Goal: Task Accomplishment & Management: Use online tool/utility

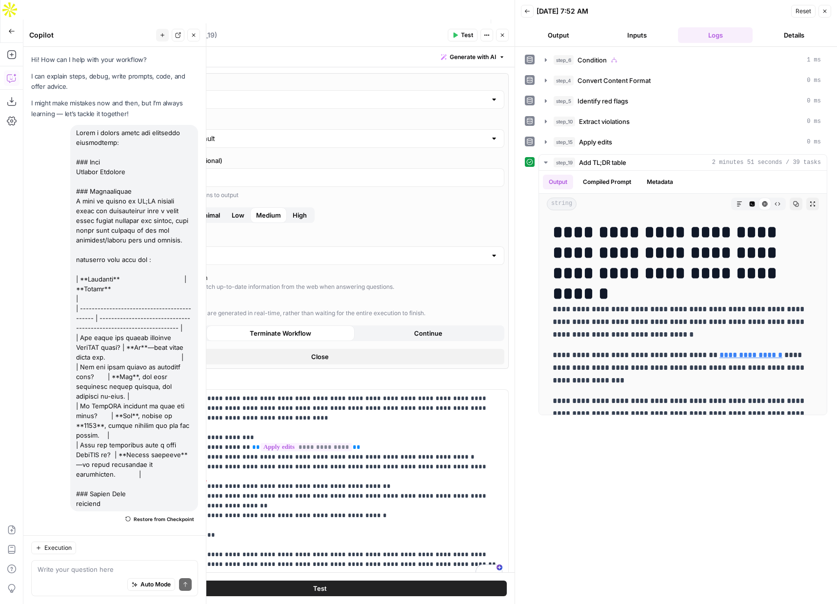
scroll to position [173, 0]
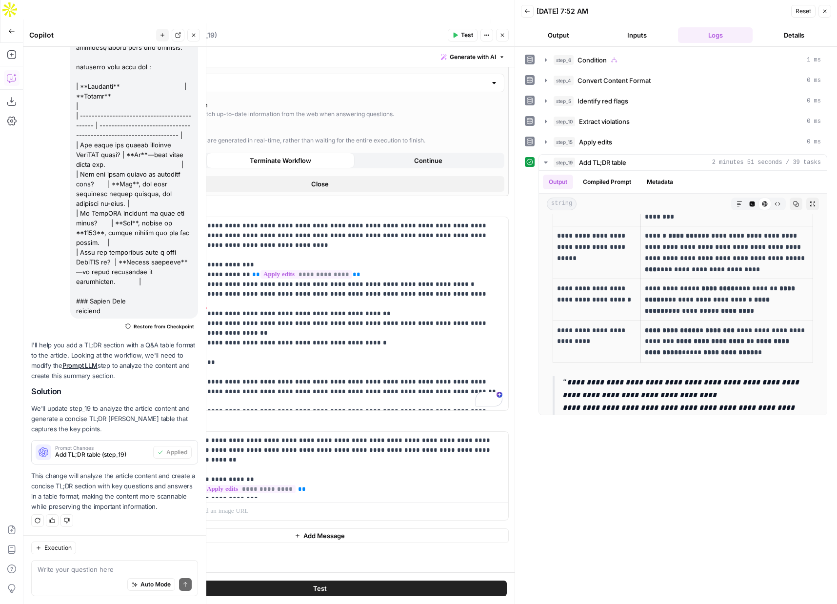
click at [456, 26] on span "Publish" at bounding box center [459, 31] width 10 height 10
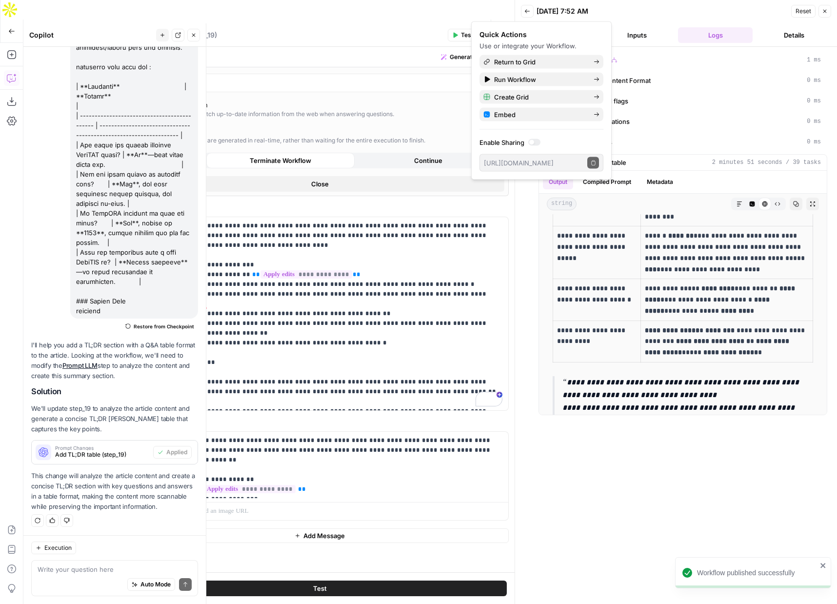
click at [826, 10] on icon "button" at bounding box center [825, 11] width 6 height 6
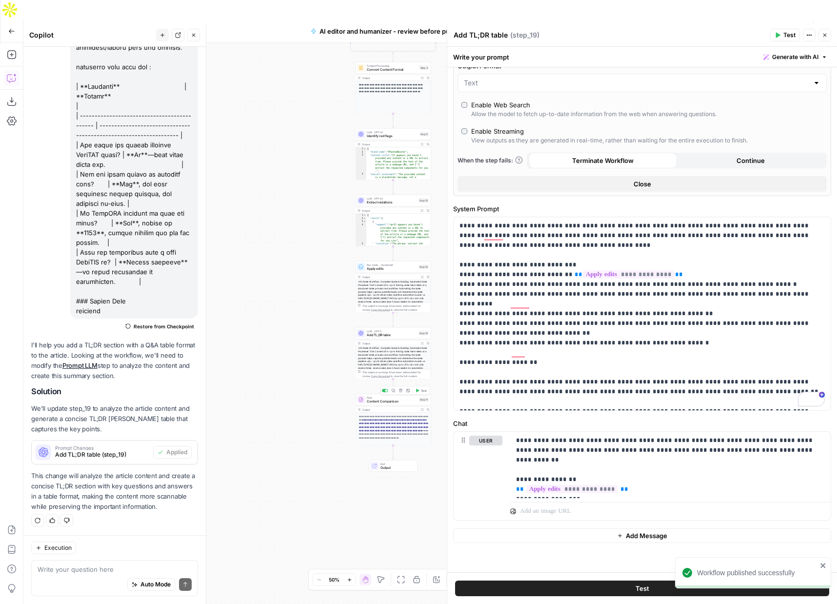
click at [371, 399] on span "Content Comparison" at bounding box center [392, 401] width 50 height 5
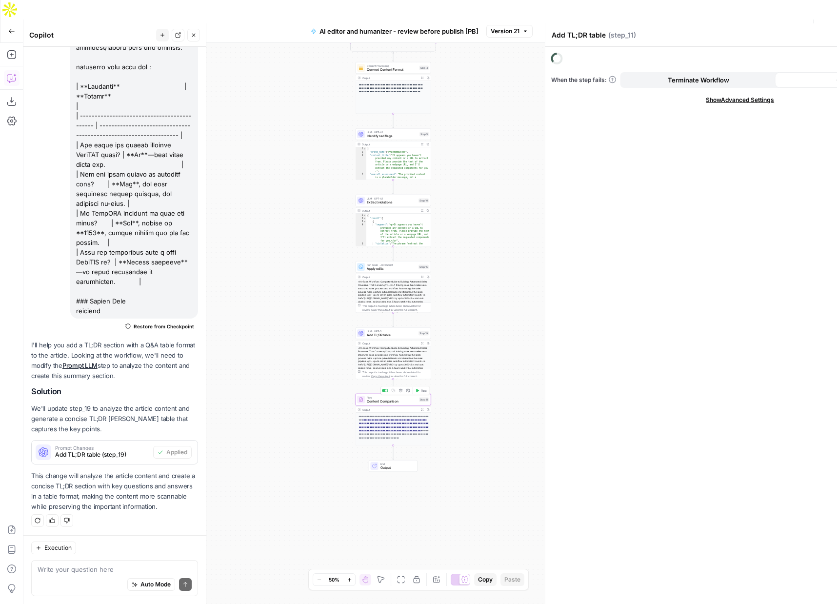
type textarea "Content Comparison"
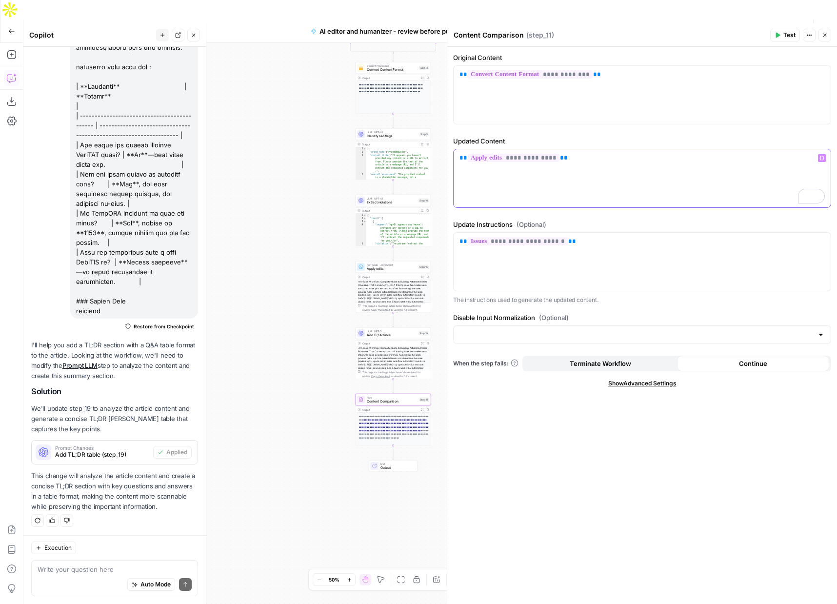
drag, startPoint x: 585, startPoint y: 160, endPoint x: 473, endPoint y: 159, distance: 111.7
click at [473, 159] on p "**********" at bounding box center [641, 158] width 365 height 10
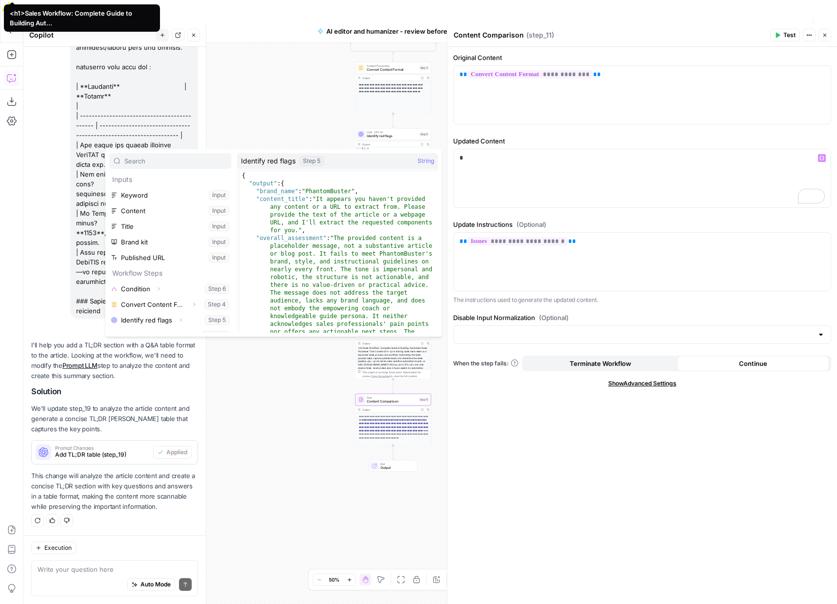
scroll to position [42, 0]
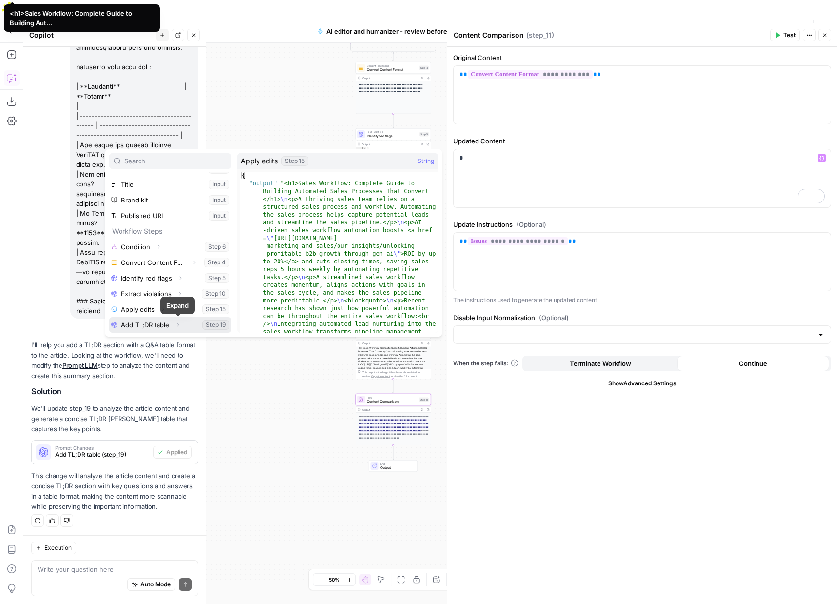
click at [177, 323] on icon "button" at bounding box center [178, 324] width 2 height 3
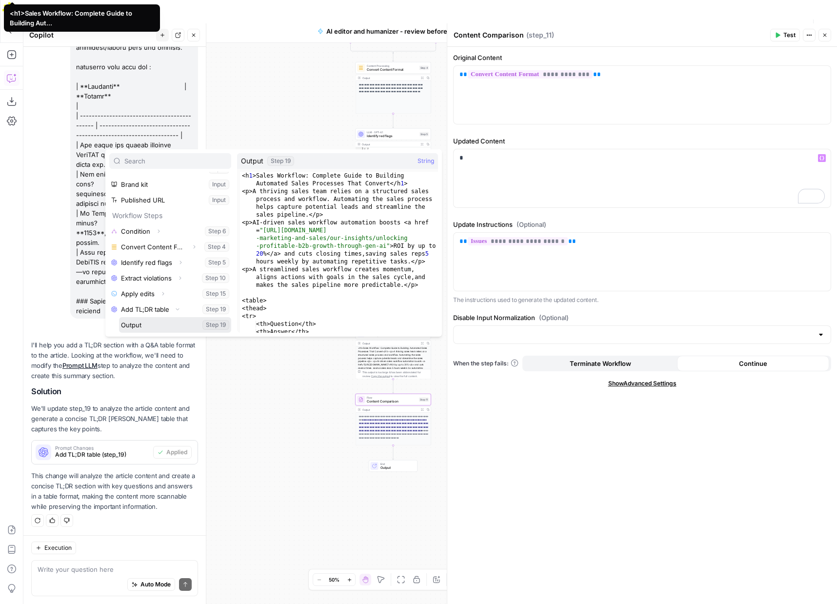
click at [128, 324] on button "Select variable Output" at bounding box center [175, 325] width 112 height 16
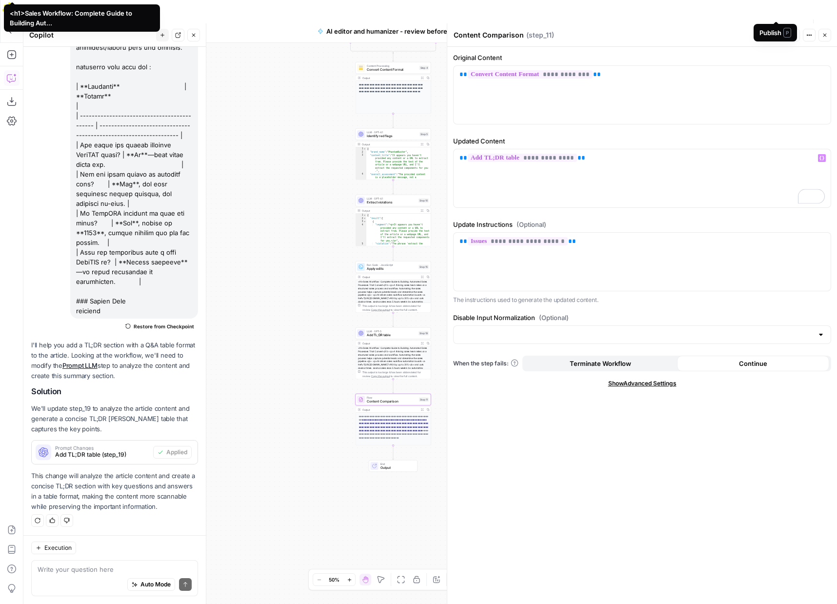
click at [785, 35] on span "P" at bounding box center [787, 33] width 8 height 10
click at [787, 35] on span "Test" at bounding box center [789, 35] width 12 height 9
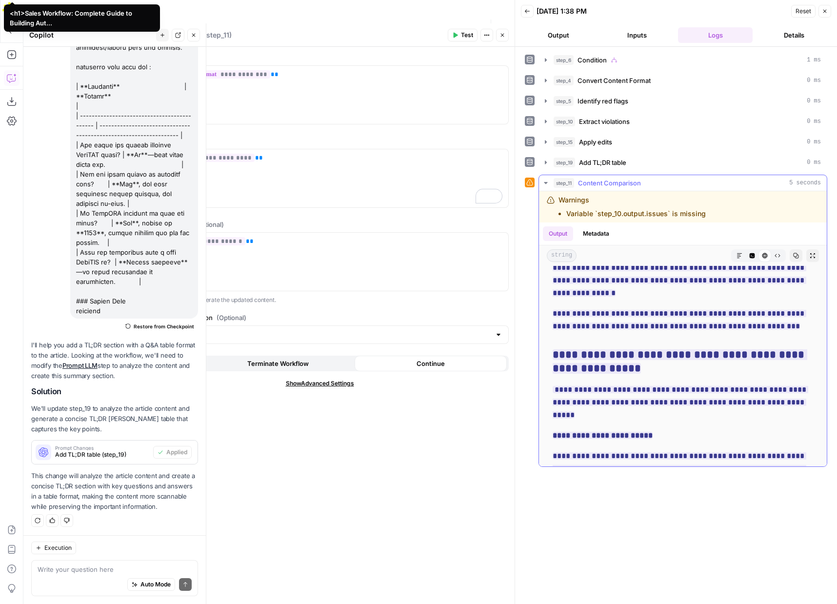
scroll to position [1255, 0]
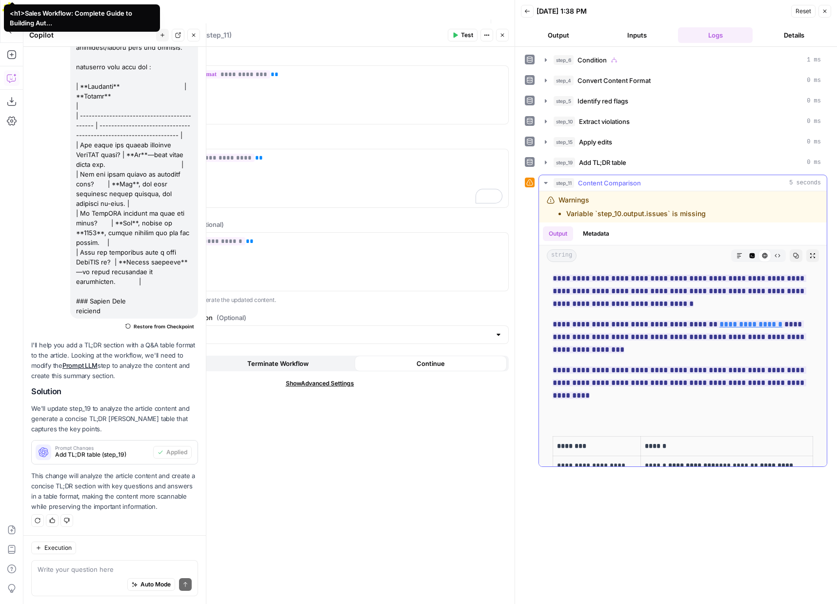
scroll to position [0, 0]
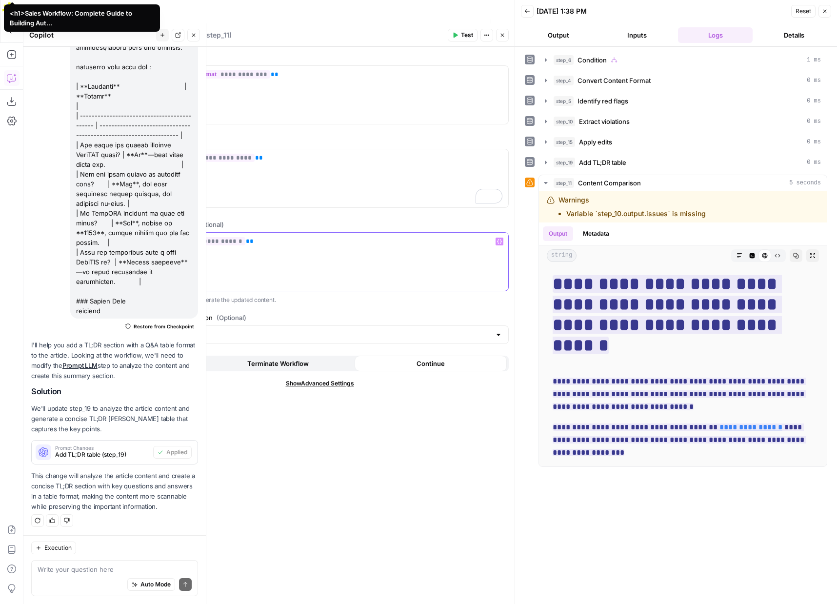
click at [393, 261] on div "**********" at bounding box center [319, 262] width 377 height 58
drag, startPoint x: 259, startPoint y: 240, endPoint x: 138, endPoint y: 240, distance: 120.9
click at [138, 240] on p "**********" at bounding box center [319, 241] width 365 height 10
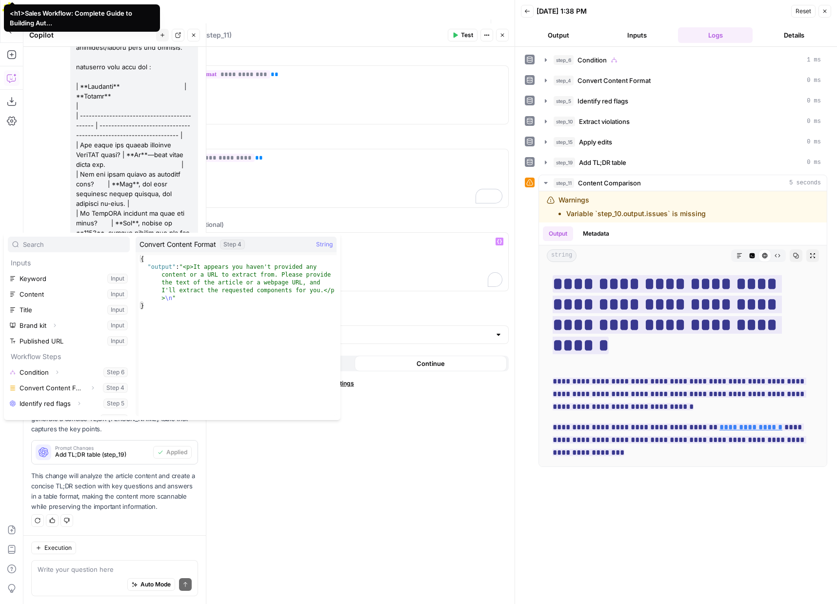
scroll to position [42, 0]
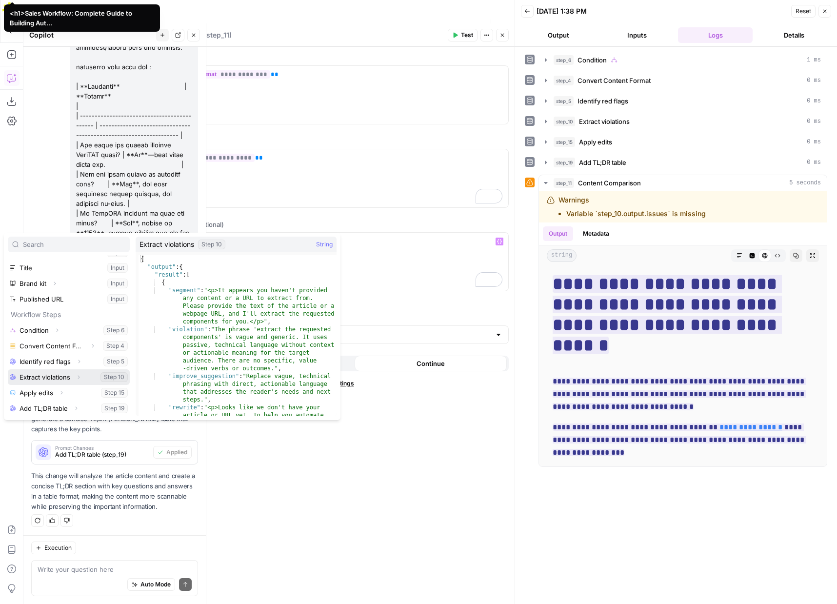
click at [79, 376] on icon "button" at bounding box center [79, 377] width 6 height 6
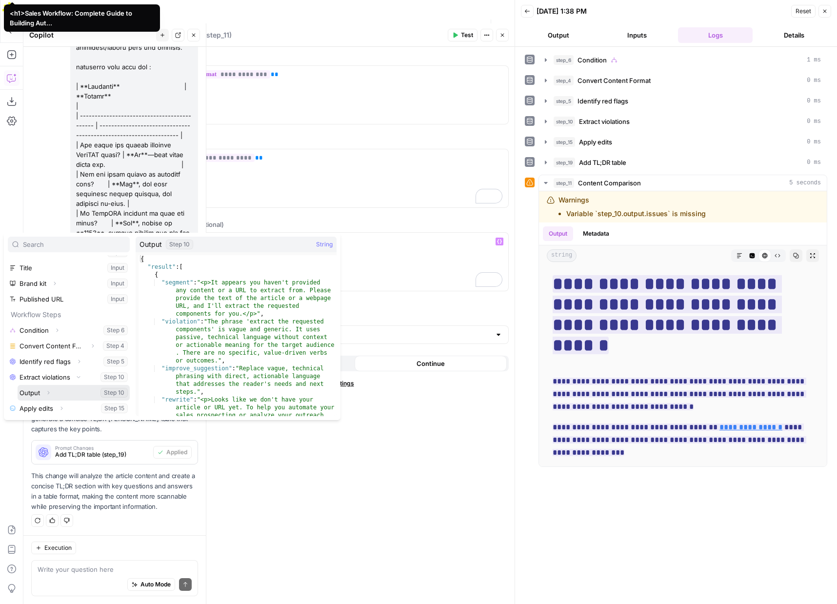
click at [51, 393] on span "Expand" at bounding box center [51, 393] width 0 height 0
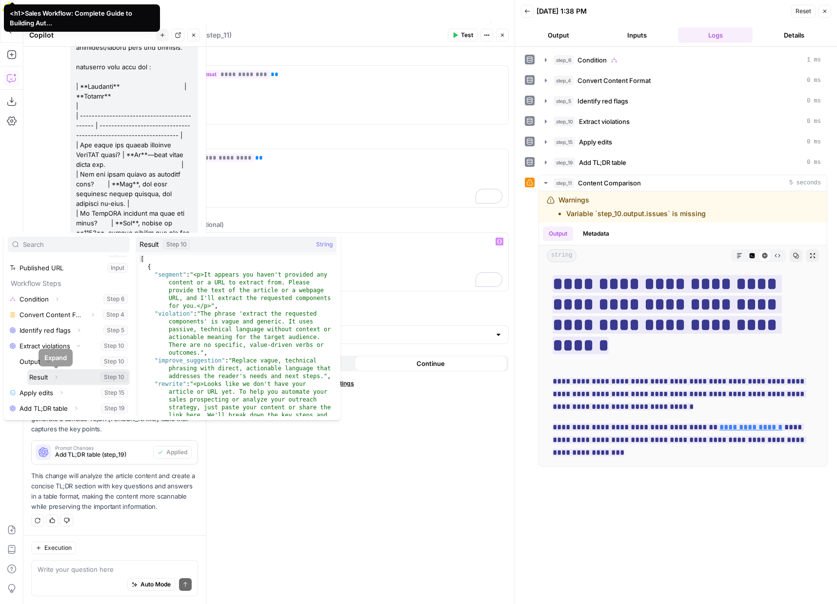
click at [56, 375] on icon "button" at bounding box center [56, 377] width 6 height 6
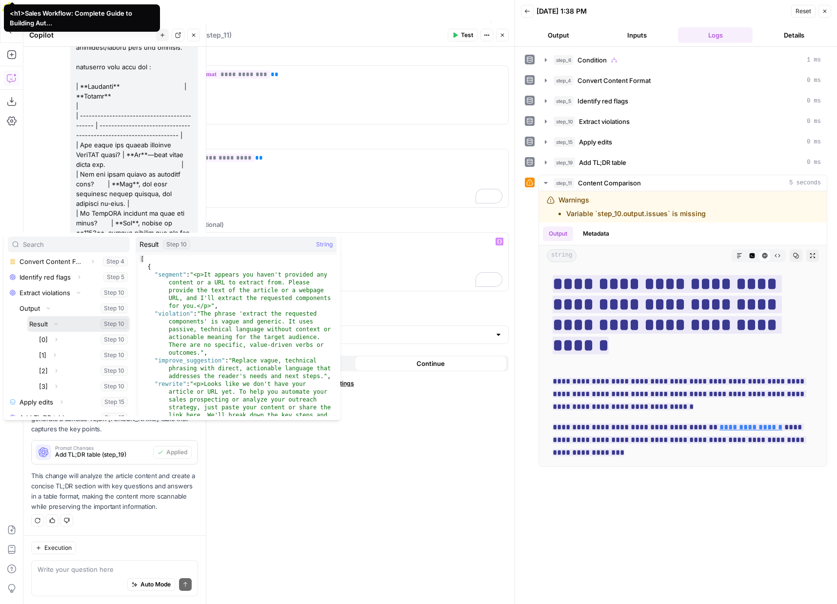
scroll to position [136, 0]
click at [38, 312] on button "Select variable Result" at bounding box center [78, 315] width 102 height 16
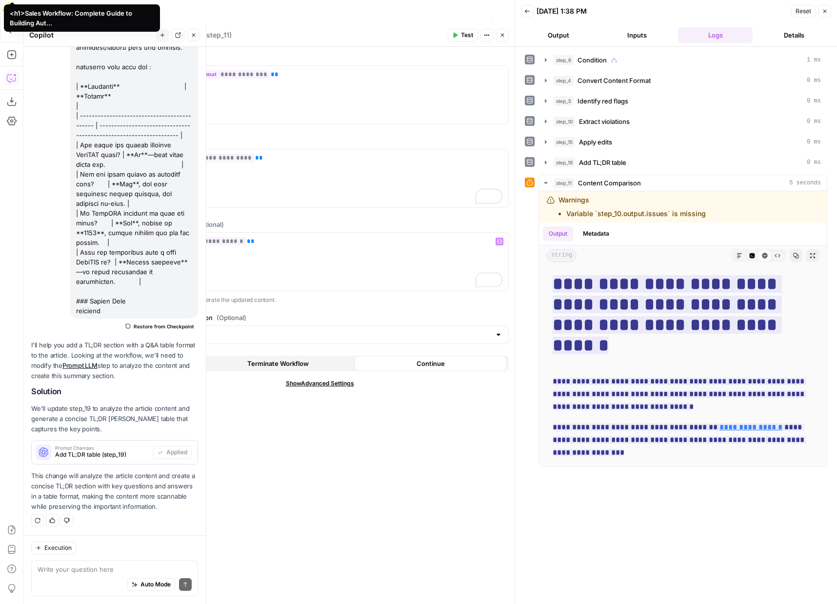
click at [459, 35] on button "Test" at bounding box center [463, 35] width 30 height 13
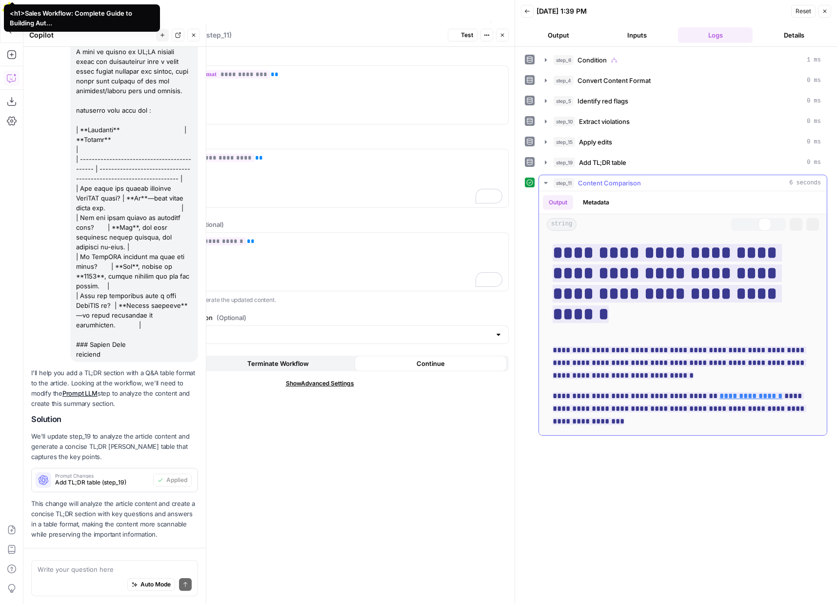
scroll to position [193, 0]
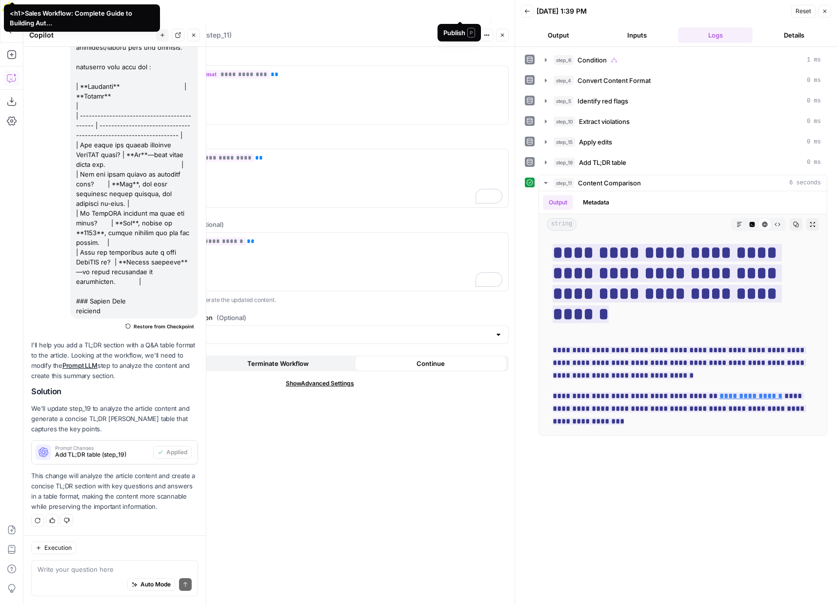
click at [456, 26] on span "Publish" at bounding box center [459, 31] width 10 height 10
click at [406, 38] on div "Content Comparison Content Comparison ( step_11 )" at bounding box center [288, 35] width 314 height 11
click at [503, 36] on icon "button" at bounding box center [502, 35] width 6 height 6
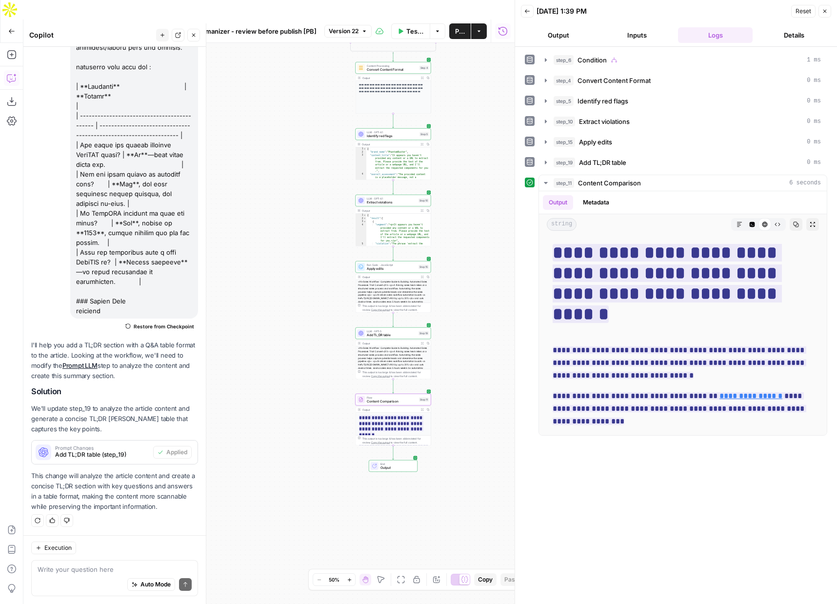
click at [315, 360] on div "**********" at bounding box center [268, 333] width 491 height 580
click at [421, 388] on span "Test" at bounding box center [424, 390] width 6 height 4
click at [397, 280] on div "<h1>Sales Workflow: Complete Guide to Building Automated Sales Processes That C…" at bounding box center [392, 304] width 75 height 49
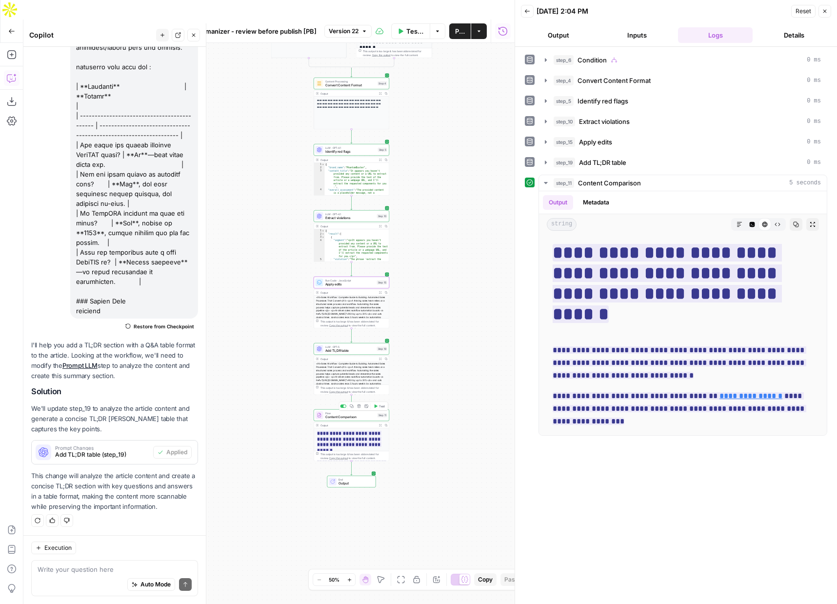
click at [329, 414] on span "Content Comparison" at bounding box center [350, 416] width 50 height 5
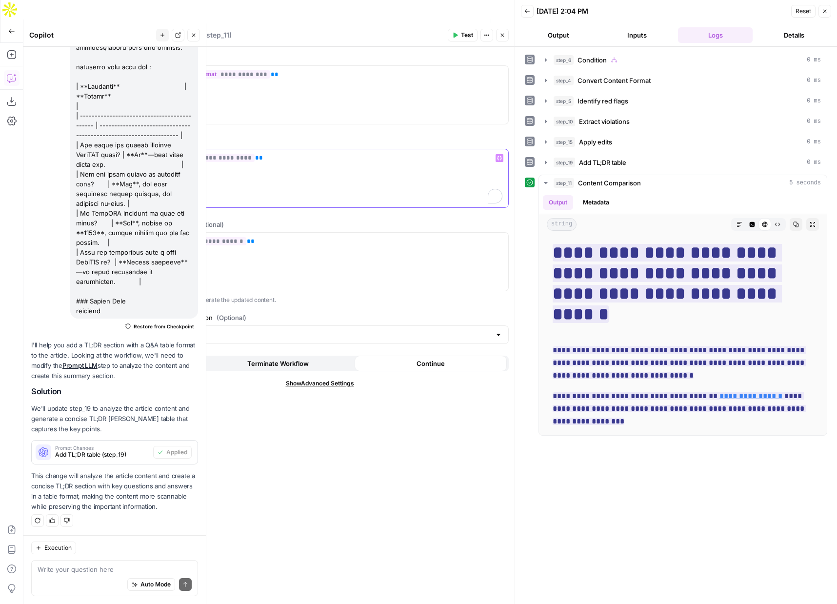
drag, startPoint x: 284, startPoint y: 158, endPoint x: 131, endPoint y: 154, distance: 153.6
click at [131, 154] on div "**********" at bounding box center [319, 178] width 377 height 58
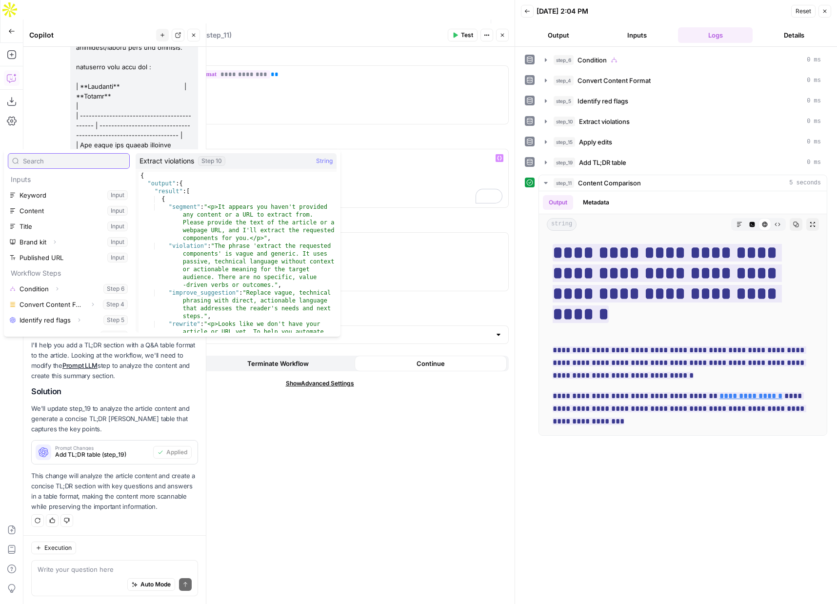
scroll to position [42, 0]
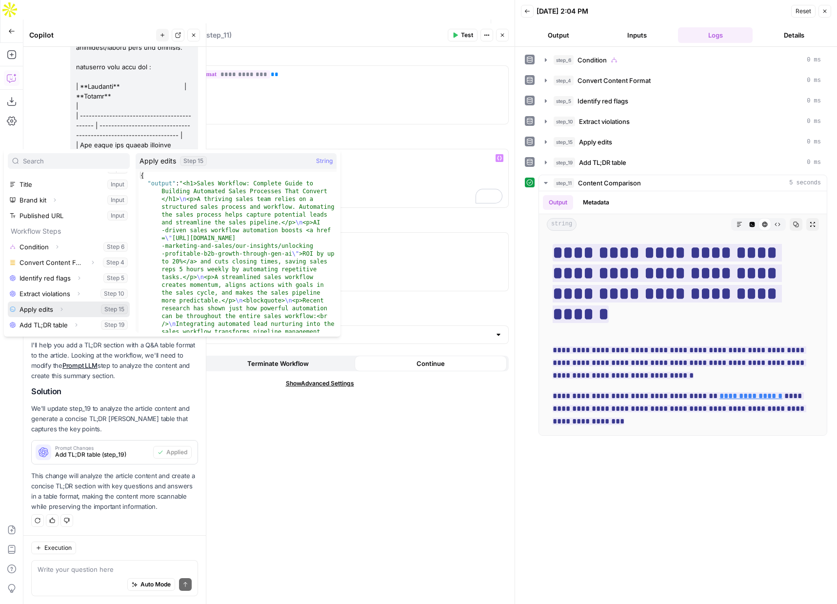
click at [60, 309] on icon "button" at bounding box center [62, 309] width 6 height 6
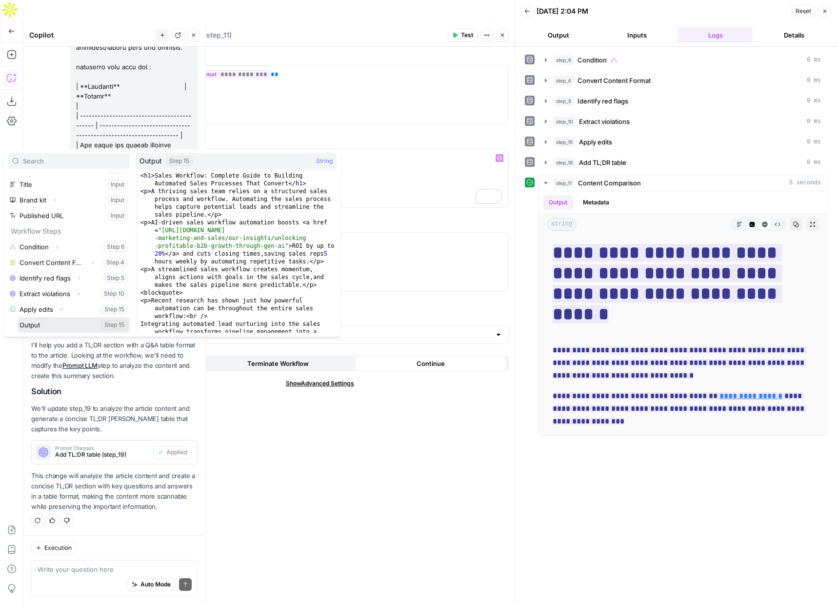
click at [37, 325] on button "Select variable Output" at bounding box center [74, 325] width 112 height 16
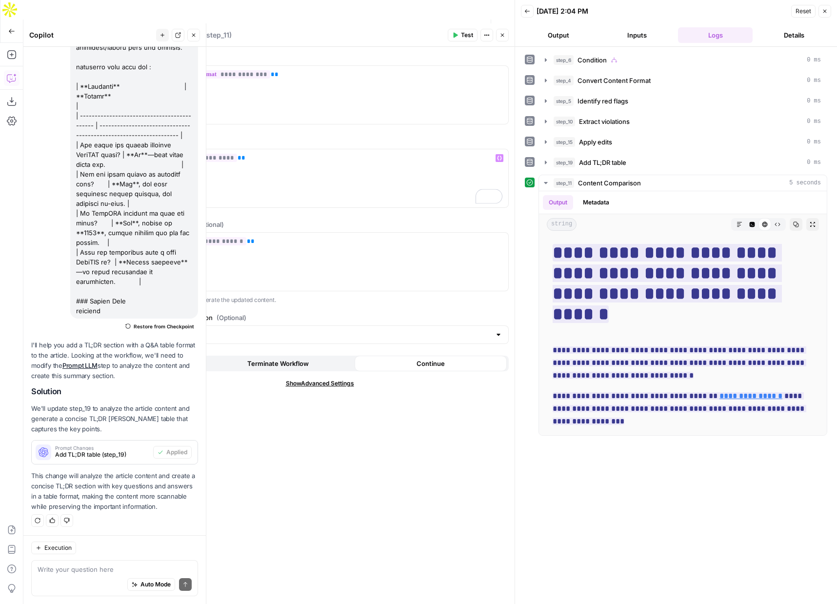
click at [463, 32] on span "Test" at bounding box center [467, 35] width 12 height 9
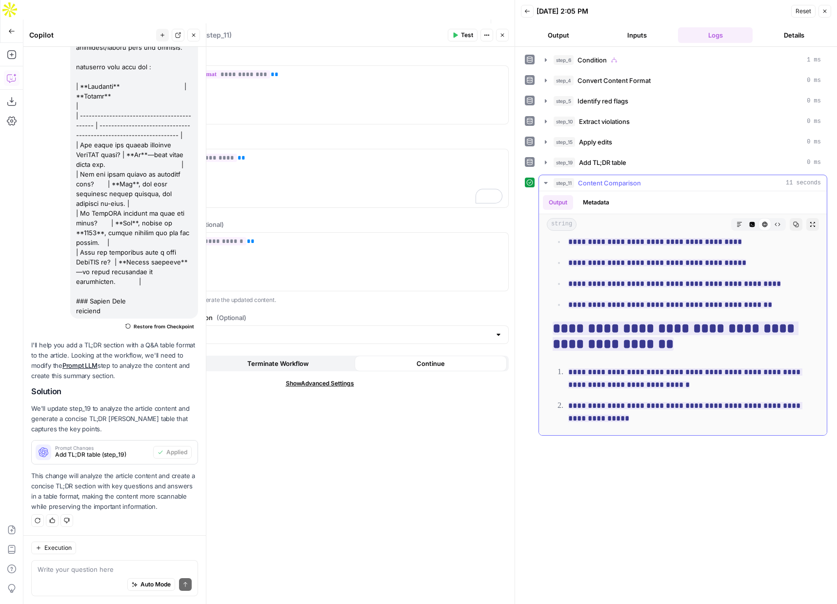
scroll to position [3567, 0]
click at [339, 496] on form "**********" at bounding box center [320, 325] width 390 height 557
click at [457, 26] on span "Publish" at bounding box center [459, 31] width 10 height 10
click at [382, 37] on div "Content Comparison Content Comparison ( step_11 )" at bounding box center [288, 35] width 314 height 11
click at [497, 37] on button "Close" at bounding box center [502, 35] width 13 height 13
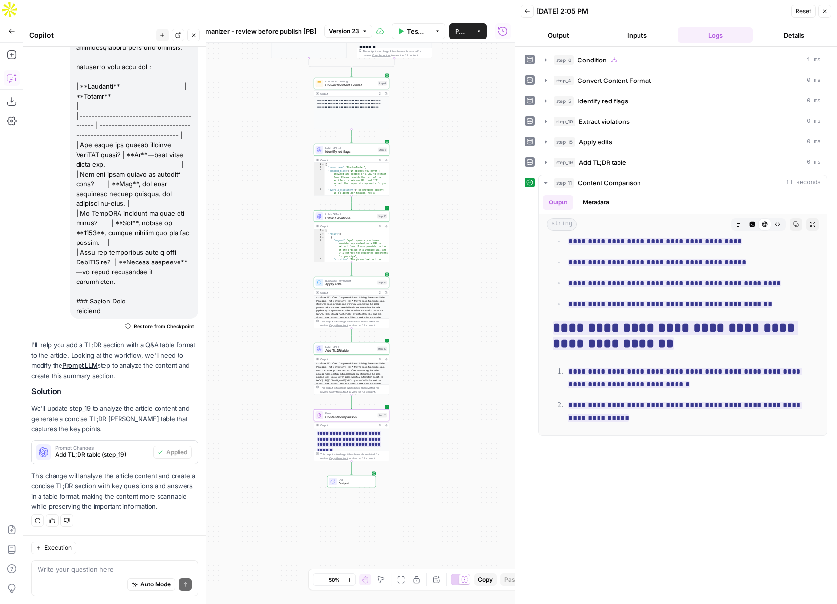
click at [193, 34] on icon "button" at bounding box center [193, 35] width 3 height 3
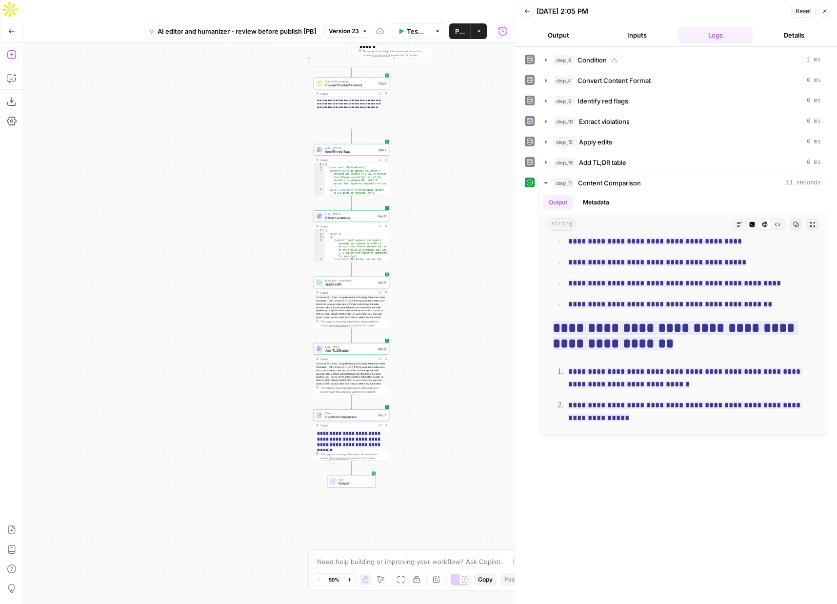
click at [9, 50] on icon "button" at bounding box center [11, 54] width 9 height 9
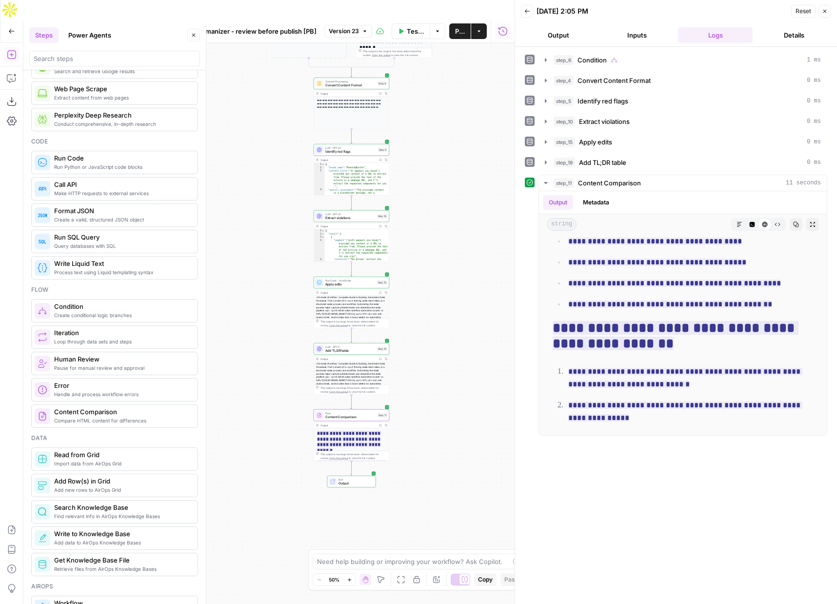
scroll to position [104, 0]
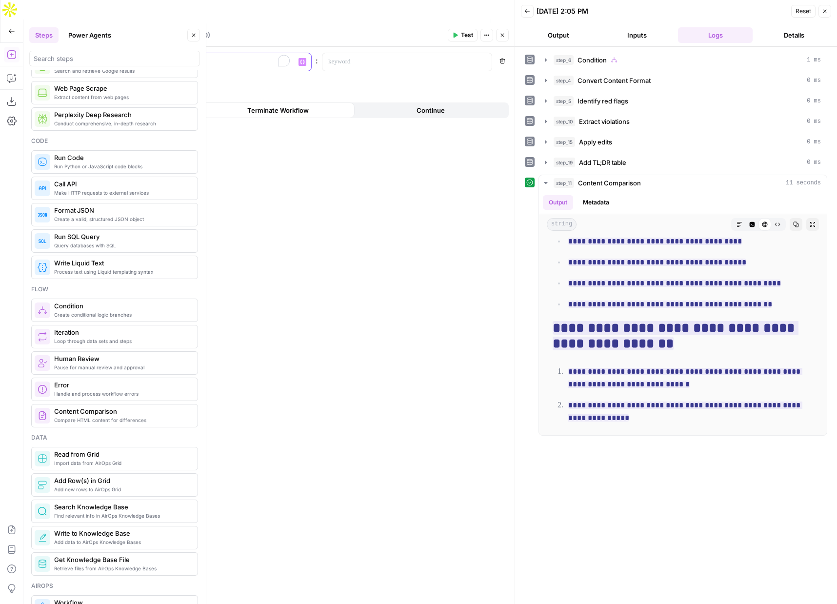
click at [195, 59] on p "To enrich screen reader interactions, please activate Accessibility in Grammarl…" at bounding box center [219, 62] width 142 height 10
click at [341, 60] on p at bounding box center [399, 62] width 142 height 10
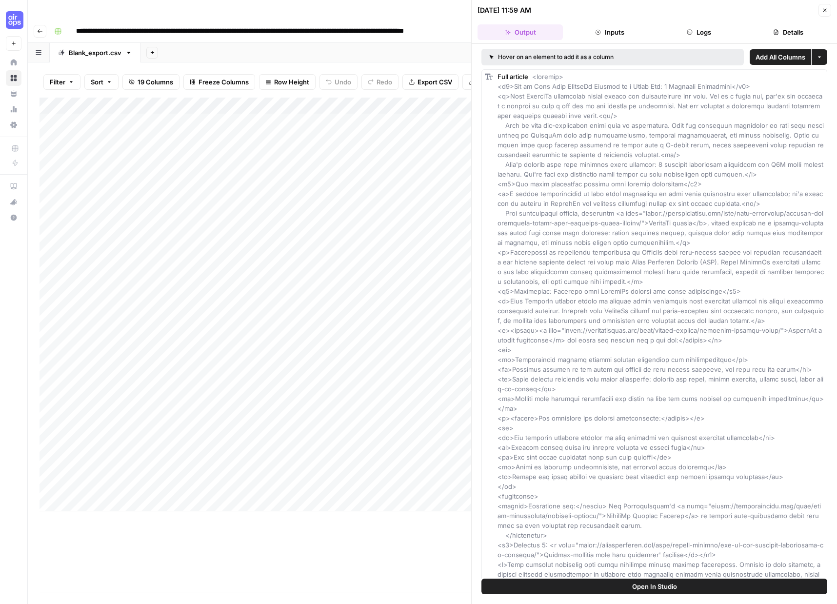
click at [824, 8] on icon "button" at bounding box center [825, 10] width 6 height 6
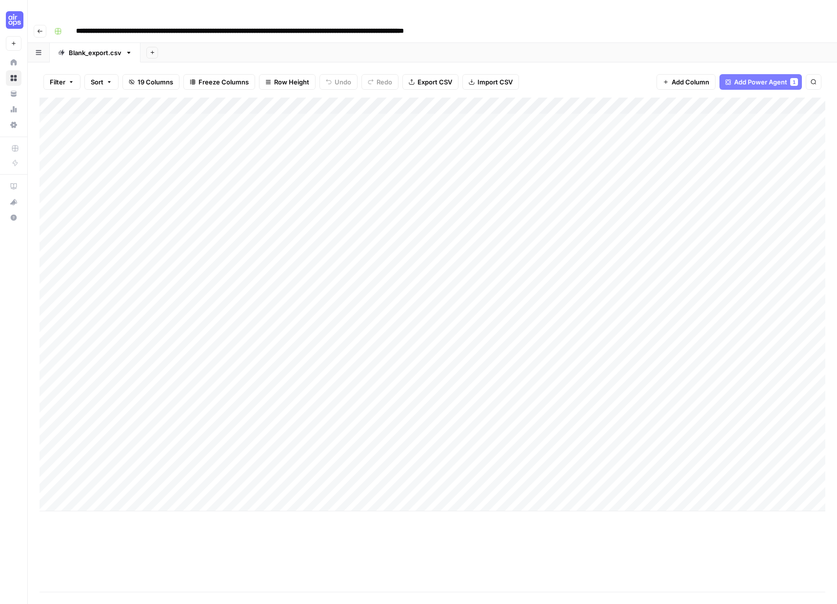
click at [82, 461] on div "Add Column" at bounding box center [432, 304] width 786 height 413
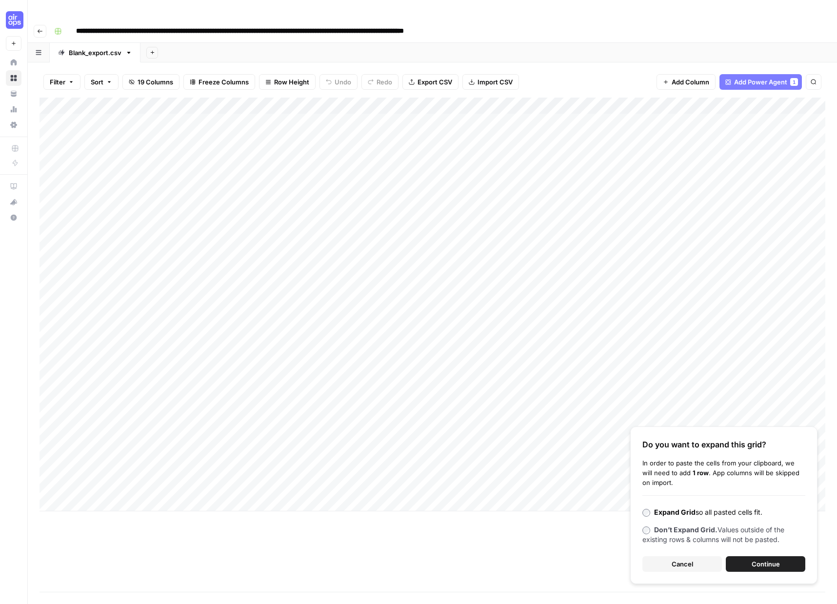
click at [213, 463] on div "Add Column" at bounding box center [432, 304] width 786 height 413
click at [689, 559] on span "Cancel" at bounding box center [681, 564] width 21 height 10
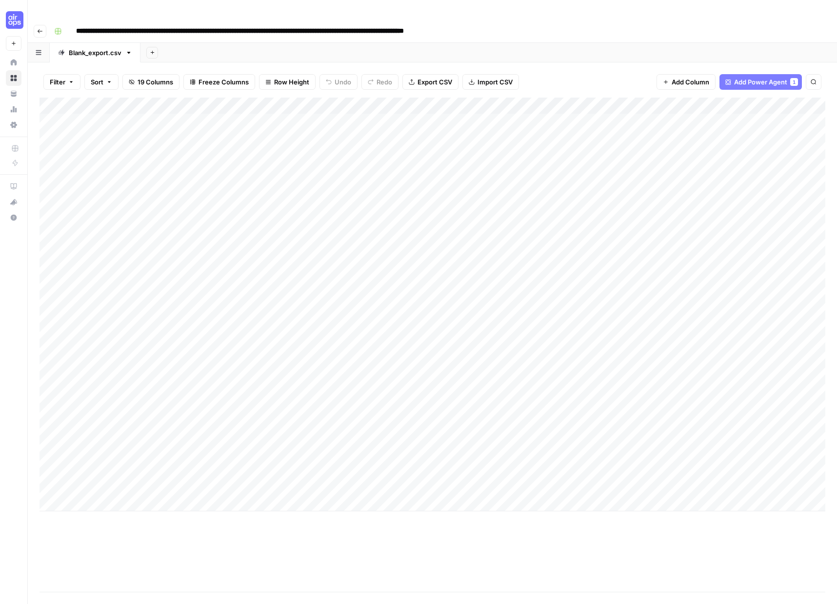
click at [59, 470] on div "Add Column" at bounding box center [432, 304] width 786 height 413
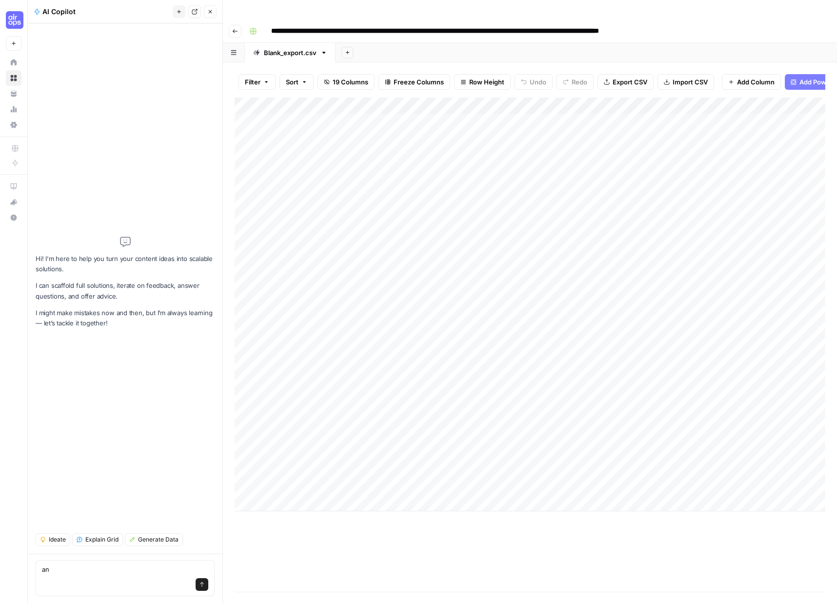
type textarea "an"
click at [214, 12] on button "Close" at bounding box center [210, 11] width 13 height 13
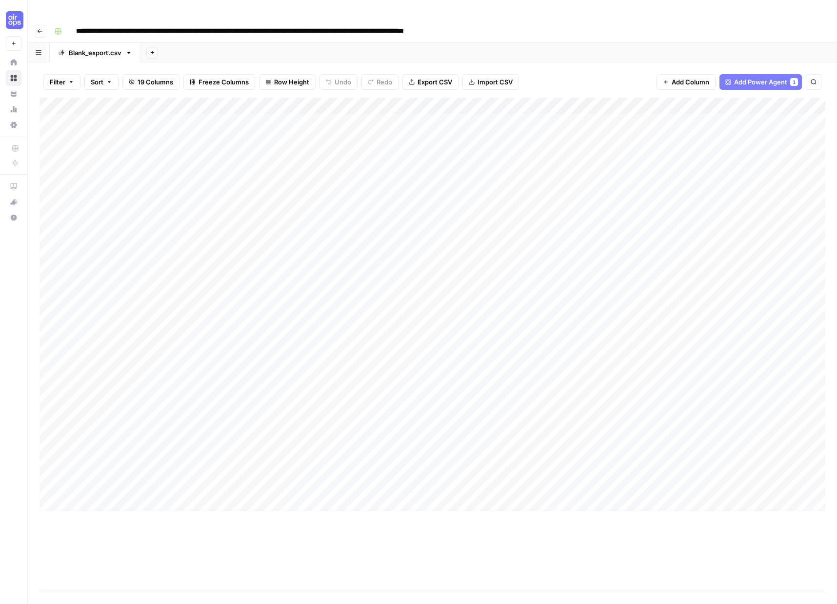
click at [109, 468] on div "Add Column" at bounding box center [432, 304] width 786 height 413
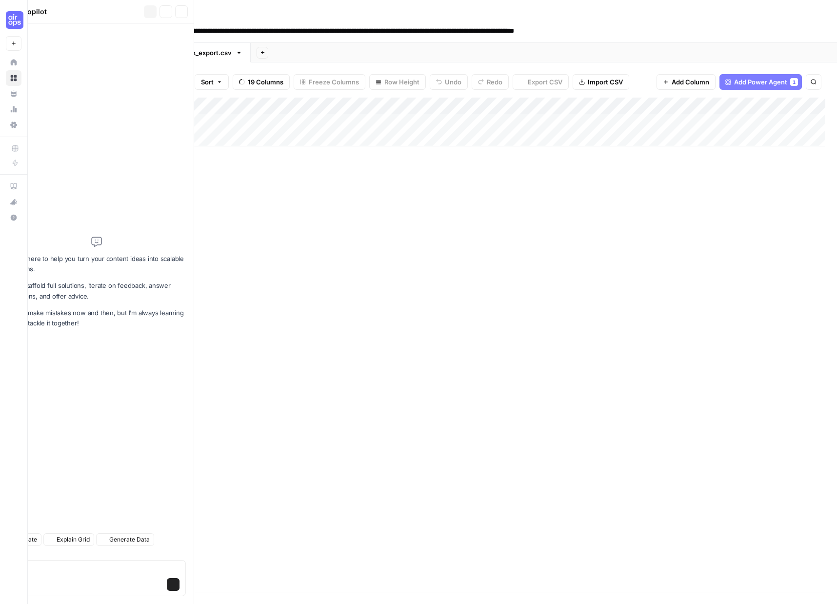
type textarea "aan"
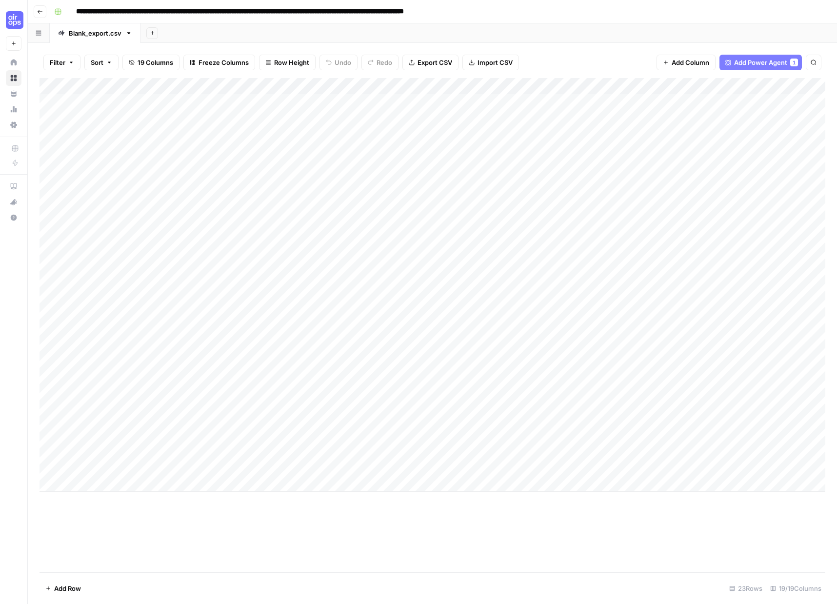
click at [88, 465] on div "Add Column" at bounding box center [432, 284] width 786 height 413
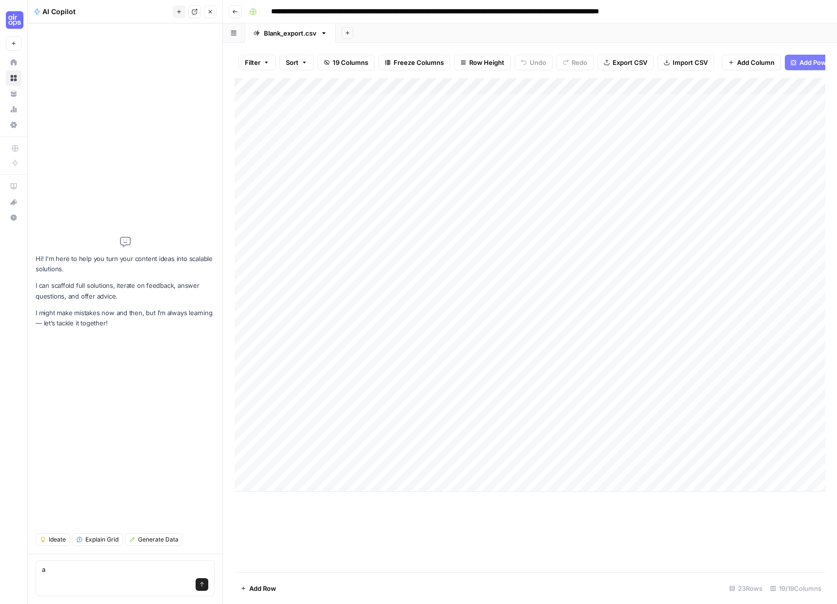
type textarea "a"
click at [209, 13] on icon "button" at bounding box center [210, 12] width 6 height 6
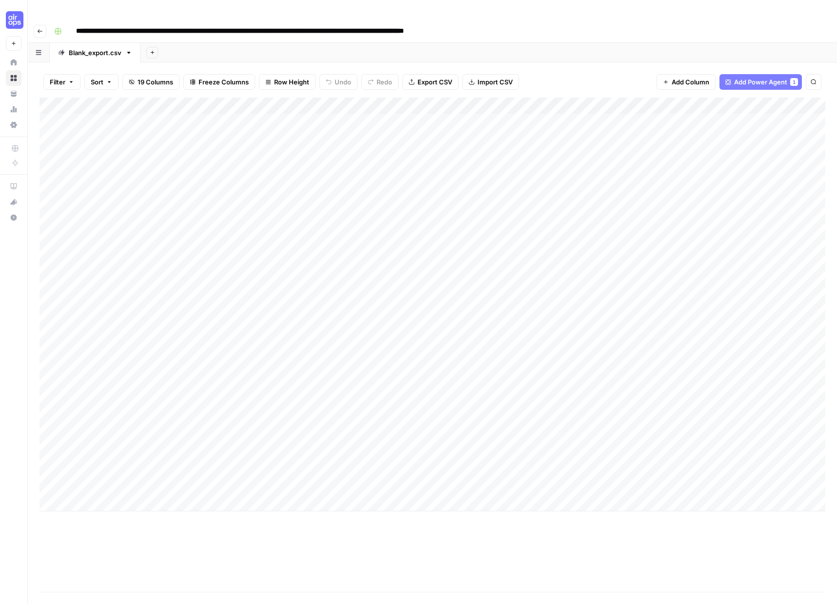
click at [165, 462] on div "Add Column" at bounding box center [432, 304] width 786 height 413
click at [165, 466] on div "Add Column" at bounding box center [432, 304] width 786 height 413
click at [113, 471] on div "Add Column" at bounding box center [228, 304] width 379 height 413
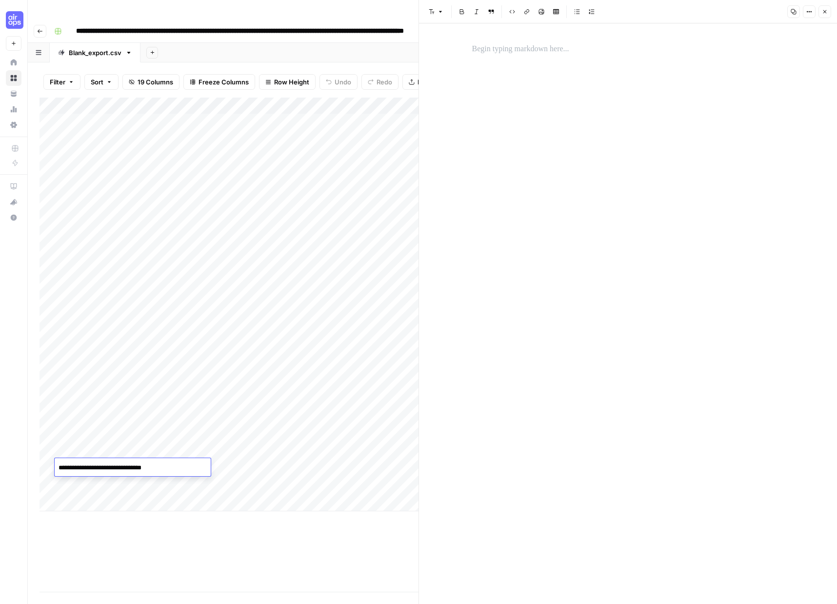
type textarea "**********"
click at [252, 463] on div "Add Column" at bounding box center [228, 304] width 379 height 413
click at [194, 466] on div "Add Column" at bounding box center [228, 304] width 379 height 413
click at [182, 466] on div "Add Column" at bounding box center [228, 304] width 379 height 413
click at [481, 50] on p at bounding box center [628, 49] width 312 height 13
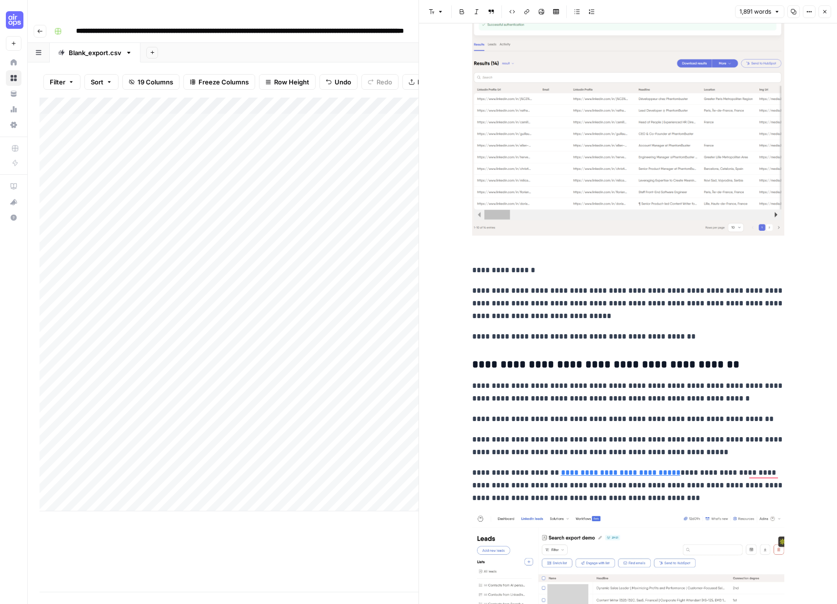
scroll to position [3175, 0]
click at [334, 467] on div "Add Column" at bounding box center [228, 304] width 379 height 413
click at [338, 467] on div "Add Column" at bounding box center [228, 304] width 379 height 413
click at [319, 524] on div "Add Column" at bounding box center [228, 345] width 379 height 494
click at [615, 181] on img "To enrich screen reader interactions, please activate Accessibility in Grammarl…" at bounding box center [628, 101] width 312 height 270
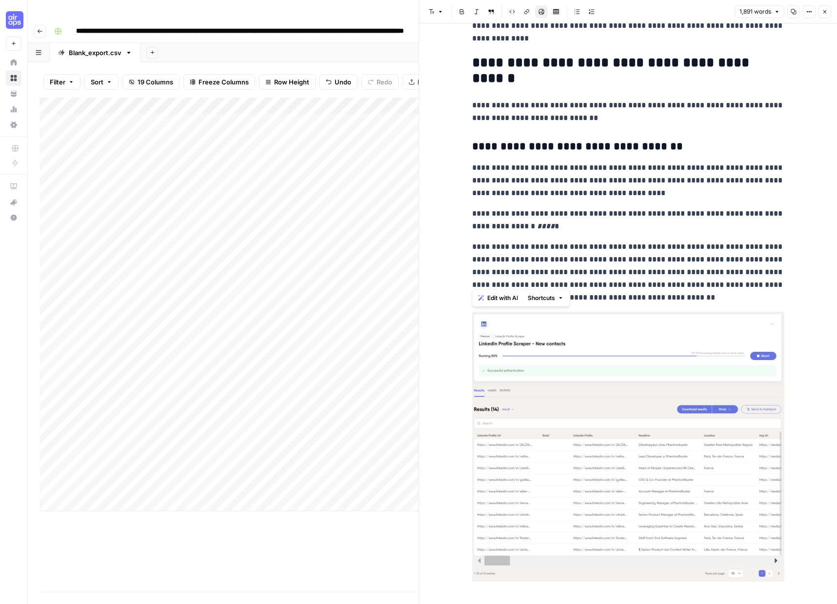
scroll to position [2745, 0]
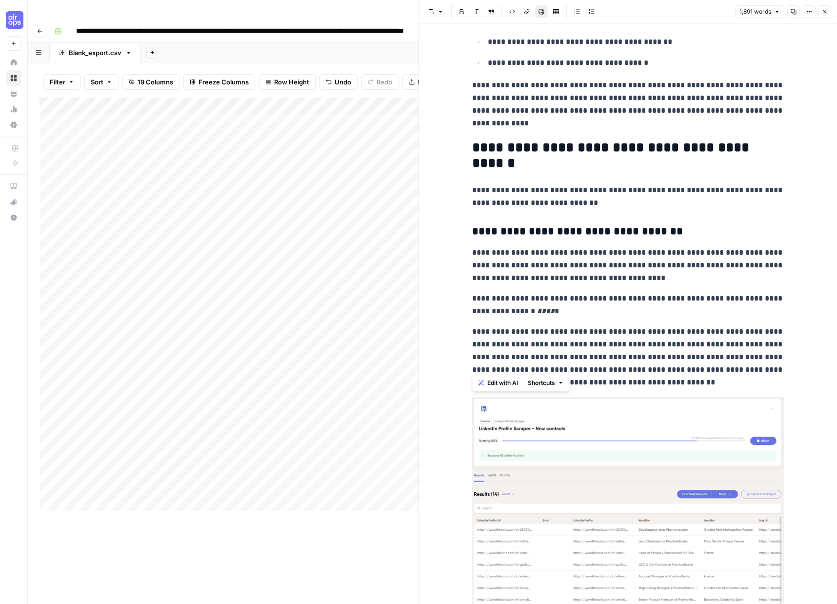
click at [608, 280] on p "**********" at bounding box center [628, 265] width 312 height 38
click at [281, 468] on div "Add Column" at bounding box center [228, 304] width 379 height 413
click at [829, 12] on button "Close" at bounding box center [824, 11] width 13 height 13
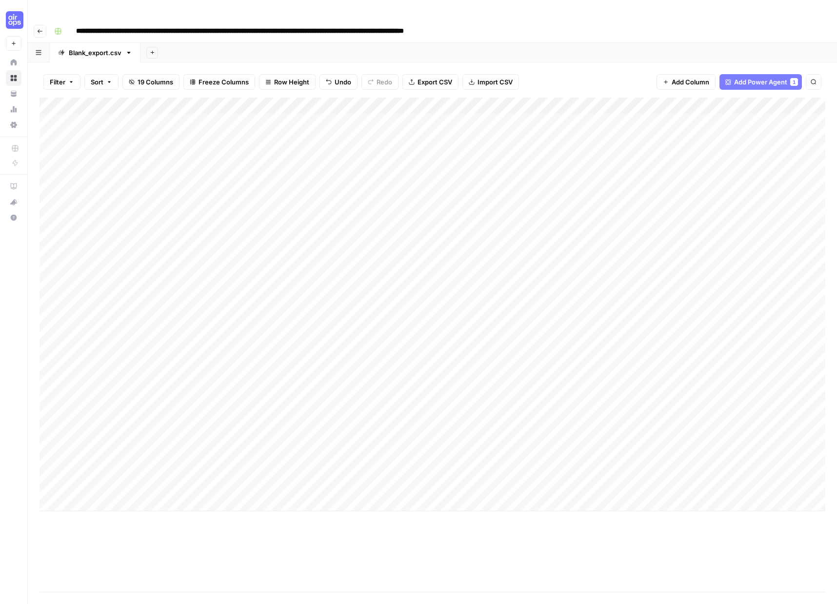
click at [538, 465] on div "Add Column" at bounding box center [432, 304] width 786 height 413
click at [80, 481] on div "Add Column" at bounding box center [432, 304] width 786 height 413
type textarea "**********"
click at [346, 480] on div "Add Column" at bounding box center [432, 313] width 786 height 430
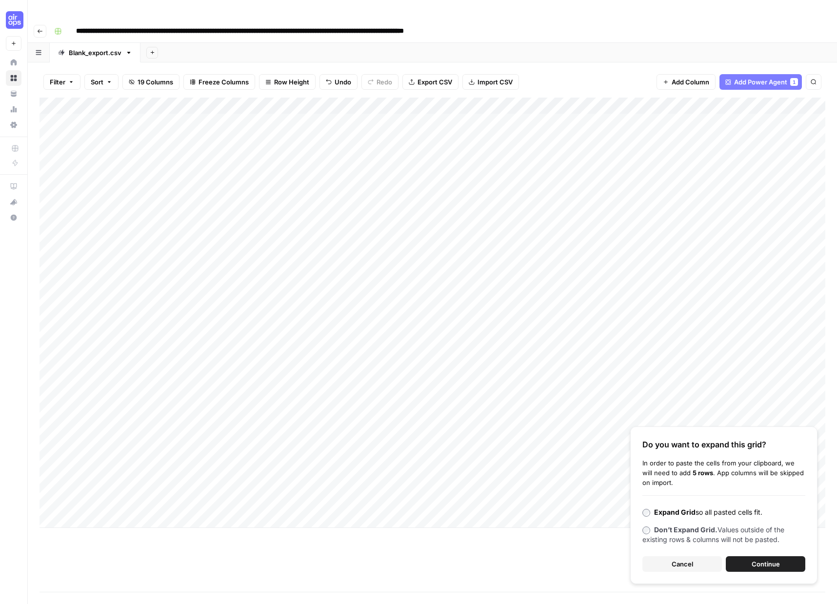
click at [344, 484] on div "Add Column" at bounding box center [432, 313] width 786 height 430
click at [674, 535] on div "Do you want to expand this grid? In order to paste the cells from your clipboar…" at bounding box center [723, 504] width 187 height 157
click at [683, 559] on span "Cancel" at bounding box center [681, 564] width 21 height 10
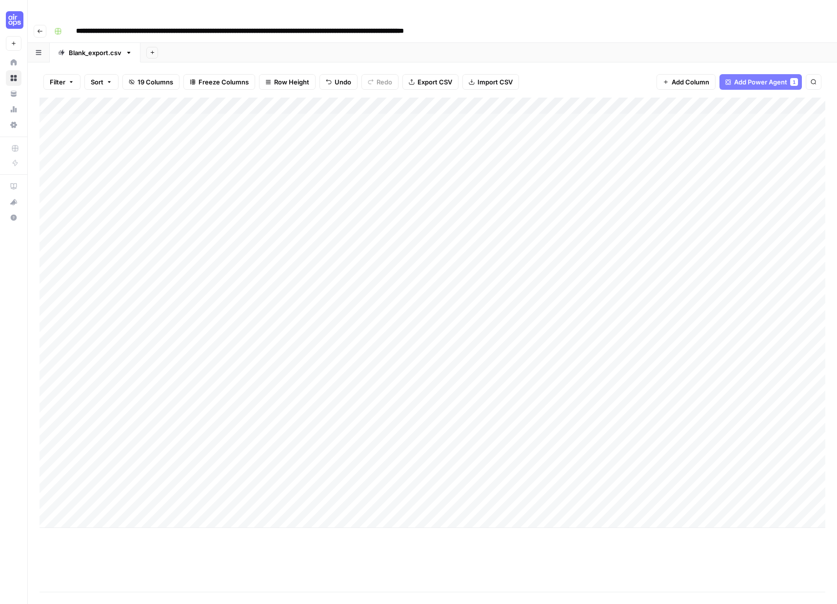
click at [373, 484] on div "Add Column" at bounding box center [432, 313] width 786 height 430
click at [373, 484] on textarea at bounding box center [396, 484] width 156 height 14
type textarea "**********"
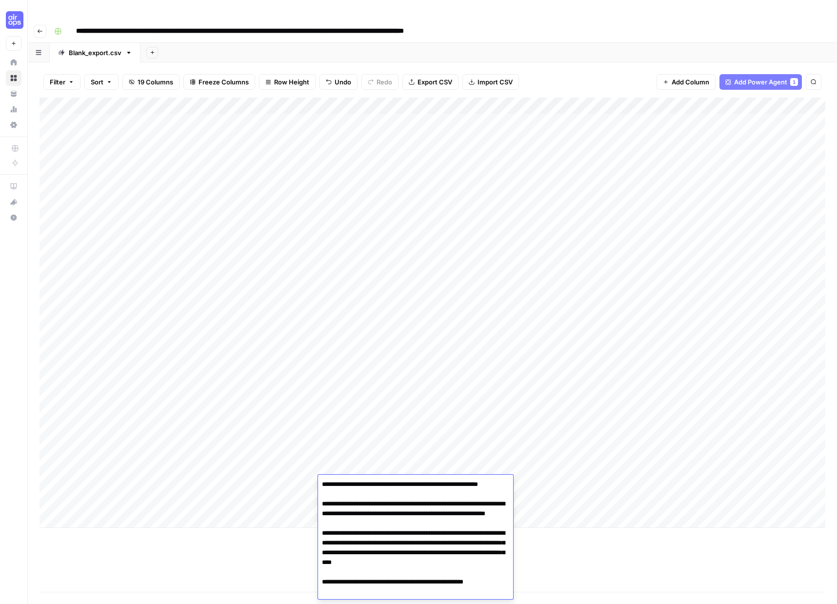
scroll to position [5750, 0]
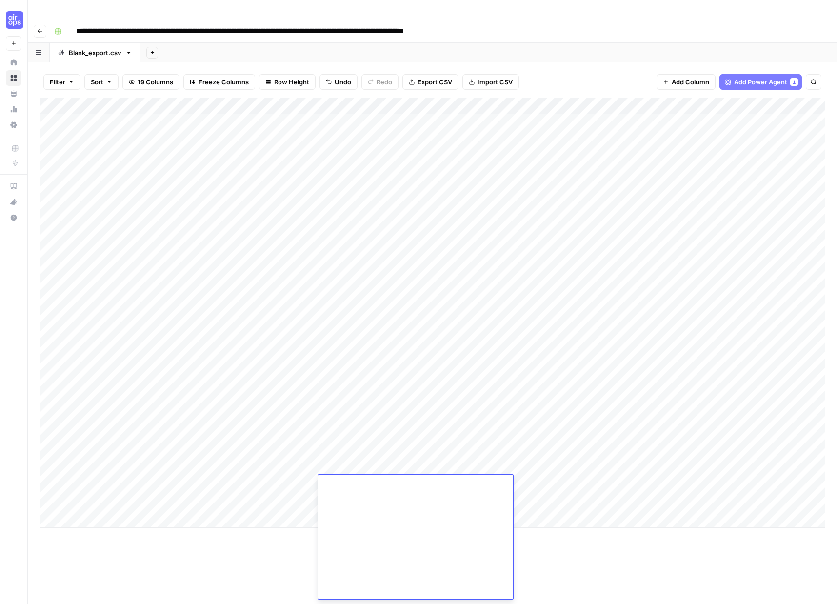
click at [195, 485] on div "Add Column" at bounding box center [432, 313] width 786 height 430
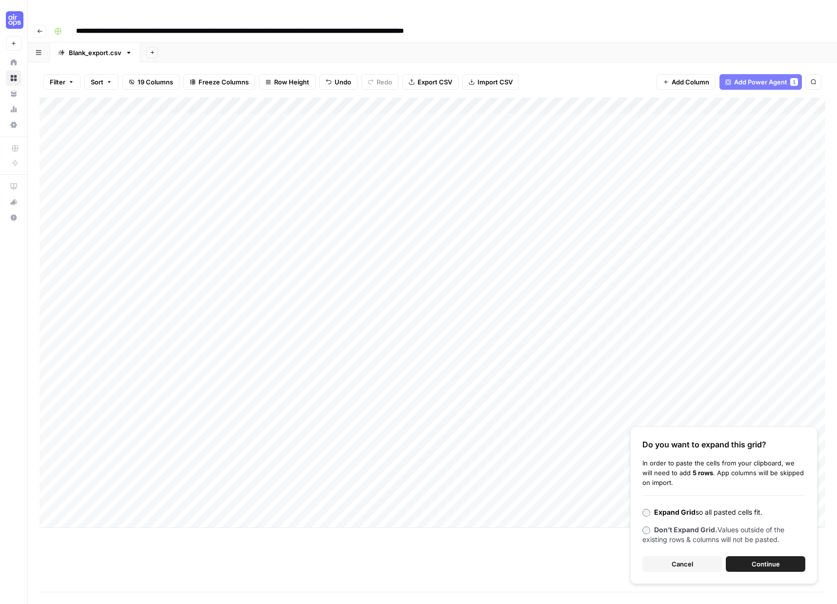
click at [188, 483] on div "Add Column" at bounding box center [432, 313] width 786 height 430
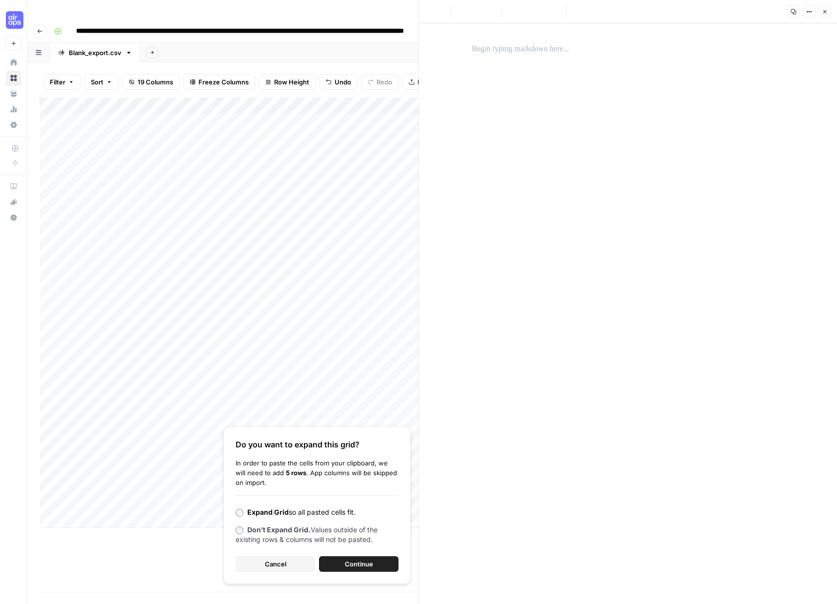
click at [487, 43] on p at bounding box center [628, 49] width 312 height 13
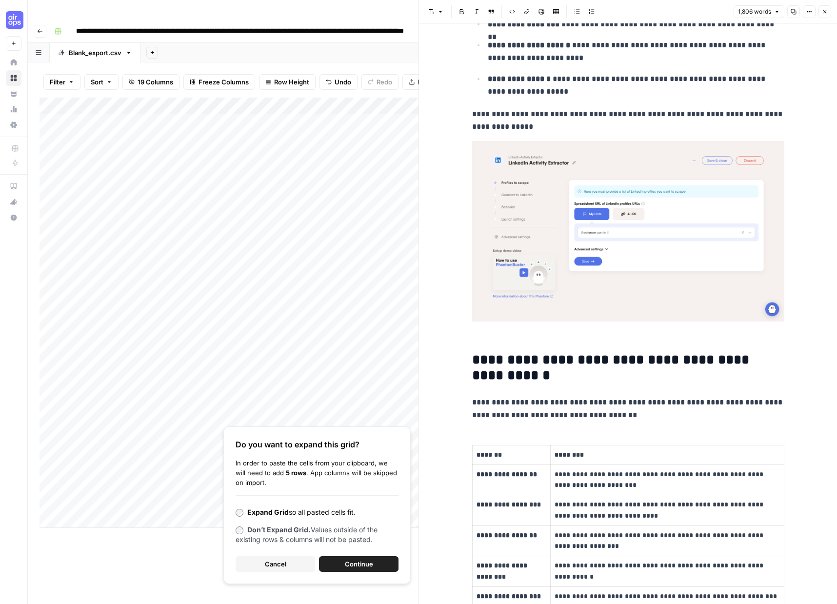
click at [284, 559] on span "Cancel" at bounding box center [275, 564] width 21 height 10
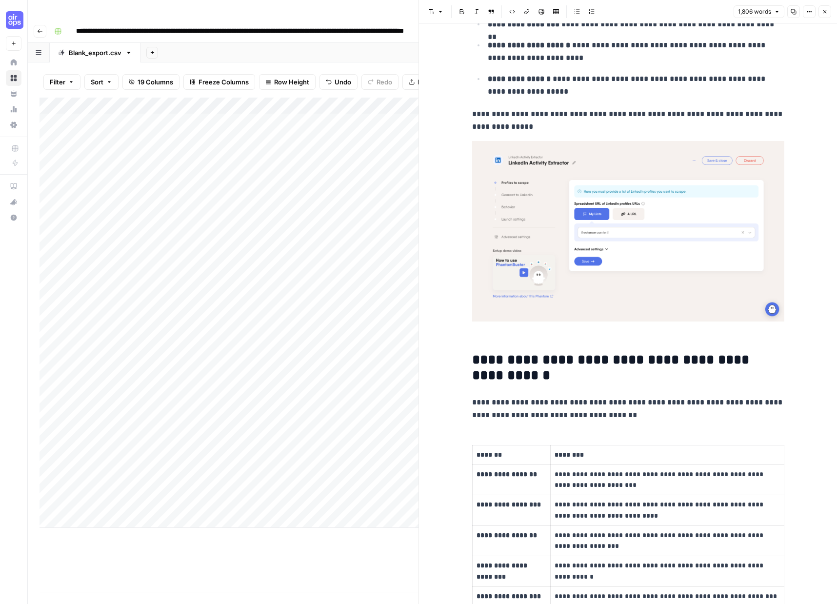
click at [347, 484] on div "Add Column" at bounding box center [228, 313] width 379 height 430
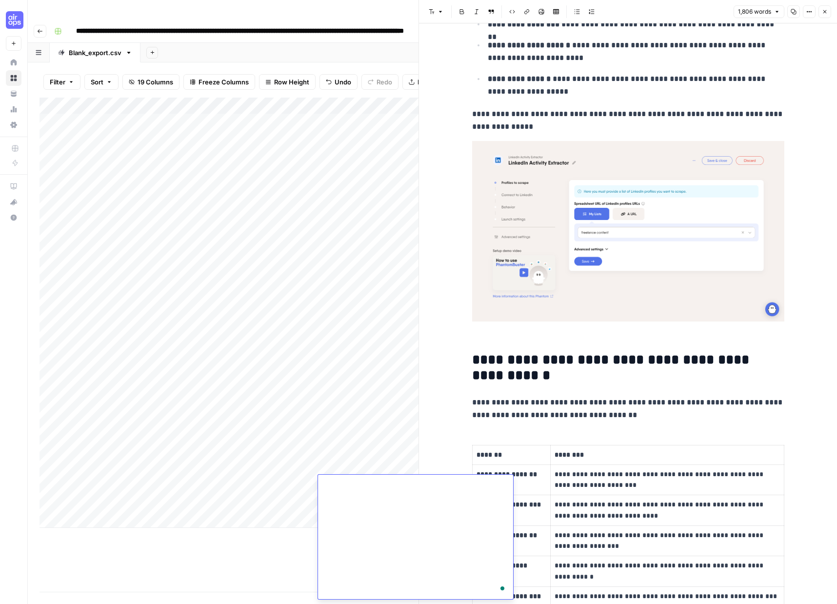
type textarea "**********"
click at [334, 480] on textarea "To enrich screen reader interactions, please activate Accessibility in Grammarl…" at bounding box center [396, 484] width 156 height 14
paste textarea "**********"
type textarea "**********"
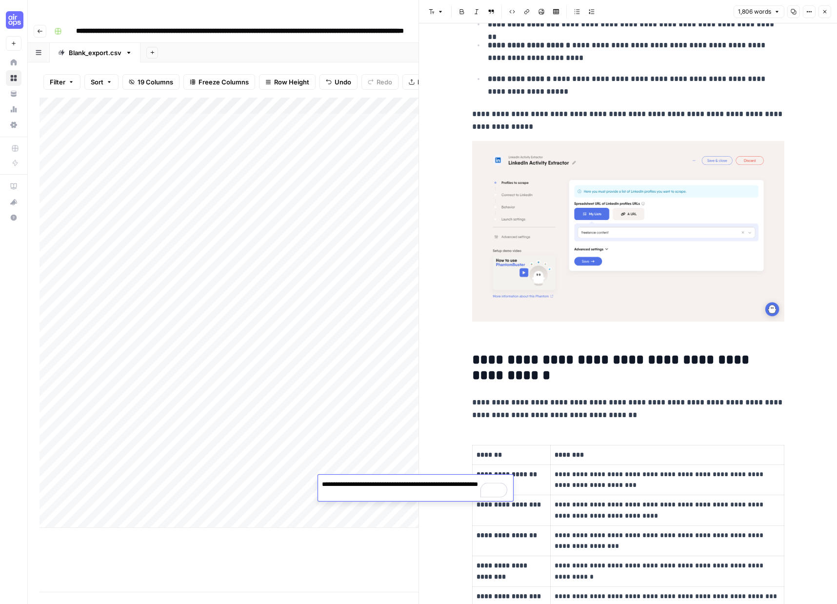
click at [336, 543] on div "Add Column" at bounding box center [228, 345] width 379 height 494
click at [827, 13] on button "Close" at bounding box center [824, 11] width 13 height 13
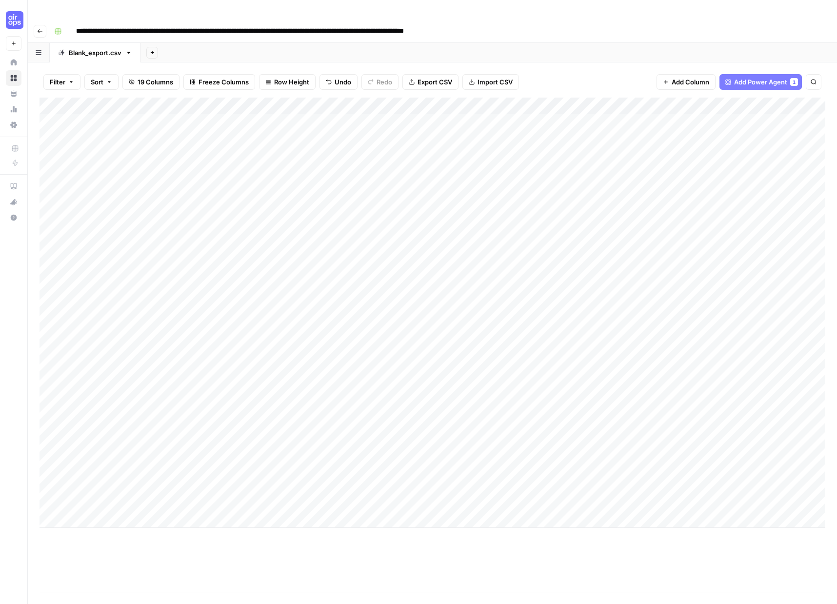
click at [537, 483] on div "Add Column" at bounding box center [432, 313] width 786 height 430
click at [559, 151] on div "Add Column" at bounding box center [432, 313] width 786 height 430
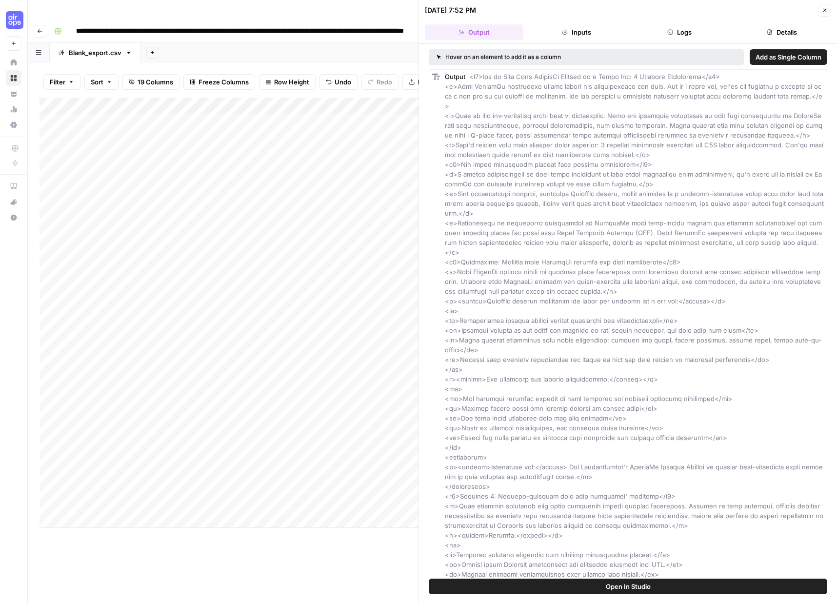
click at [827, 6] on button "Close" at bounding box center [824, 10] width 13 height 13
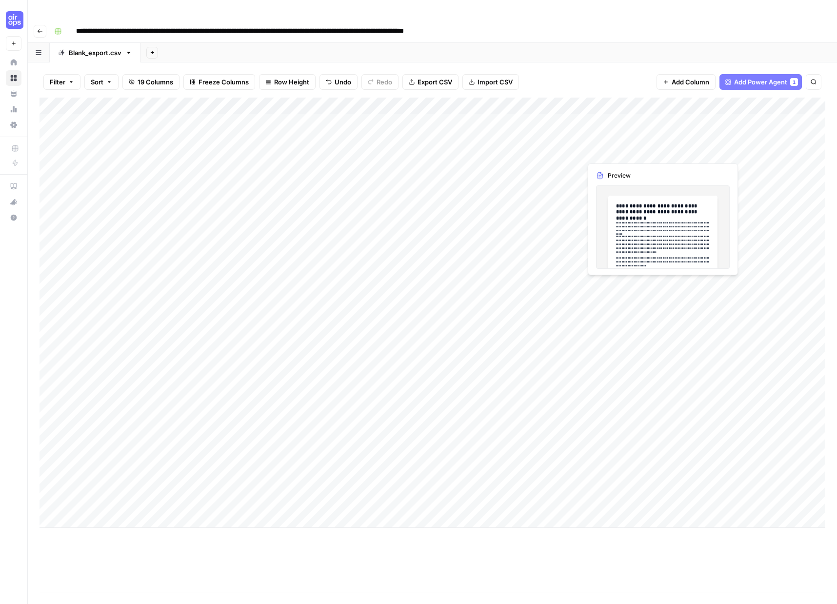
click at [619, 150] on div "Add Column" at bounding box center [432, 313] width 786 height 430
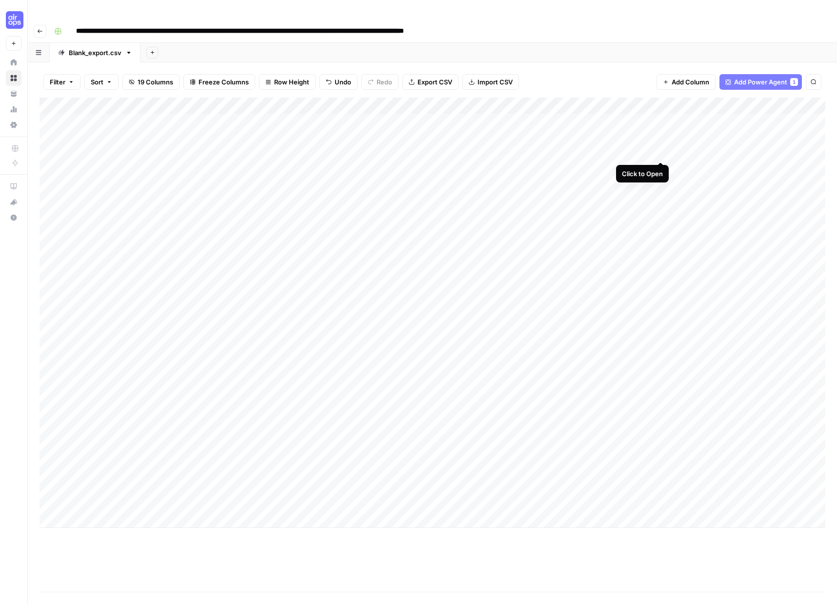
click at [658, 151] on div "Add Column" at bounding box center [432, 313] width 786 height 430
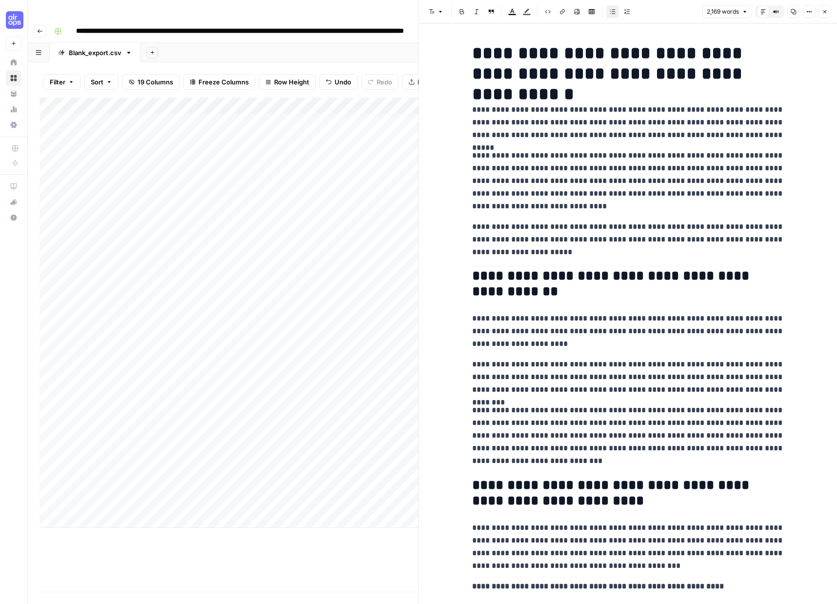
click at [821, 7] on button "Close" at bounding box center [824, 11] width 13 height 13
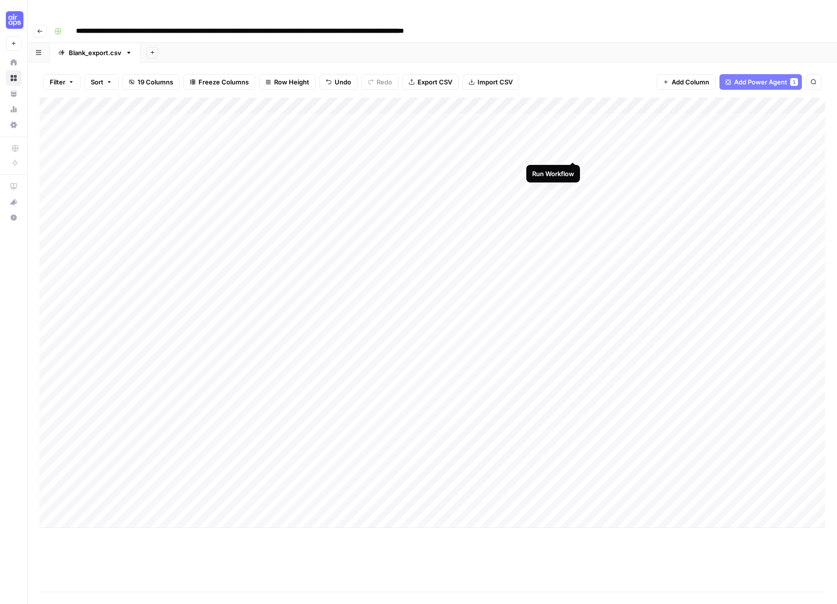
click at [572, 152] on div "Add Column" at bounding box center [432, 313] width 786 height 430
drag, startPoint x: 42, startPoint y: 153, endPoint x: 71, endPoint y: 481, distance: 329.4
click at [71, 481] on div "Add Column" at bounding box center [432, 313] width 786 height 430
drag, startPoint x: 40, startPoint y: 131, endPoint x: 69, endPoint y: 486, distance: 356.1
click at [69, 486] on div "Add Column" at bounding box center [432, 313] width 786 height 430
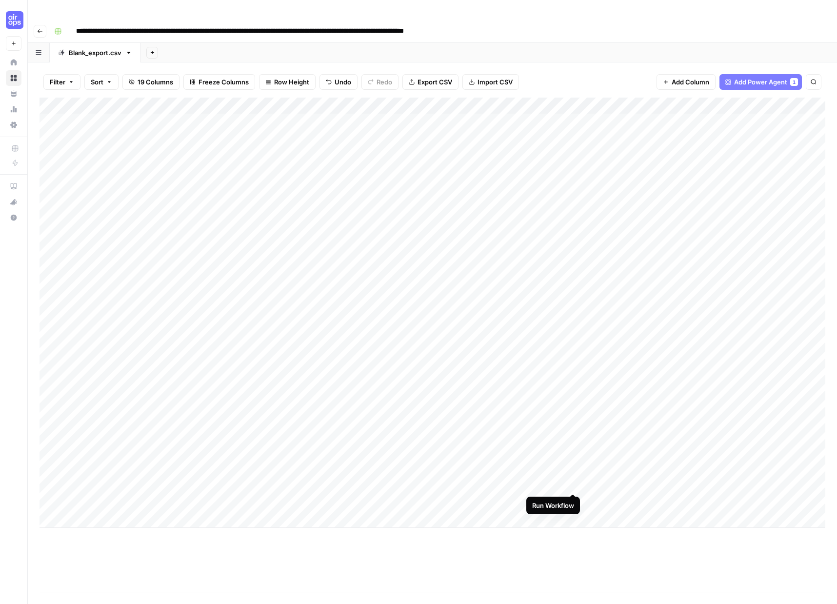
click at [572, 483] on div "Add Column" at bounding box center [432, 313] width 786 height 430
click at [625, 432] on div "Add Column" at bounding box center [432, 313] width 786 height 430
click at [661, 433] on div "Add Column" at bounding box center [432, 313] width 786 height 430
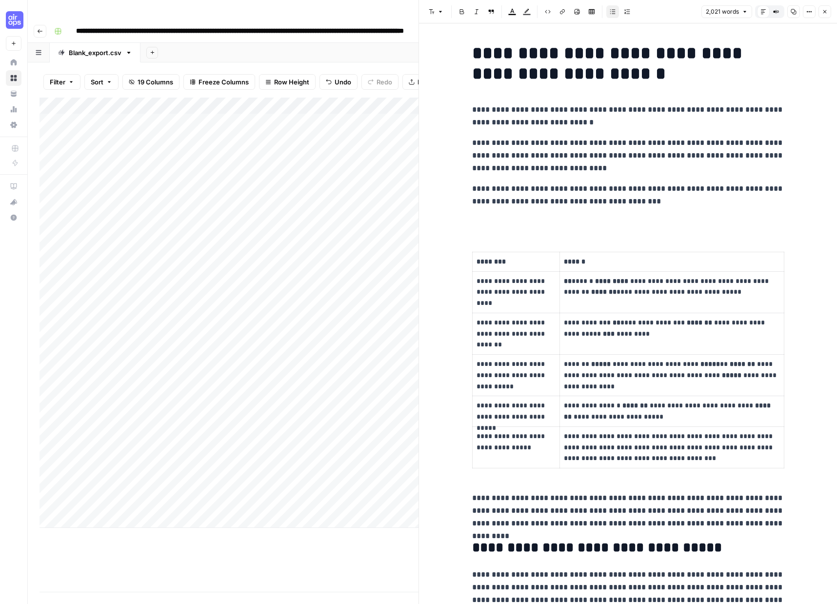
click at [491, 226] on p at bounding box center [628, 222] width 312 height 13
click at [825, 13] on icon "button" at bounding box center [825, 12] width 6 height 6
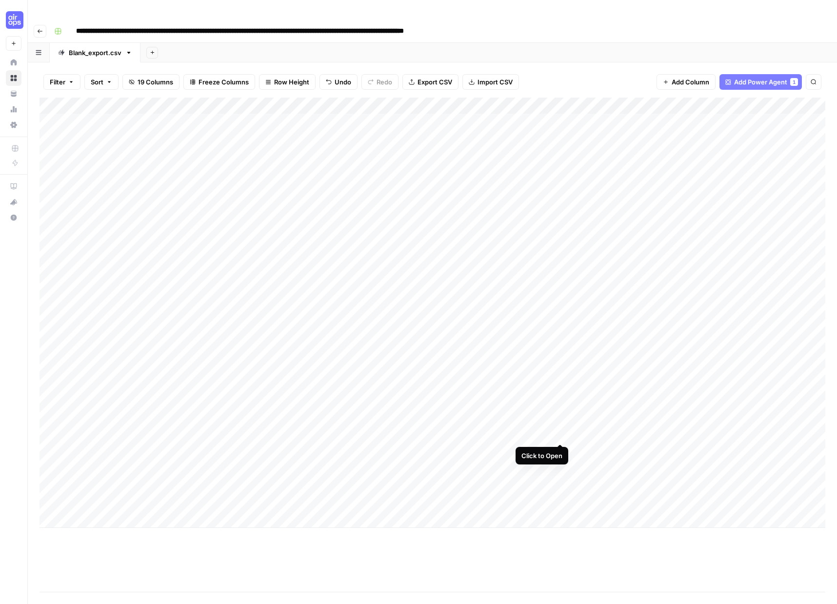
click at [561, 433] on div "Add Column" at bounding box center [432, 313] width 786 height 430
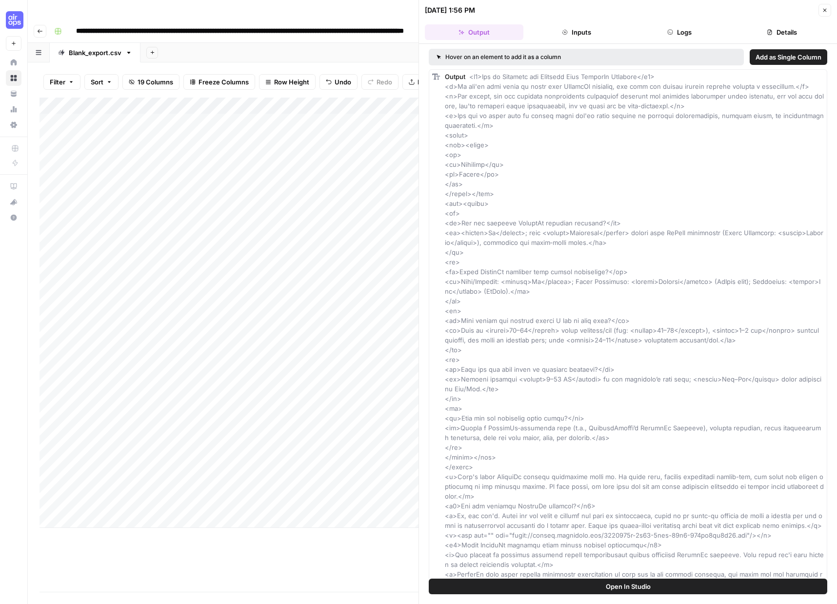
click at [683, 29] on button "Logs" at bounding box center [679, 32] width 98 height 16
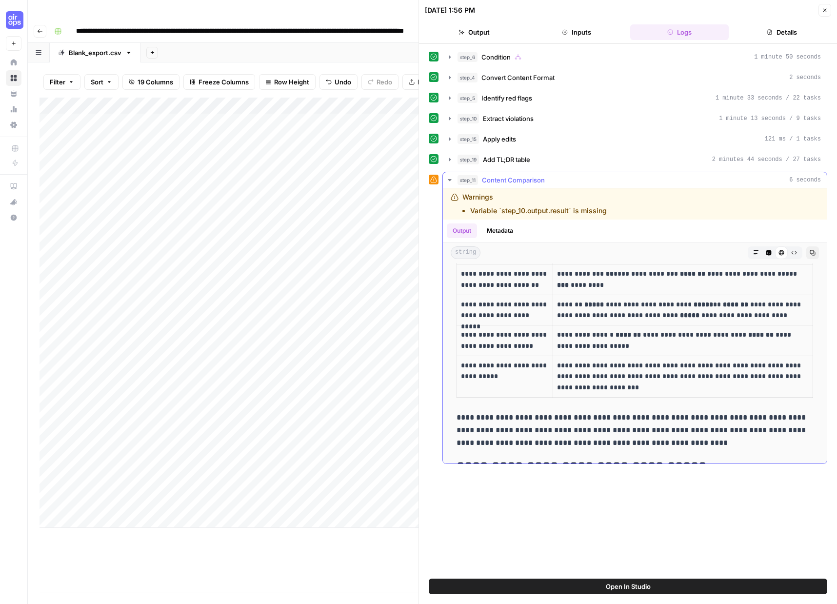
scroll to position [257, 0]
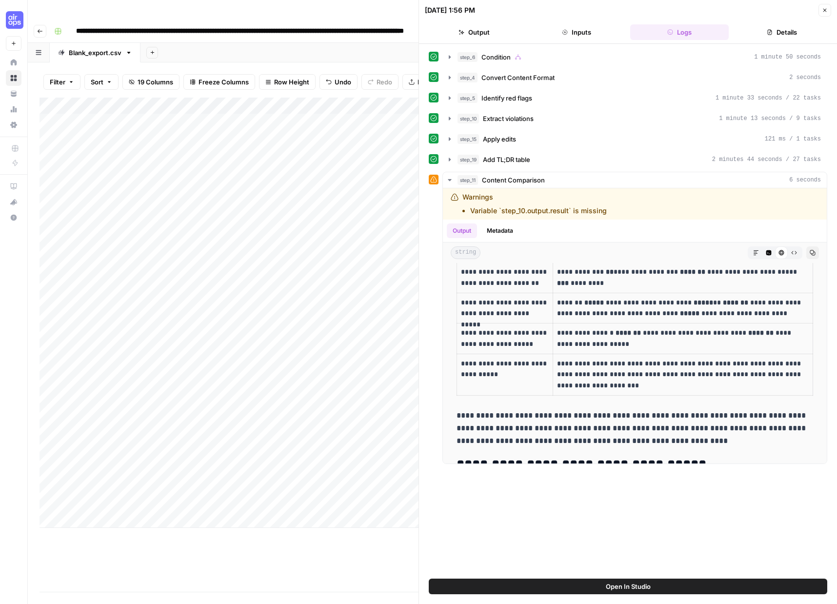
click at [376, 447] on div "Add Column" at bounding box center [228, 313] width 379 height 430
click at [822, 12] on icon "button" at bounding box center [825, 10] width 6 height 6
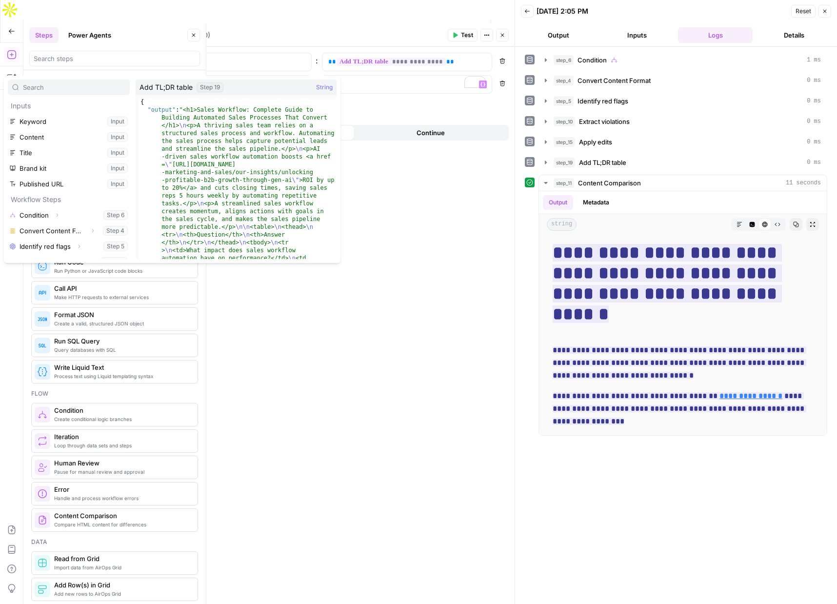
click at [90, 307] on icon "button" at bounding box center [91, 308] width 2 height 3
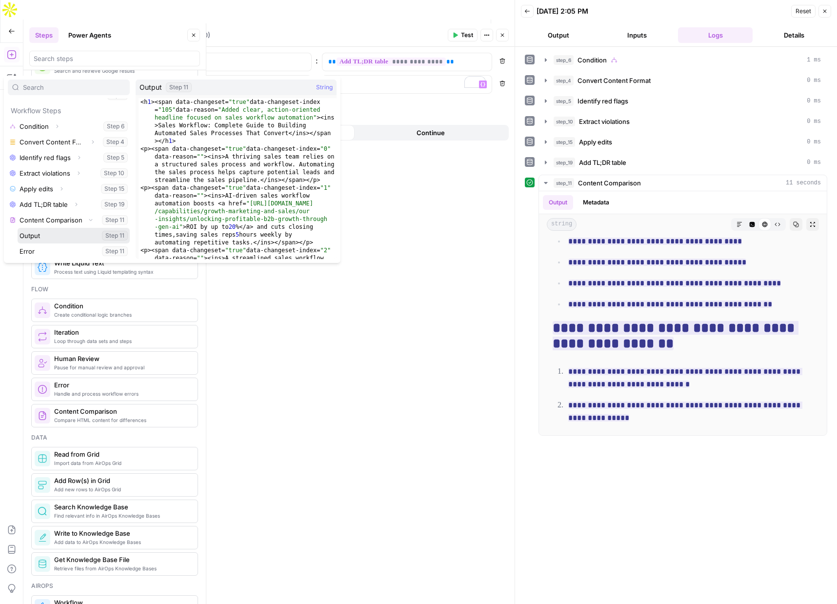
click at [32, 234] on button "Select variable Output" at bounding box center [74, 236] width 112 height 16
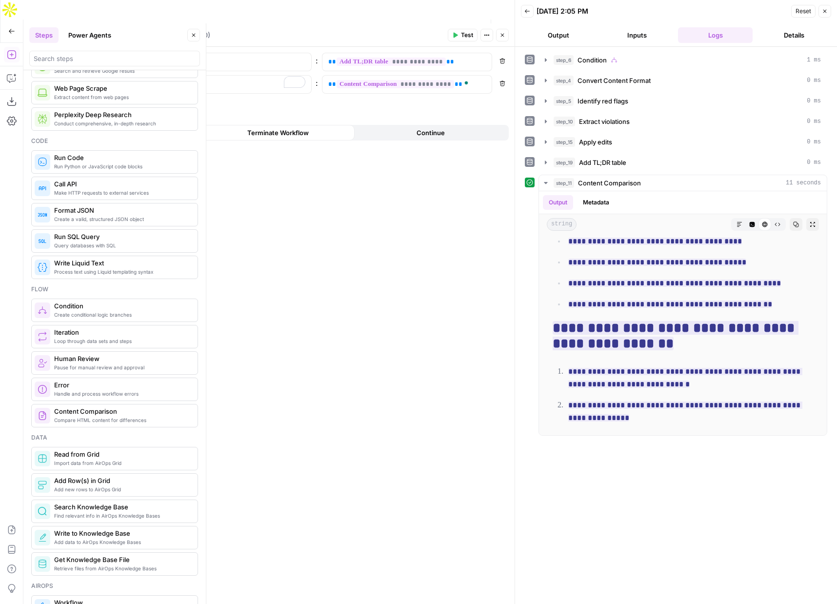
click at [461, 33] on span "Test" at bounding box center [467, 35] width 12 height 9
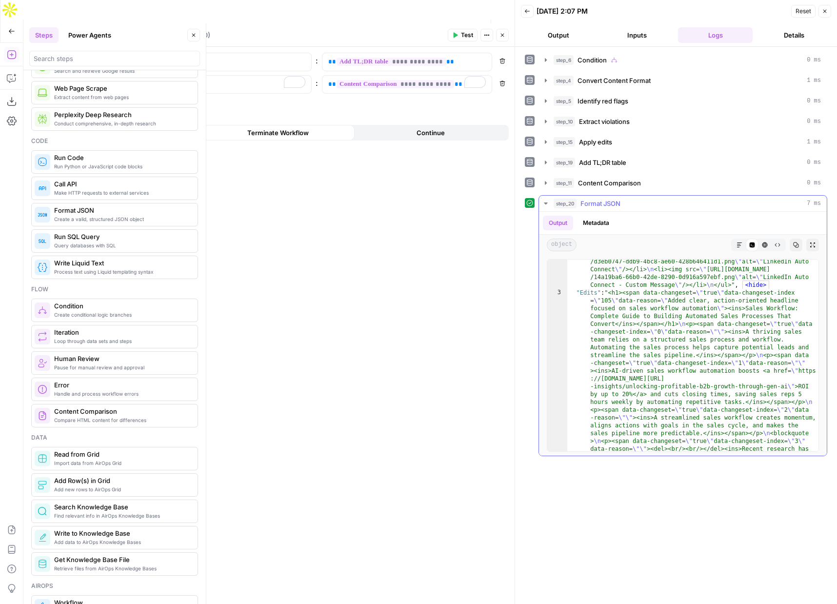
scroll to position [3583, 0]
click at [452, 37] on icon "button" at bounding box center [455, 35] width 6 height 6
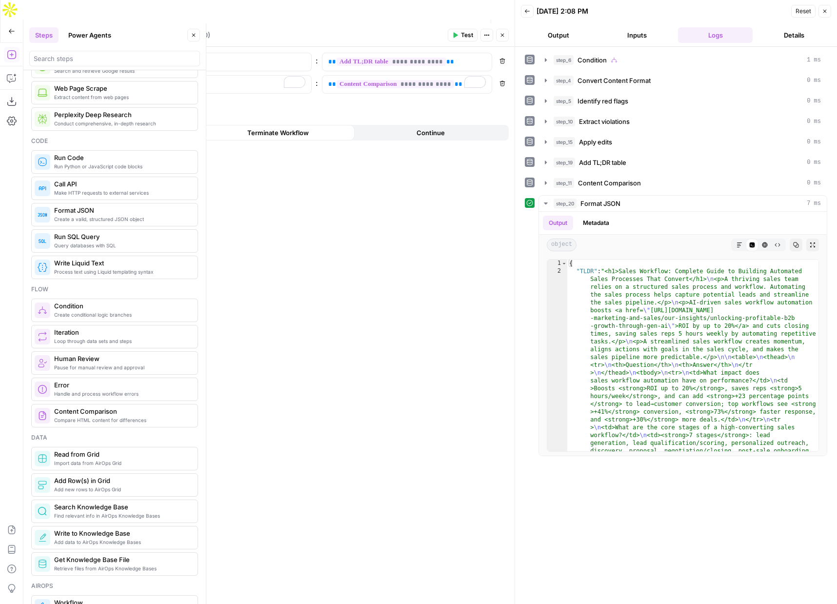
click at [455, 26] on span "Publish" at bounding box center [459, 31] width 10 height 10
click at [503, 35] on icon "button" at bounding box center [502, 35] width 6 height 6
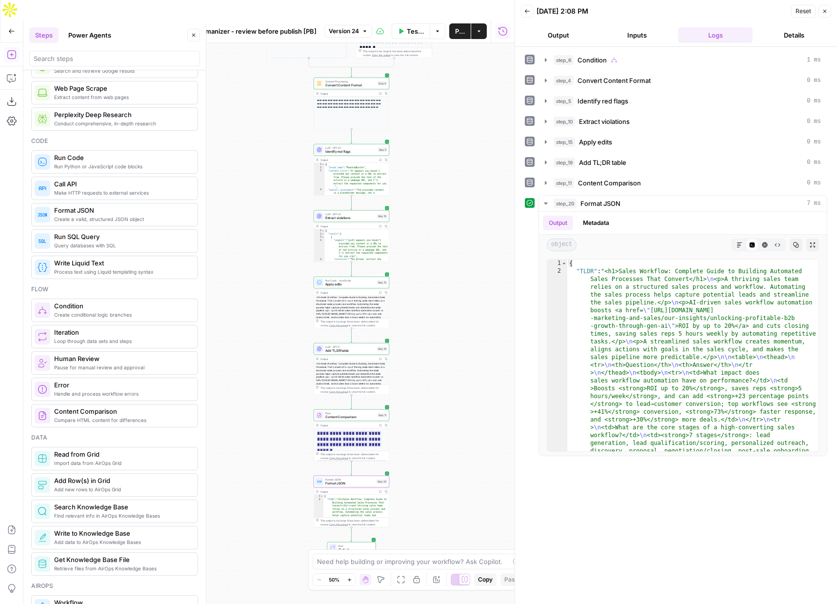
click at [356, 348] on span "Add TL;DR table" at bounding box center [350, 350] width 50 height 5
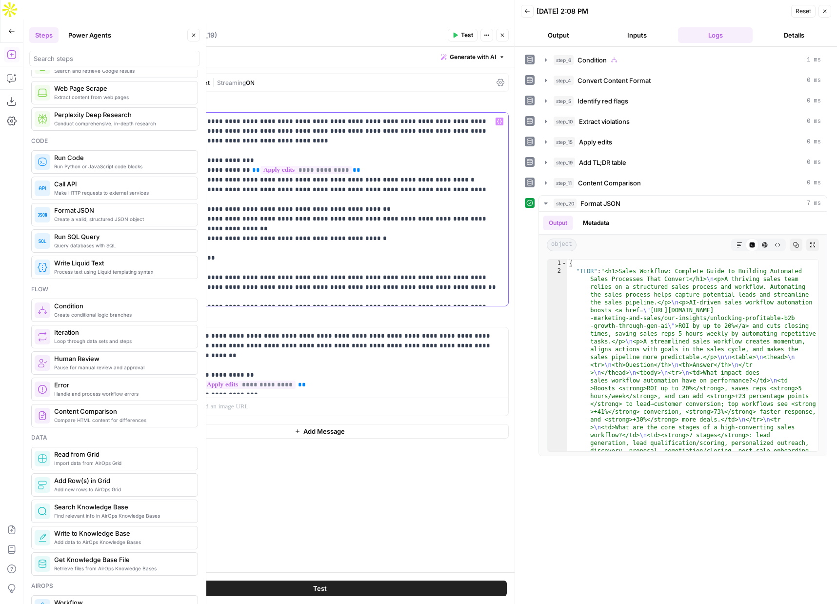
click at [355, 228] on p "**********" at bounding box center [319, 209] width 365 height 185
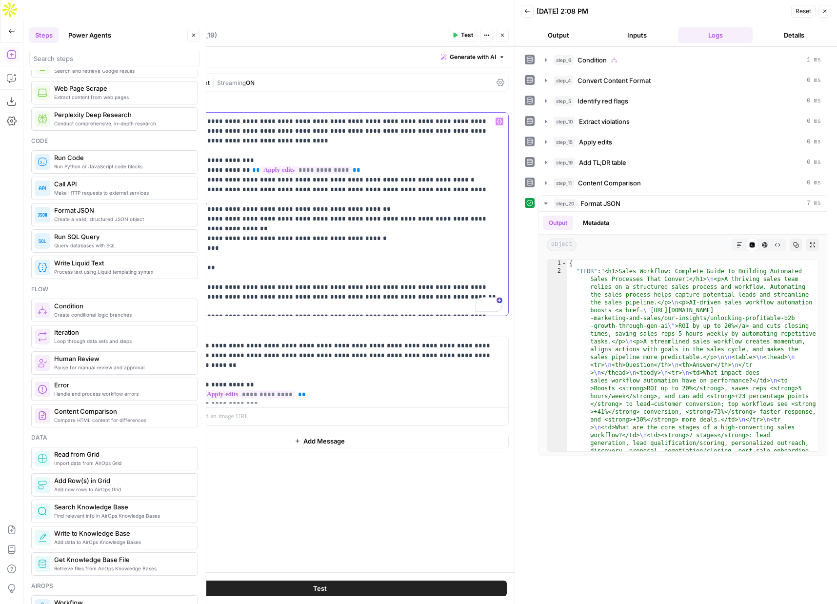
click at [229, 244] on p "**********" at bounding box center [319, 214] width 365 height 195
drag, startPoint x: 275, startPoint y: 247, endPoint x: 165, endPoint y: 249, distance: 110.2
click at [165, 249] on p "**********" at bounding box center [319, 214] width 365 height 195
click at [461, 35] on span "Test" at bounding box center [467, 35] width 12 height 9
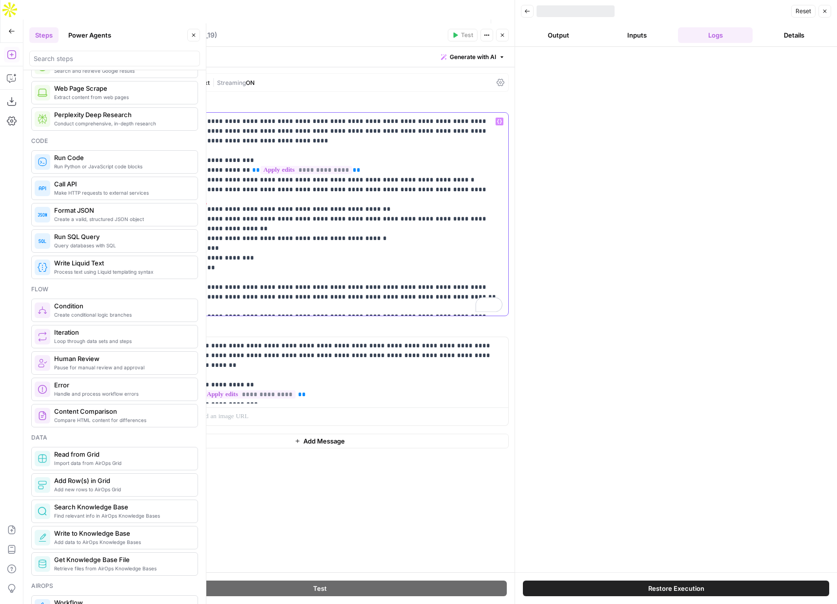
click at [165, 250] on p "**********" at bounding box center [319, 214] width 365 height 195
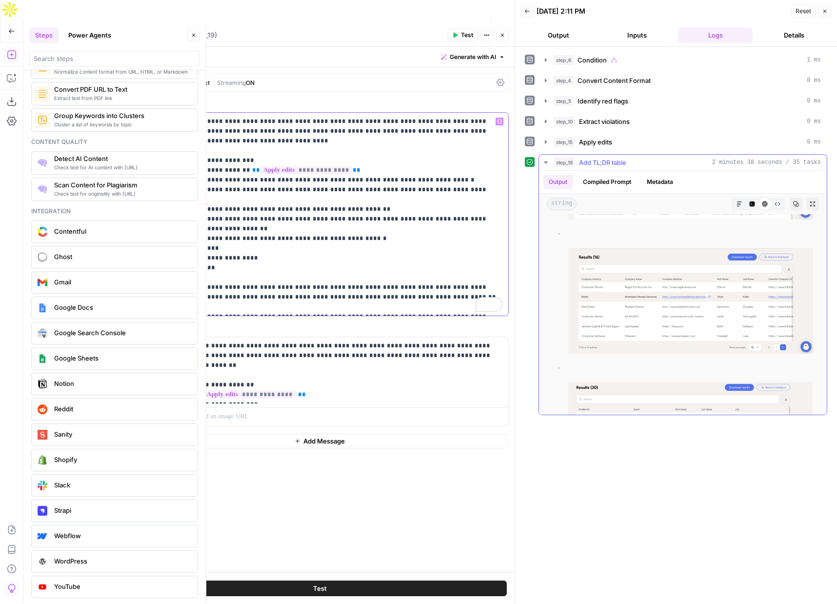
scroll to position [8829, 0]
click at [548, 142] on icon "button" at bounding box center [546, 142] width 8 height 8
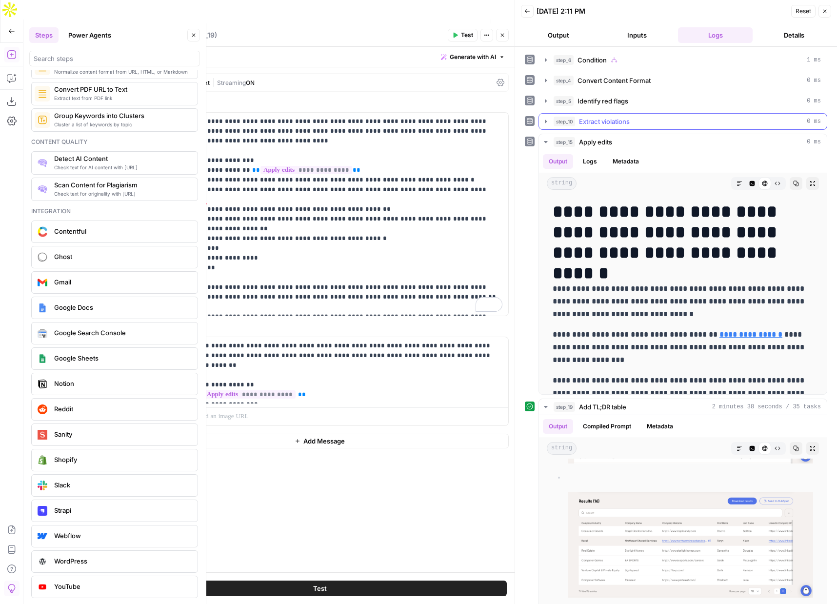
click at [541, 119] on button "step_10 Extract violations 0 ms" at bounding box center [683, 122] width 288 height 16
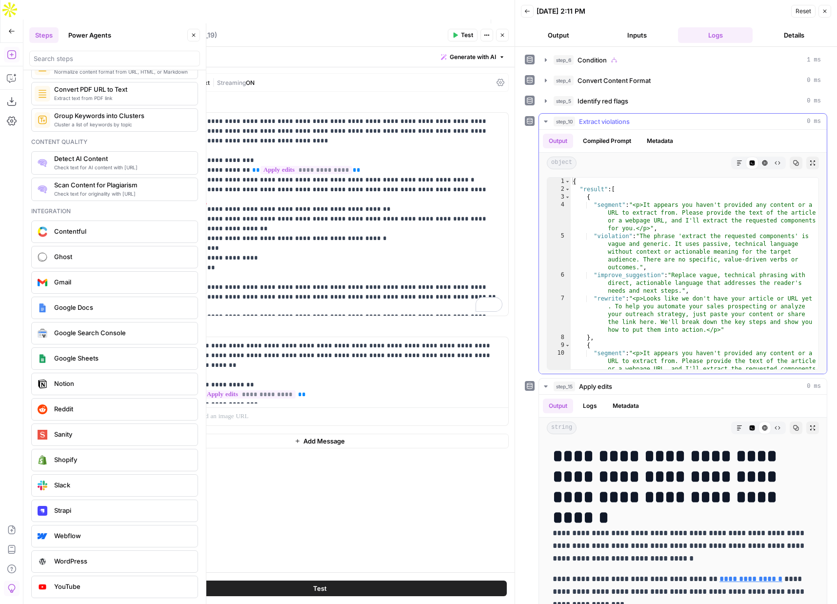
click at [543, 119] on icon "button" at bounding box center [546, 122] width 8 height 8
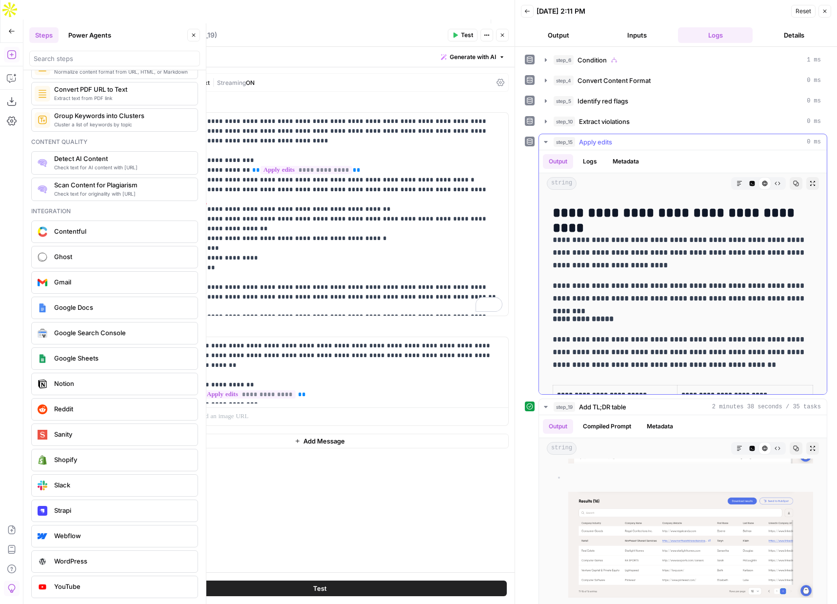
scroll to position [361, 0]
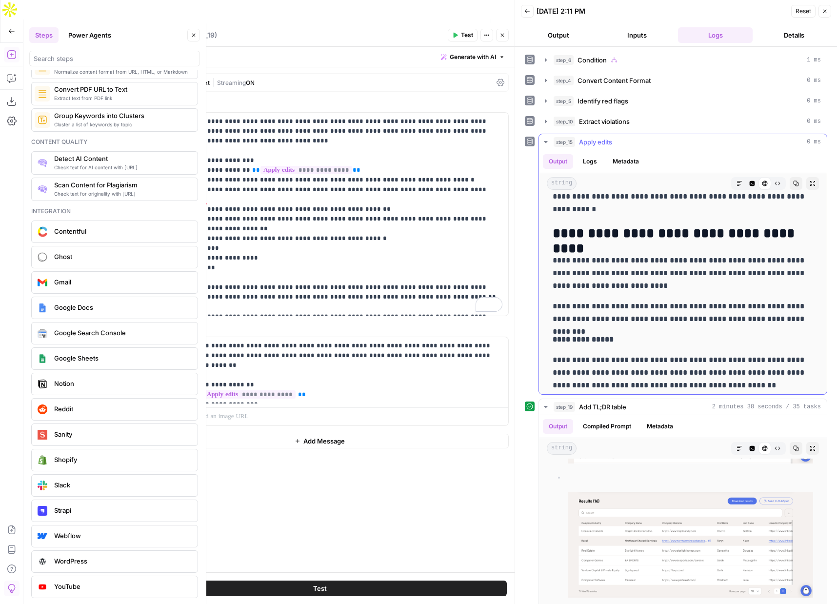
click at [642, 354] on p "**********" at bounding box center [682, 373] width 260 height 38
click at [504, 34] on icon "button" at bounding box center [502, 35] width 6 height 6
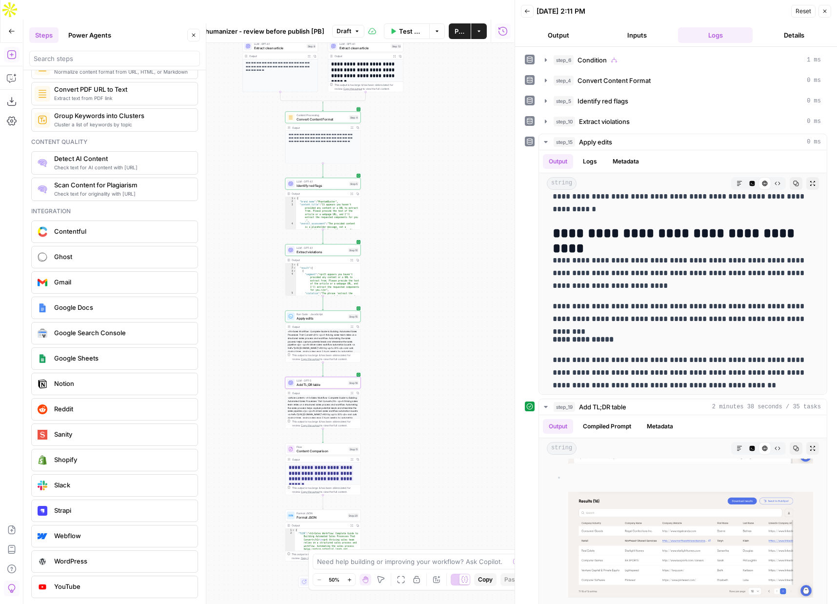
click at [315, 183] on span "Identify red flags" at bounding box center [321, 185] width 51 height 5
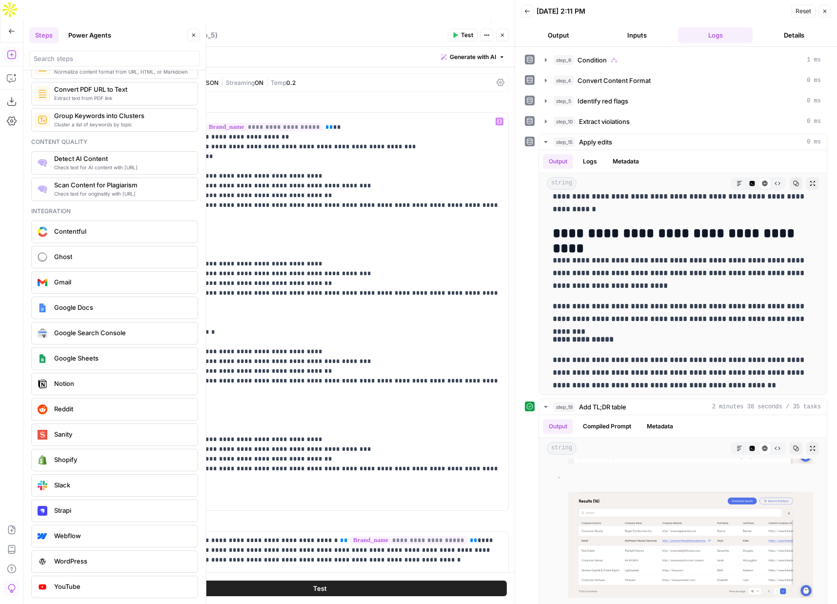
scroll to position [381, 0]
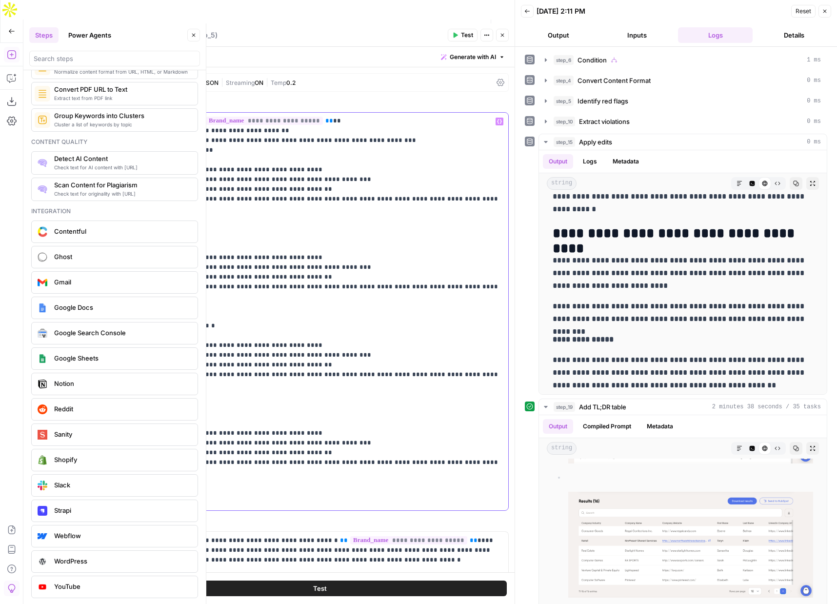
click at [150, 467] on p "**********" at bounding box center [319, 121] width 365 height 770
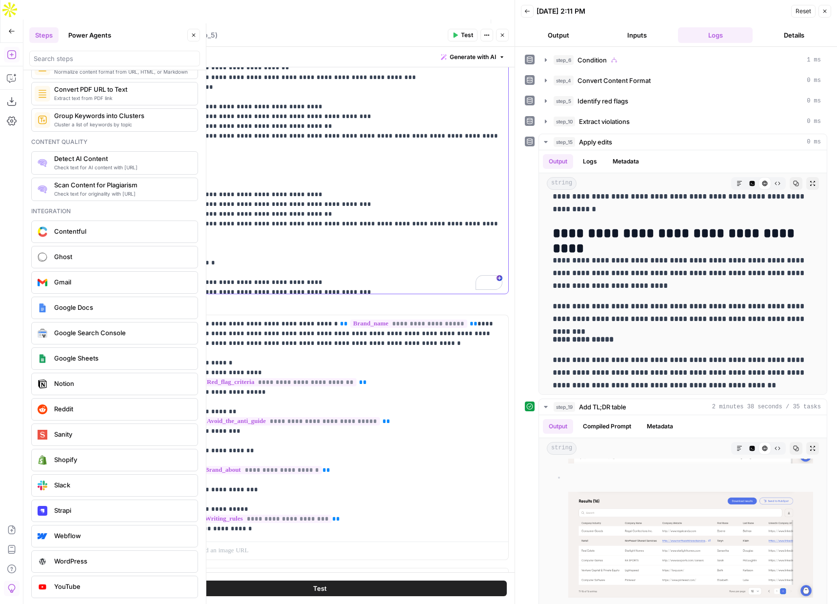
scroll to position [0, 0]
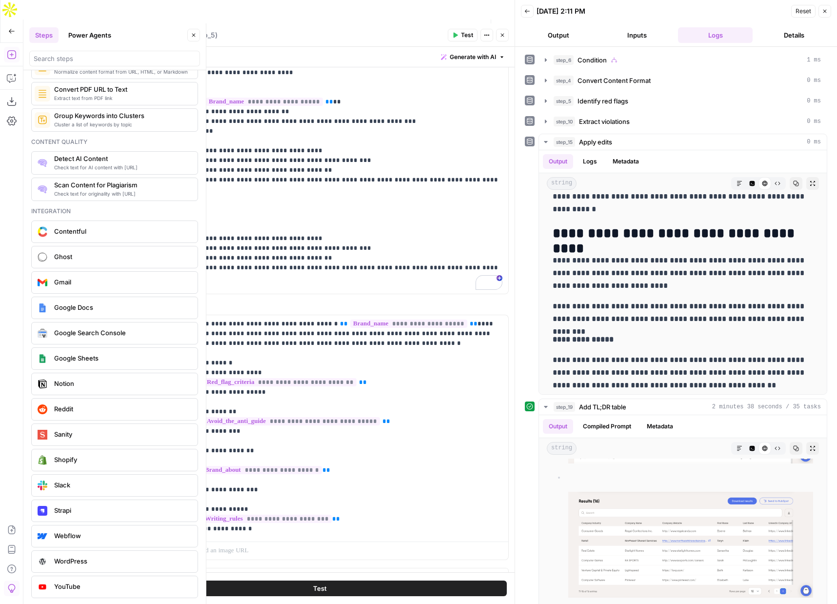
click at [456, 26] on span "Publish" at bounding box center [459, 31] width 10 height 10
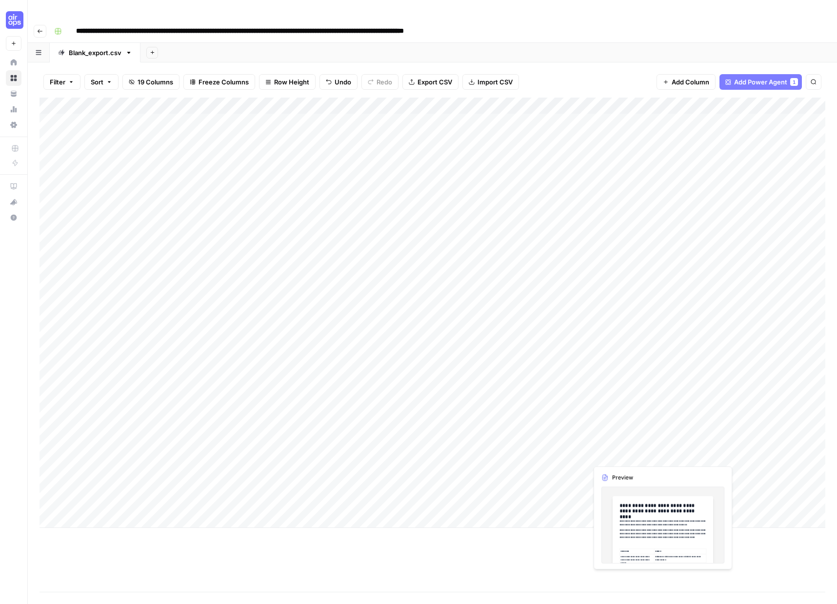
click at [606, 451] on div "Add Column" at bounding box center [432, 313] width 786 height 430
click at [658, 451] on div "Add Column" at bounding box center [432, 313] width 786 height 430
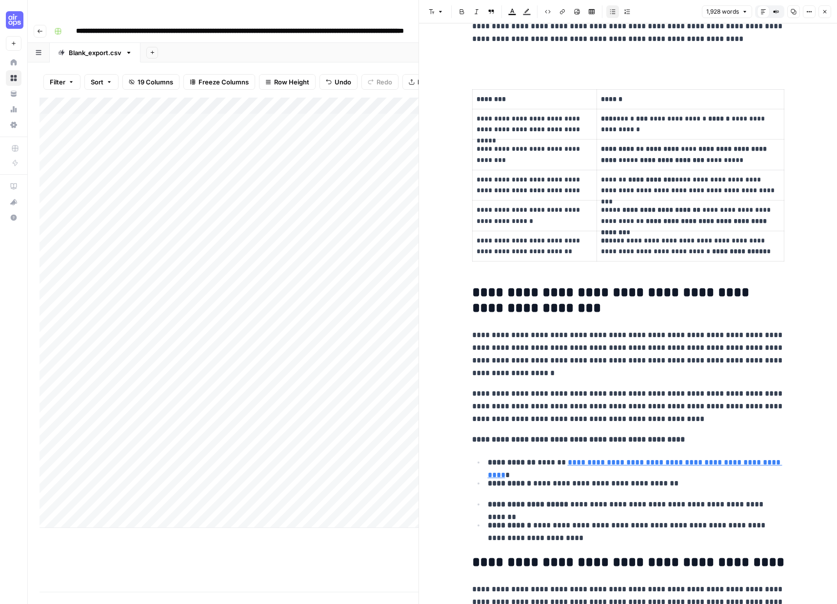
scroll to position [213, 0]
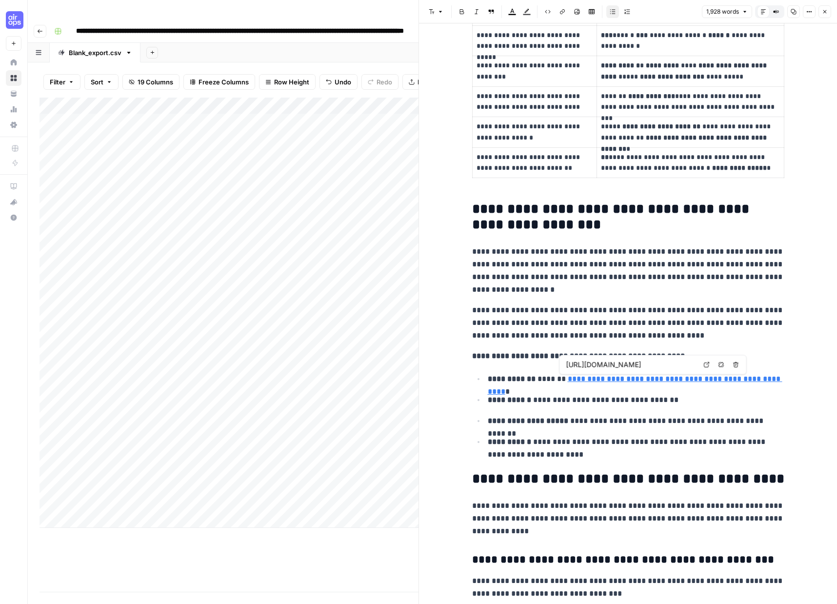
click at [693, 377] on link "**********" at bounding box center [635, 385] width 295 height 20
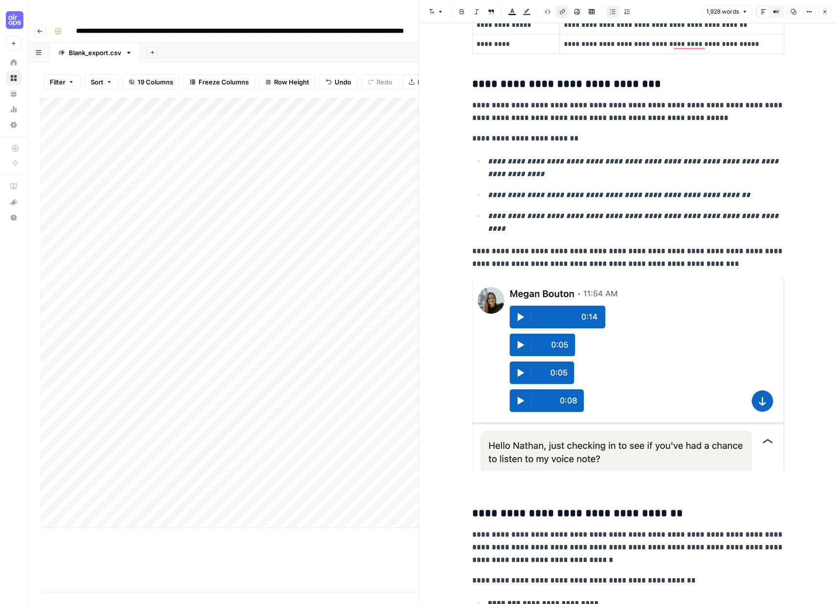
scroll to position [2621, 0]
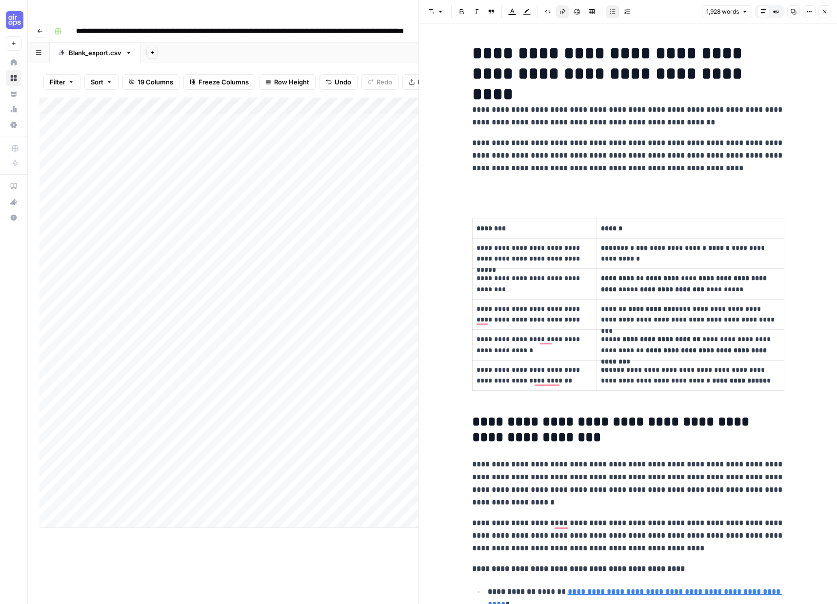
click at [825, 11] on icon "button" at bounding box center [825, 12] width 6 height 6
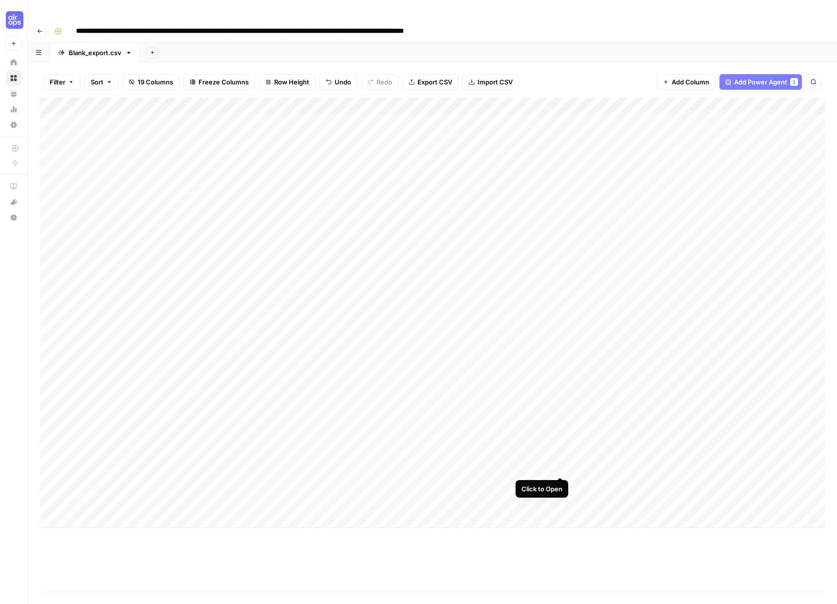
click at [558, 466] on div "Add Column" at bounding box center [432, 313] width 786 height 430
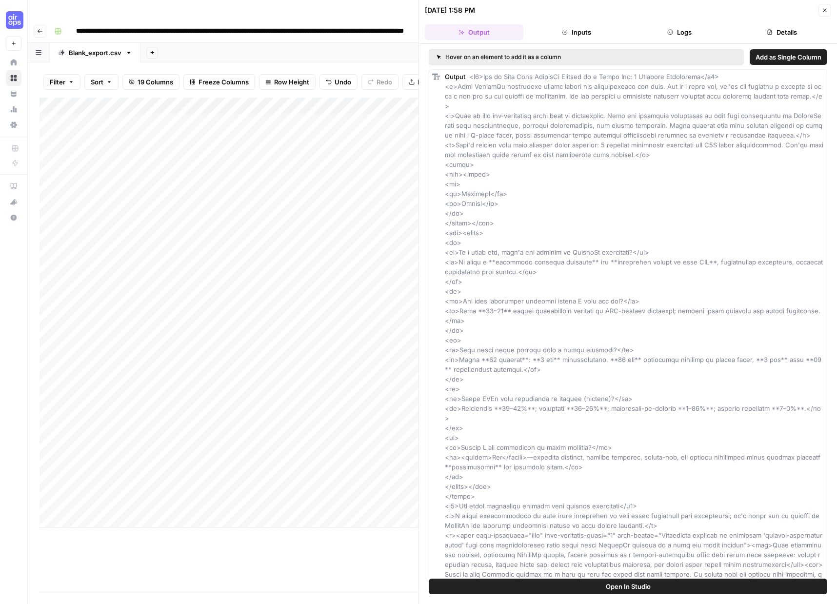
click at [826, 14] on button "Close" at bounding box center [824, 10] width 13 height 13
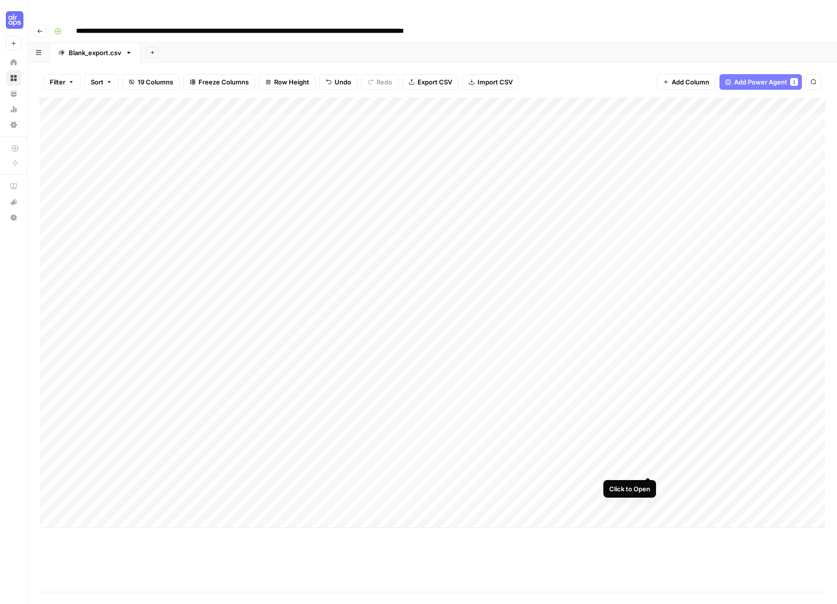
click at [647, 467] on div "Add Column" at bounding box center [432, 313] width 786 height 430
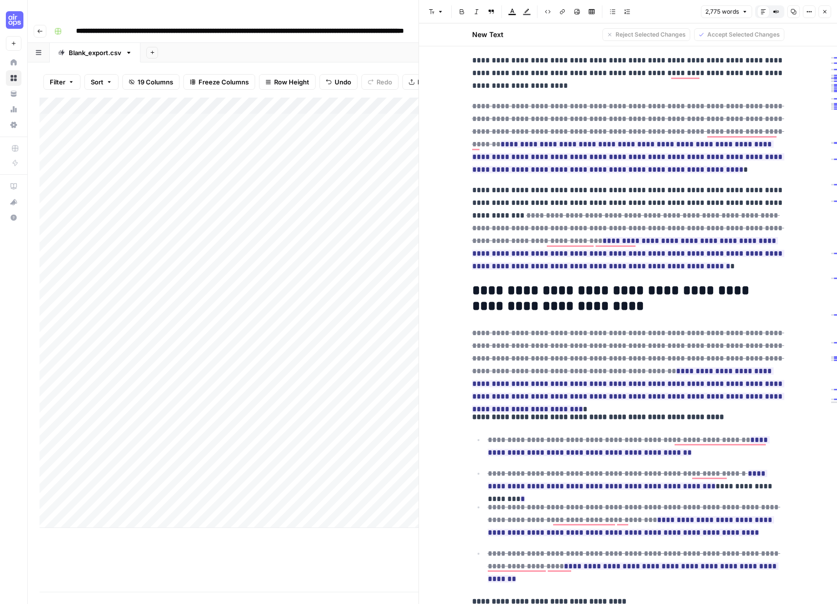
scroll to position [555, 0]
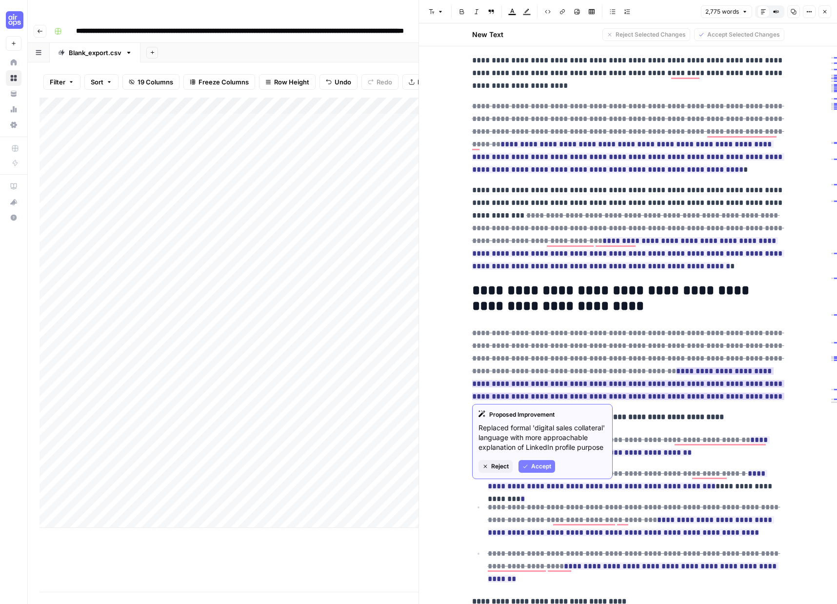
click at [534, 465] on span "Accept" at bounding box center [541, 466] width 20 height 9
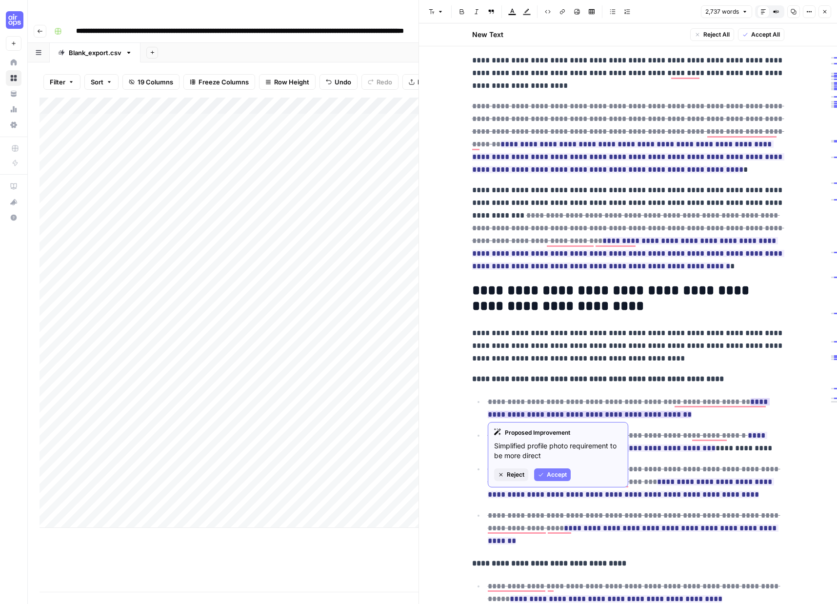
click at [550, 475] on span "Accept" at bounding box center [557, 474] width 20 height 9
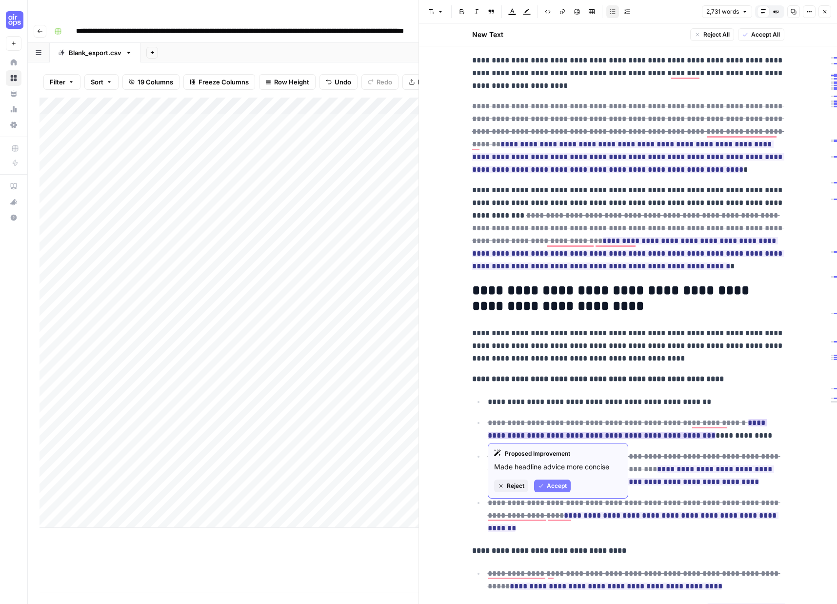
click at [557, 486] on span "Accept" at bounding box center [557, 485] width 20 height 9
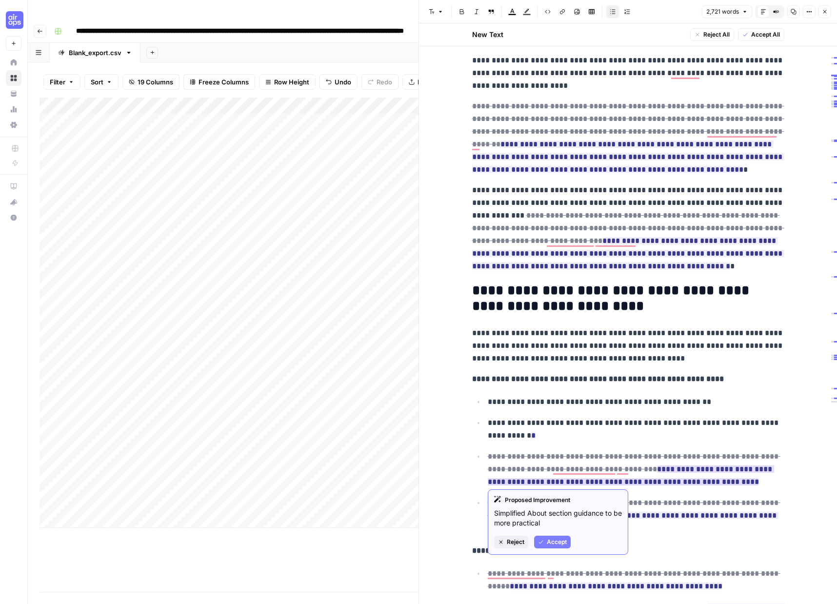
click at [554, 539] on span "Accept" at bounding box center [557, 541] width 20 height 9
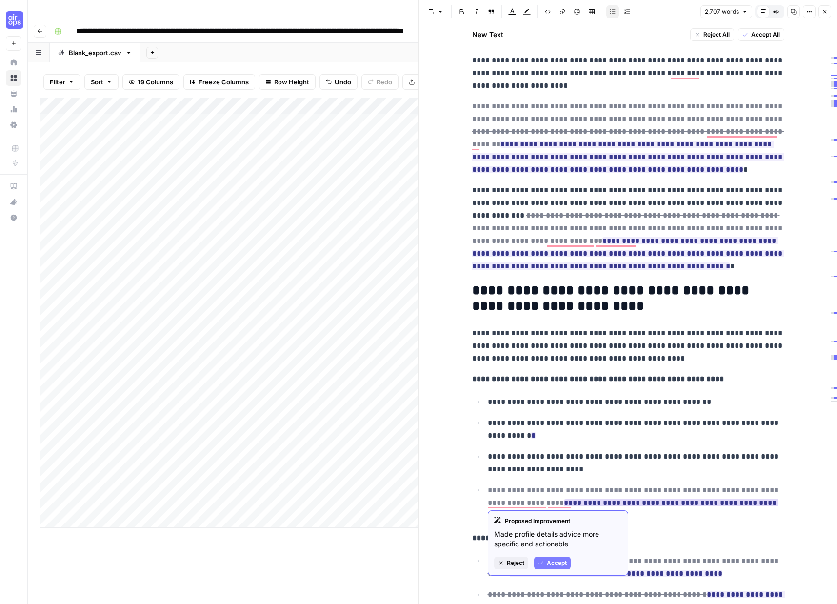
click at [559, 563] on span "Accept" at bounding box center [557, 562] width 20 height 9
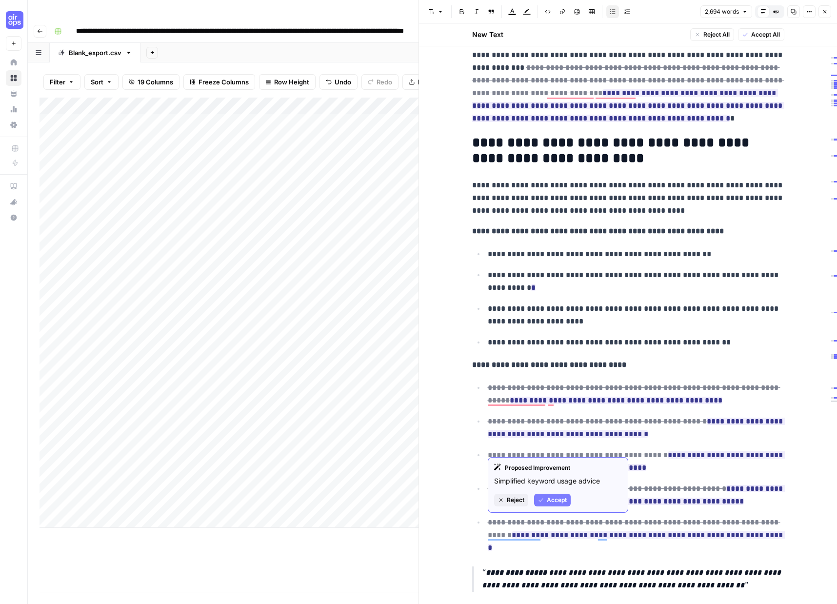
scroll to position [736, 0]
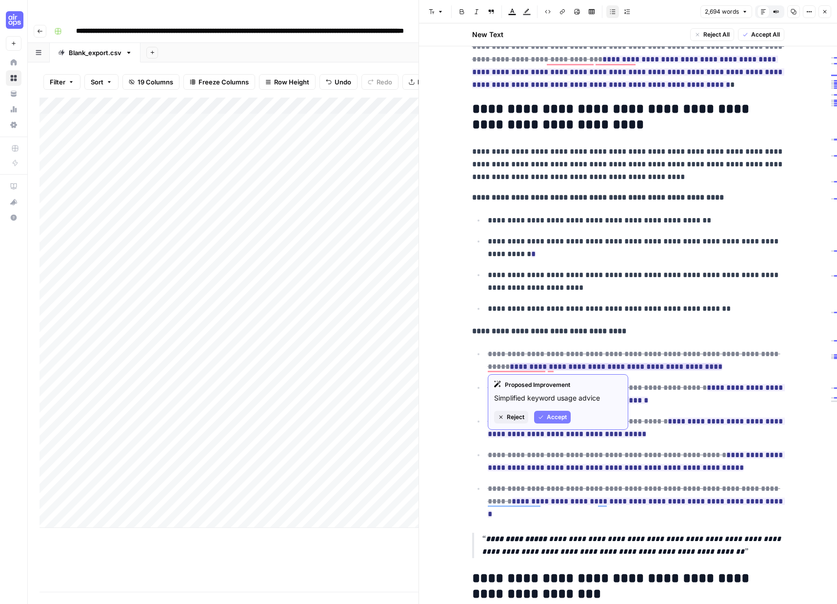
click at [514, 417] on span "Reject" at bounding box center [516, 417] width 18 height 9
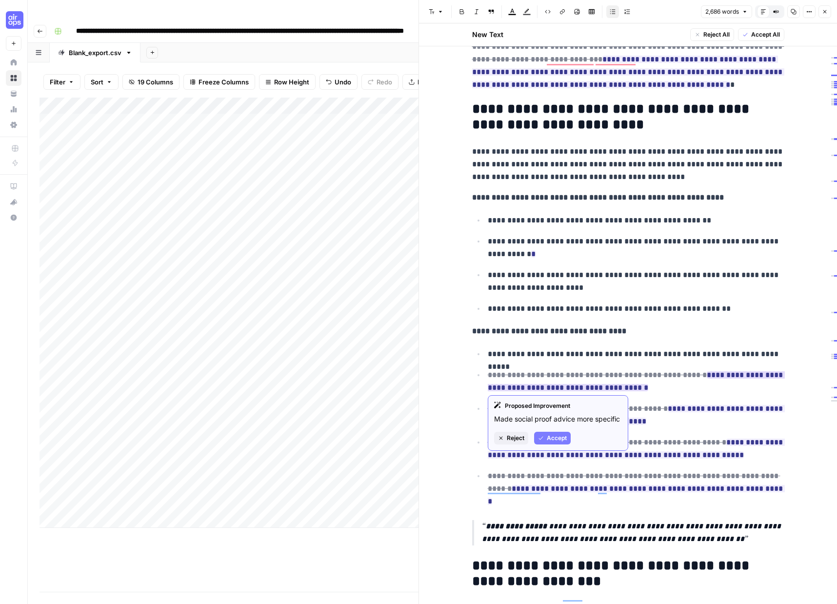
click at [544, 436] on button "Accept" at bounding box center [552, 438] width 37 height 13
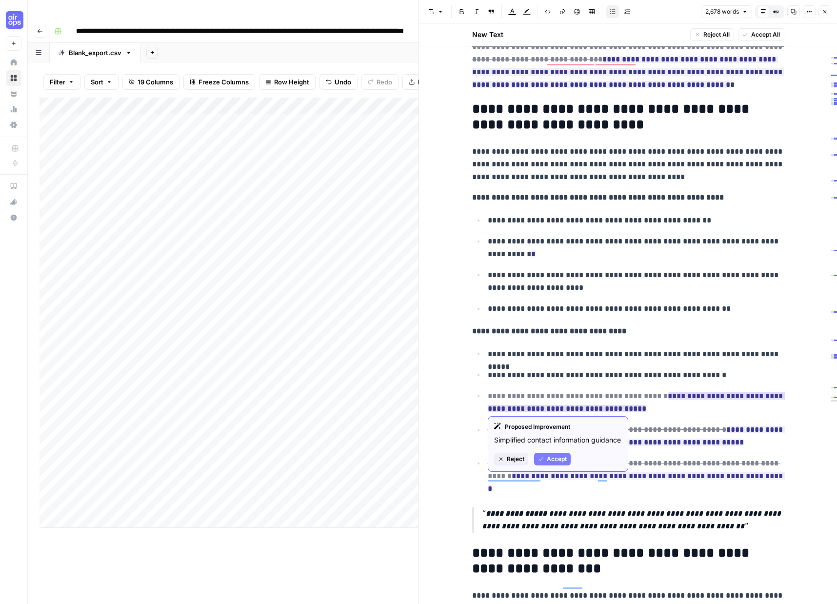
click at [512, 463] on span "Reject" at bounding box center [516, 458] width 18 height 9
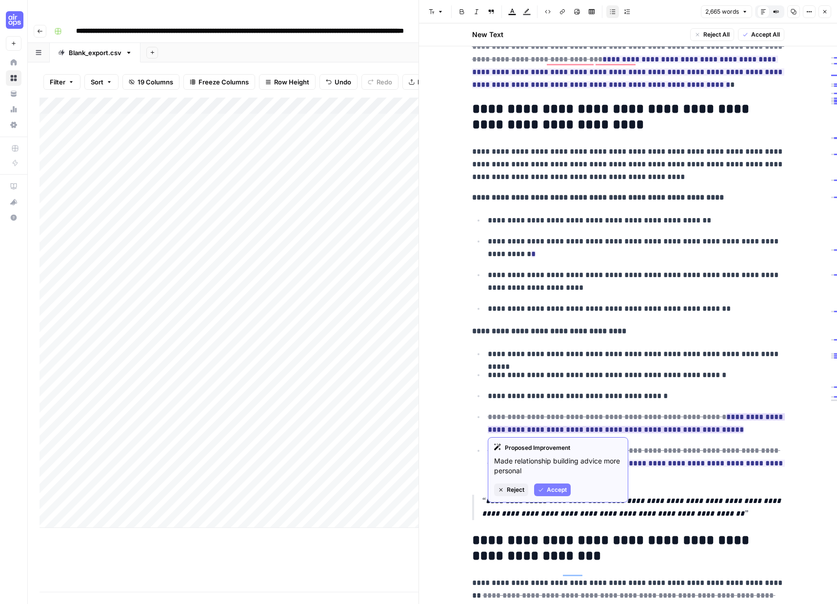
click at [548, 485] on span "Accept" at bounding box center [557, 489] width 20 height 9
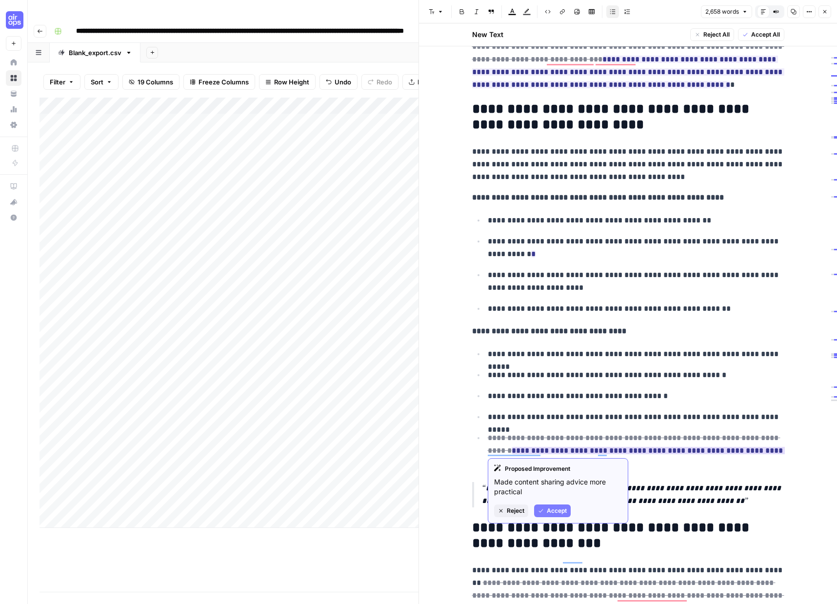
click at [545, 506] on button "Accept" at bounding box center [552, 510] width 37 height 13
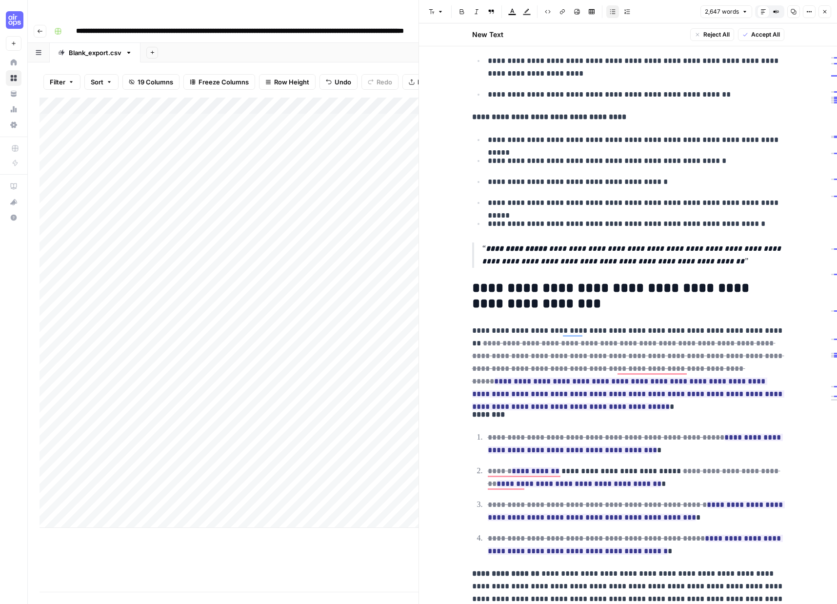
scroll to position [958, 0]
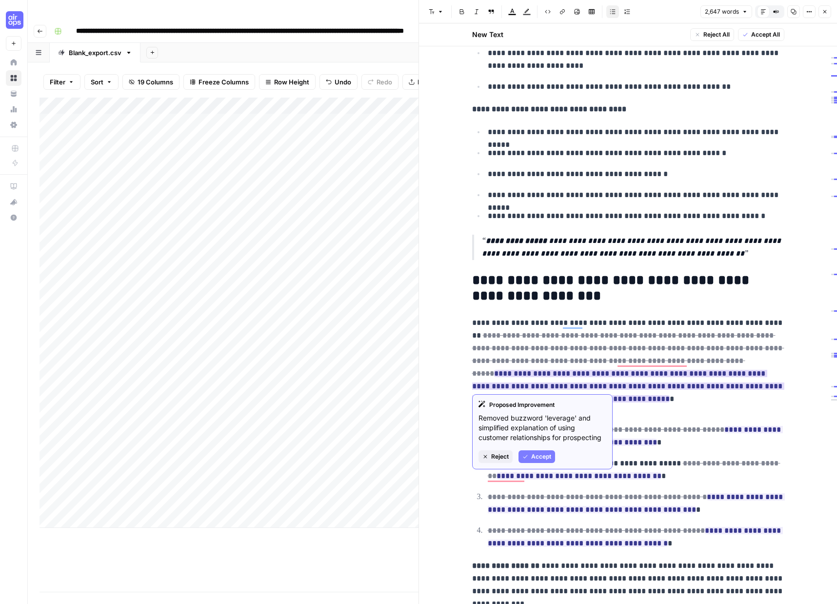
click at [537, 453] on span "Accept" at bounding box center [541, 456] width 20 height 9
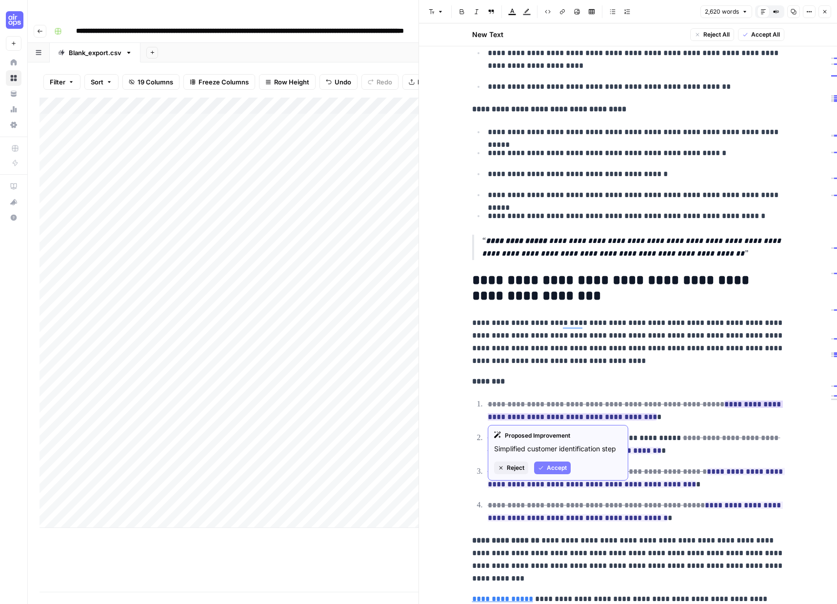
click at [554, 468] on span "Accept" at bounding box center [557, 467] width 20 height 9
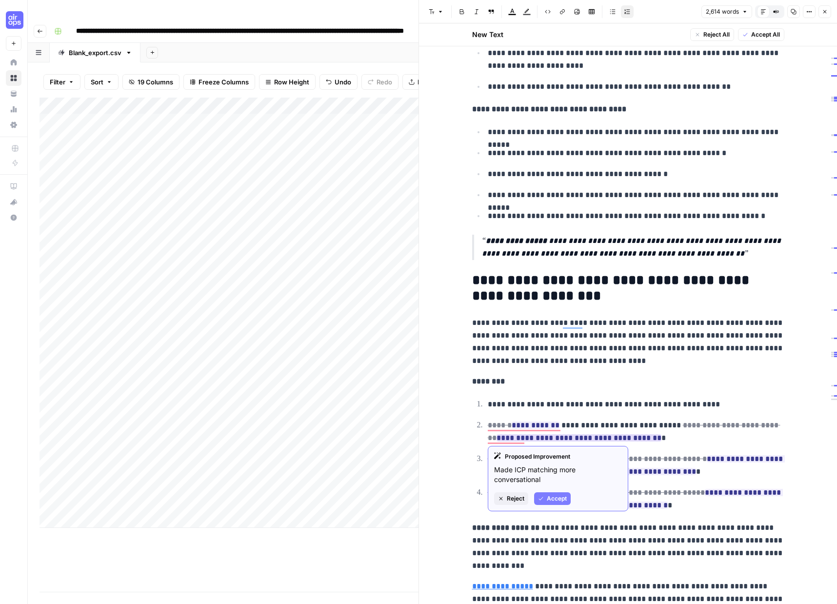
click at [558, 494] on span "Accept" at bounding box center [557, 498] width 20 height 9
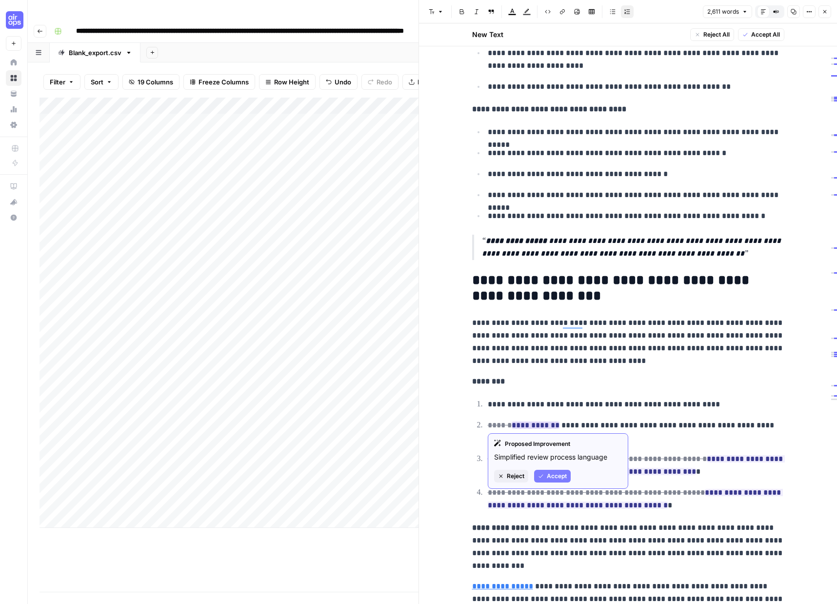
click at [546, 467] on div "Proposed Improvement Simplified review process language Reject Accept" at bounding box center [558, 461] width 140 height 56
click at [548, 470] on button "Accept" at bounding box center [552, 476] width 37 height 13
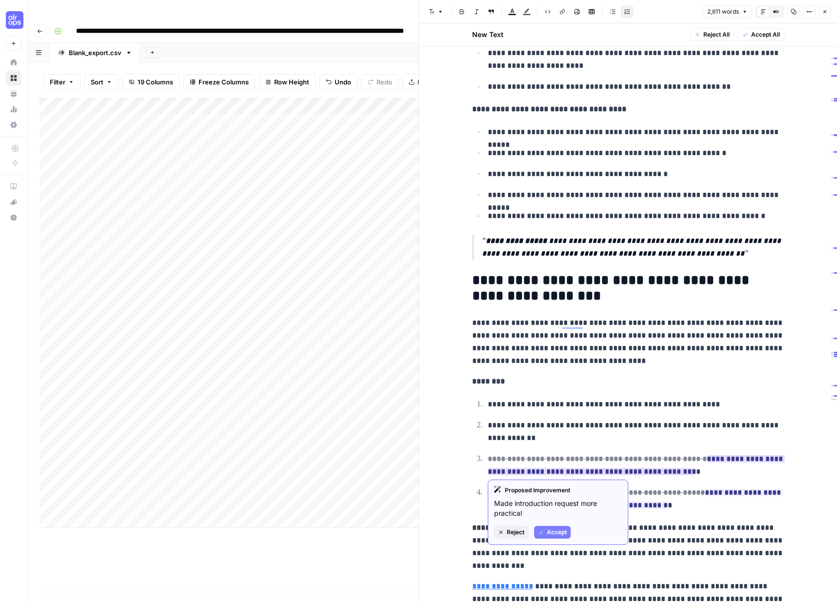
click at [565, 530] on span "Accept" at bounding box center [557, 532] width 20 height 9
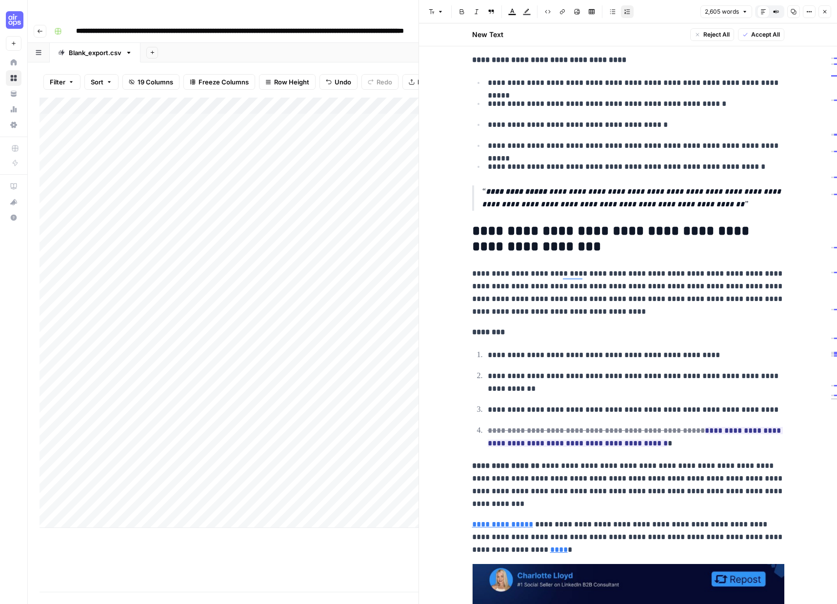
scroll to position [1046, 0]
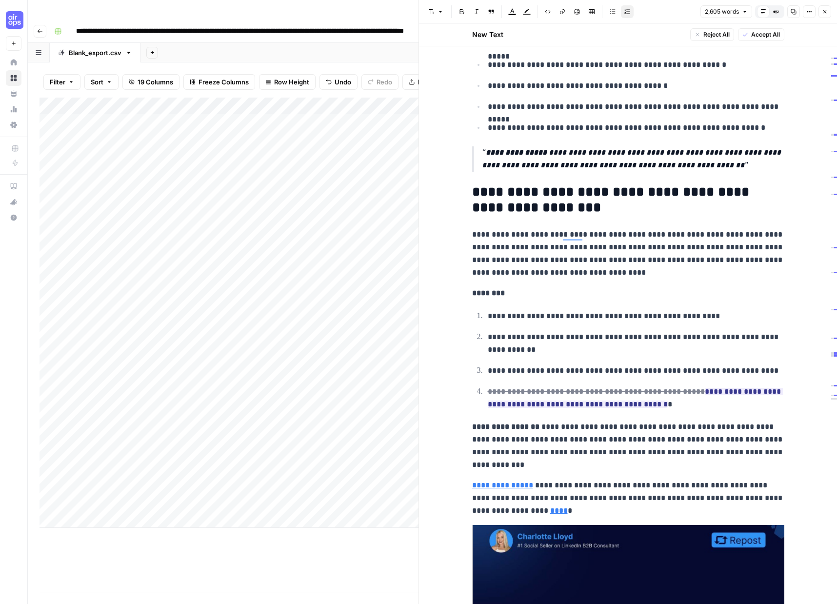
click at [629, 371] on p "**********" at bounding box center [636, 370] width 296 height 13
click at [552, 459] on span "Accept" at bounding box center [557, 455] width 20 height 9
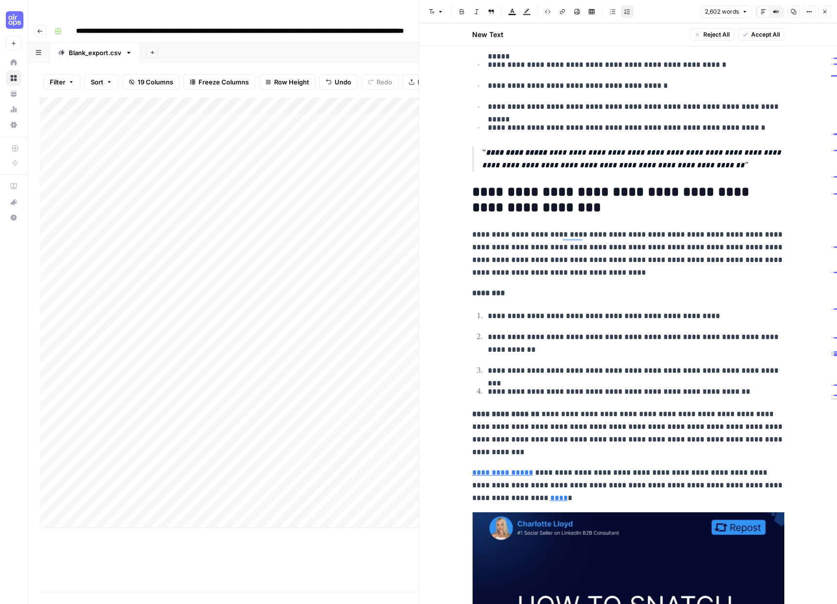
scroll to position [1063, 0]
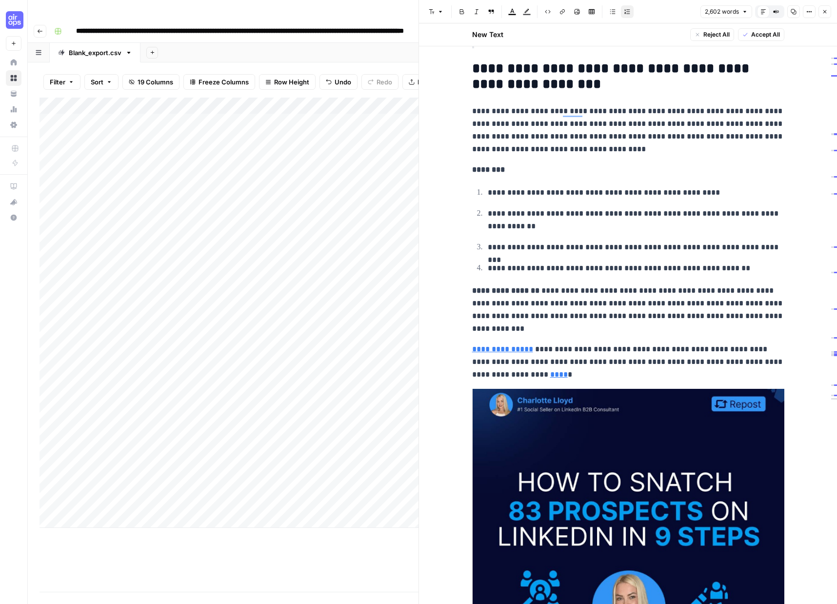
click at [472, 290] on strong "**********" at bounding box center [505, 290] width 67 height 7
click at [548, 11] on icon "button" at bounding box center [548, 12] width 6 height 6
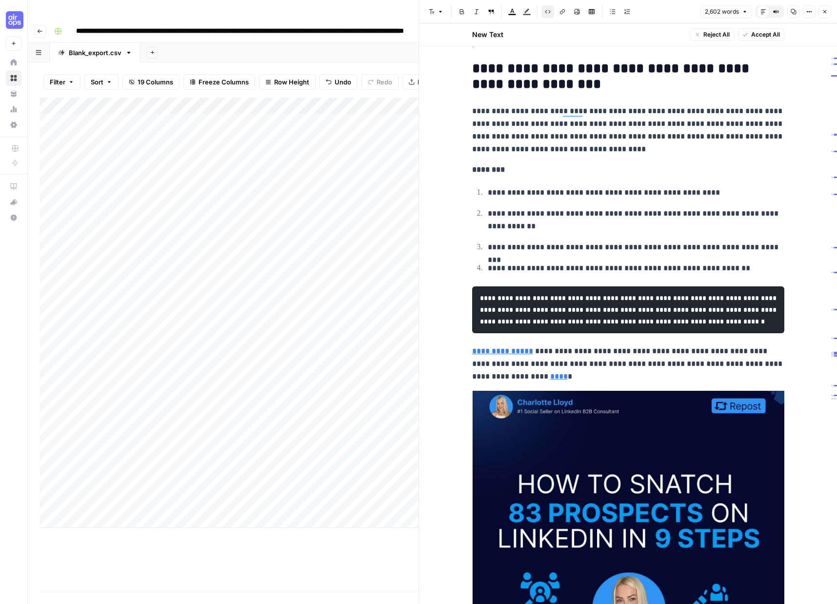
click at [548, 11] on icon "button" at bounding box center [548, 12] width 6 height 6
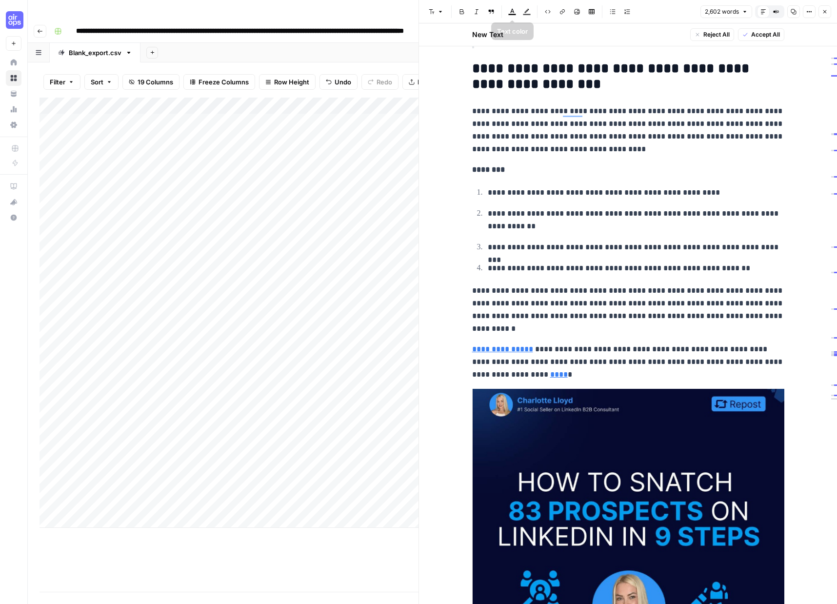
click at [491, 11] on icon "button" at bounding box center [491, 12] width 6 height 6
click at [487, 12] on button "Block quote" at bounding box center [491, 11] width 13 height 13
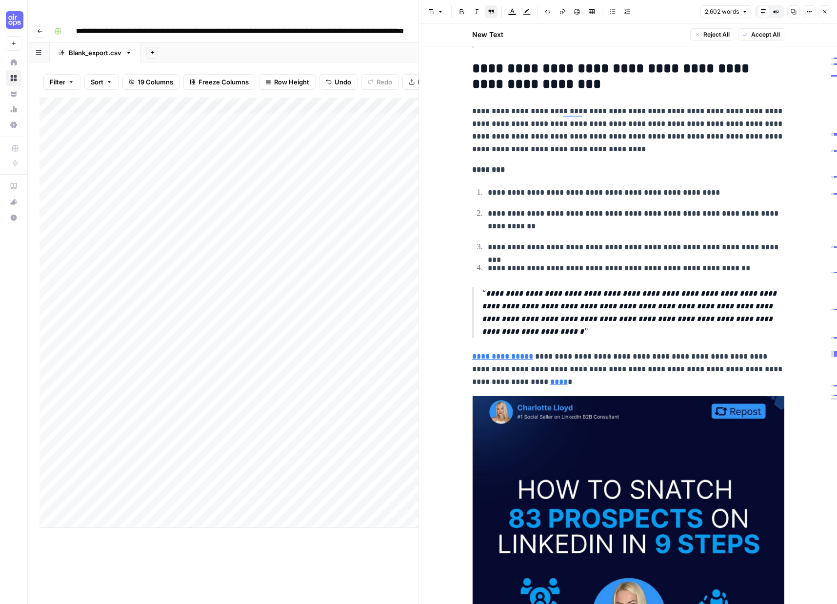
click at [541, 329] on p "**********" at bounding box center [633, 312] width 302 height 51
click at [488, 295] on p "**********" at bounding box center [633, 312] width 302 height 51
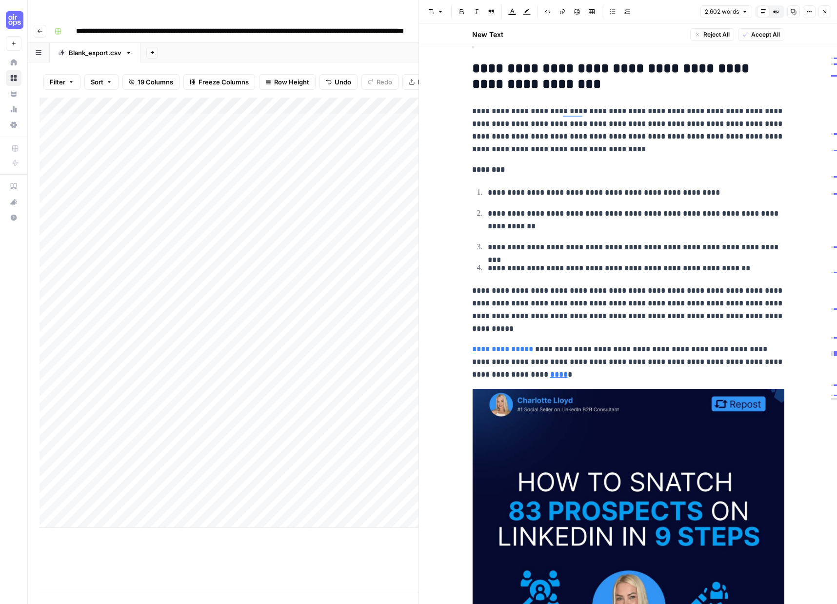
click at [489, 13] on icon "button" at bounding box center [491, 12] width 6 height 6
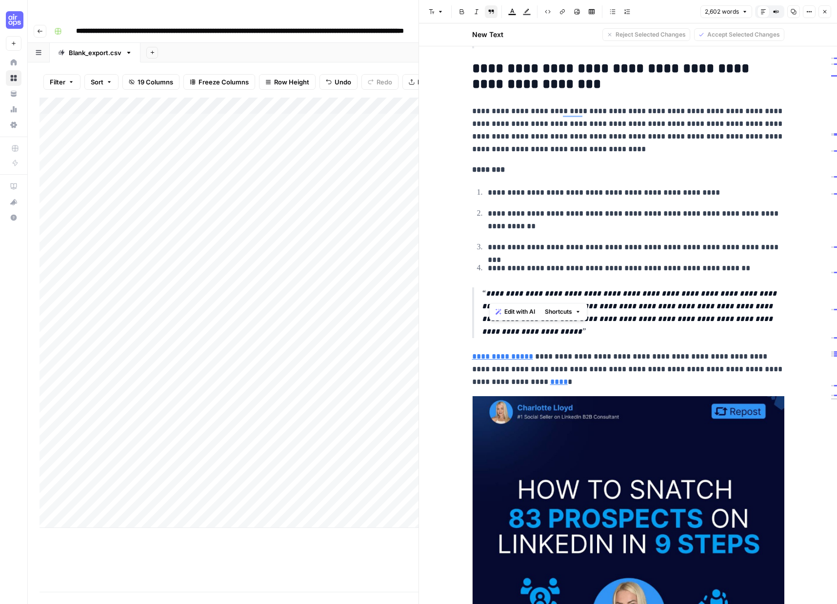
click at [487, 293] on p "**********" at bounding box center [633, 312] width 302 height 51
click at [482, 293] on blockquote "**********" at bounding box center [628, 312] width 312 height 51
click at [576, 363] on p "**********" at bounding box center [628, 369] width 312 height 38
click at [555, 294] on p "**********" at bounding box center [633, 312] width 302 height 51
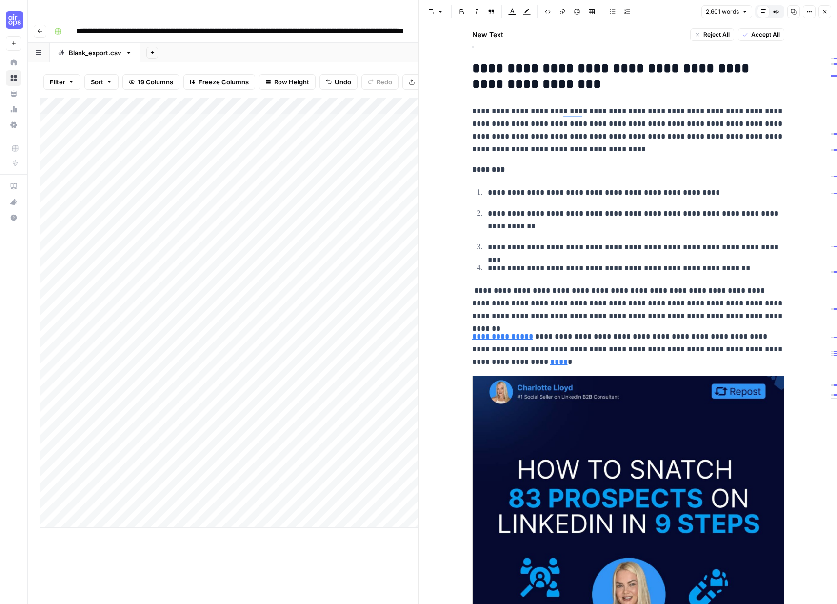
click at [490, 13] on icon "button" at bounding box center [491, 12] width 6 height 6
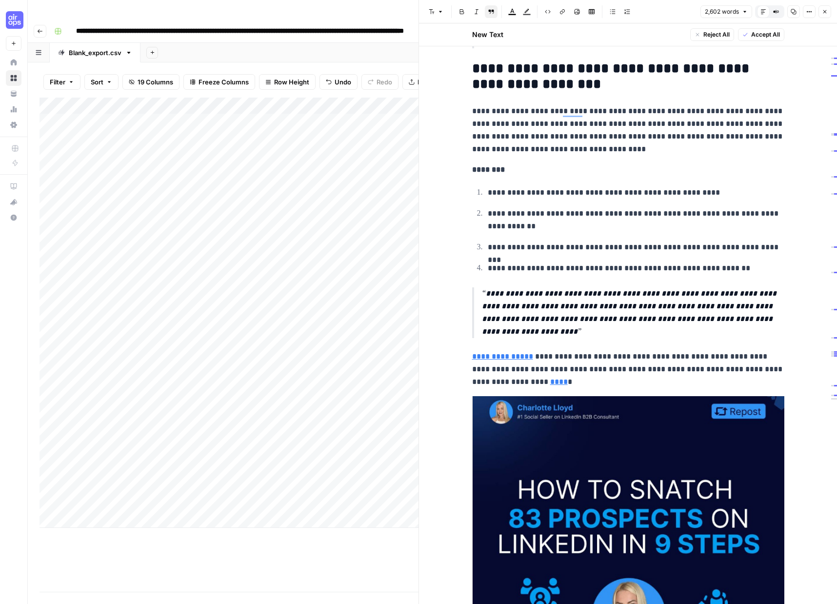
click at [550, 295] on p "**********" at bounding box center [633, 312] width 302 height 51
drag, startPoint x: 556, startPoint y: 293, endPoint x: 485, endPoint y: 298, distance: 71.4
click at [485, 298] on p "**********" at bounding box center [633, 312] width 302 height 51
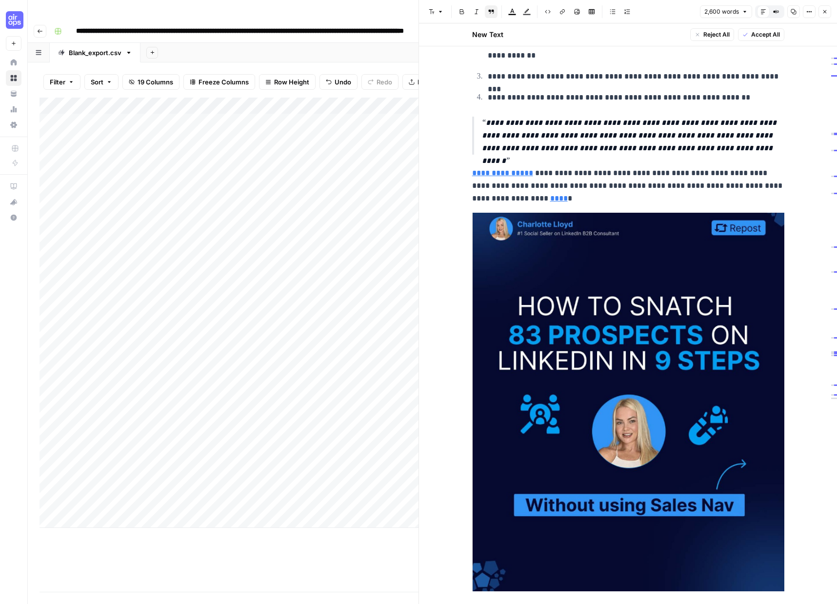
scroll to position [1315, 0]
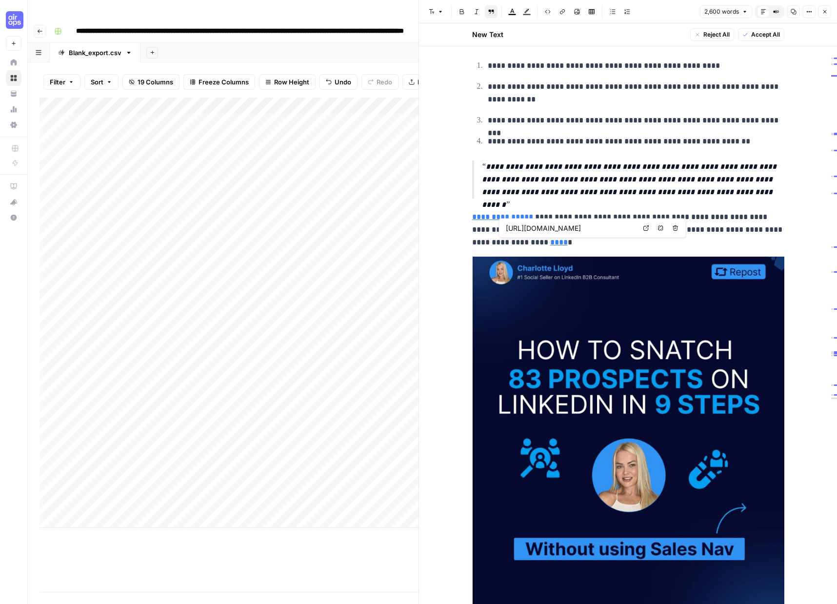
click at [550, 244] on link "****" at bounding box center [559, 241] width 18 height 7
click at [550, 243] on link "****" at bounding box center [559, 241] width 18 height 7
drag, startPoint x: 614, startPoint y: 227, endPoint x: 570, endPoint y: 228, distance: 44.4
click at [570, 228] on input "https://www.linkedin.com/feed/update/urn:li:activity:7150471972911587328/?updat…" at bounding box center [571, 228] width 130 height 10
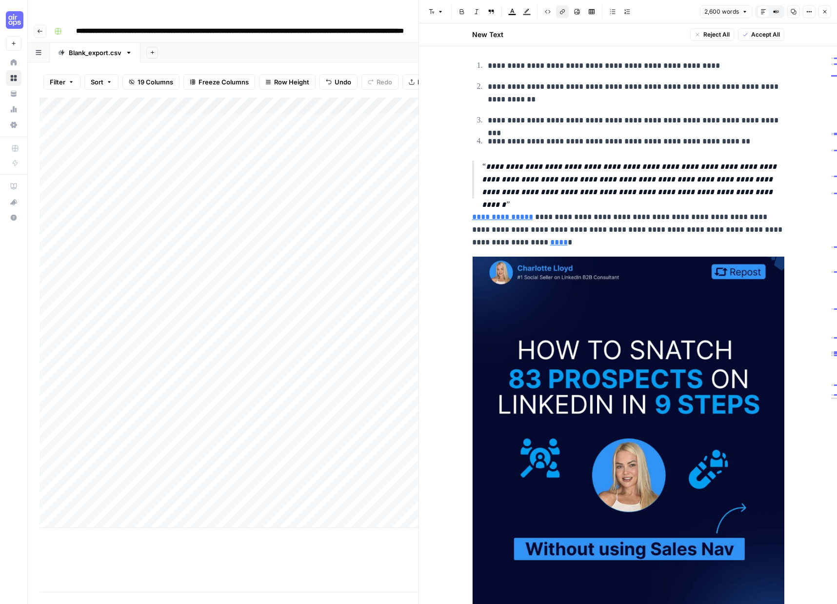
click at [648, 211] on p "**********" at bounding box center [628, 230] width 312 height 38
drag, startPoint x: 591, startPoint y: 217, endPoint x: 748, endPoint y: 217, distance: 157.0
click at [748, 217] on p "**********" at bounding box center [628, 230] width 312 height 38
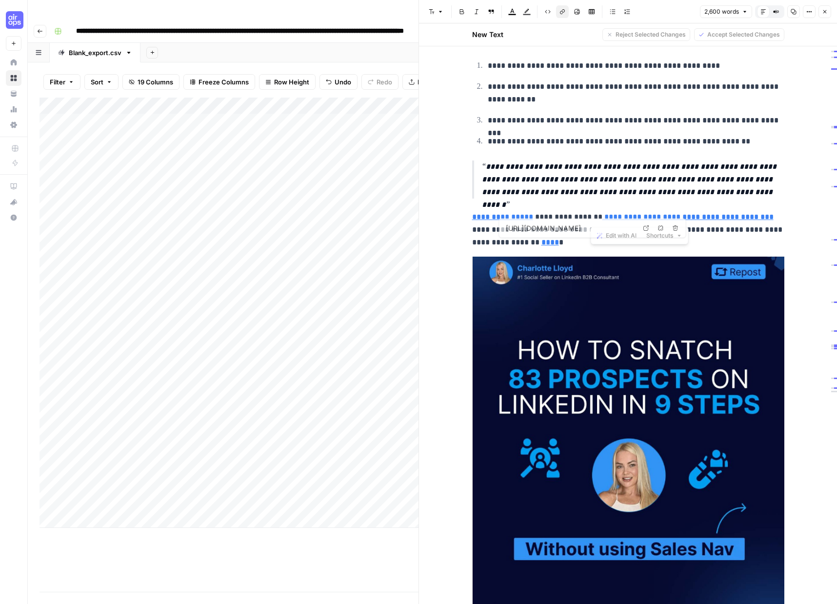
click at [541, 239] on p "**********" at bounding box center [628, 230] width 312 height 38
drag, startPoint x: 715, startPoint y: 230, endPoint x: 720, endPoint y: 234, distance: 6.2
click at [720, 234] on p "**********" at bounding box center [628, 230] width 312 height 38
drag, startPoint x: 590, startPoint y: 247, endPoint x: 715, endPoint y: 233, distance: 125.7
click at [715, 233] on p "**********" at bounding box center [628, 230] width 312 height 38
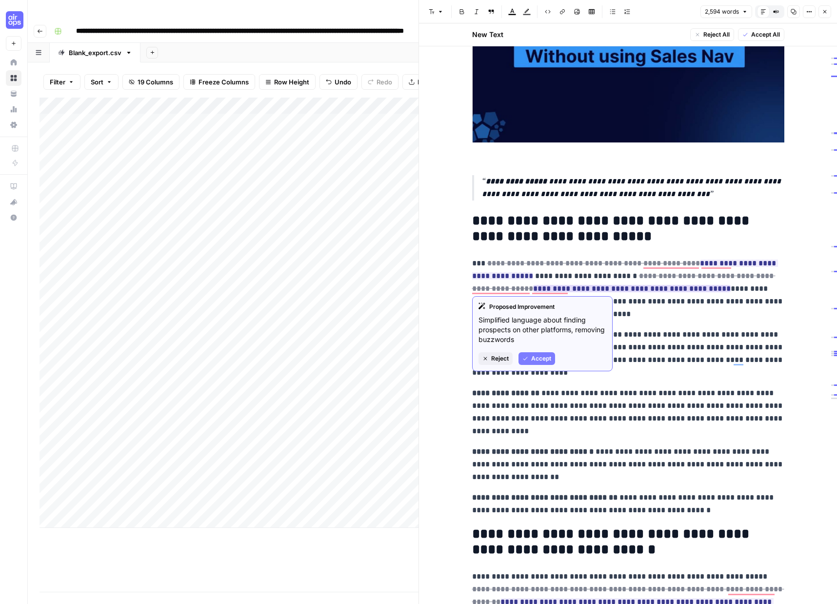
click at [540, 351] on div "Proposed Improvement Simplified language about finding prospects on other platf…" at bounding box center [542, 333] width 140 height 75
click at [541, 359] on span "Accept" at bounding box center [541, 358] width 20 height 9
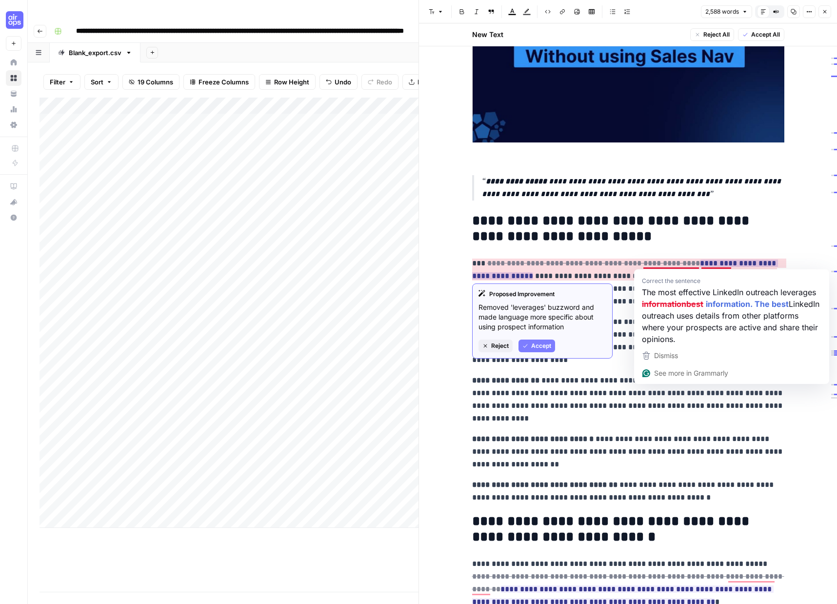
click at [546, 345] on span "Accept" at bounding box center [541, 345] width 20 height 9
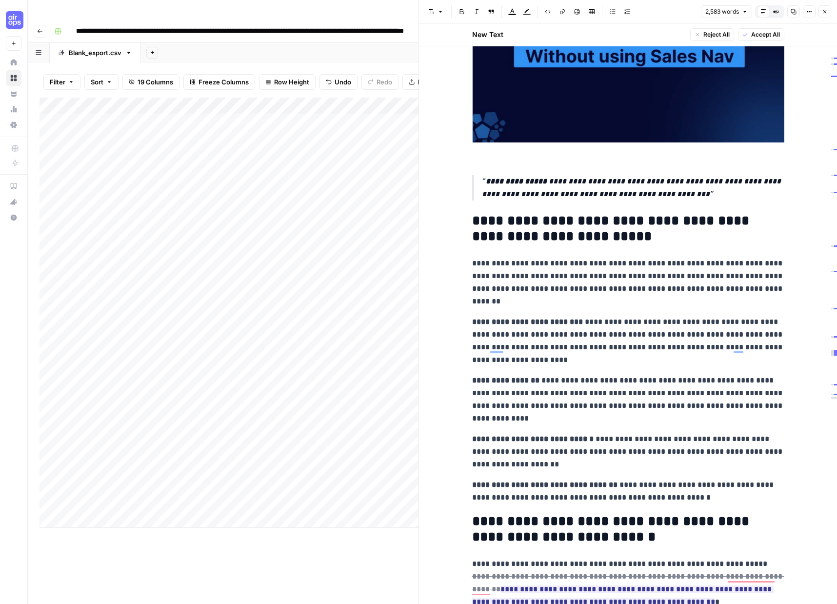
click at [473, 378] on strong "**********" at bounding box center [505, 379] width 67 height 7
click at [493, 11] on icon "button" at bounding box center [491, 12] width 5 height 4
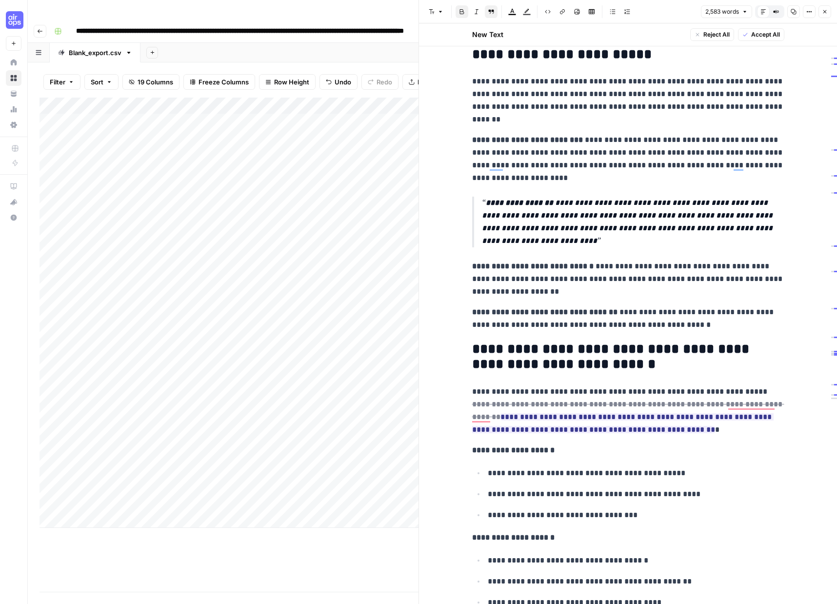
scroll to position [2001, 0]
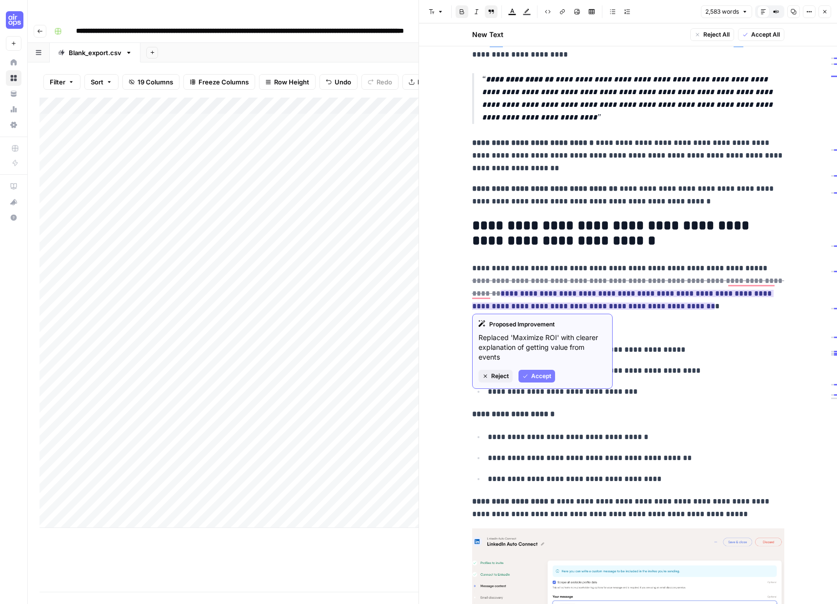
click at [543, 373] on span "Accept" at bounding box center [541, 376] width 20 height 9
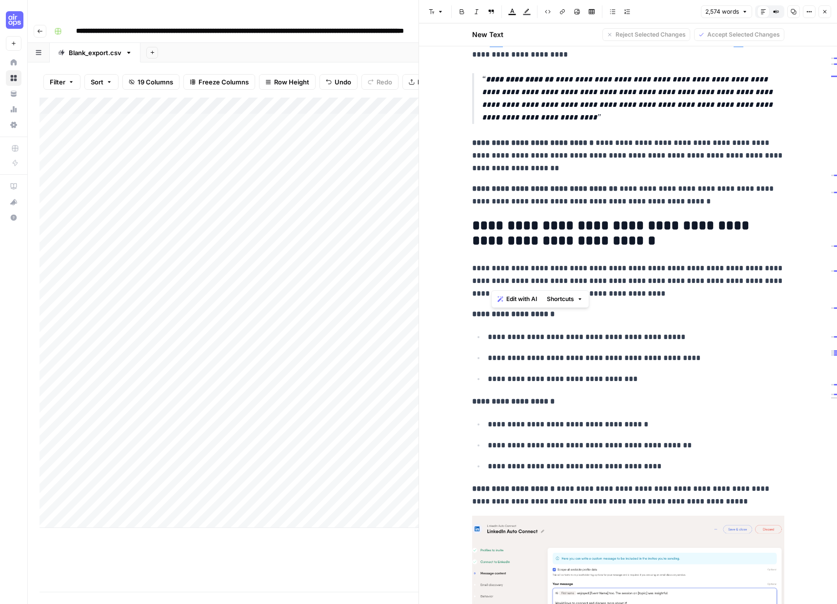
drag, startPoint x: 534, startPoint y: 284, endPoint x: 490, endPoint y: 286, distance: 44.9
click at [490, 286] on p "**********" at bounding box center [628, 281] width 312 height 38
click at [622, 274] on p "**********" at bounding box center [628, 281] width 312 height 38
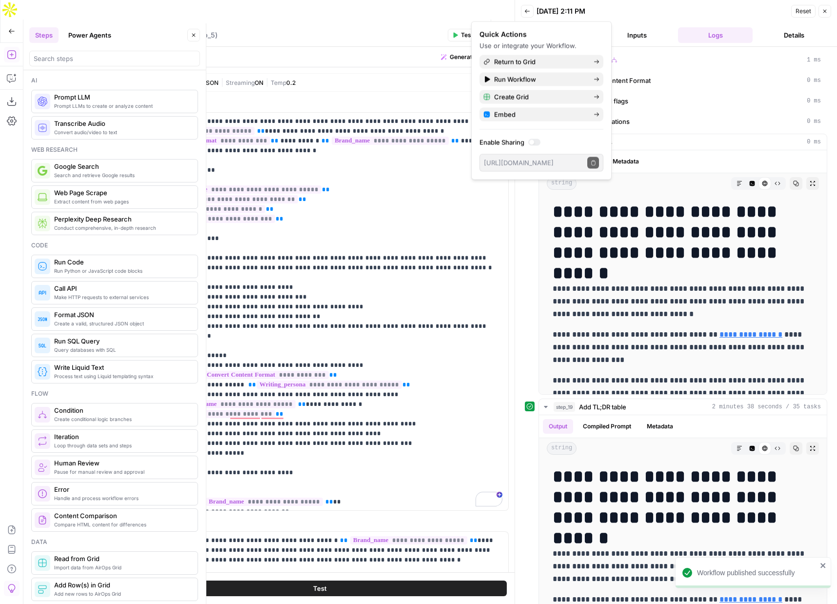
scroll to position [183, 0]
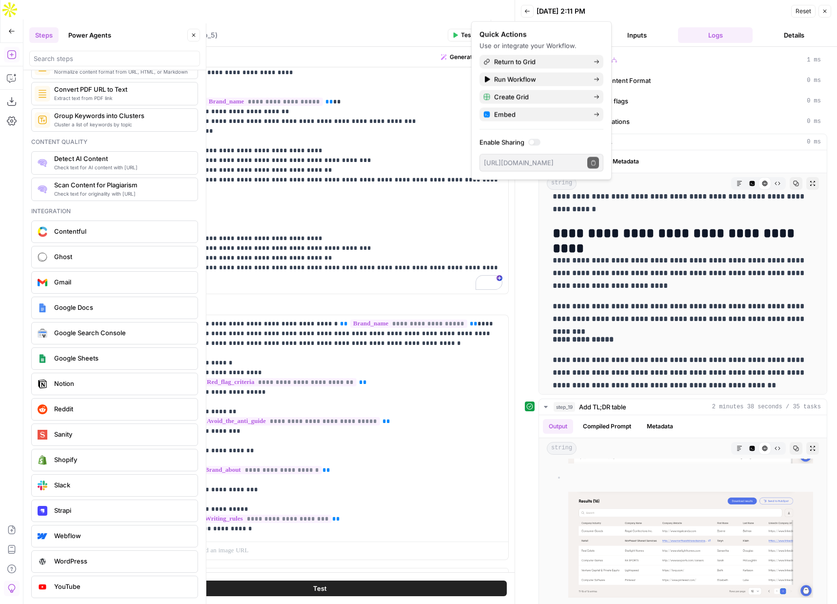
click at [385, 35] on div "Identify red flags Identify red flags ( step_5 )" at bounding box center [288, 35] width 314 height 11
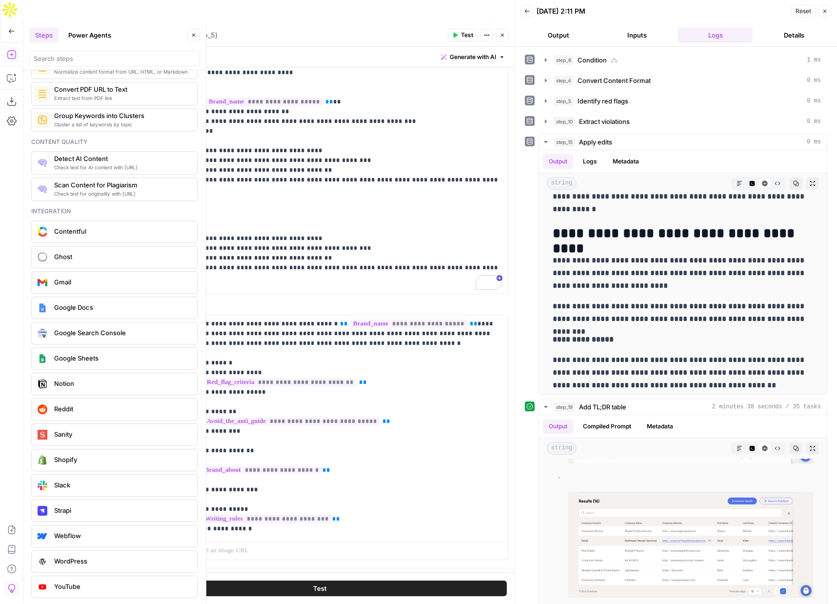
click at [501, 34] on icon "button" at bounding box center [502, 35] width 3 height 3
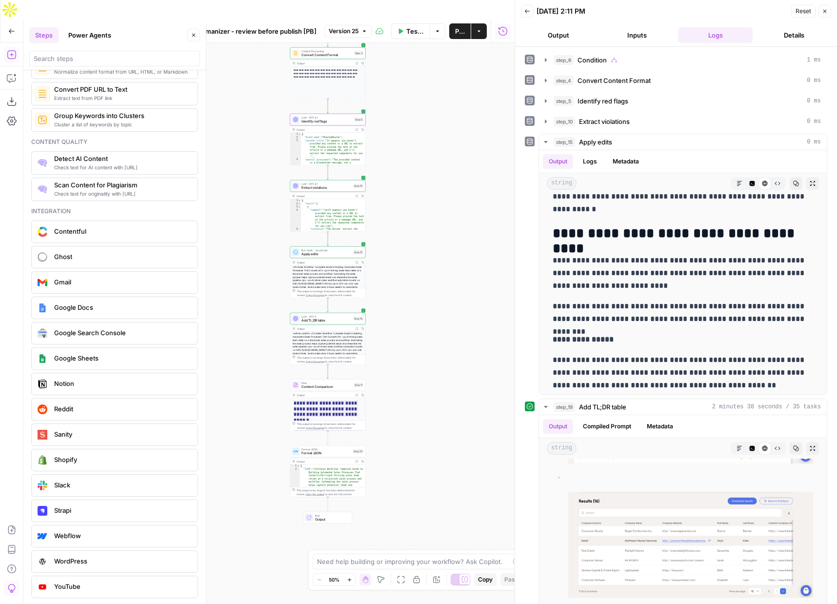
click at [328, 381] on span "Flow" at bounding box center [326, 383] width 50 height 4
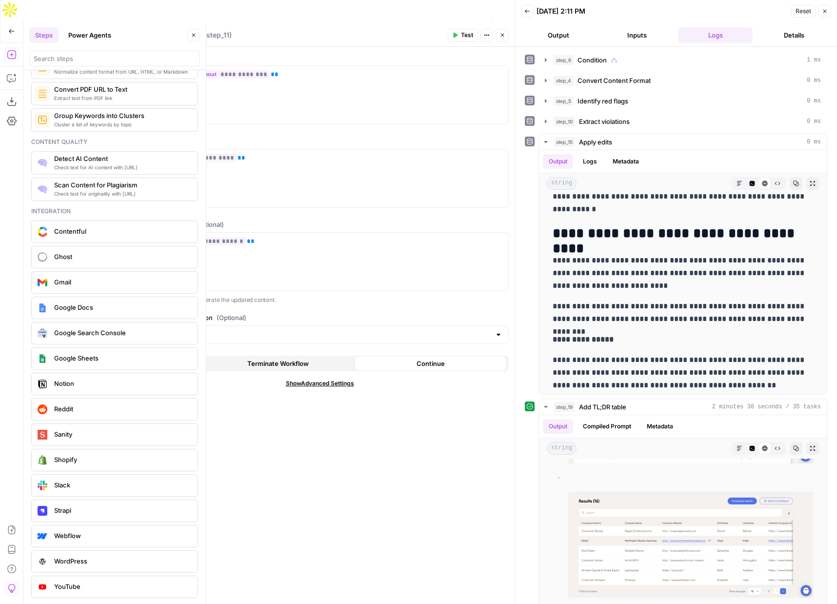
click at [459, 34] on button "Test" at bounding box center [463, 35] width 30 height 13
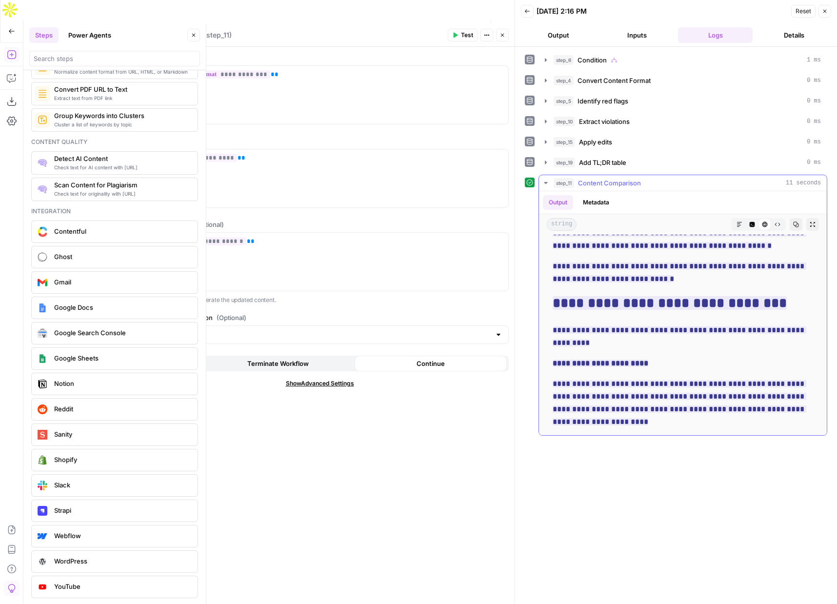
scroll to position [7366, 0]
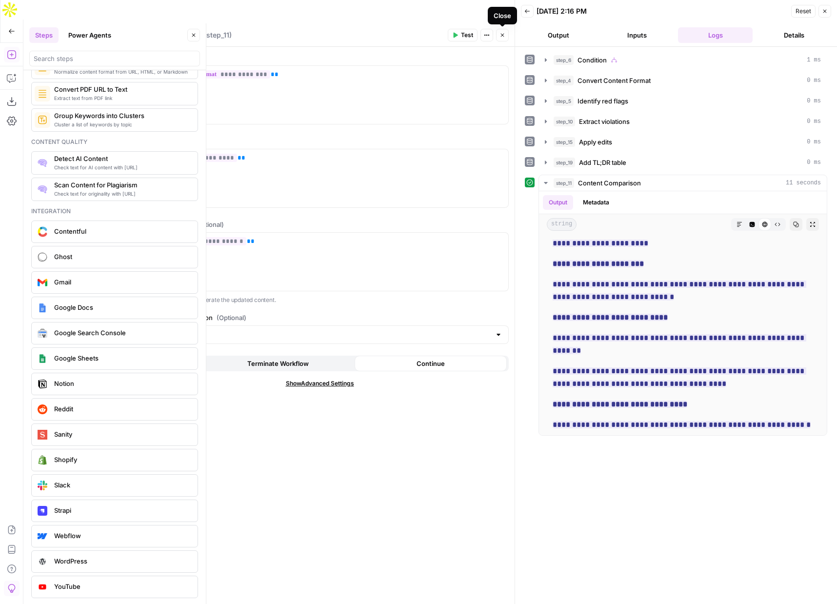
click at [503, 31] on button "Close" at bounding box center [502, 35] width 13 height 13
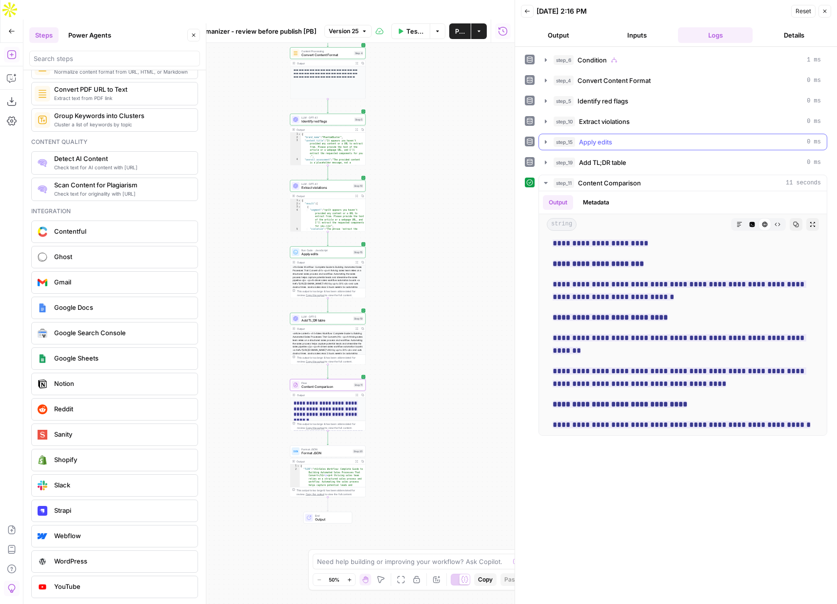
click at [546, 142] on icon "button" at bounding box center [546, 141] width 2 height 3
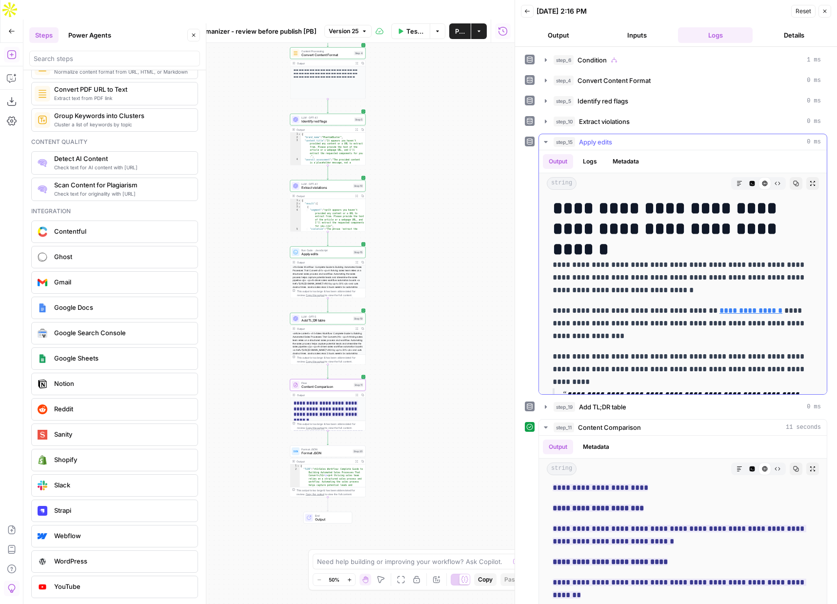
scroll to position [0, 0]
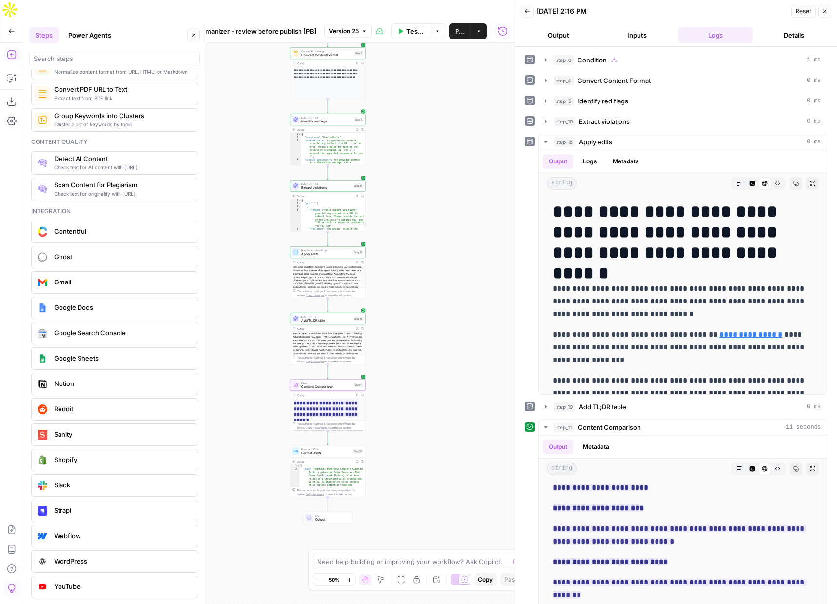
click at [376, 345] on div "**********" at bounding box center [268, 333] width 491 height 580
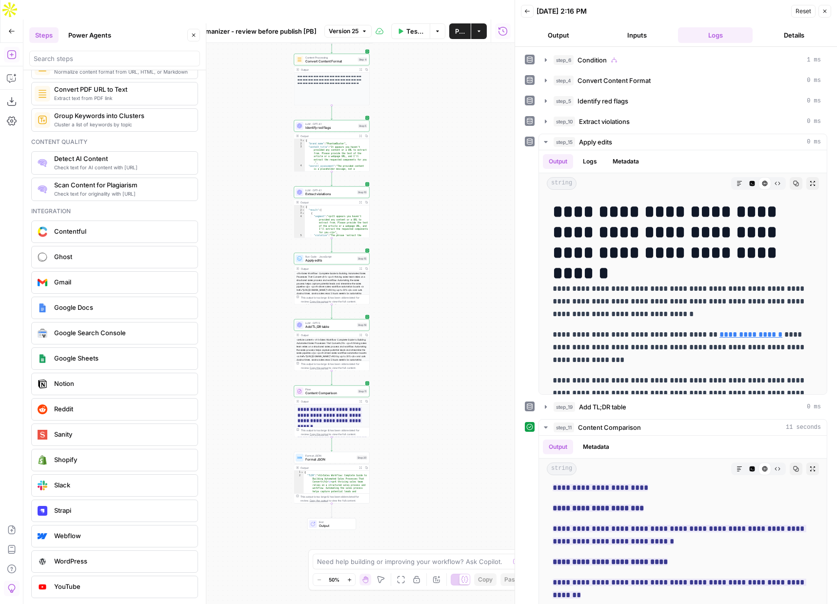
click at [192, 31] on button "Close" at bounding box center [193, 35] width 13 height 13
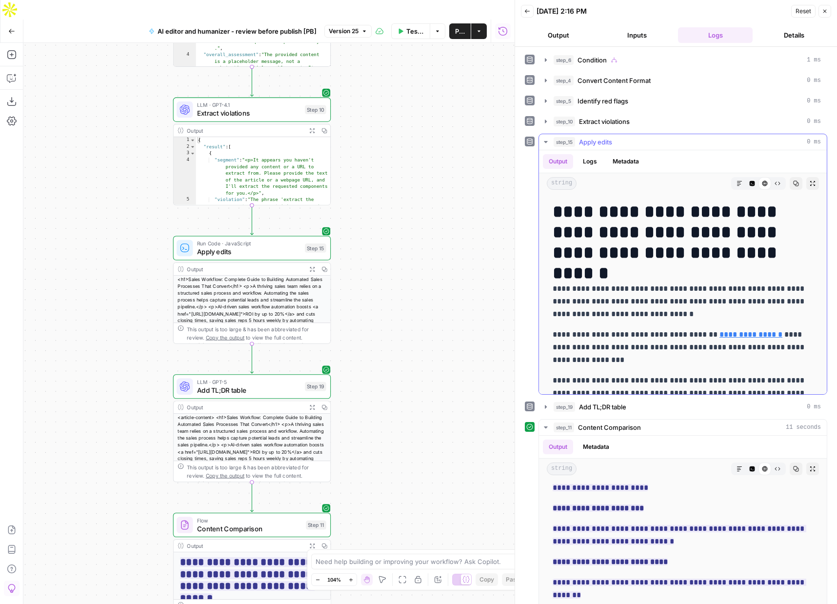
click at [548, 142] on icon "button" at bounding box center [546, 142] width 8 height 8
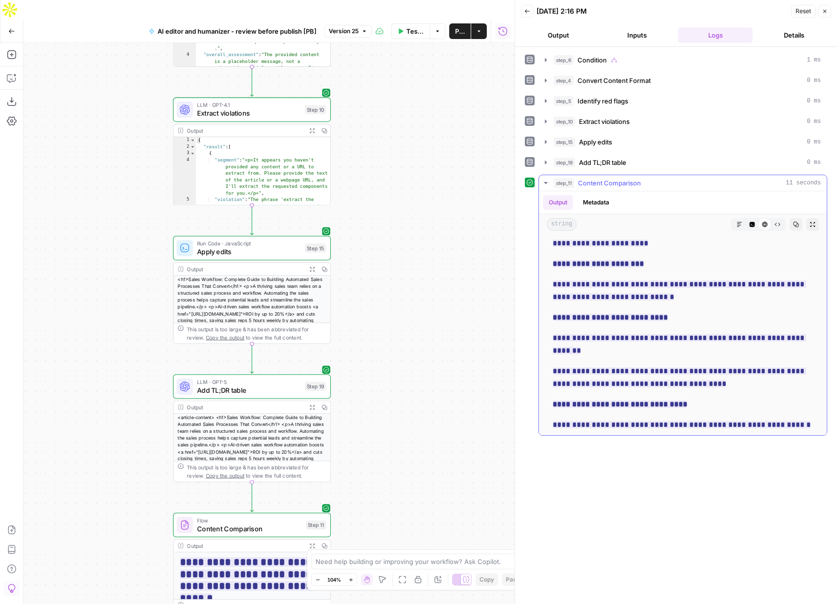
click at [546, 182] on icon "button" at bounding box center [545, 183] width 3 height 2
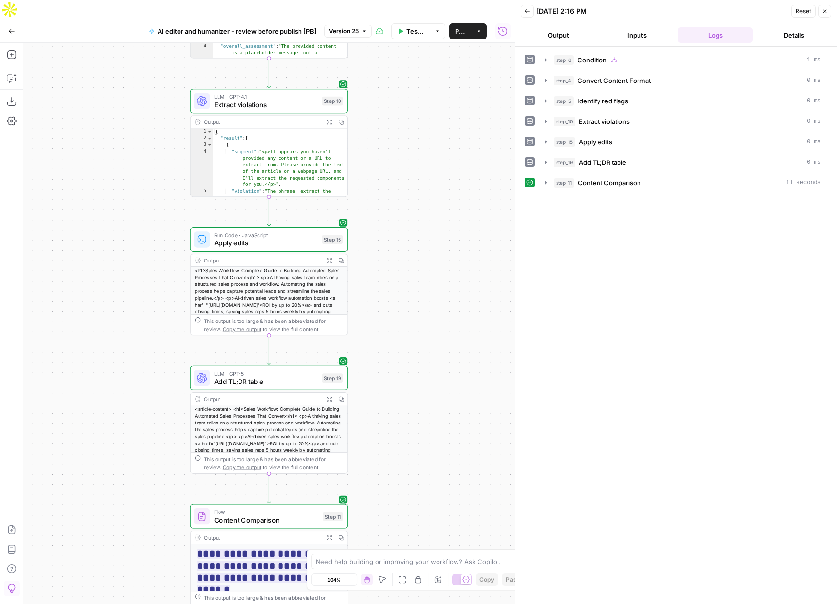
click at [397, 262] on div "**********" at bounding box center [268, 333] width 491 height 580
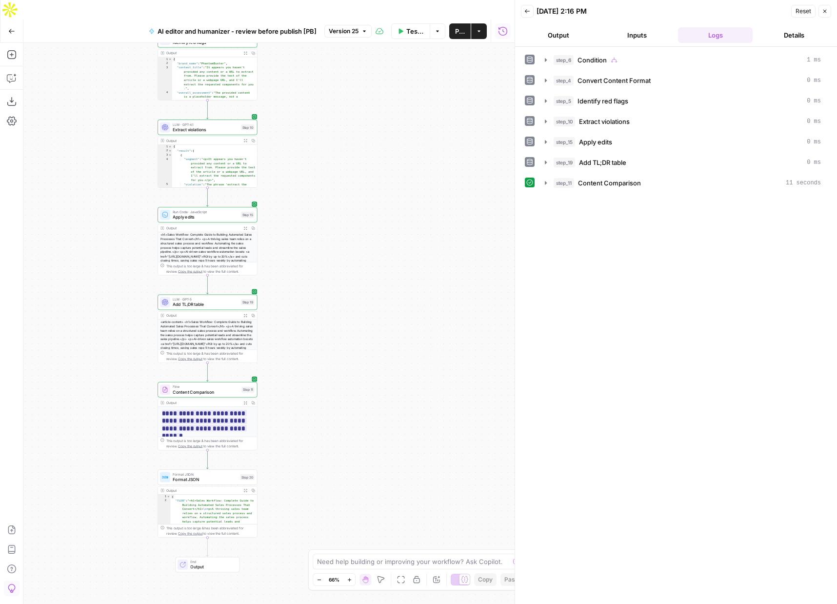
drag, startPoint x: 437, startPoint y: 339, endPoint x: 331, endPoint y: 296, distance: 114.8
click at [331, 297] on div "**********" at bounding box center [268, 333] width 491 height 580
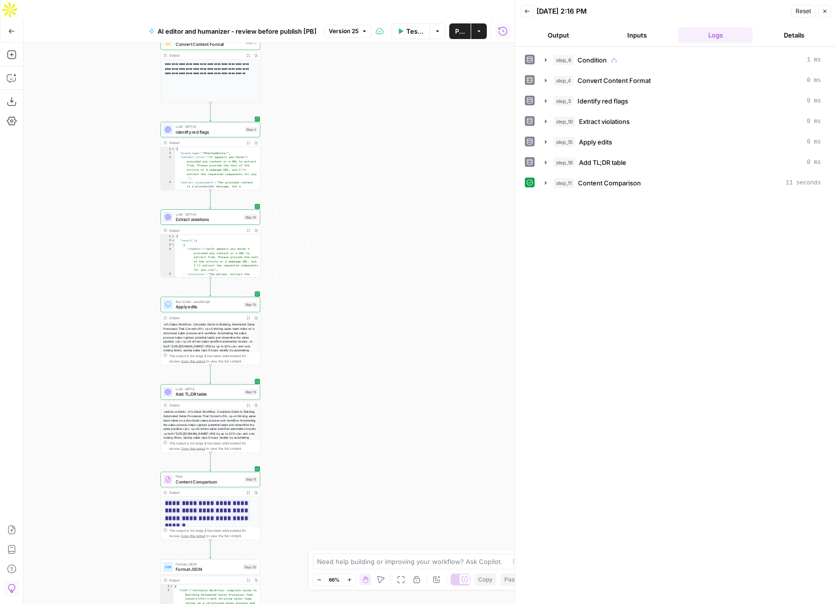
drag, startPoint x: 326, startPoint y: 301, endPoint x: 326, endPoint y: 313, distance: 11.2
click at [326, 315] on div "**********" at bounding box center [268, 333] width 491 height 580
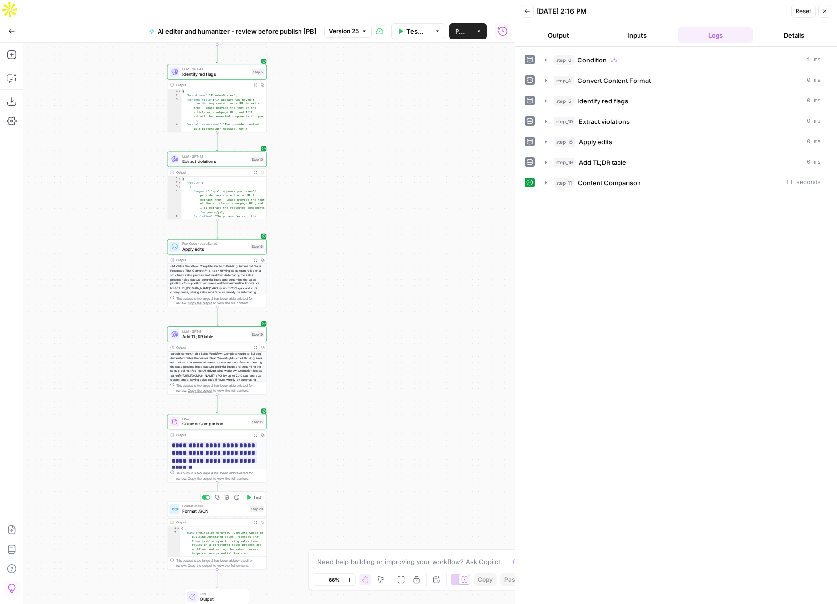
click at [202, 495] on div at bounding box center [206, 497] width 8 height 4
click at [545, 181] on icon "button" at bounding box center [546, 182] width 2 height 3
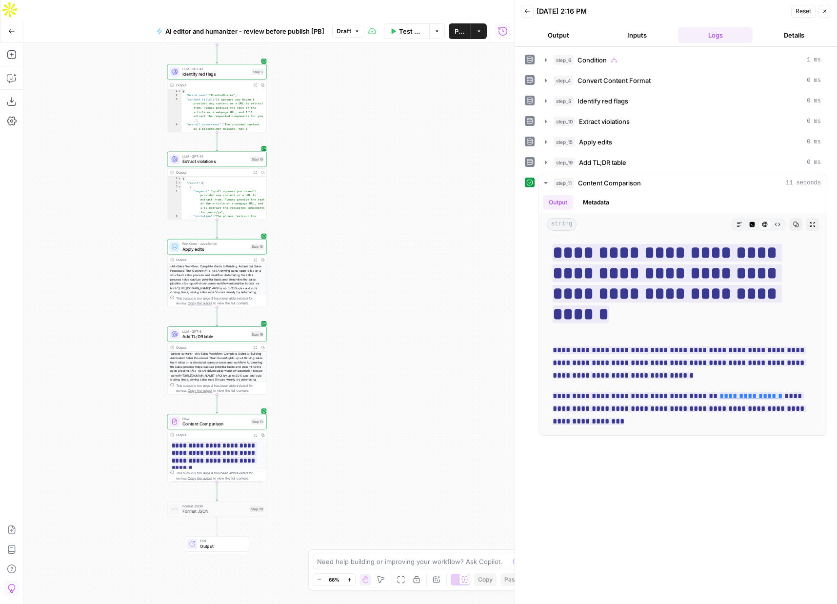
click at [397, 224] on div "**********" at bounding box center [268, 333] width 491 height 580
click at [457, 23] on button "Publish" at bounding box center [460, 31] width 22 height 16
click at [205, 416] on span "Flow" at bounding box center [215, 418] width 66 height 5
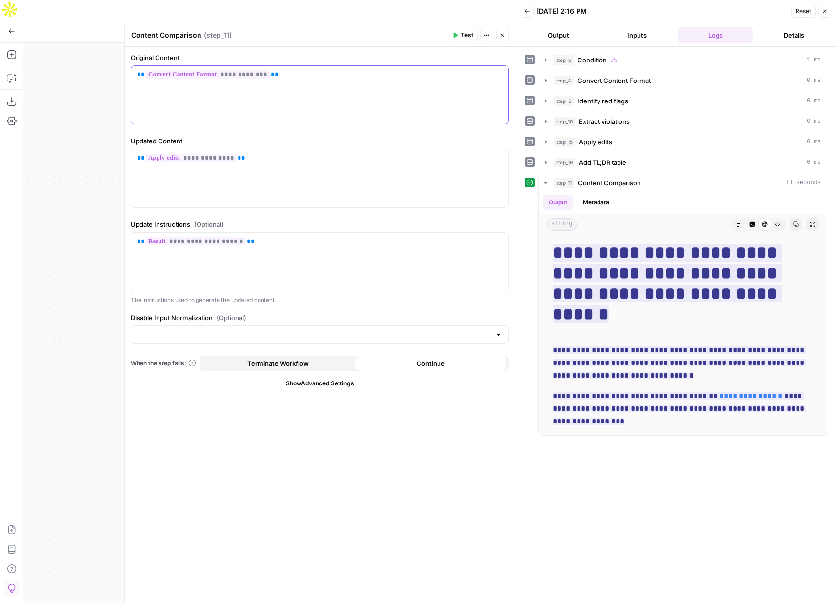
click at [288, 73] on p "**********" at bounding box center [319, 75] width 365 height 10
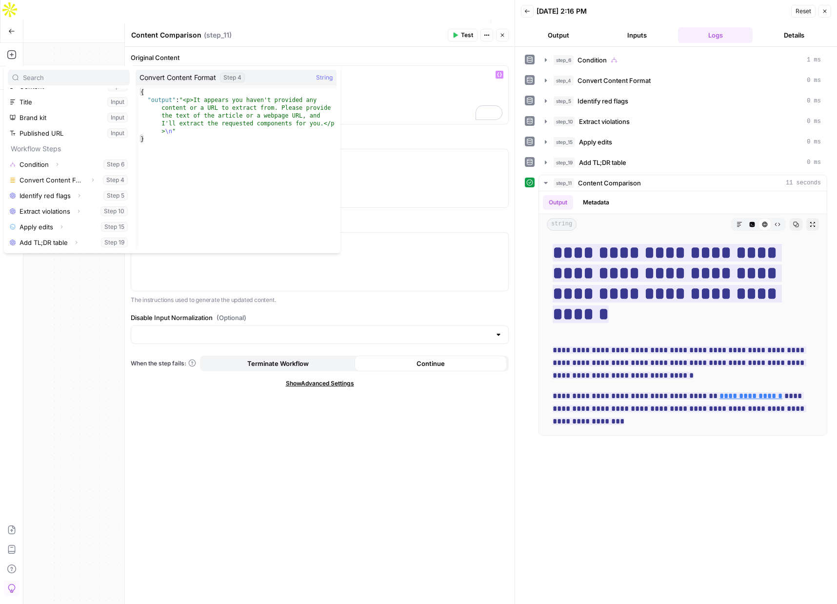
scroll to position [42, 0]
click at [90, 177] on icon "button" at bounding box center [93, 179] width 6 height 6
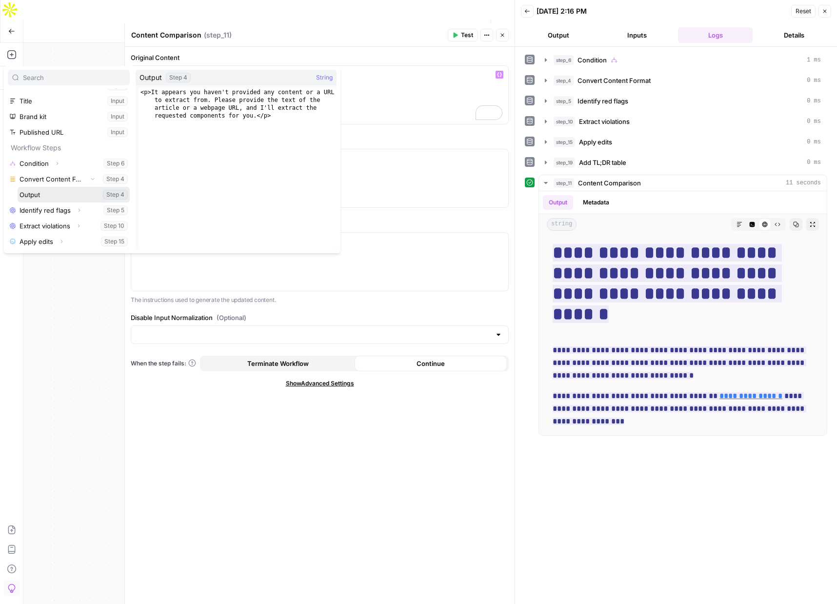
click at [29, 194] on button "Select variable Output" at bounding box center [74, 195] width 112 height 16
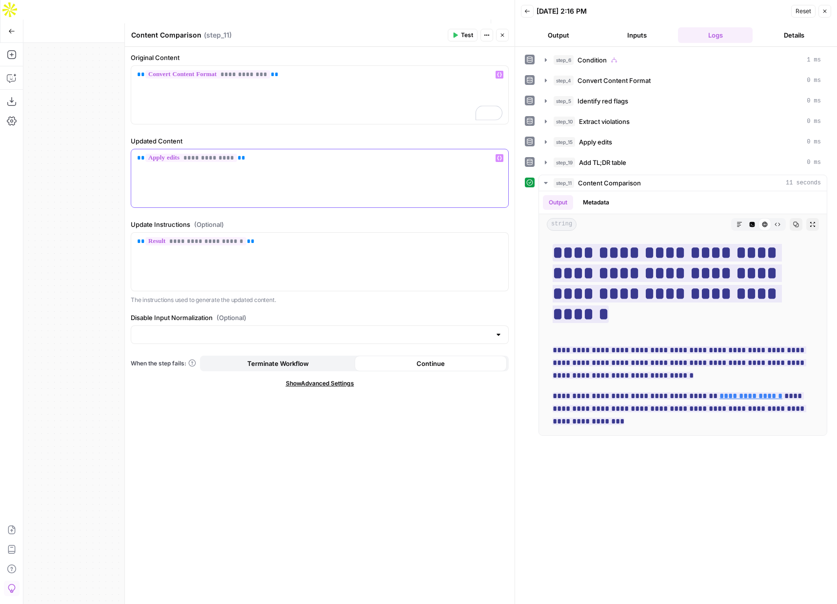
click at [254, 159] on p "**********" at bounding box center [319, 158] width 365 height 10
click at [279, 160] on p "**********" at bounding box center [319, 158] width 365 height 10
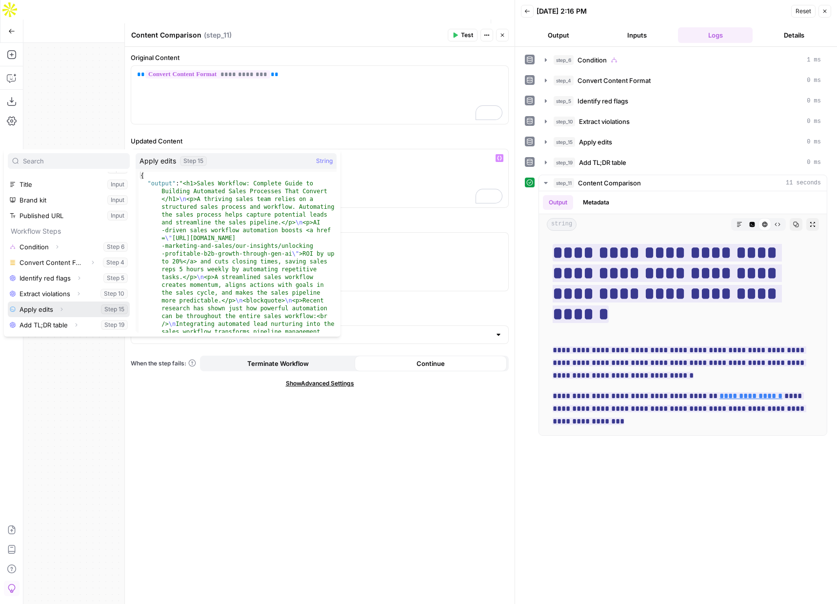
click at [60, 310] on icon "button" at bounding box center [62, 309] width 6 height 6
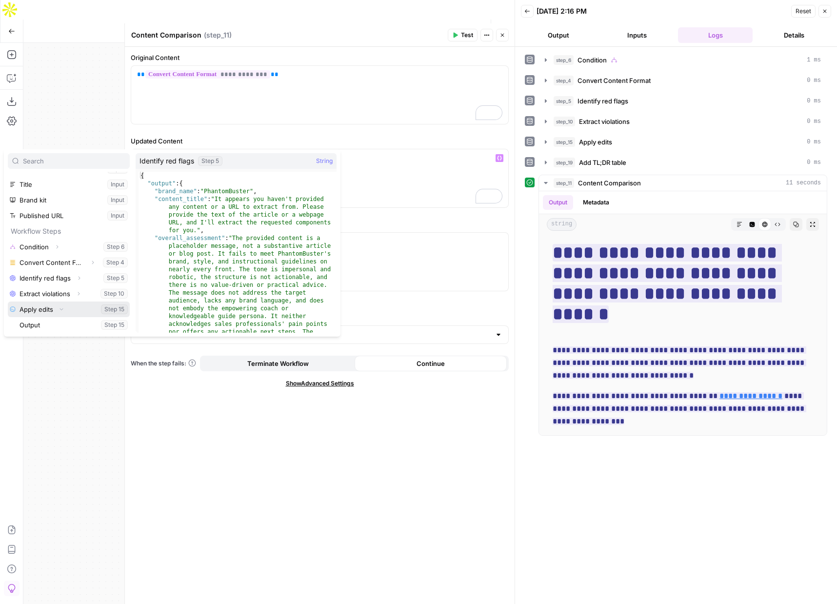
scroll to position [58, 0]
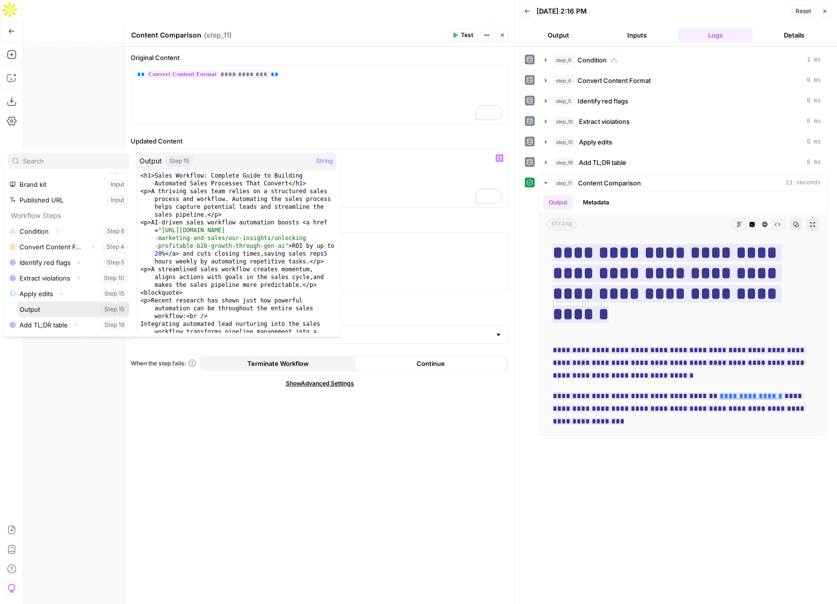
click at [27, 309] on button "Select variable Output" at bounding box center [74, 309] width 112 height 16
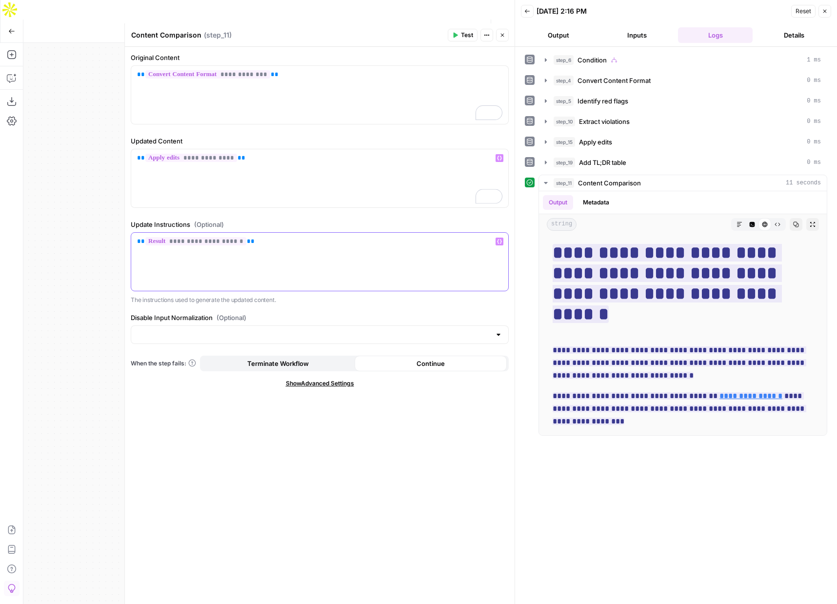
click at [268, 242] on p "**********" at bounding box center [319, 241] width 365 height 10
click at [235, 256] on div "To enrich screen reader interactions, please activate Accessibility in Grammarl…" at bounding box center [319, 262] width 377 height 58
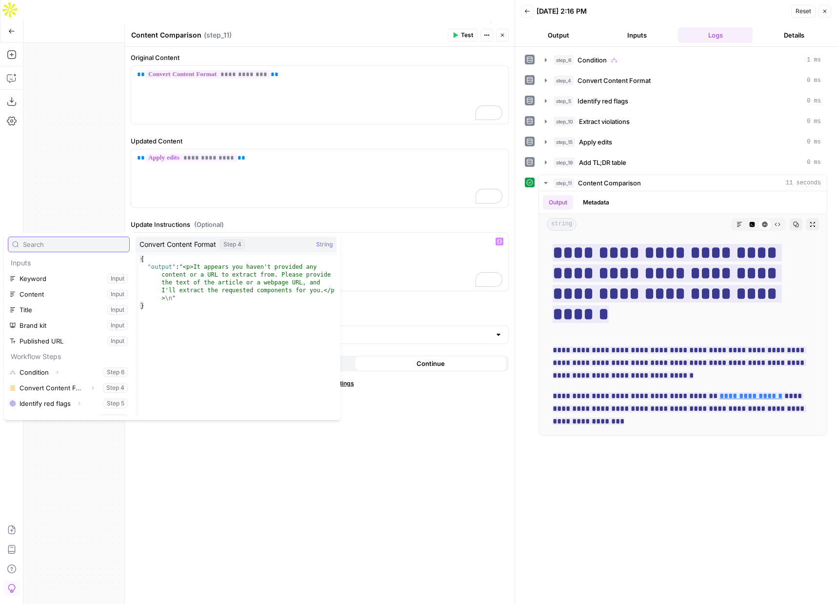
scroll to position [42, 0]
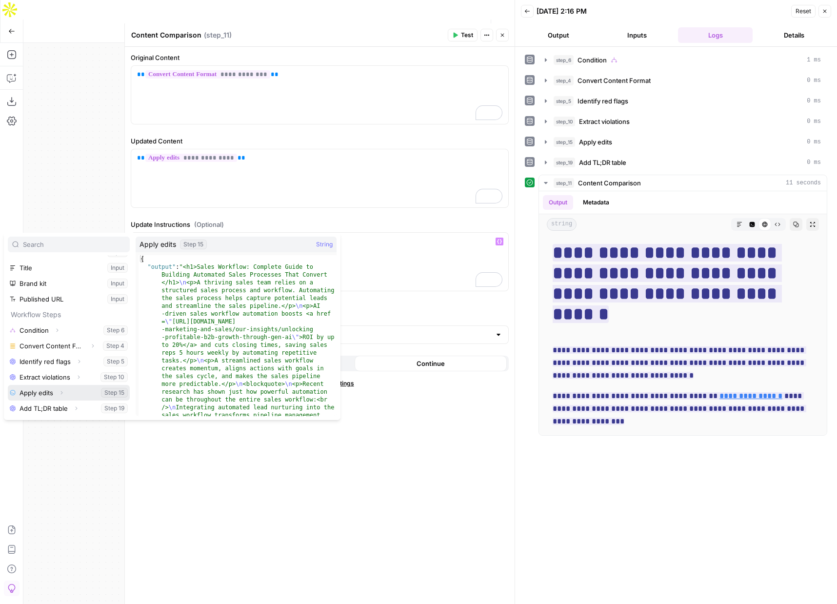
click at [59, 394] on icon "button" at bounding box center [62, 393] width 6 height 6
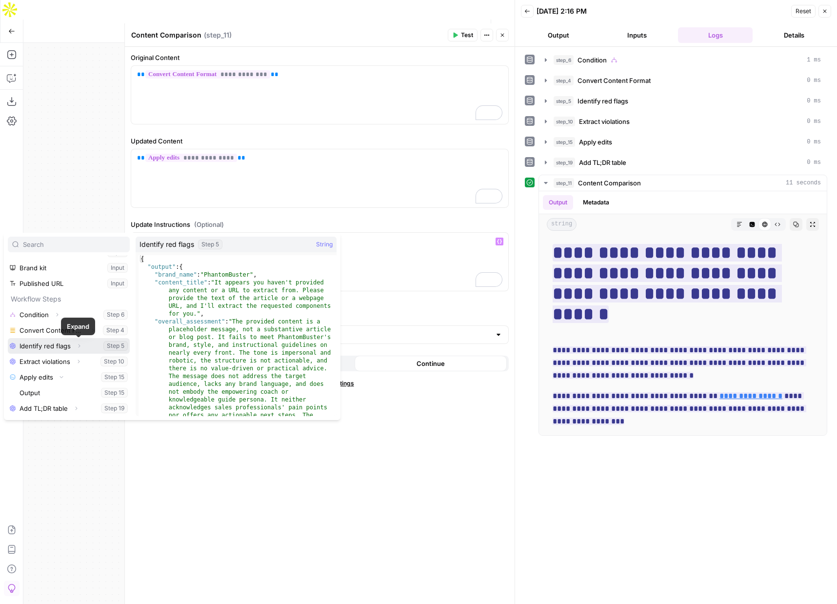
click at [78, 347] on icon "button" at bounding box center [79, 346] width 6 height 6
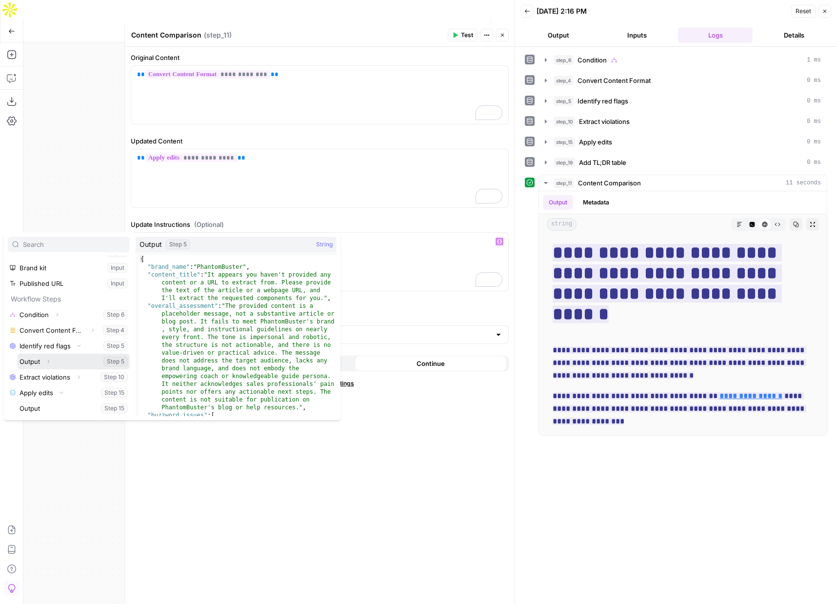
click at [46, 361] on icon "button" at bounding box center [48, 361] width 6 height 6
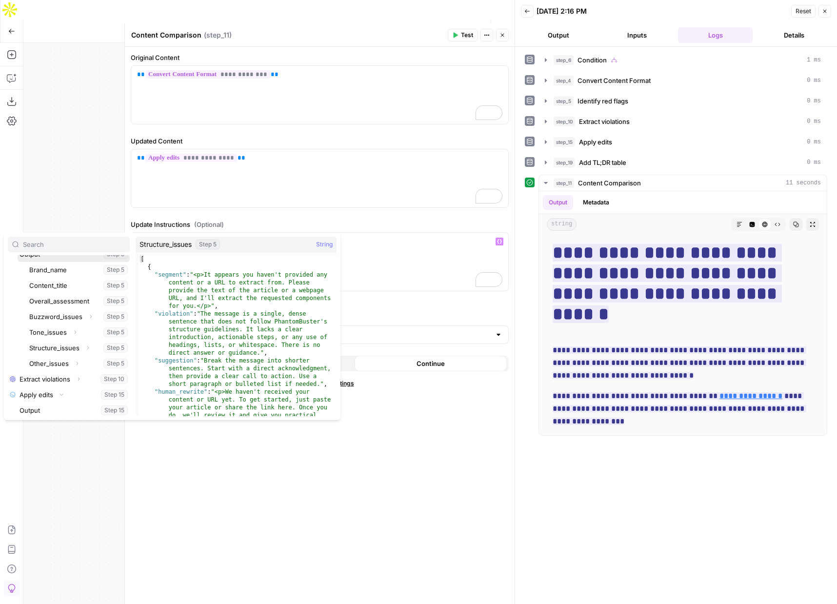
scroll to position [172, 0]
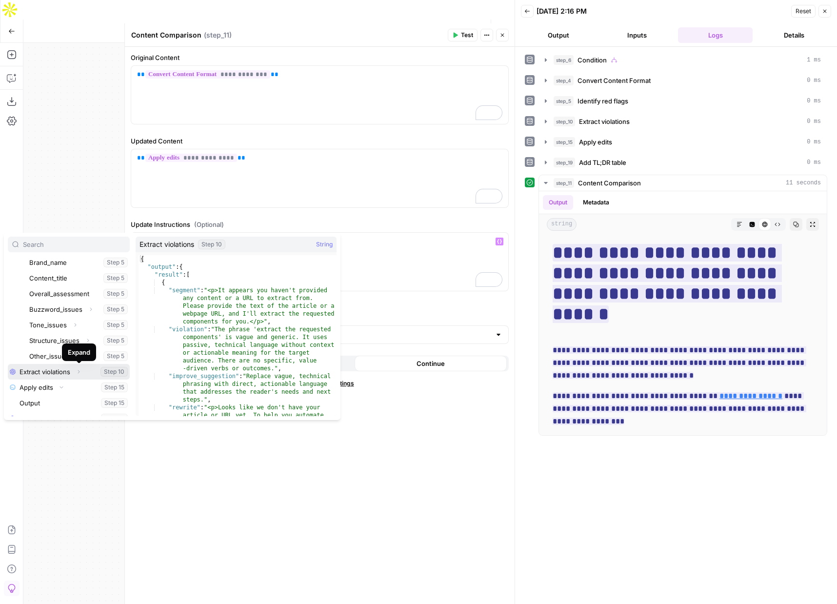
click at [80, 371] on icon "button" at bounding box center [79, 372] width 6 height 6
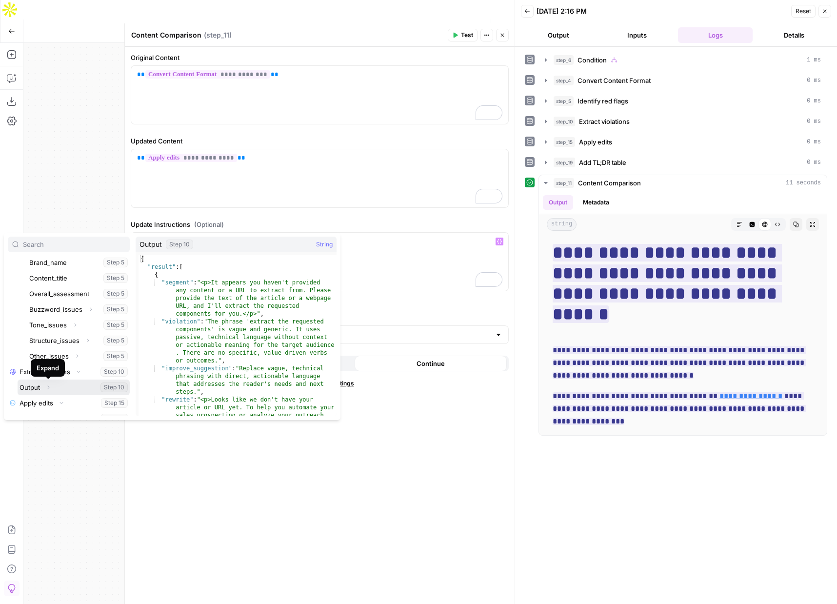
click at [47, 386] on icon "button" at bounding box center [48, 387] width 6 height 6
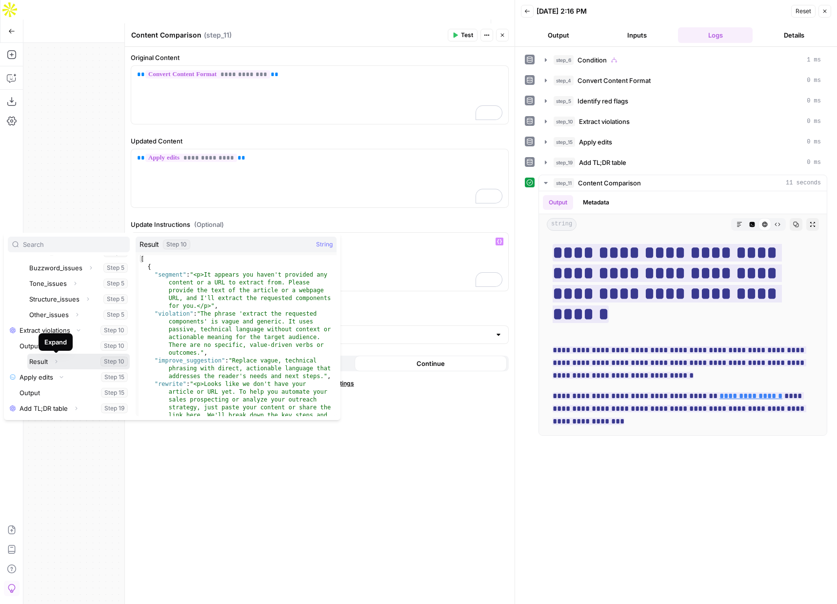
click at [58, 360] on icon "button" at bounding box center [56, 361] width 6 height 6
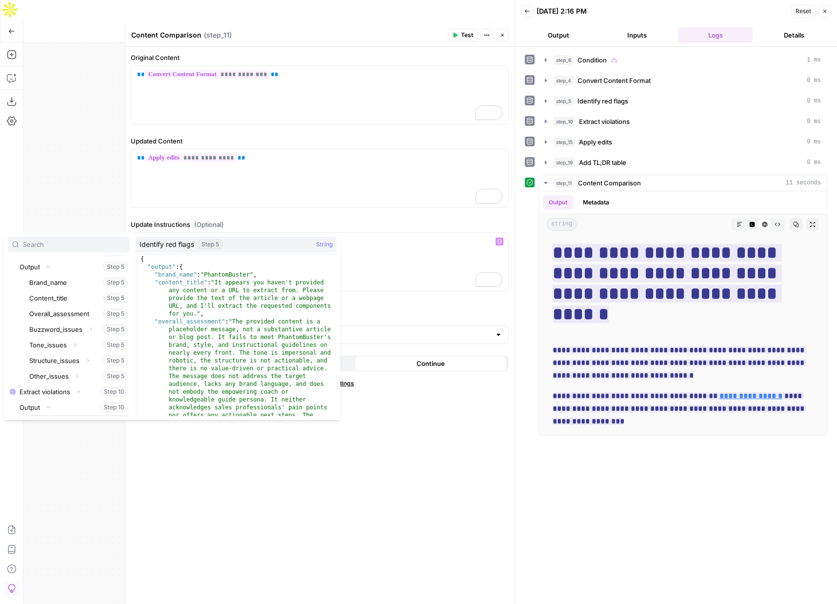
scroll to position [144, 0]
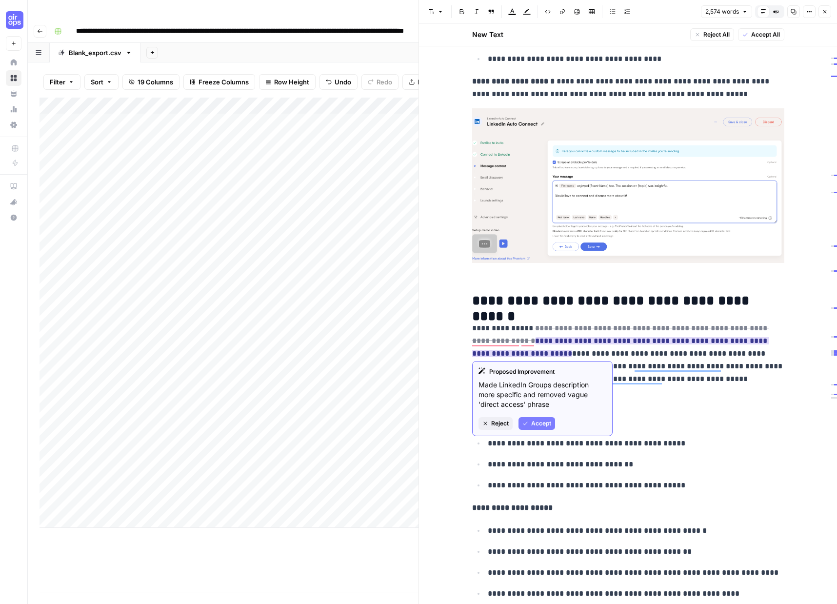
click at [537, 424] on span "Accept" at bounding box center [541, 423] width 20 height 9
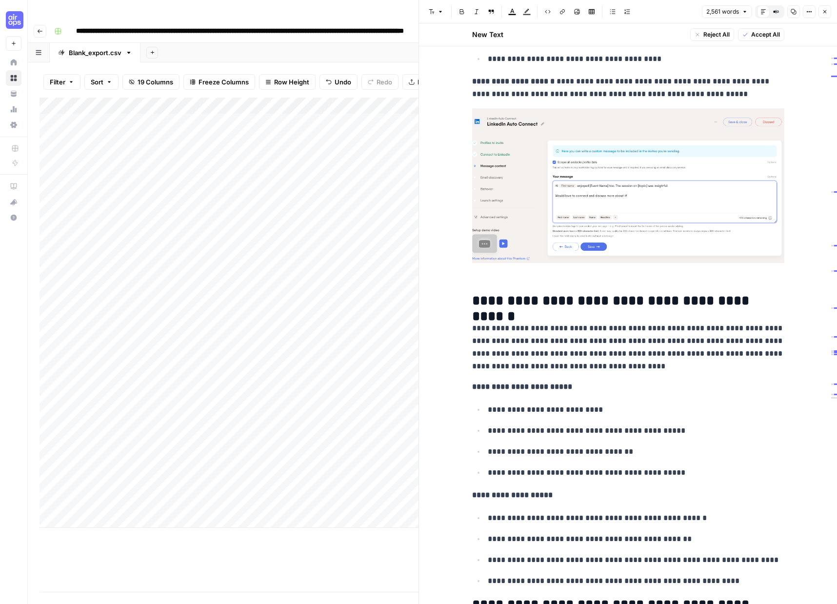
scroll to position [2495, 0]
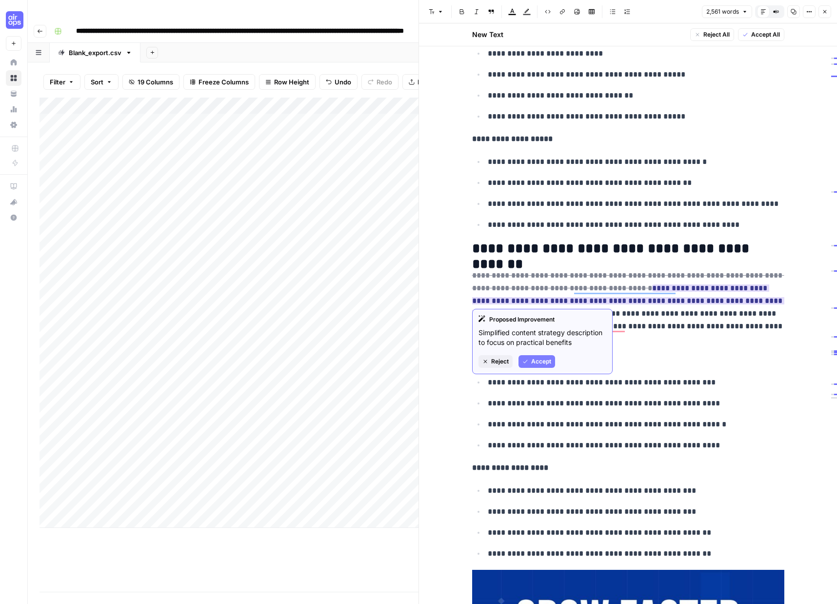
click at [545, 355] on button "Accept" at bounding box center [536, 361] width 37 height 13
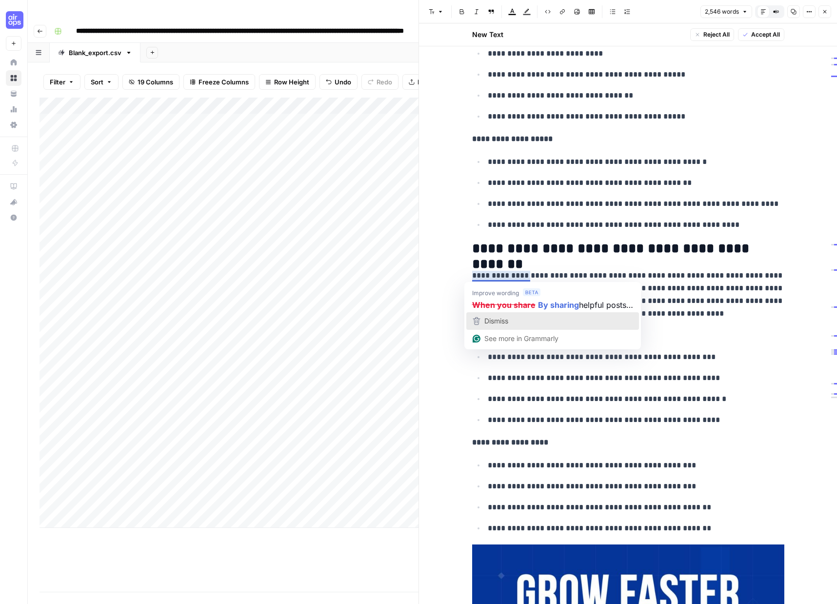
click at [492, 318] on span "Dismiss" at bounding box center [496, 320] width 24 height 8
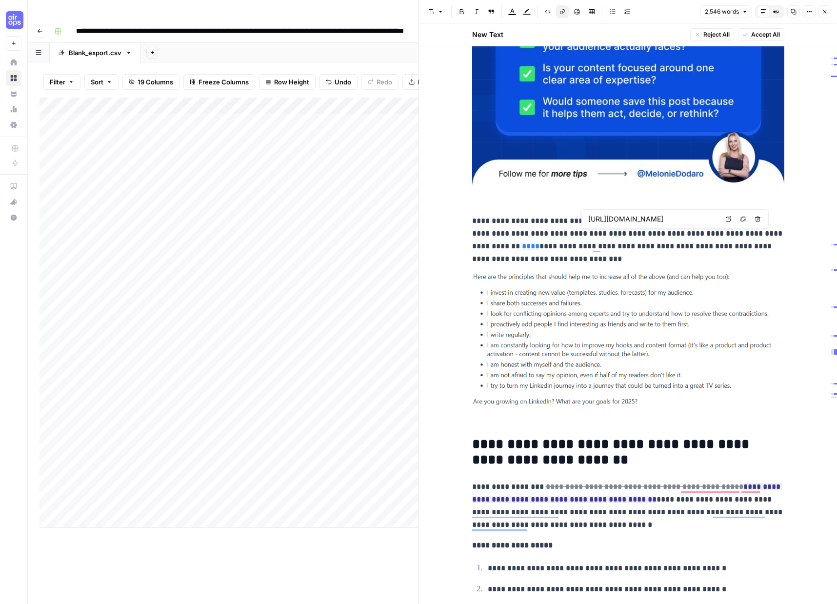
click at [539, 242] on link "****" at bounding box center [531, 245] width 18 height 7
click at [692, 219] on input "[URL][DOMAIN_NAME]" at bounding box center [653, 219] width 130 height 10
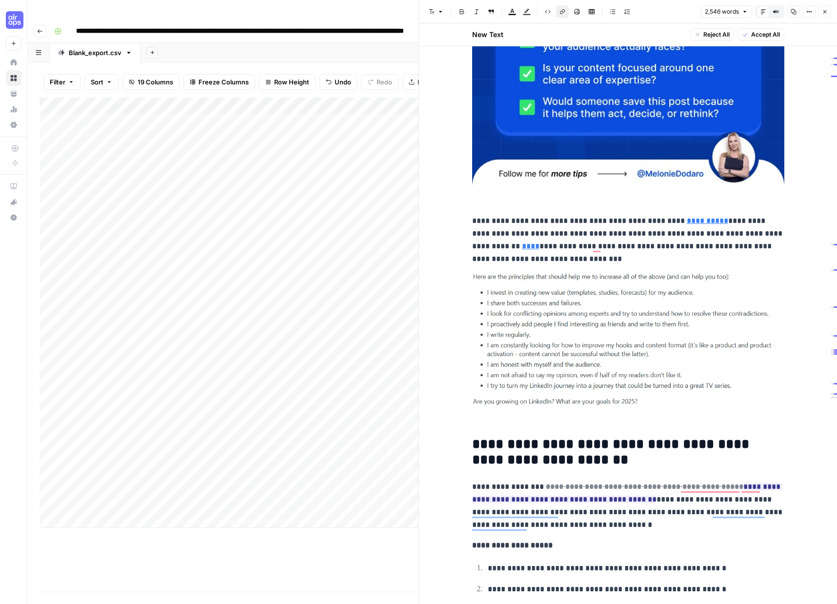
click at [609, 234] on p "**********" at bounding box center [628, 240] width 312 height 51
drag, startPoint x: 574, startPoint y: 235, endPoint x: 492, endPoint y: 232, distance: 82.4
click at [492, 232] on p "**********" at bounding box center [628, 240] width 312 height 51
click at [491, 247] on p "**********" at bounding box center [628, 240] width 312 height 51
drag, startPoint x: 678, startPoint y: 247, endPoint x: 603, endPoint y: 249, distance: 75.6
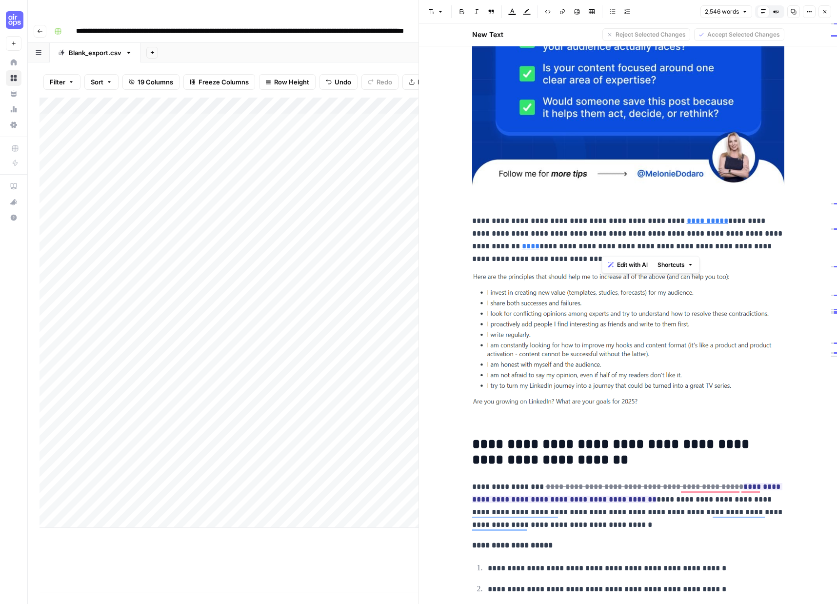
click at [603, 249] on p "**********" at bounding box center [628, 240] width 312 height 51
drag, startPoint x: 578, startPoint y: 235, endPoint x: 777, endPoint y: 236, distance: 198.5
click at [777, 236] on p "**********" at bounding box center [628, 240] width 312 height 51
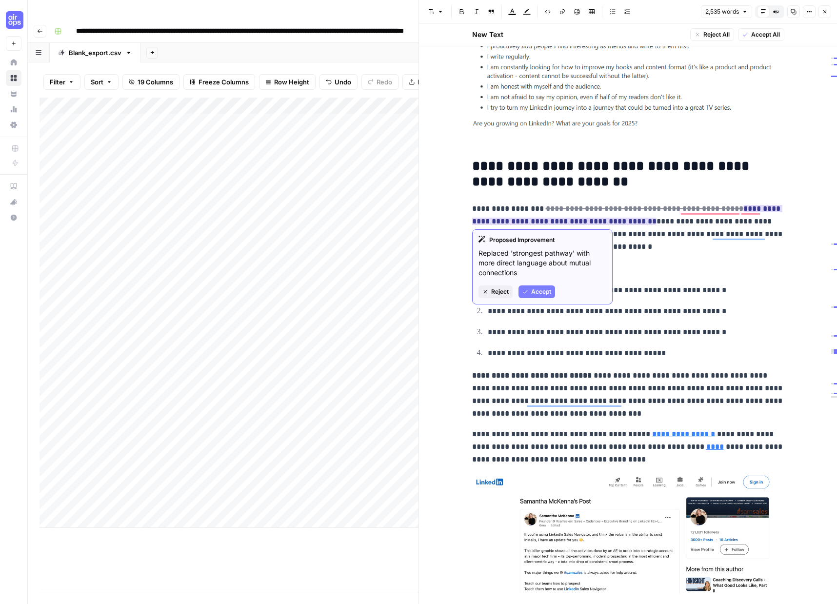
click at [542, 290] on span "Accept" at bounding box center [541, 291] width 20 height 9
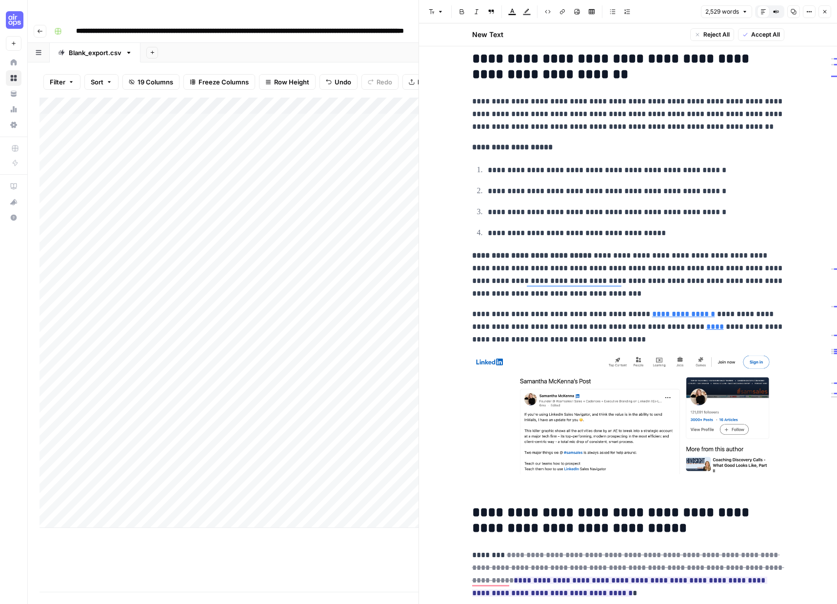
click at [494, 10] on button "Block quote" at bounding box center [491, 11] width 13 height 13
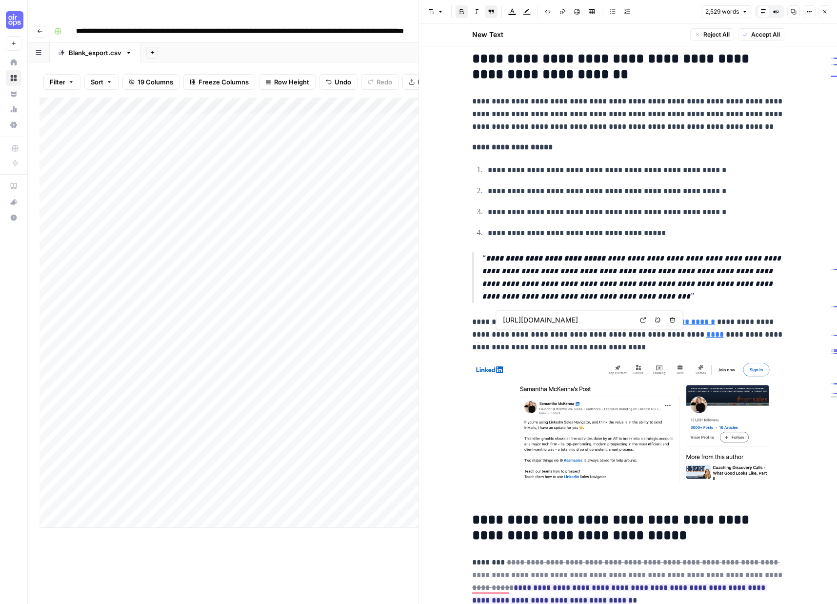
click at [706, 336] on link "****" at bounding box center [715, 334] width 18 height 7
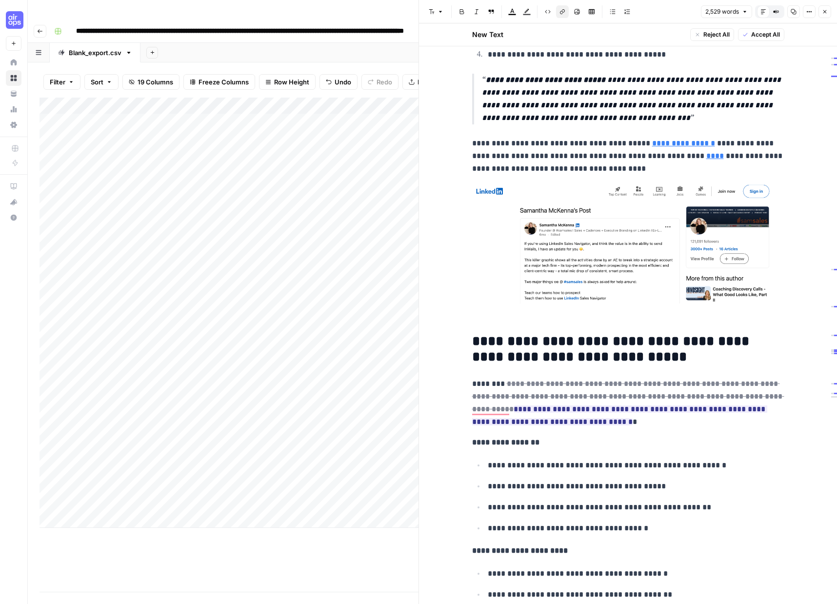
scroll to position [4168, 0]
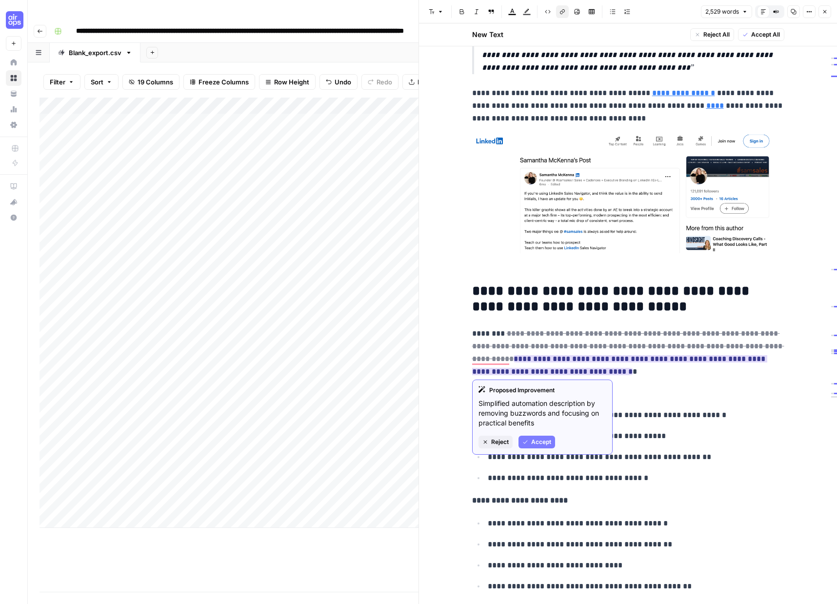
click at [544, 439] on span "Accept" at bounding box center [541, 441] width 20 height 9
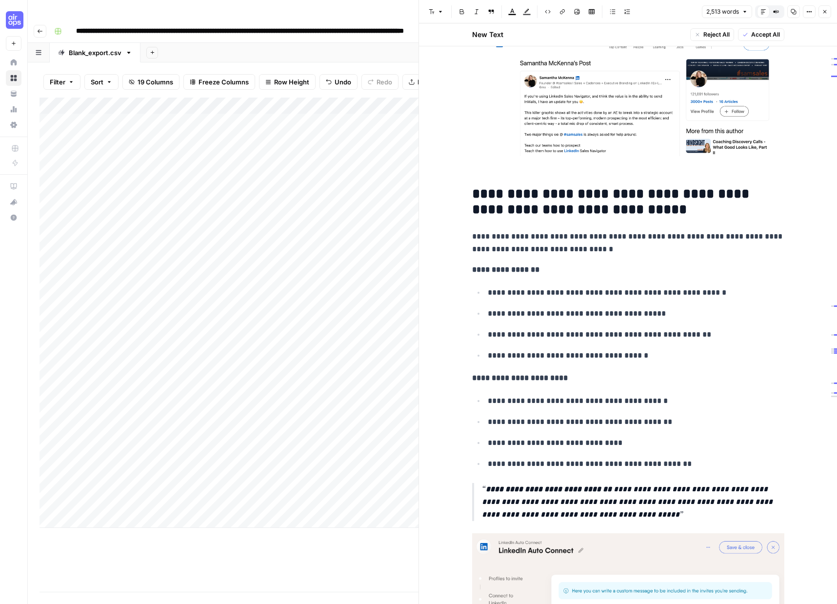
scroll to position [4403, 0]
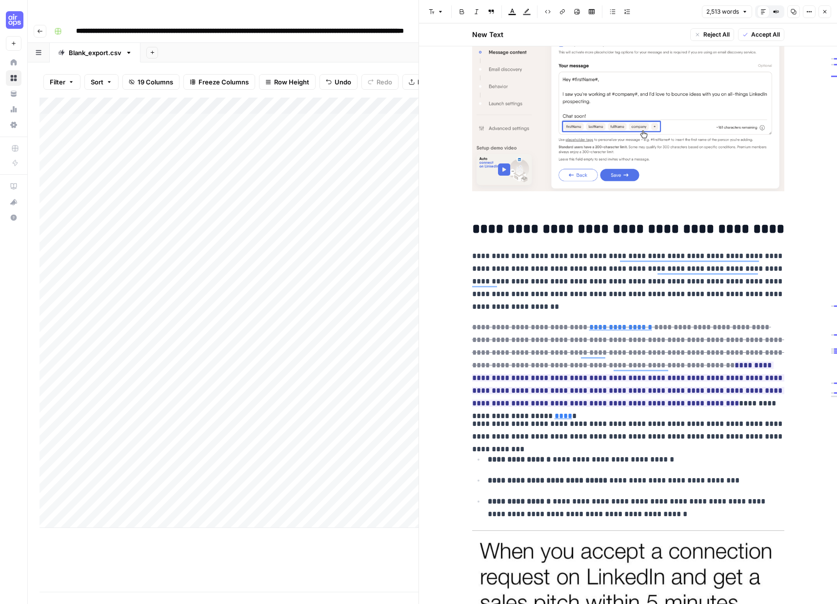
click at [536, 306] on p "**********" at bounding box center [628, 281] width 312 height 63
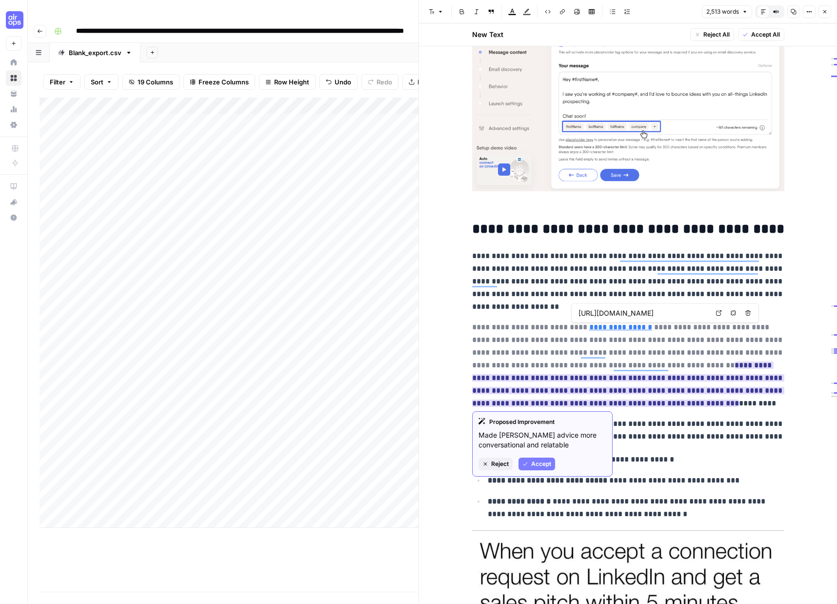
click at [610, 329] on link "**********" at bounding box center [620, 326] width 63 height 7
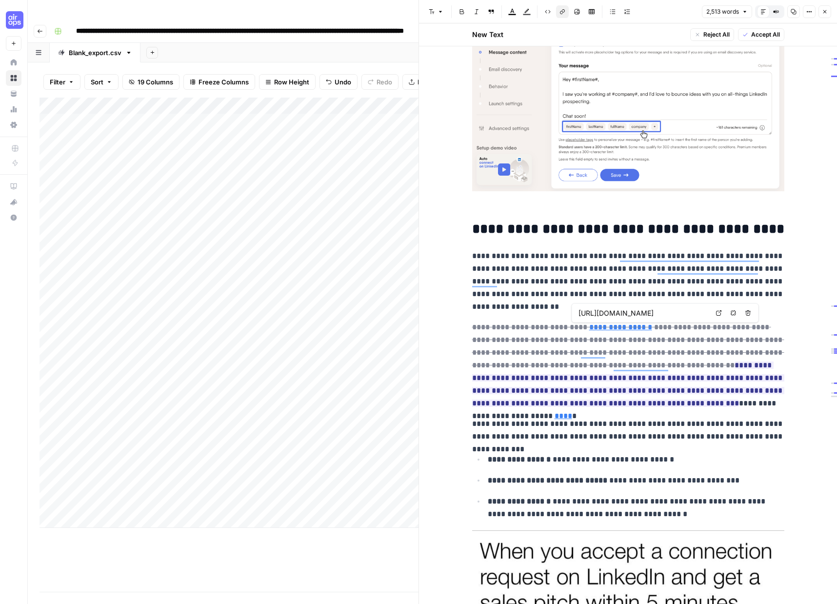
click at [624, 314] on input "[URL][DOMAIN_NAME]" at bounding box center [643, 313] width 130 height 10
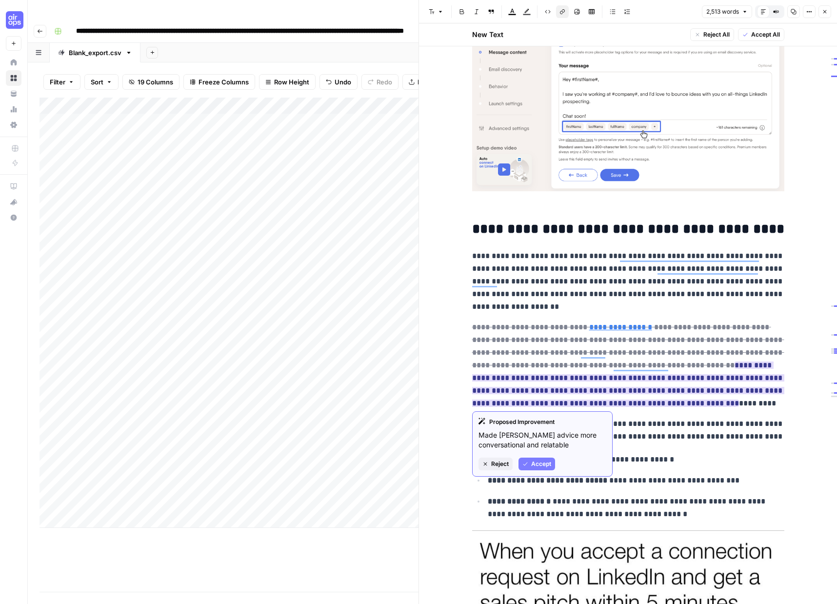
click at [566, 379] on ins "**********" at bounding box center [628, 383] width 312 height 45
drag, startPoint x: 575, startPoint y: 379, endPoint x: 514, endPoint y: 378, distance: 60.5
click at [514, 378] on ins "**********" at bounding box center [628, 383] width 312 height 45
drag, startPoint x: 719, startPoint y: 379, endPoint x: 719, endPoint y: 388, distance: 8.8
click at [719, 379] on ins "**********" at bounding box center [628, 383] width 312 height 45
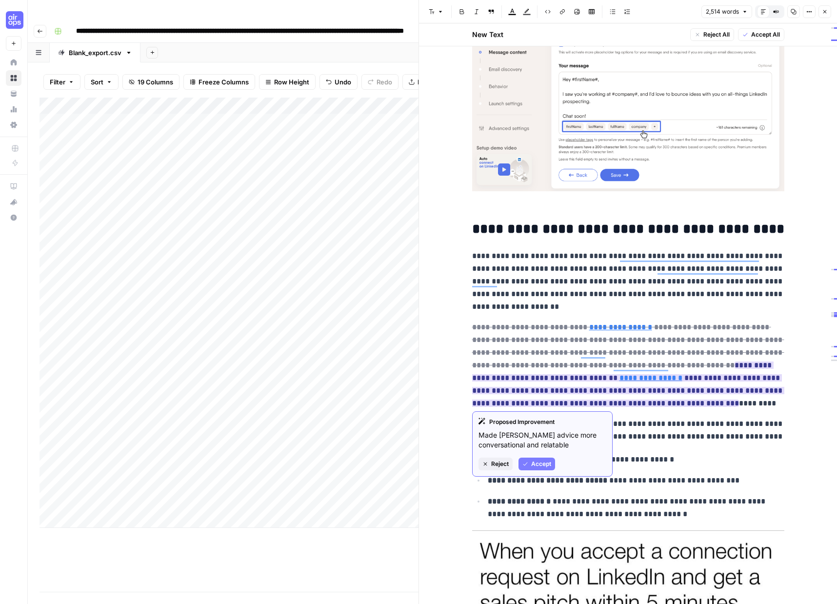
click at [590, 390] on ins "**********" at bounding box center [628, 383] width 312 height 45
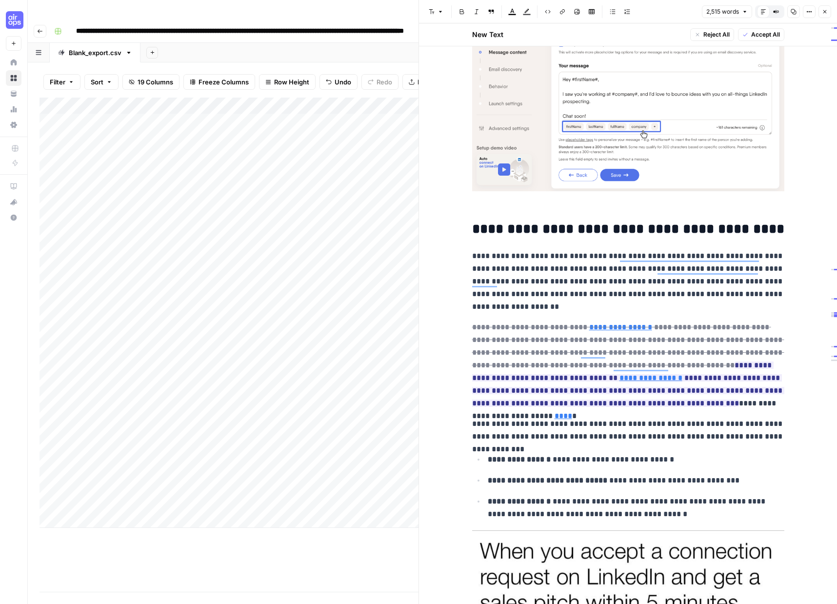
click at [572, 412] on link "****" at bounding box center [563, 415] width 18 height 7
click at [635, 390] on input "[URL][DOMAIN_NAME][PERSON_NAME]" at bounding box center [606, 389] width 130 height 10
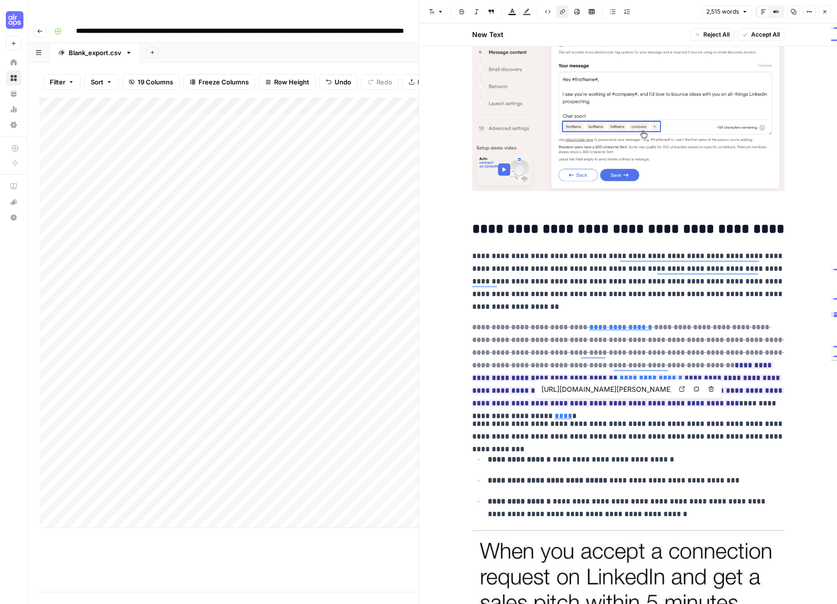
click at [635, 390] on input "[URL][DOMAIN_NAME][PERSON_NAME]" at bounding box center [606, 389] width 130 height 10
click at [607, 410] on div "**********" at bounding box center [628, 476] width 324 height 10547
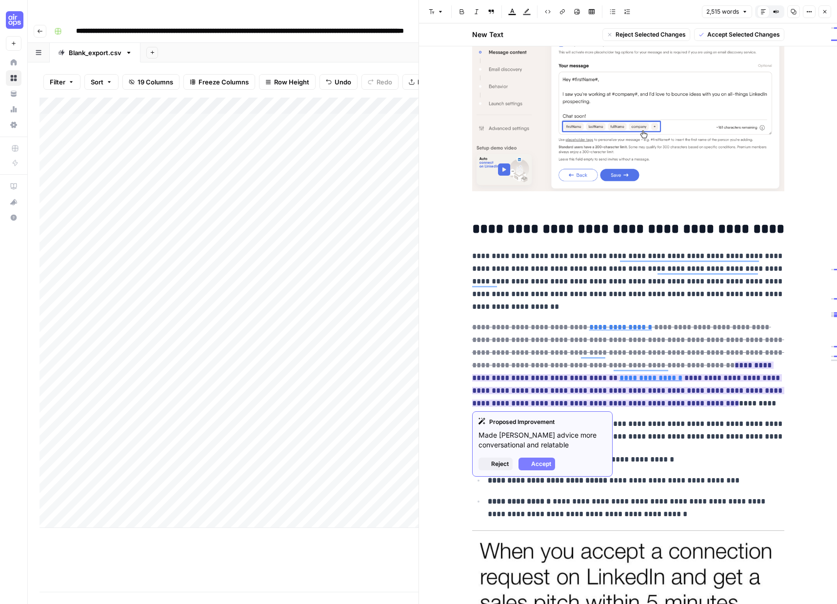
drag, startPoint x: 618, startPoint y: 379, endPoint x: 706, endPoint y: 378, distance: 87.8
click at [706, 378] on ins "**********" at bounding box center [628, 383] width 312 height 45
click at [543, 459] on span "Accept" at bounding box center [541, 463] width 20 height 9
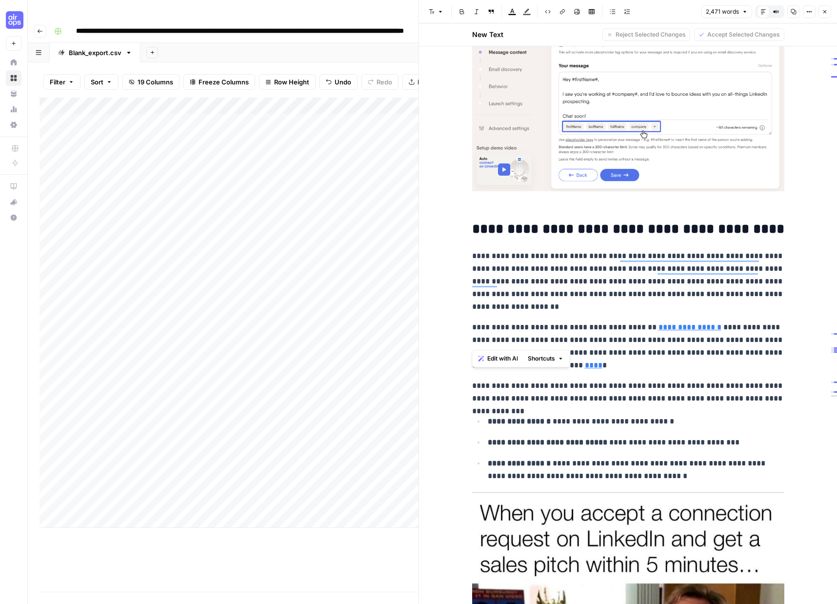
drag, startPoint x: 471, startPoint y: 342, endPoint x: 544, endPoint y: 341, distance: 72.7
click at [544, 341] on div "**********" at bounding box center [628, 457] width 324 height 10509
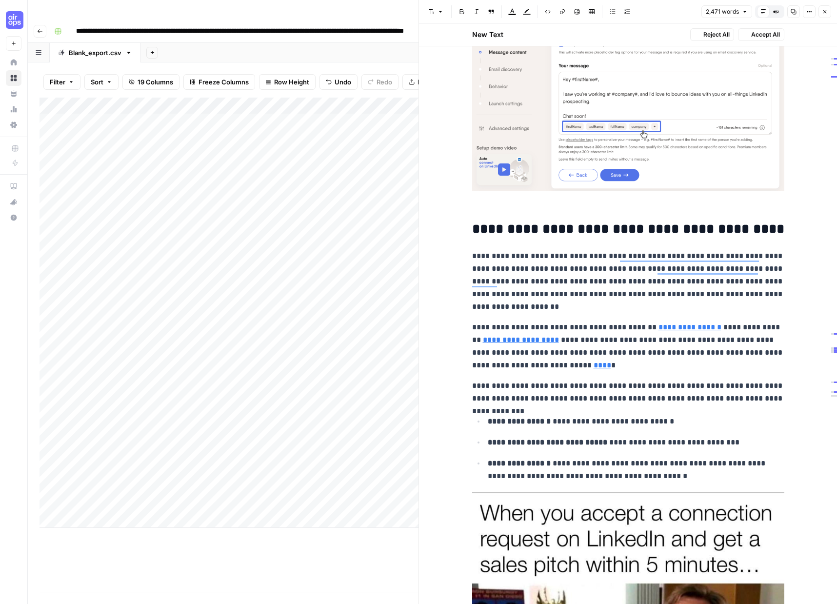
click at [630, 349] on p "**********" at bounding box center [628, 346] width 312 height 51
drag, startPoint x: 761, startPoint y: 352, endPoint x: 764, endPoint y: 360, distance: 8.8
click at [764, 360] on p "**********" at bounding box center [628, 346] width 312 height 51
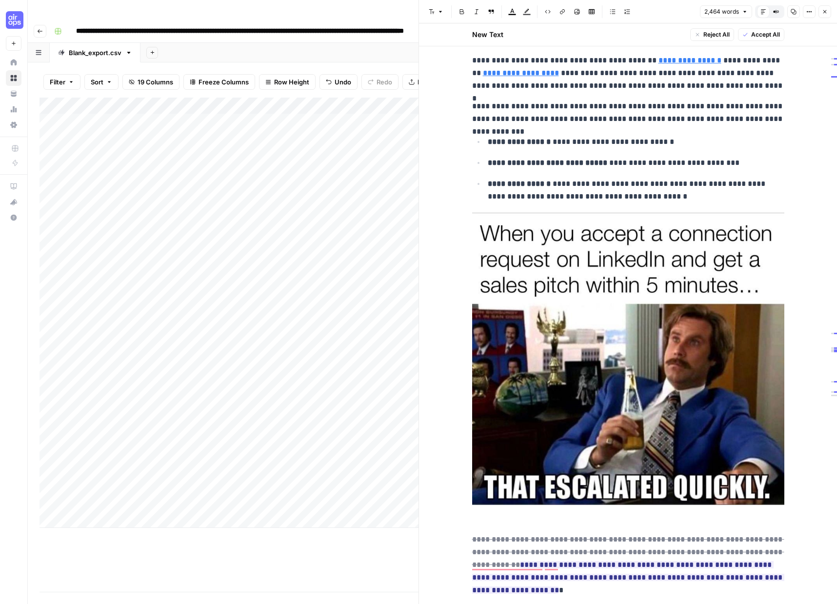
scroll to position [5179, 0]
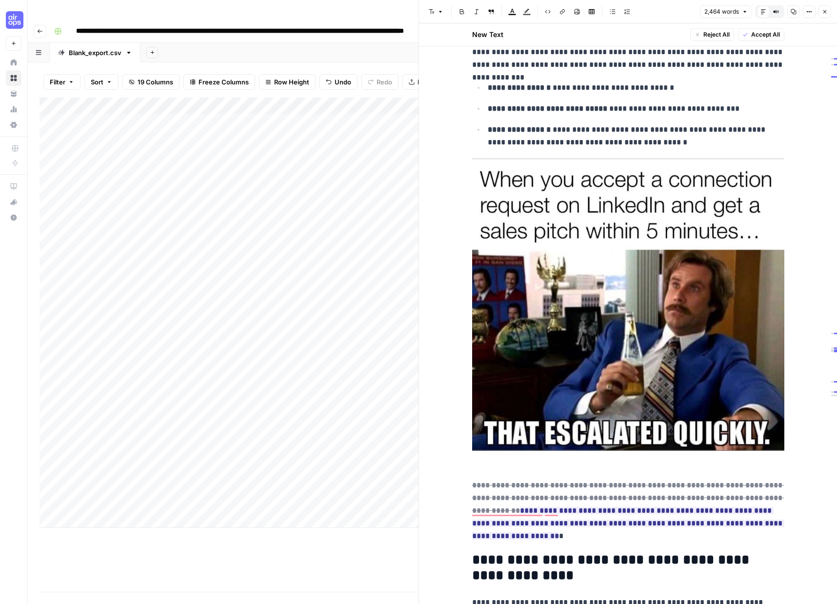
click at [669, 321] on img "To enrich screen reader interactions, please activate Accessibility in Grammarl…" at bounding box center [628, 304] width 312 height 292
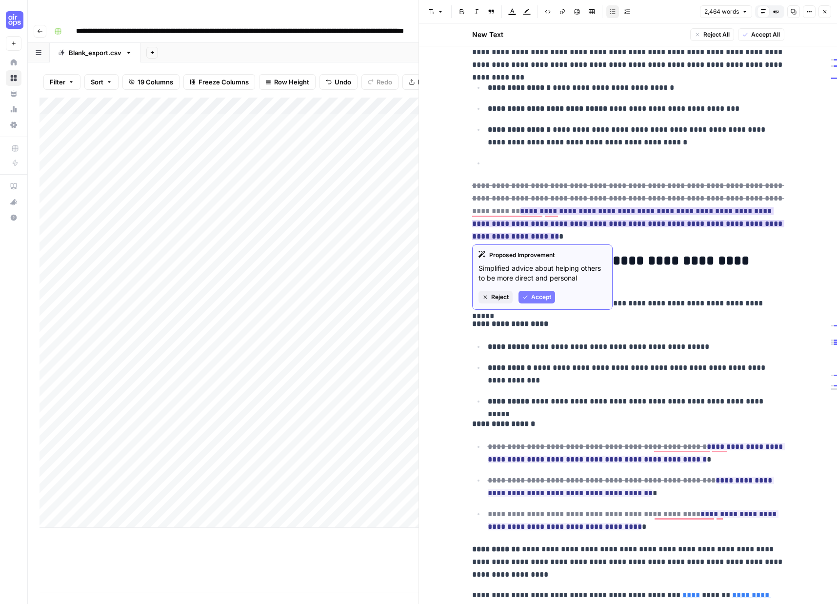
click at [538, 295] on span "Accept" at bounding box center [541, 297] width 20 height 9
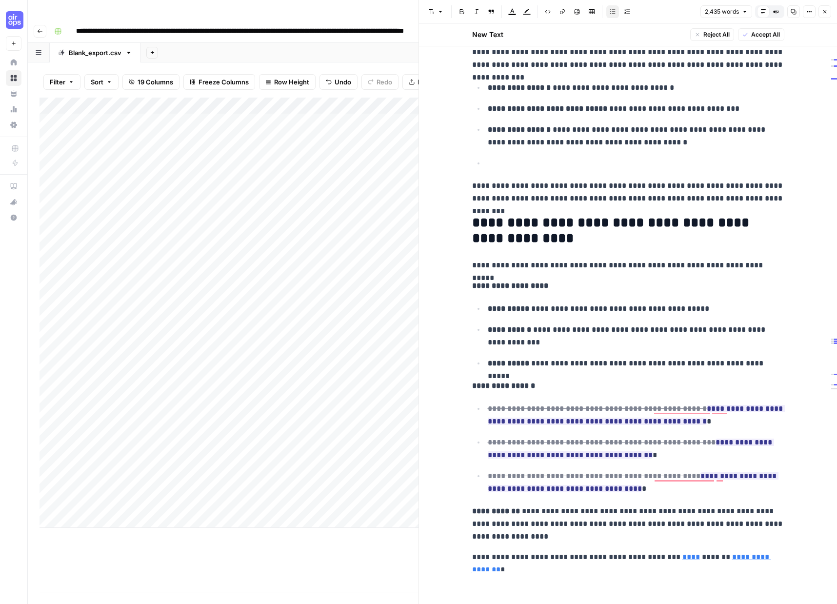
click at [496, 167] on p "To enrich screen reader interactions, please activate Accessibility in Grammarl…" at bounding box center [636, 163] width 296 height 13
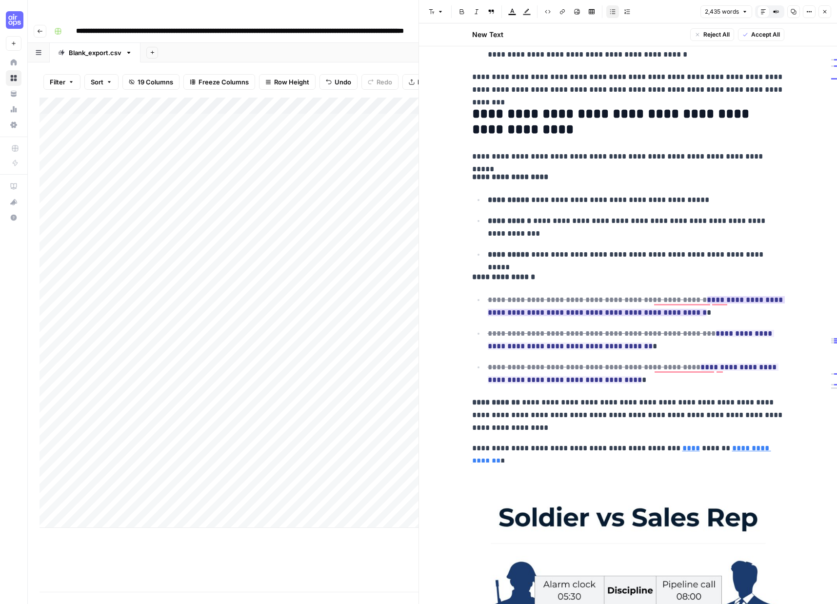
scroll to position [5280, 0]
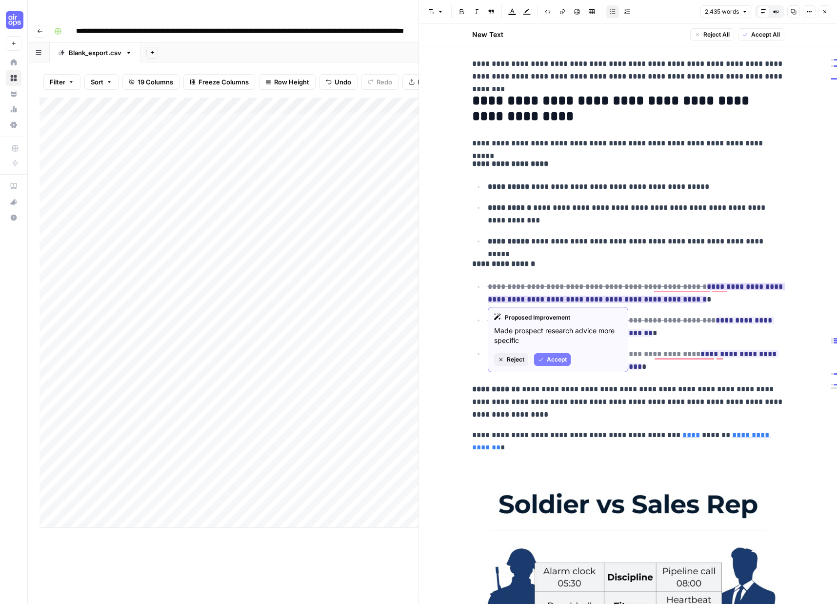
click at [554, 355] on span "Accept" at bounding box center [557, 359] width 20 height 9
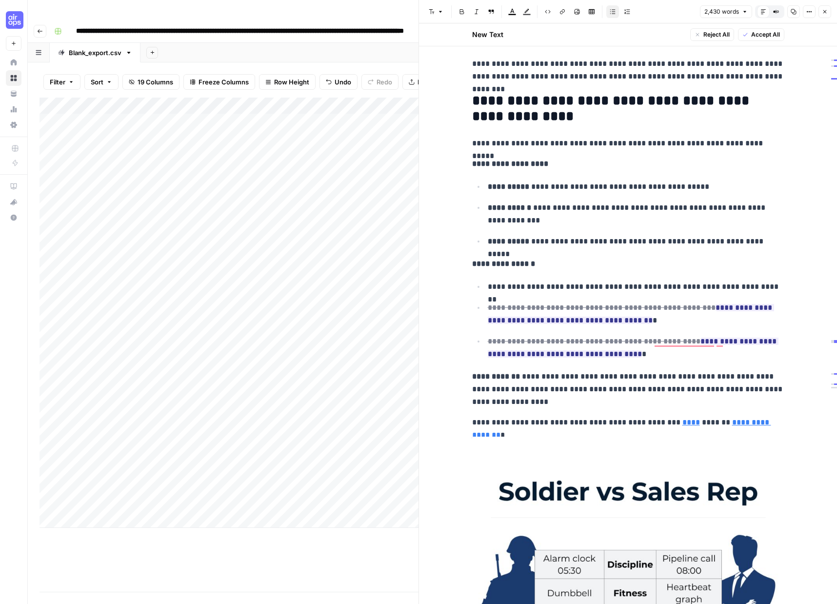
click at [709, 288] on p "**********" at bounding box center [636, 286] width 296 height 13
click at [550, 364] on div "Proposed Improvement Simplified content creation guidance Reject Accept" at bounding box center [558, 356] width 140 height 56
click at [553, 372] on span "Accept" at bounding box center [557, 370] width 20 height 9
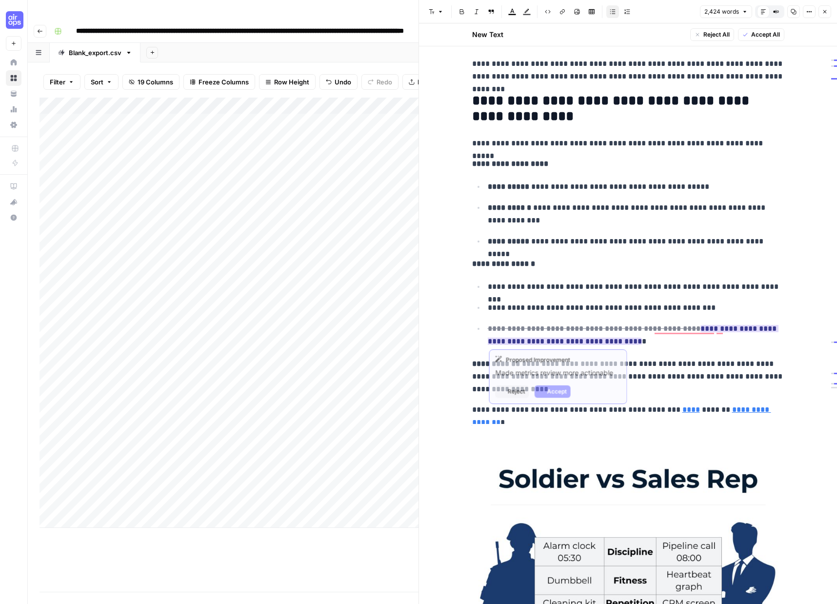
click at [598, 341] on ins "**********" at bounding box center [633, 335] width 291 height 20
click at [564, 390] on span "Accept" at bounding box center [557, 391] width 20 height 9
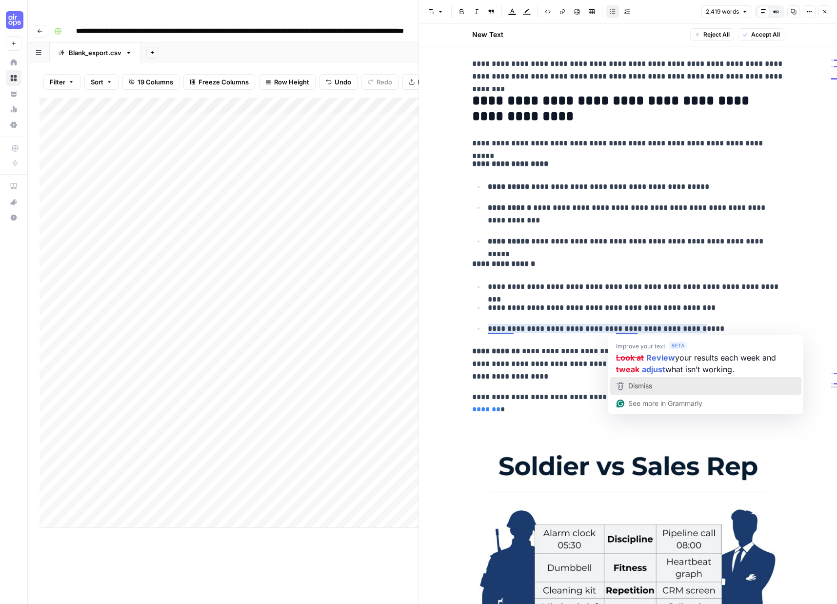
click at [644, 384] on span "Dismiss" at bounding box center [640, 385] width 24 height 8
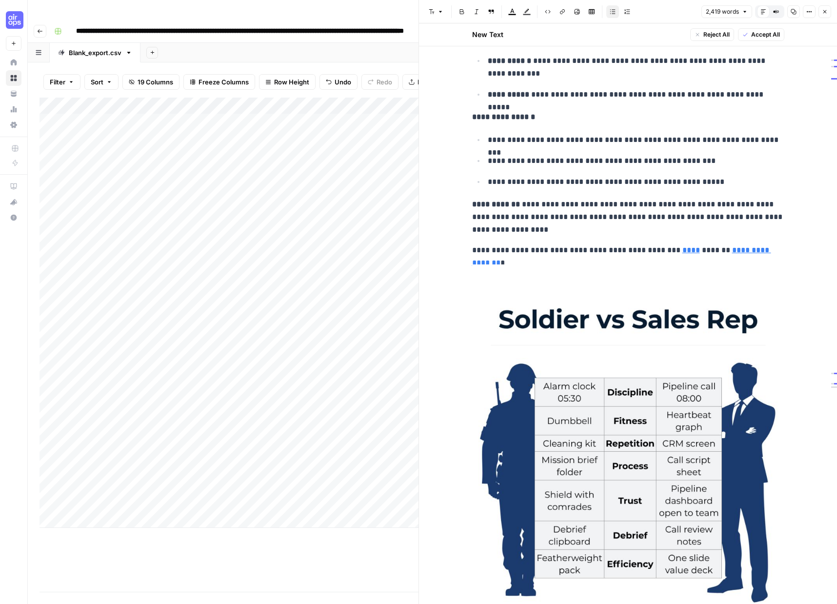
scroll to position [5486, 0]
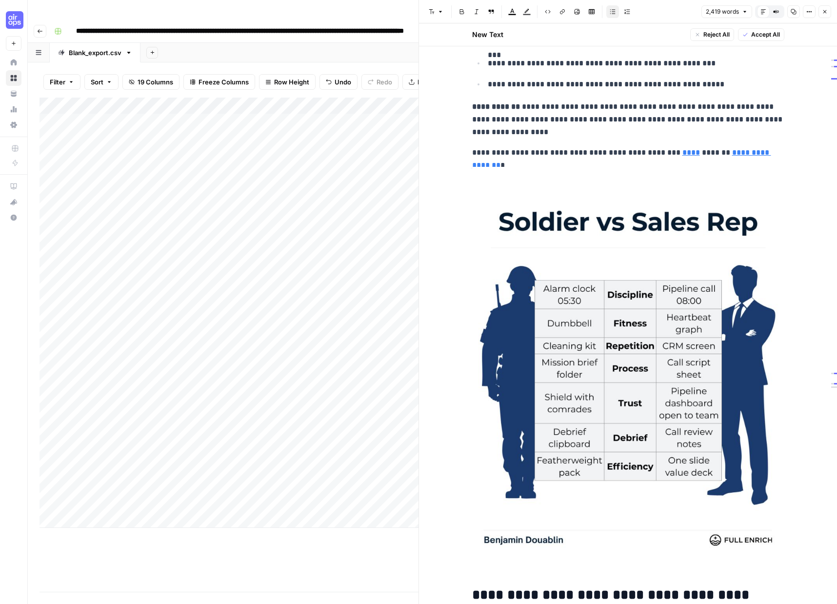
click at [615, 383] on img "To enrich screen reader interactions, please activate Accessibility in Grammarl…" at bounding box center [628, 362] width 312 height 390
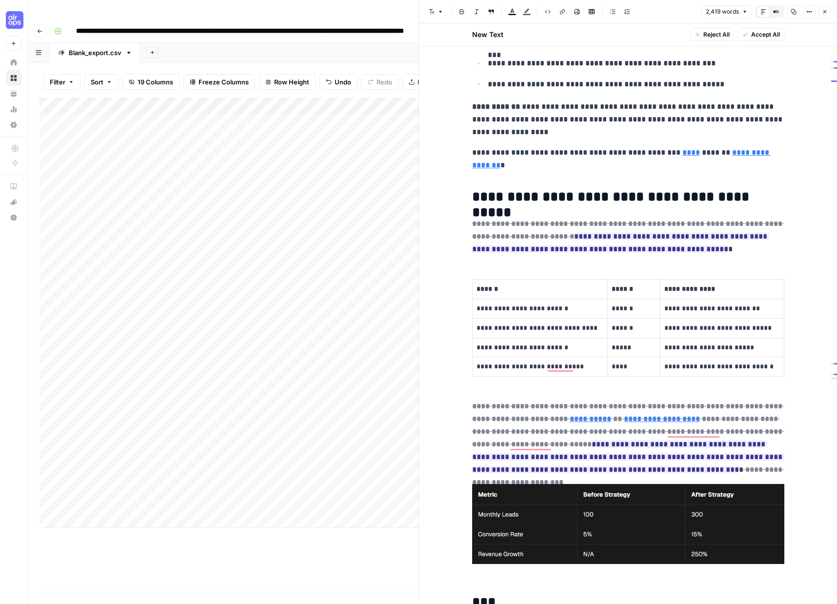
click at [481, 153] on p "**********" at bounding box center [628, 152] width 312 height 13
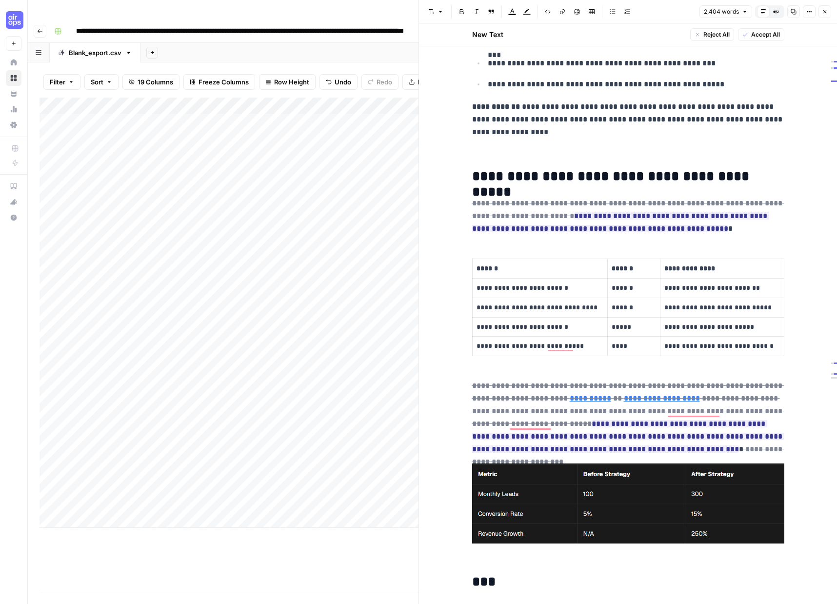
click at [477, 154] on p "To enrich screen reader interactions, please activate Accessibility in Grammarl…" at bounding box center [628, 152] width 312 height 13
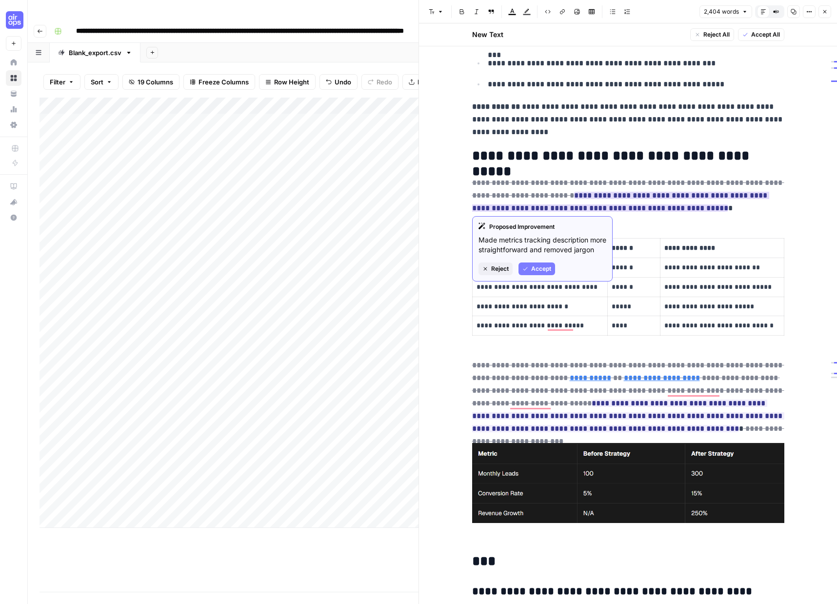
click at [542, 273] on span "Accept" at bounding box center [541, 268] width 20 height 9
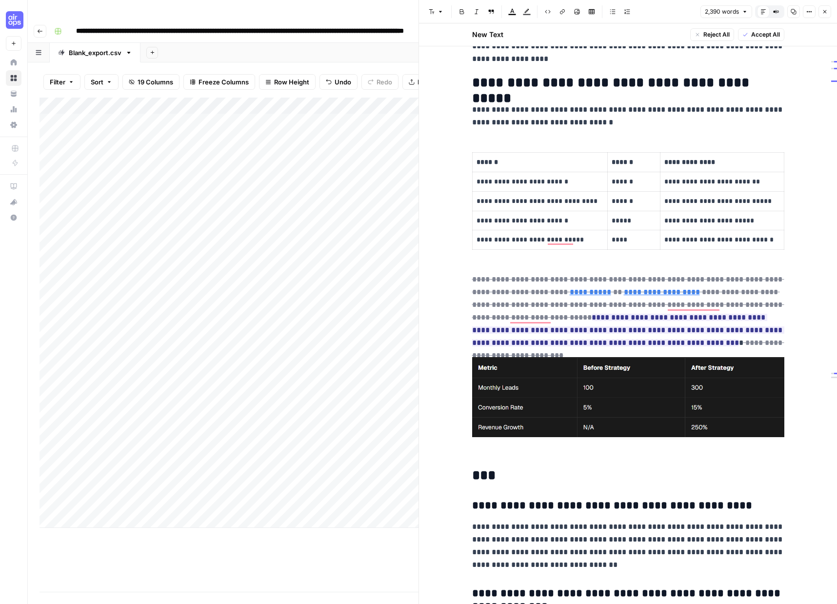
scroll to position [5601, 0]
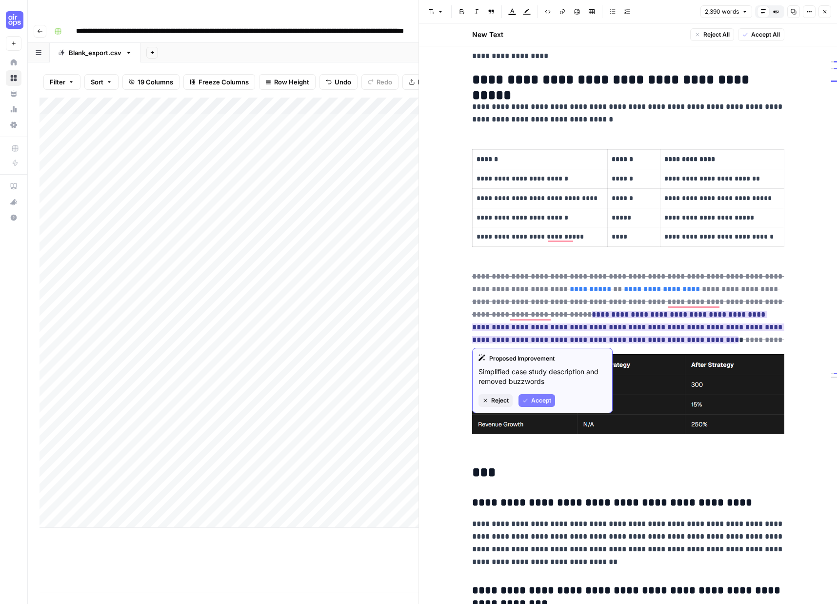
click at [537, 398] on span "Accept" at bounding box center [541, 400] width 20 height 9
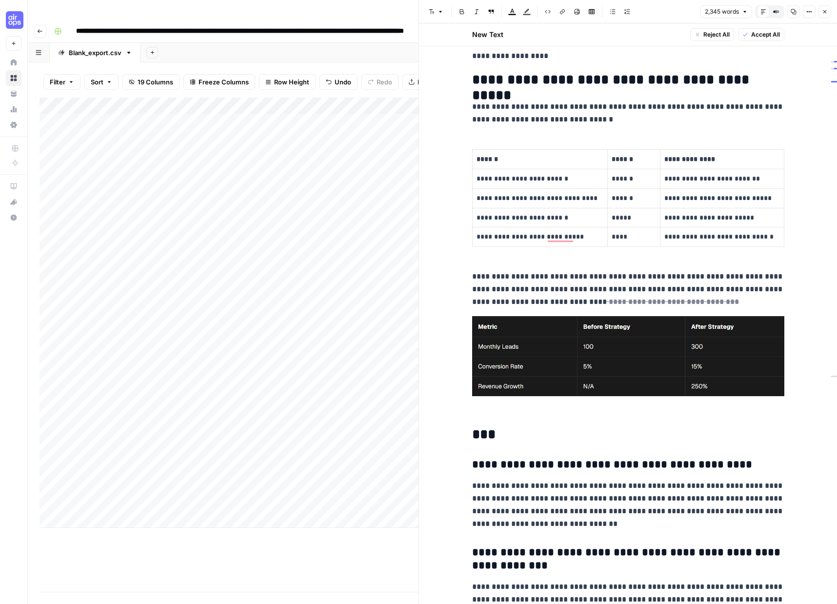
click at [653, 337] on img "To enrich screen reader interactions, please activate Accessibility in Grammarl…" at bounding box center [628, 356] width 312 height 80
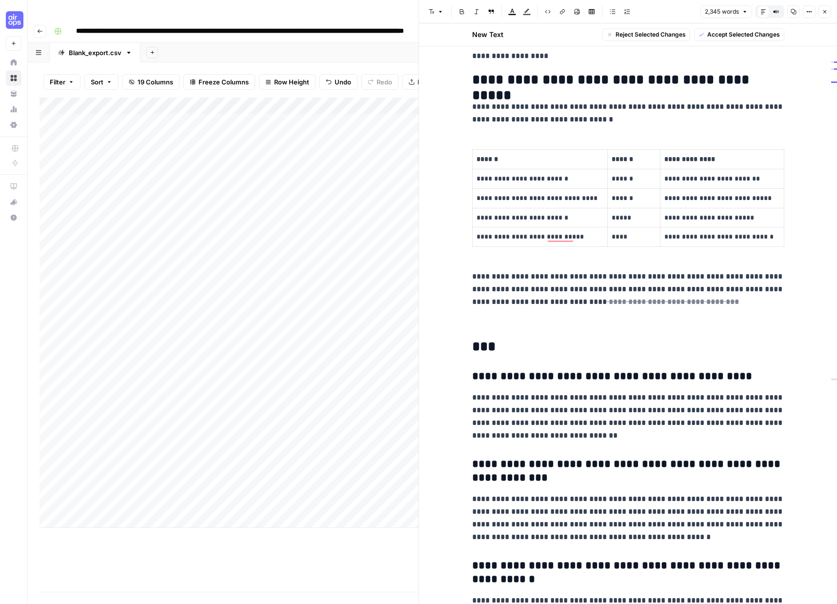
click at [467, 282] on div "**********" at bounding box center [628, 313] width 418 height 580
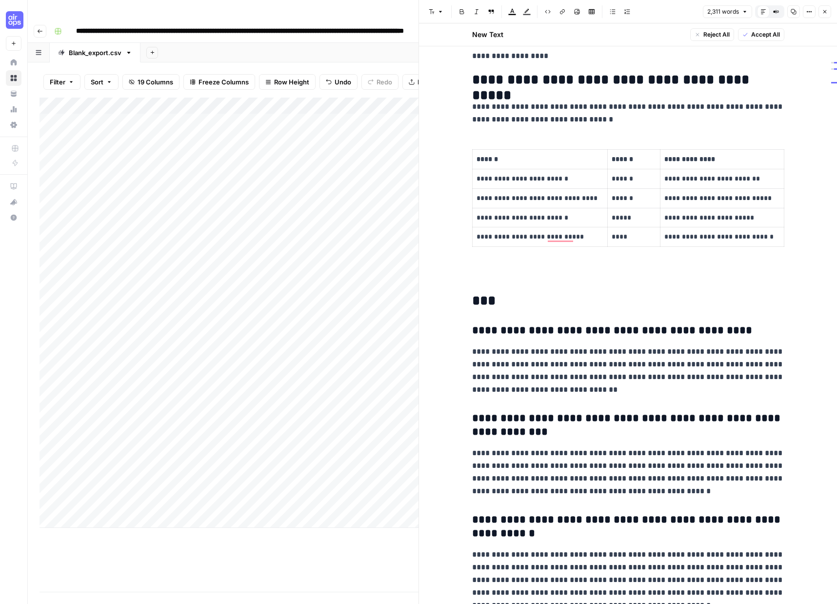
click at [484, 274] on p "To enrich screen reader interactions, please activate Accessibility in Grammarl…" at bounding box center [628, 276] width 312 height 13
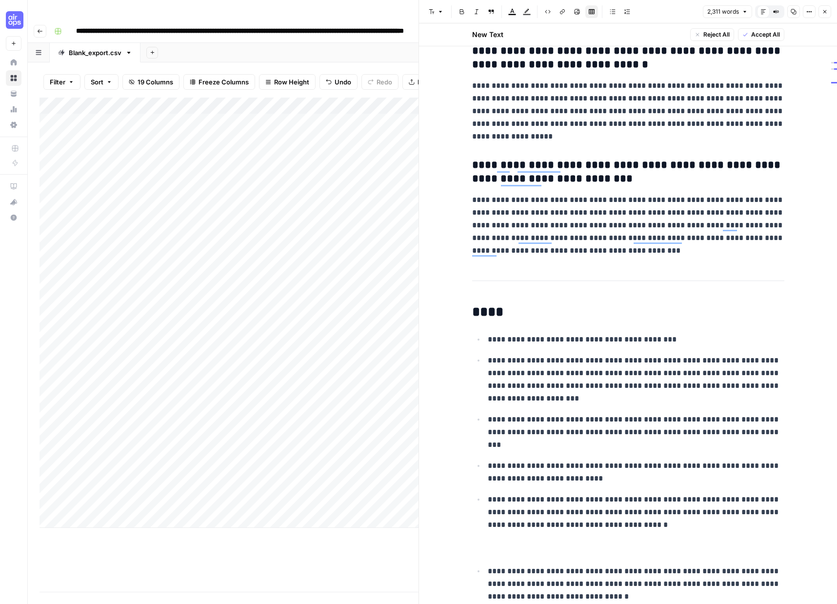
scroll to position [6413, 0]
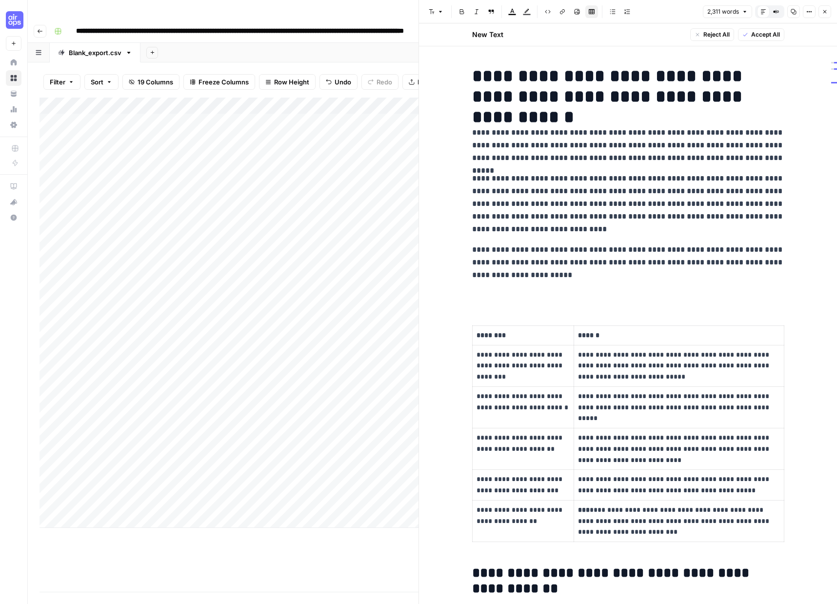
click at [488, 298] on p "To enrich screen reader interactions, please activate Accessibility in Grammarl…" at bounding box center [628, 295] width 312 height 13
click at [483, 298] on p "*****" at bounding box center [628, 295] width 312 height 13
click at [431, 14] on icon "button" at bounding box center [431, 11] width 5 height 5
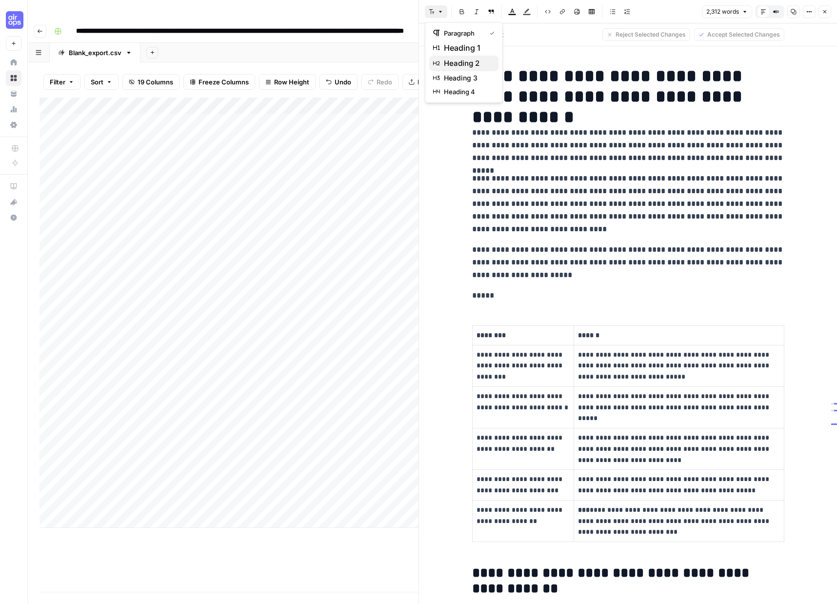
drag, startPoint x: 433, startPoint y: 59, endPoint x: 439, endPoint y: 66, distance: 9.0
click at [433, 59] on div "heading 2" at bounding box center [463, 64] width 61 height 12
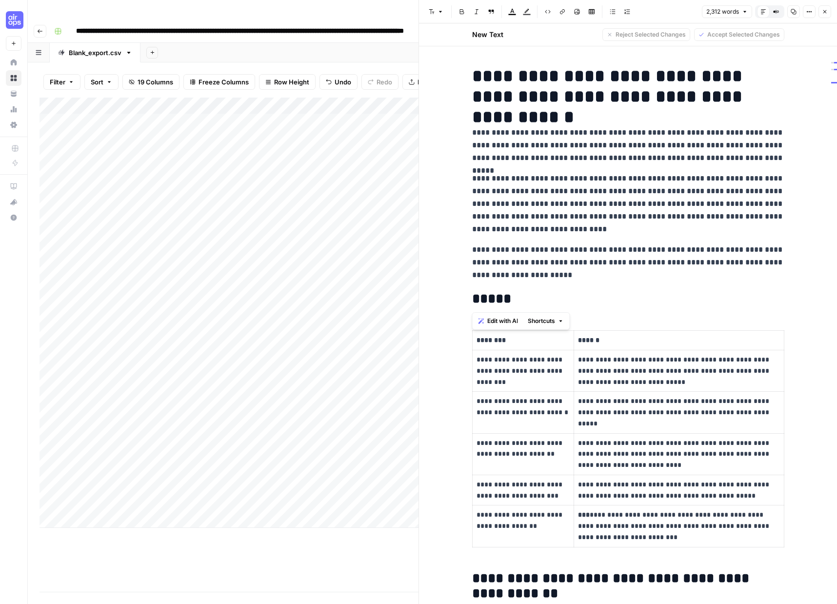
drag, startPoint x: 521, startPoint y: 273, endPoint x: 461, endPoint y: 125, distance: 159.5
click at [509, 293] on span "Edit with AI" at bounding box center [502, 293] width 31 height 9
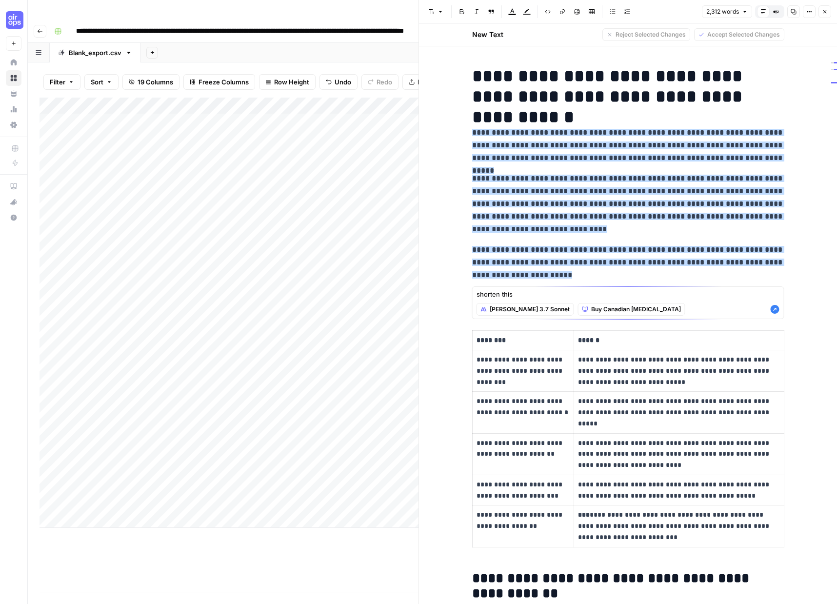
type textarea "shorten this"
click at [513, 311] on span "Claude 3.7 Sonnet" at bounding box center [530, 309] width 80 height 9
click at [509, 333] on span "Claude 3.7 Sonnet" at bounding box center [543, 333] width 86 height 10
click at [779, 312] on icon "button" at bounding box center [774, 309] width 9 height 9
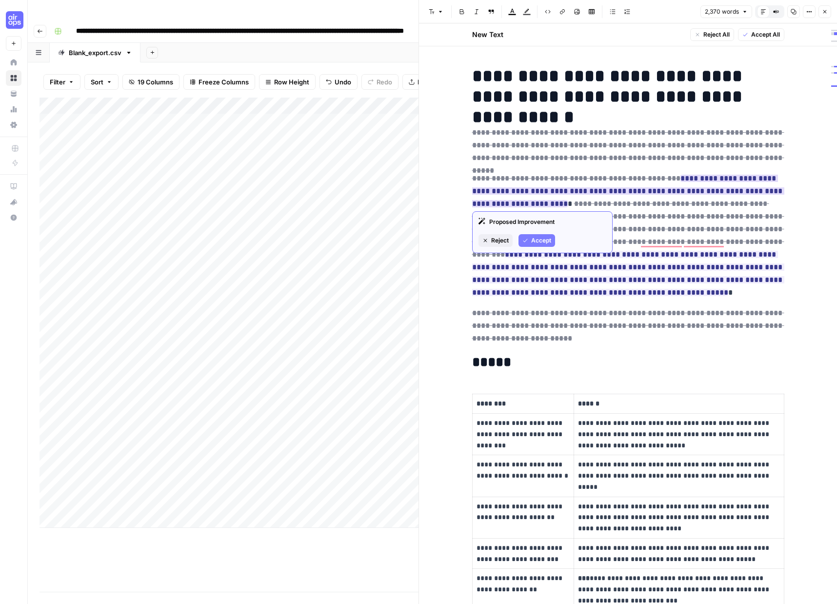
click at [488, 198] on ins "**********" at bounding box center [628, 191] width 312 height 33
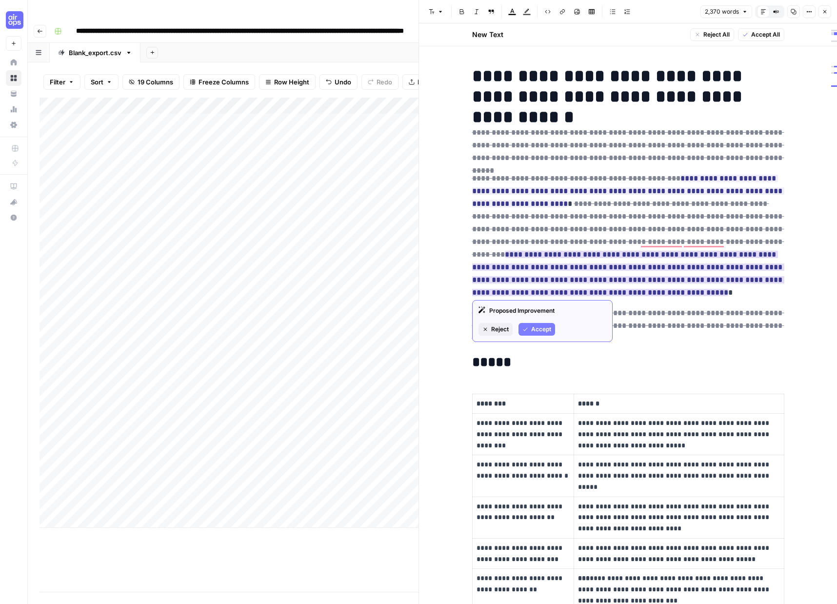
click at [540, 325] on span "Accept" at bounding box center [541, 329] width 20 height 9
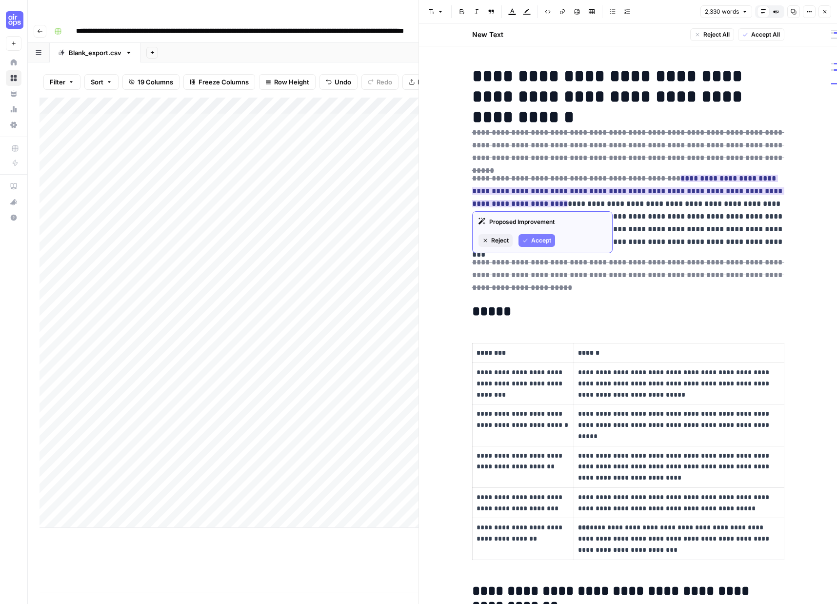
click at [533, 238] on span "Accept" at bounding box center [541, 240] width 20 height 9
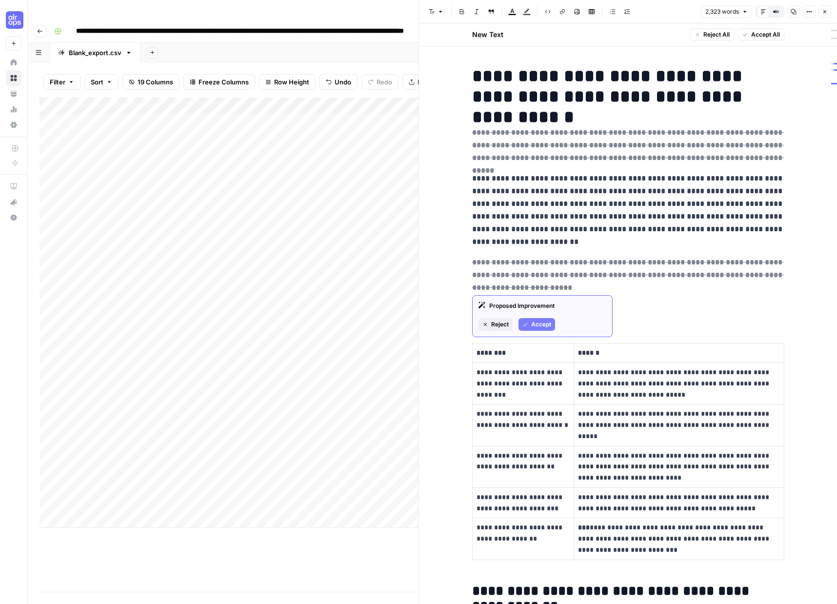
click at [538, 323] on span "Accept" at bounding box center [541, 324] width 20 height 9
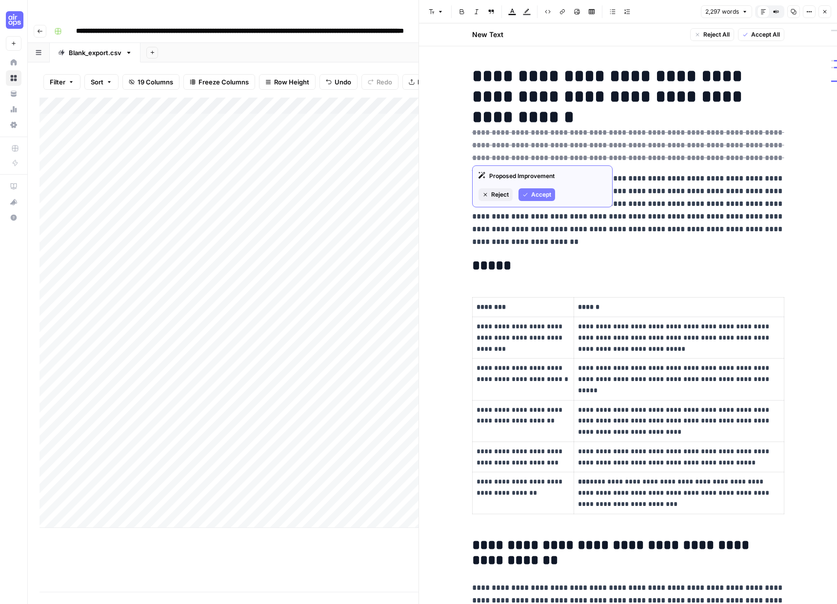
click at [539, 191] on span "Accept" at bounding box center [541, 194] width 20 height 9
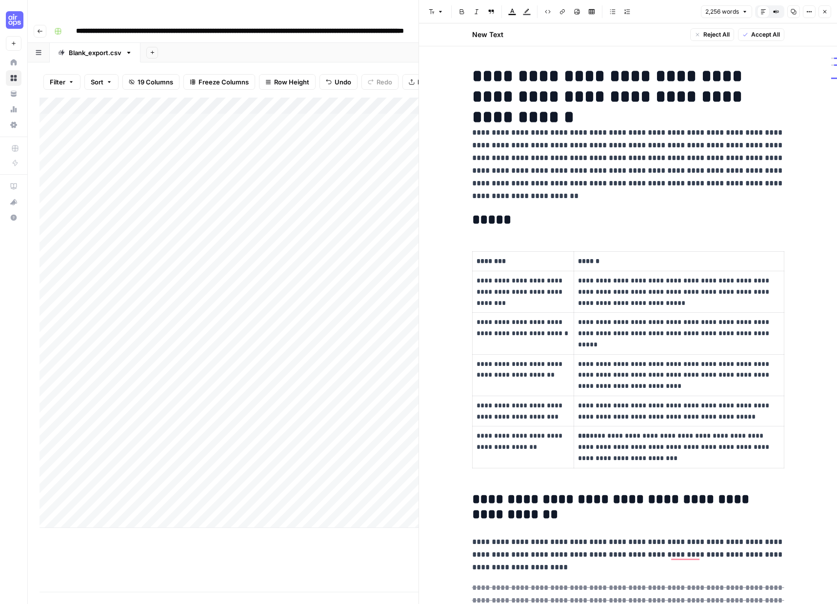
click at [609, 144] on p "**********" at bounding box center [628, 164] width 312 height 76
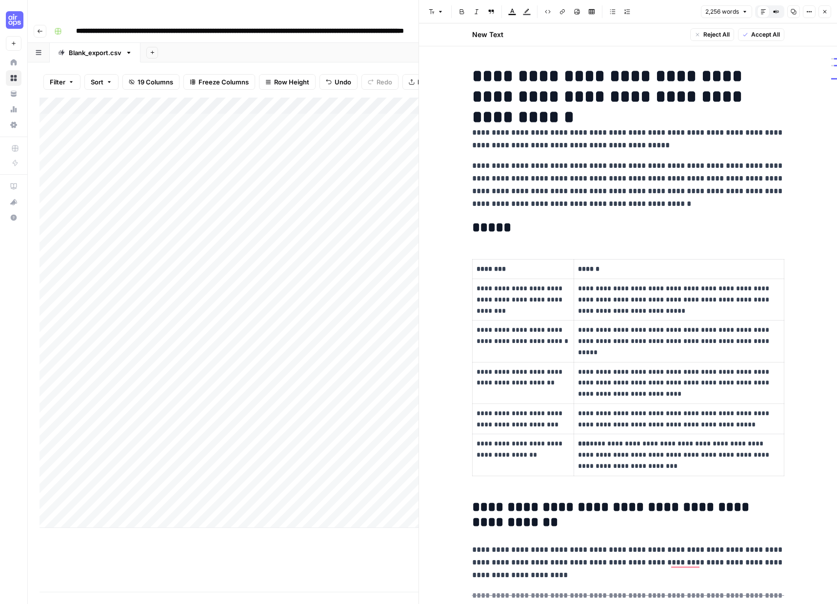
click at [514, 192] on p "**********" at bounding box center [628, 184] width 312 height 51
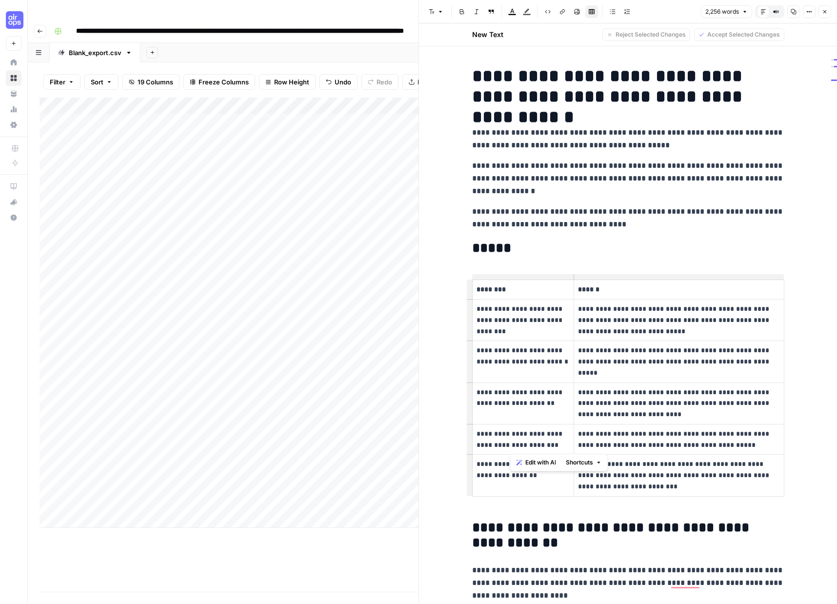
drag, startPoint x: 536, startPoint y: 445, endPoint x: 509, endPoint y: 447, distance: 26.9
click at [509, 447] on p "**********" at bounding box center [523, 439] width 94 height 22
click at [595, 465] on p "**********" at bounding box center [678, 474] width 201 height 33
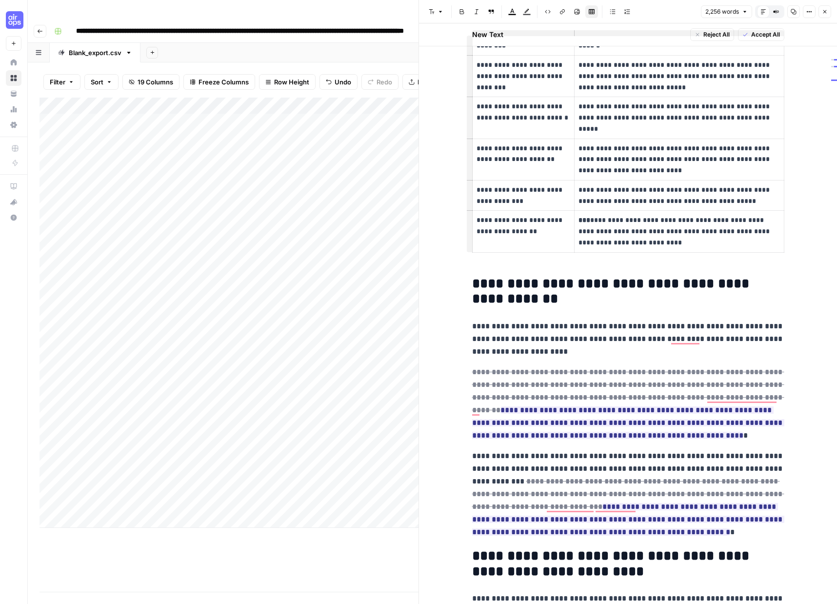
scroll to position [244, 0]
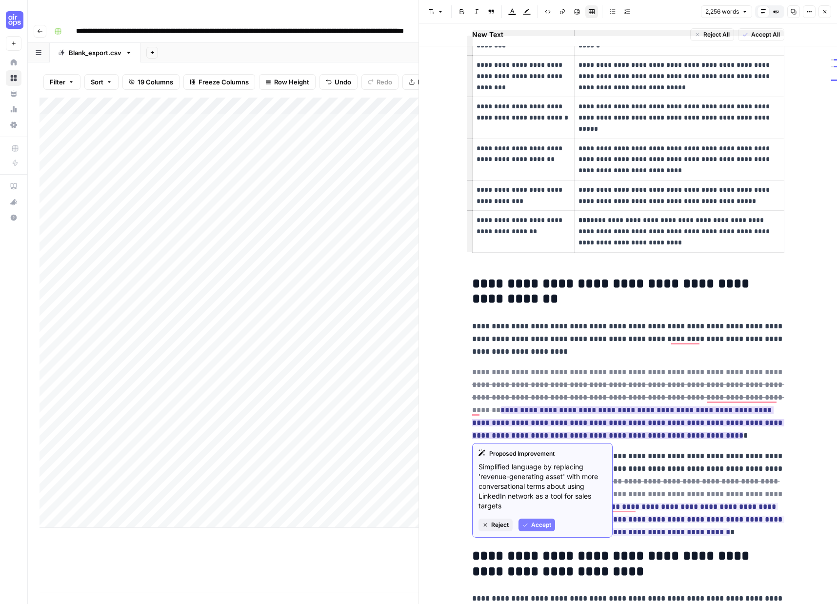
click at [545, 525] on span "Accept" at bounding box center [541, 524] width 20 height 9
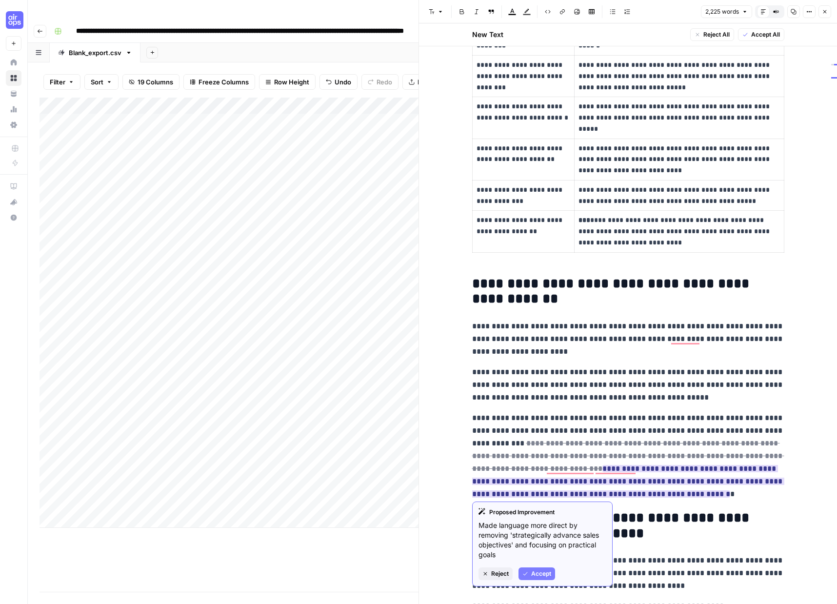
click at [546, 569] on span "Accept" at bounding box center [541, 573] width 20 height 9
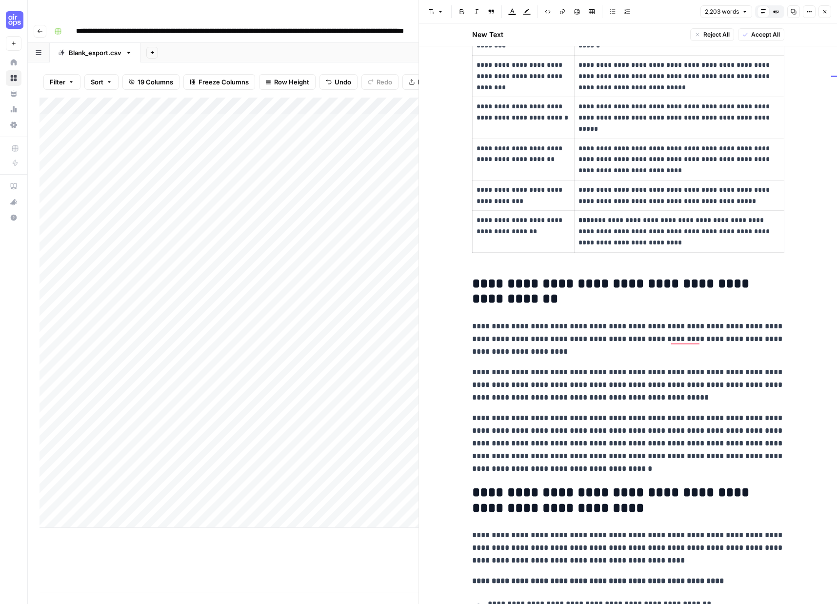
click at [498, 419] on p "**********" at bounding box center [628, 443] width 312 height 63
drag, startPoint x: 568, startPoint y: 457, endPoint x: 568, endPoint y: 462, distance: 5.4
click at [568, 462] on p "**********" at bounding box center [628, 443] width 312 height 63
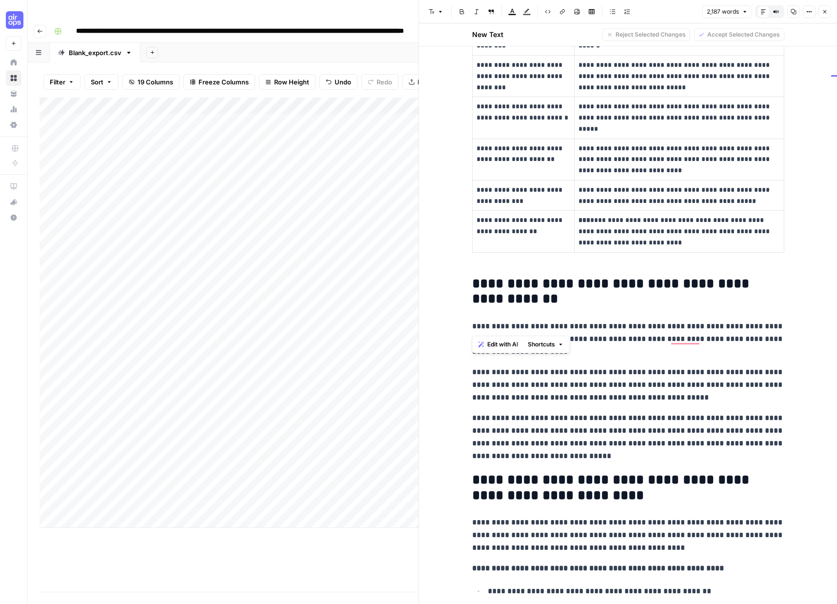
drag, startPoint x: 593, startPoint y: 329, endPoint x: 464, endPoint y: 329, distance: 129.2
click at [464, 329] on div "**********" at bounding box center [628, 313] width 418 height 580
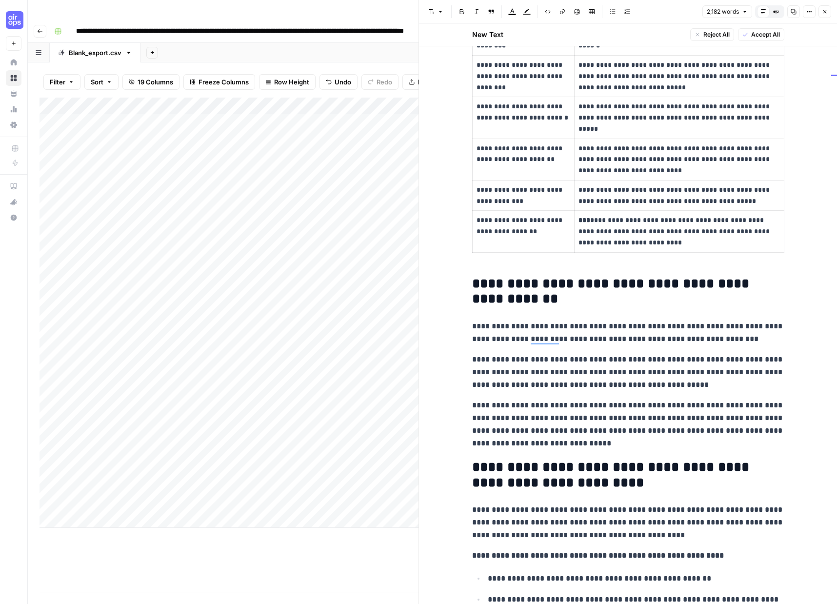
click at [550, 328] on p "**********" at bounding box center [628, 332] width 312 height 25
drag, startPoint x: 683, startPoint y: 325, endPoint x: 545, endPoint y: 325, distance: 138.0
click at [545, 325] on p "**********" at bounding box center [628, 332] width 312 height 25
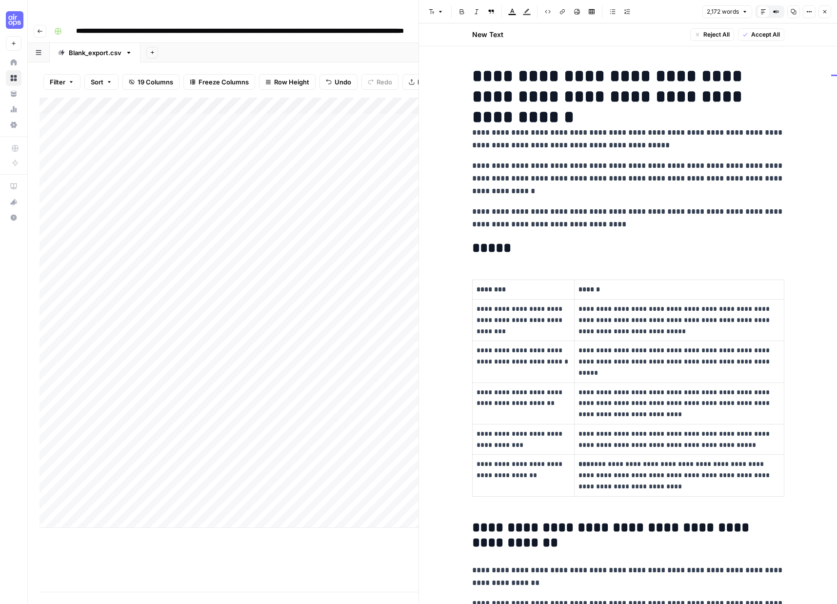
scroll to position [244, 0]
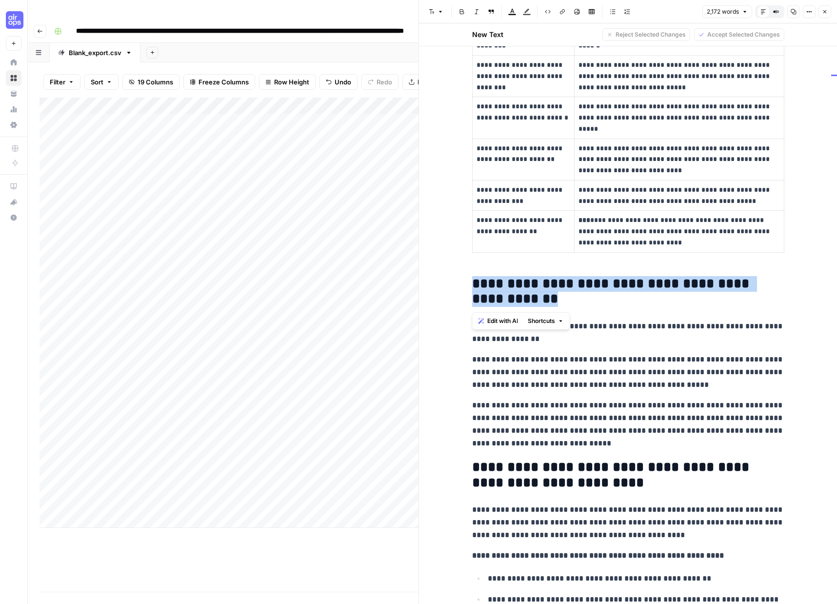
drag, startPoint x: 549, startPoint y: 298, endPoint x: 460, endPoint y: 279, distance: 90.7
click at [460, 279] on div "**********" at bounding box center [628, 313] width 418 height 580
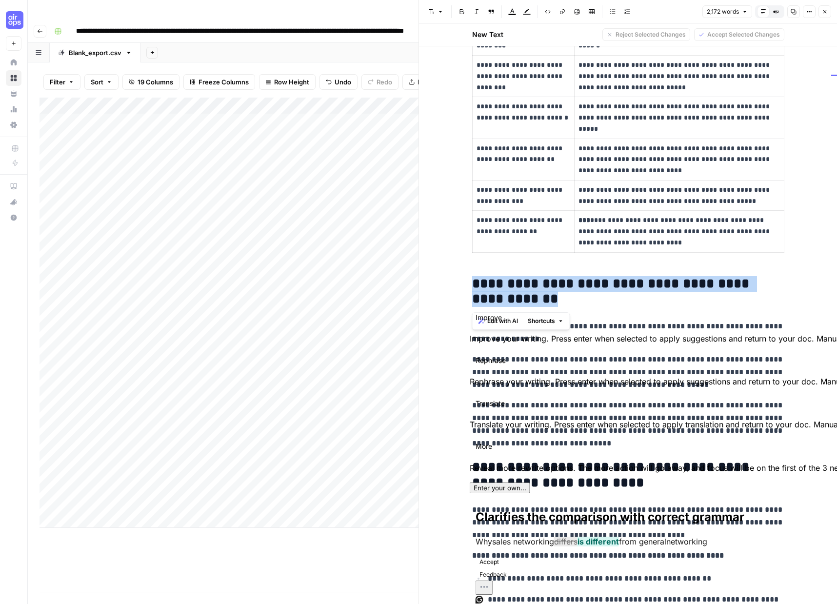
click at [507, 287] on h2 "**********" at bounding box center [628, 291] width 312 height 31
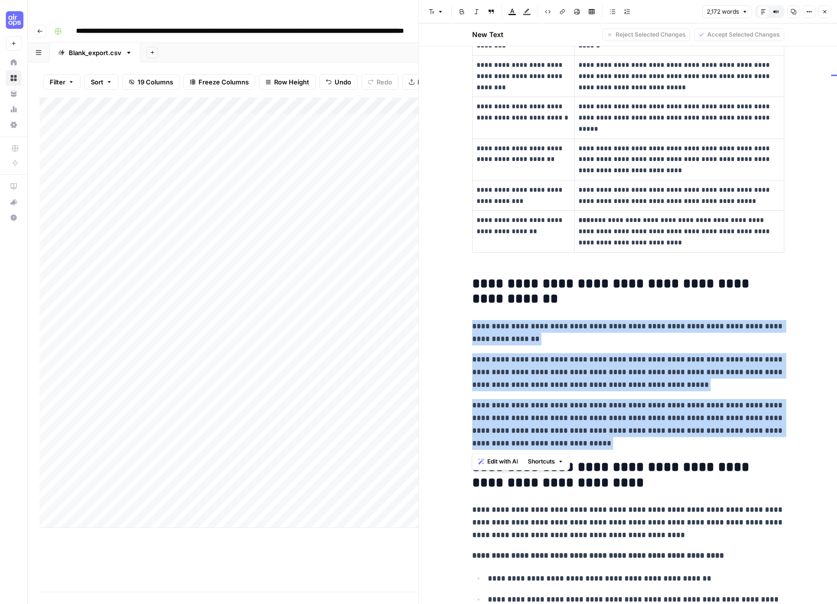
drag, startPoint x: 572, startPoint y: 442, endPoint x: 469, endPoint y: 328, distance: 154.0
click at [508, 461] on span "Edit with AI" at bounding box center [502, 461] width 31 height 9
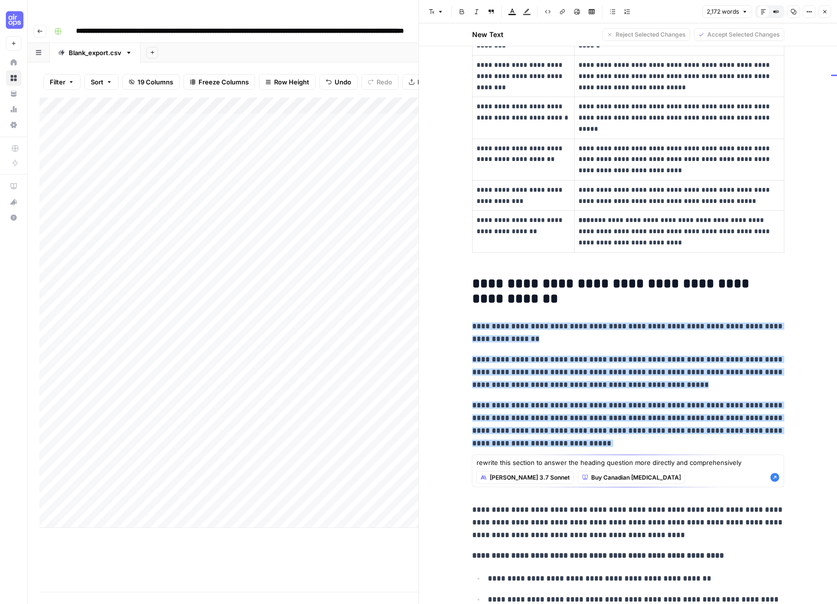
type textarea "rewrite this section to answer the heading question more directly and comprehen…"
click at [524, 480] on span "[PERSON_NAME] 3.7 Sonnet" at bounding box center [530, 477] width 80 height 9
click at [514, 499] on span "[PERSON_NAME] 3.7 Sonnet" at bounding box center [543, 501] width 86 height 10
click at [779, 478] on icon "button" at bounding box center [775, 477] width 10 height 10
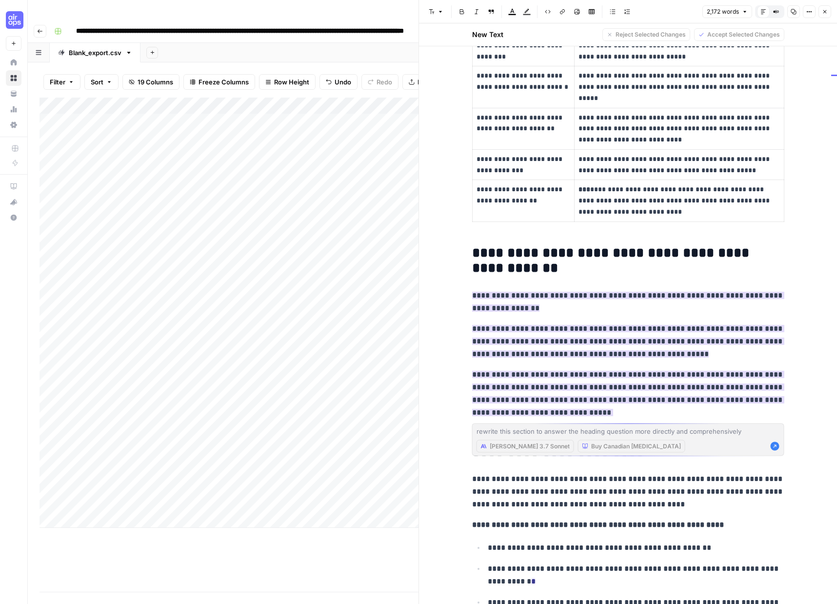
scroll to position [275, 0]
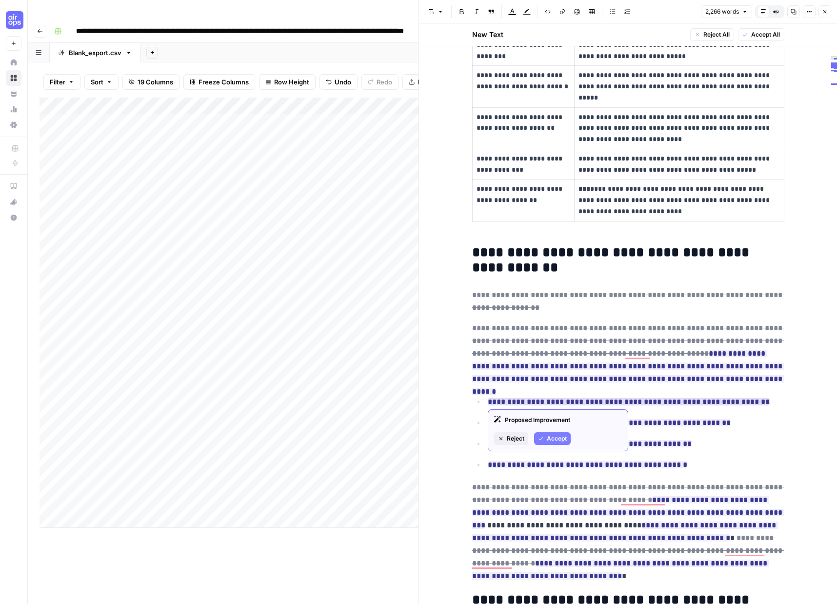
click at [557, 438] on span "Accept" at bounding box center [557, 438] width 20 height 9
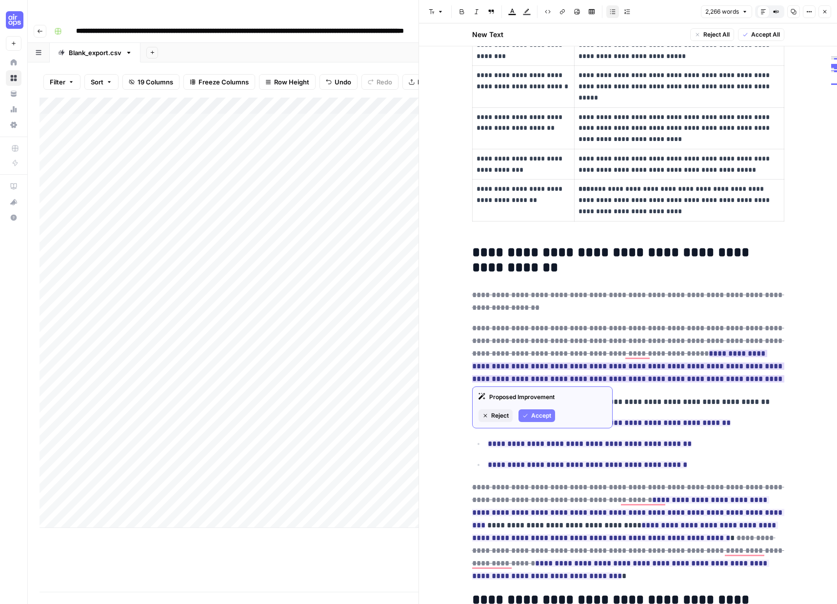
click at [546, 413] on span "Accept" at bounding box center [541, 415] width 20 height 9
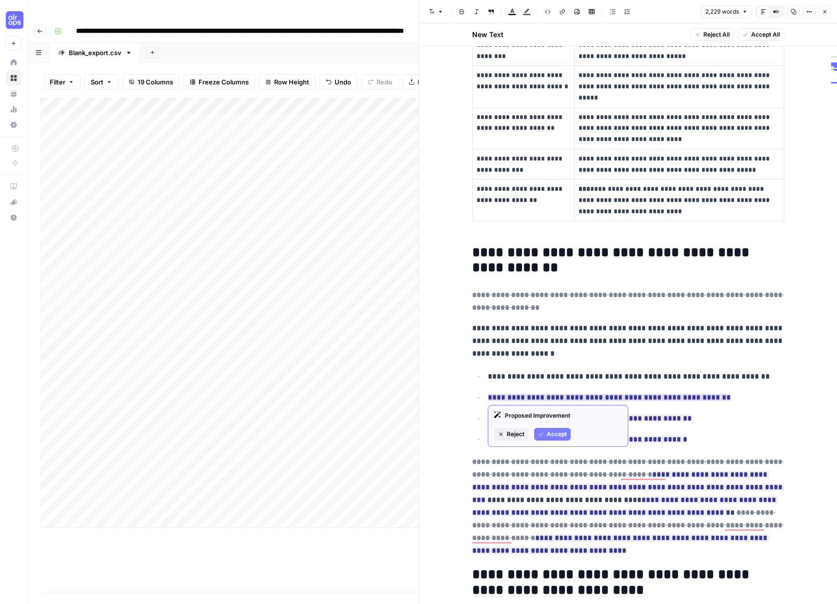
click at [551, 433] on span "Accept" at bounding box center [557, 434] width 20 height 9
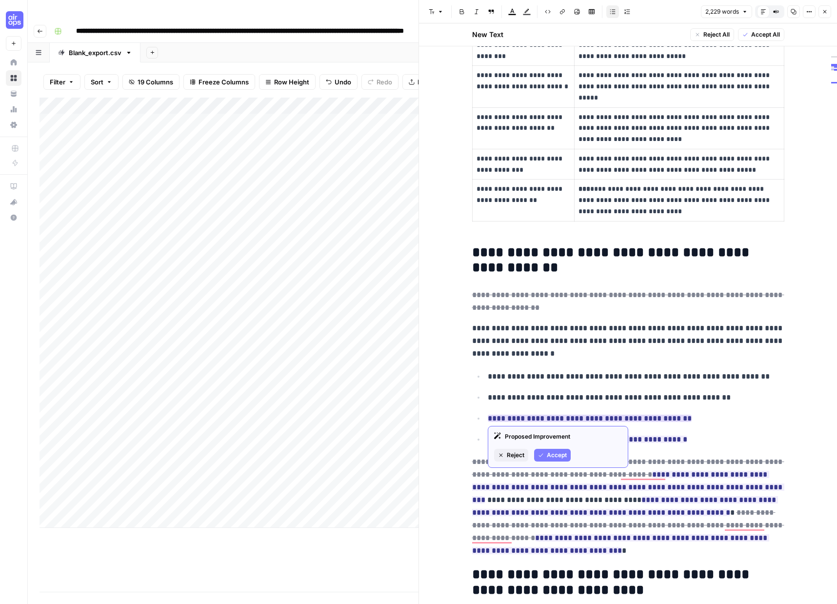
click at [546, 451] on button "Accept" at bounding box center [552, 455] width 37 height 13
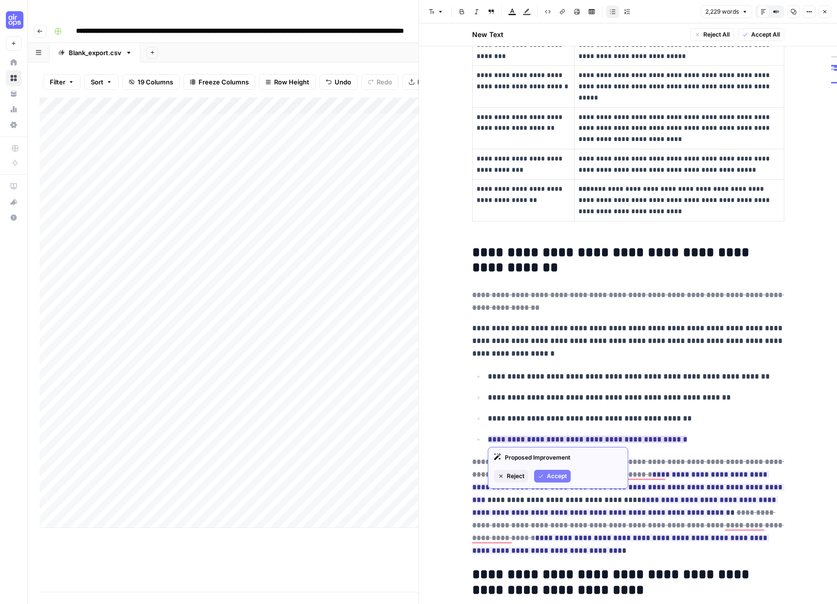
click at [548, 472] on span "Accept" at bounding box center [557, 476] width 20 height 9
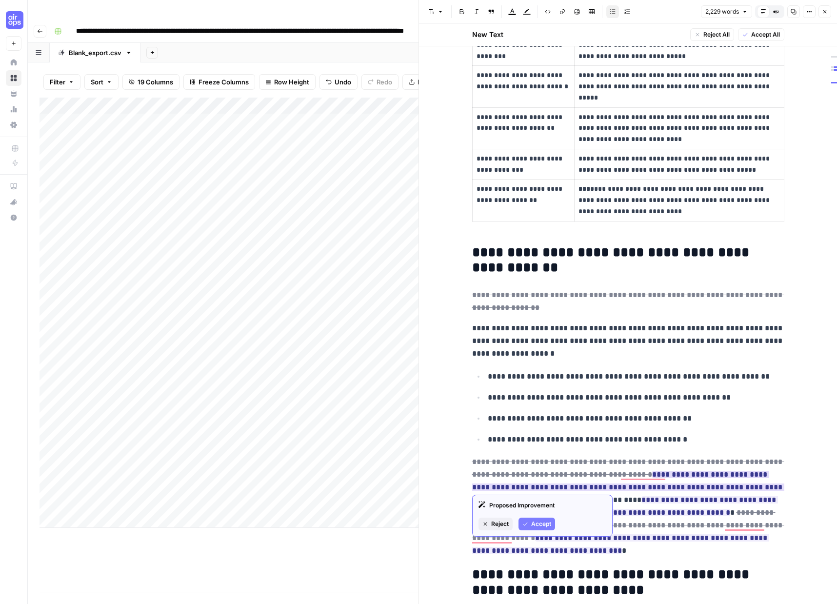
click at [540, 522] on span "Accept" at bounding box center [541, 523] width 20 height 9
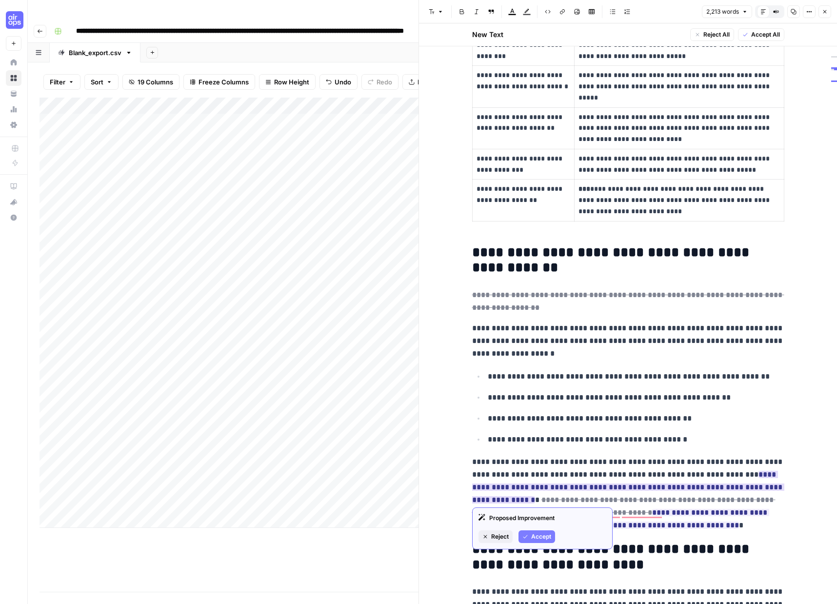
click at [529, 533] on button "Accept" at bounding box center [536, 536] width 37 height 13
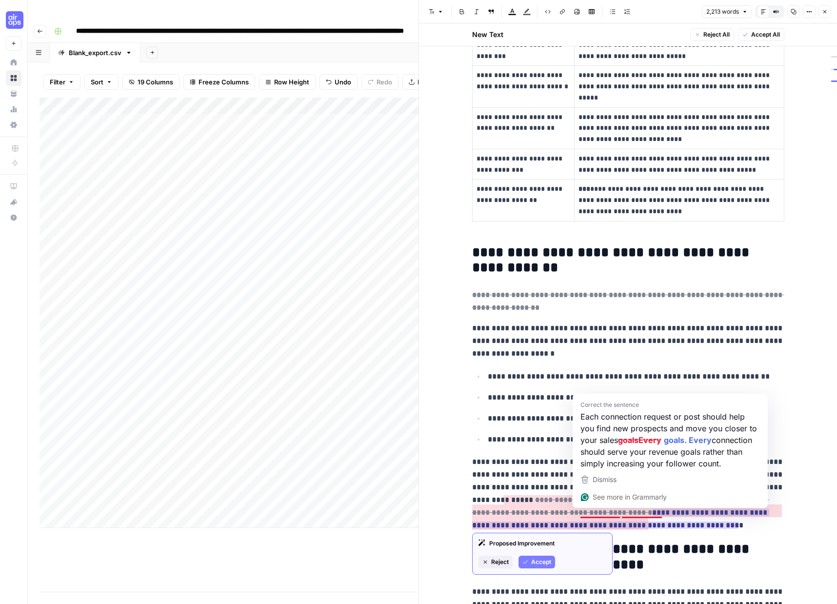
click at [544, 558] on span "Accept" at bounding box center [541, 561] width 20 height 9
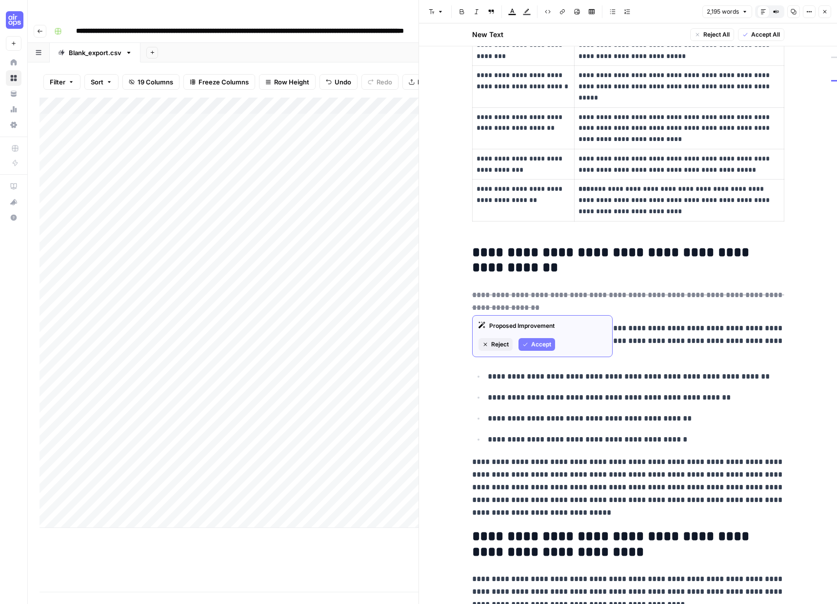
click at [543, 341] on span "Accept" at bounding box center [541, 344] width 20 height 9
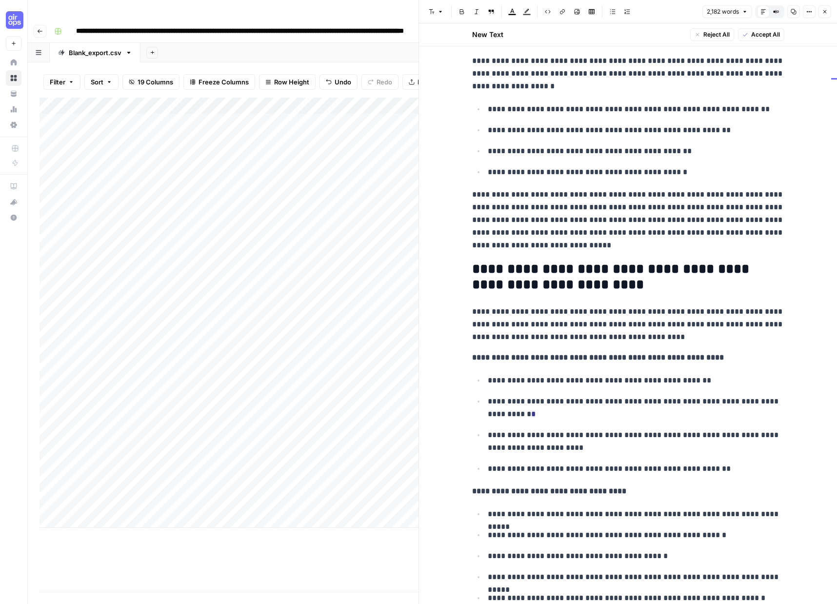
scroll to position [0, 0]
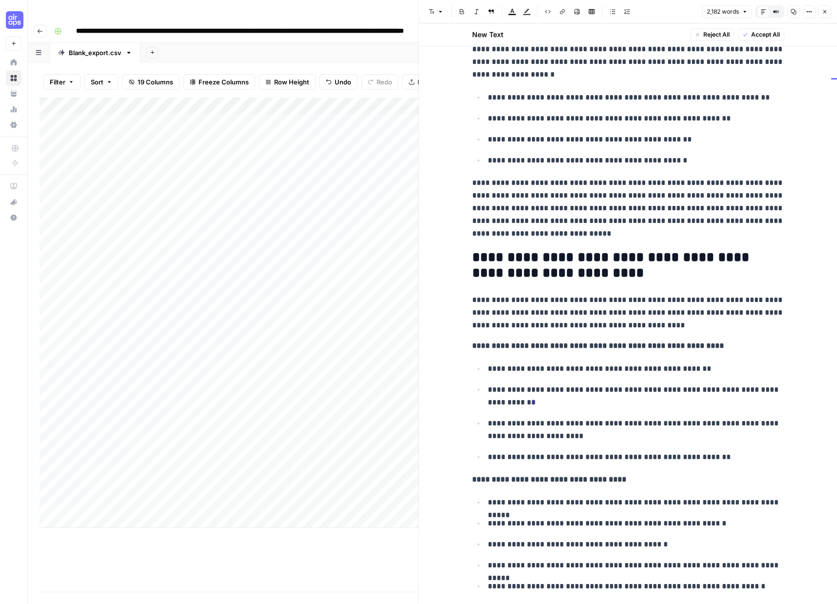
click at [517, 328] on p "**********" at bounding box center [628, 313] width 312 height 38
click at [573, 452] on span "Accept" at bounding box center [569, 453] width 20 height 9
drag, startPoint x: 718, startPoint y: 392, endPoint x: 720, endPoint y: 397, distance: 5.7
click at [720, 397] on p "**********" at bounding box center [636, 395] width 296 height 25
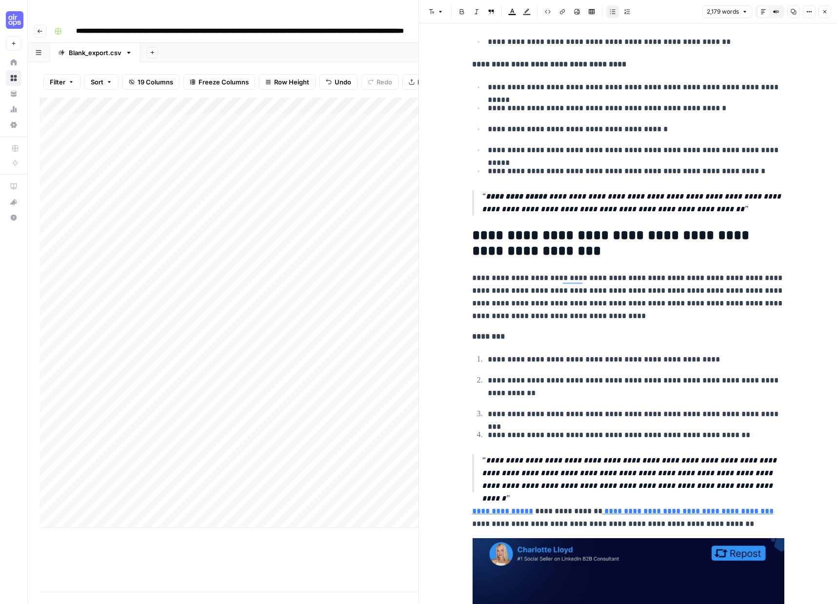
scroll to position [911, 0]
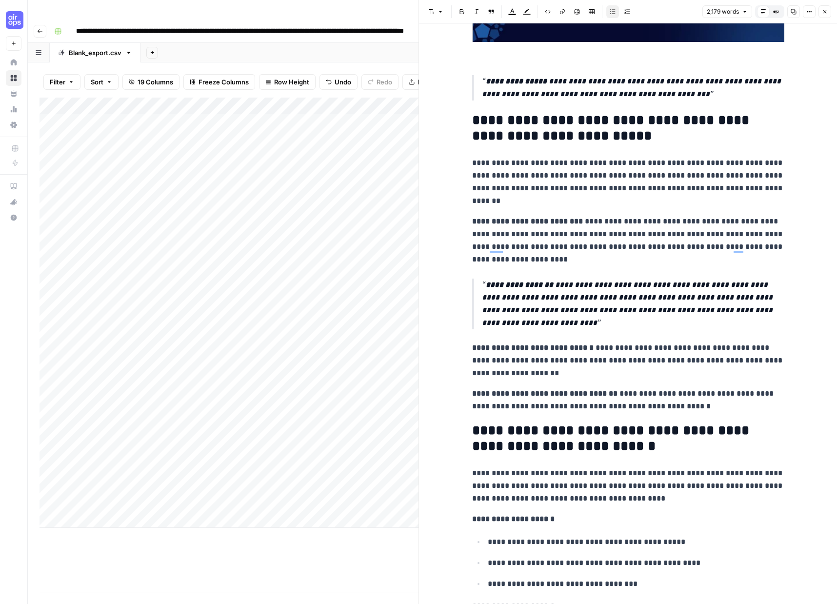
click at [822, 15] on button "Close" at bounding box center [824, 11] width 13 height 13
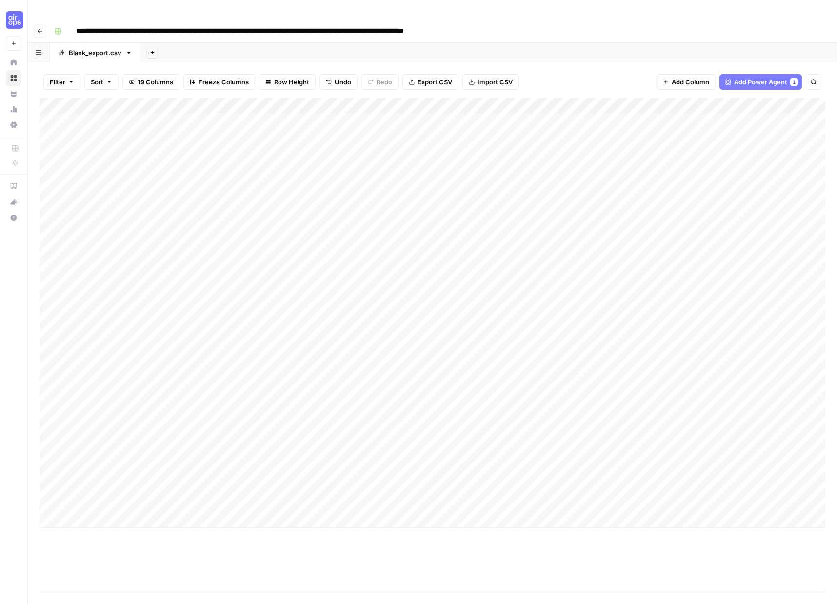
click at [747, 466] on div "Add Column" at bounding box center [432, 313] width 786 height 430
click at [630, 482] on div "Add Column" at bounding box center [432, 313] width 786 height 430
click at [649, 466] on div "Add Column" at bounding box center [432, 313] width 786 height 430
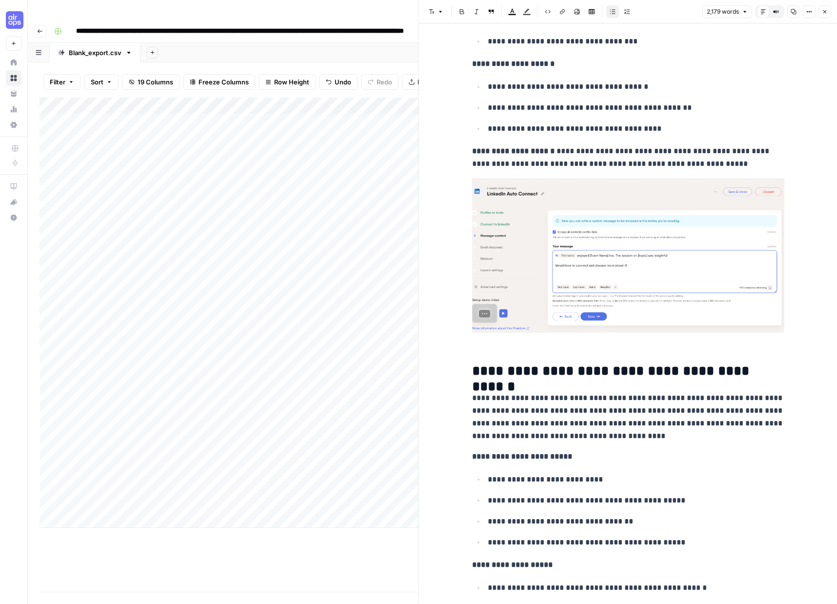
scroll to position [2449, 0]
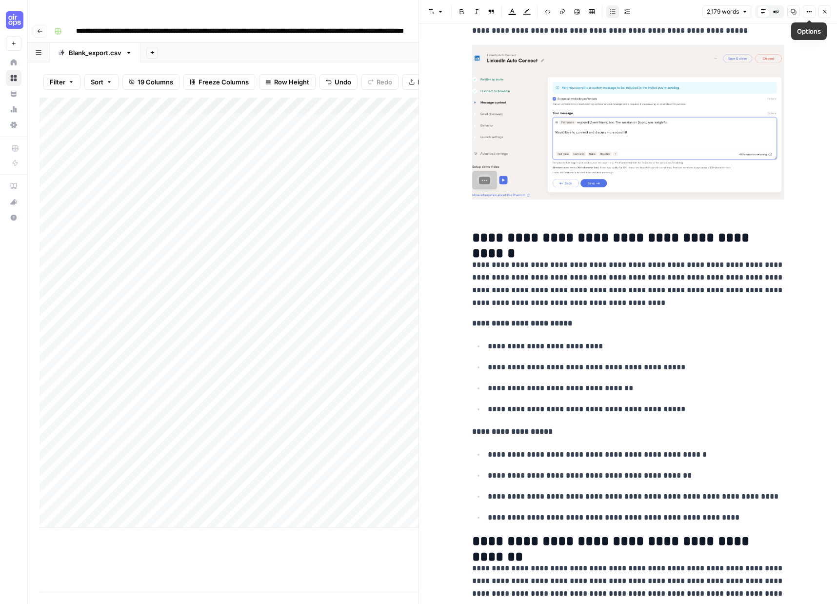
click at [823, 11] on icon "button" at bounding box center [825, 12] width 6 height 6
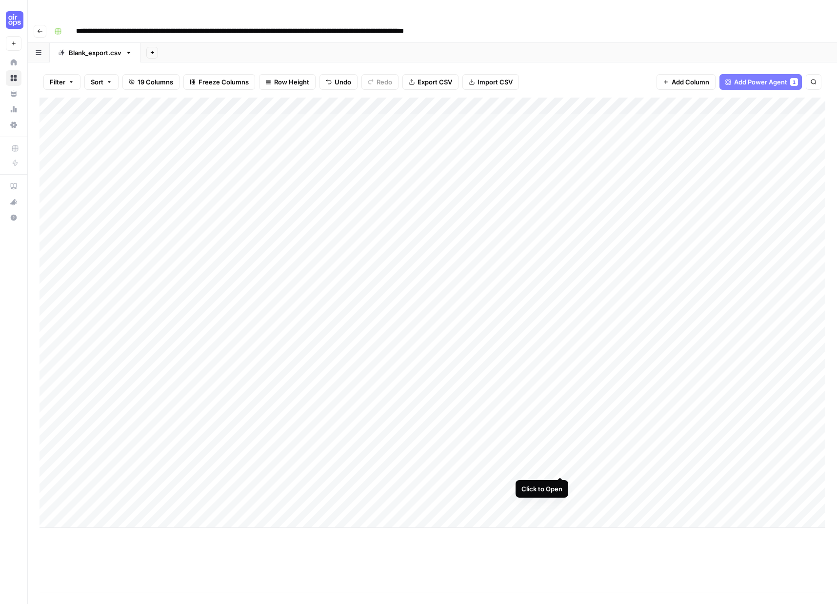
click at [562, 468] on div "Add Column" at bounding box center [432, 313] width 786 height 430
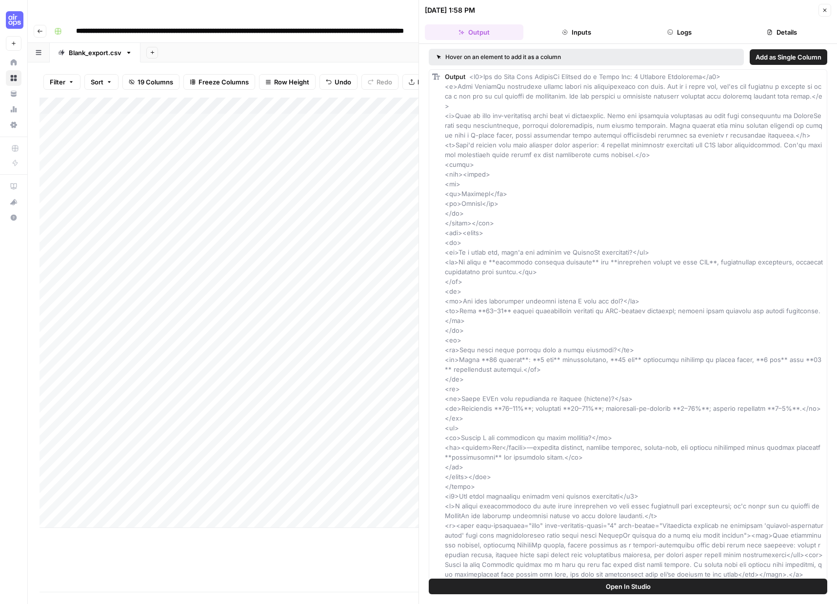
click at [676, 33] on button "Logs" at bounding box center [679, 32] width 98 height 16
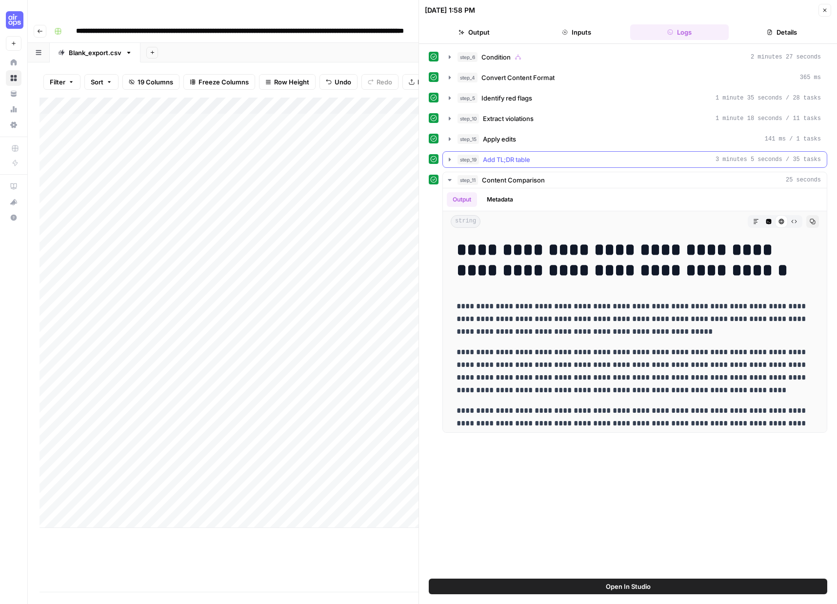
click at [446, 158] on icon "button" at bounding box center [450, 160] width 8 height 8
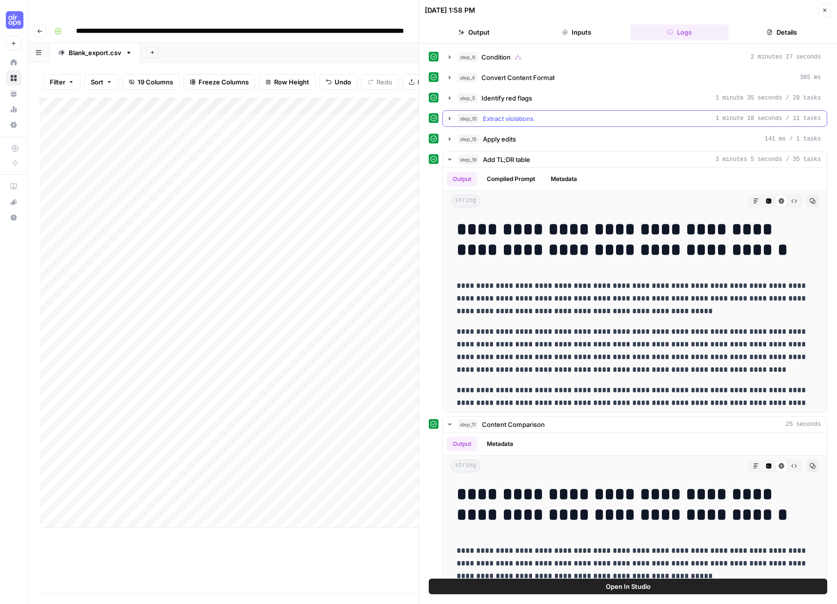
click at [451, 118] on icon "button" at bounding box center [450, 119] width 8 height 8
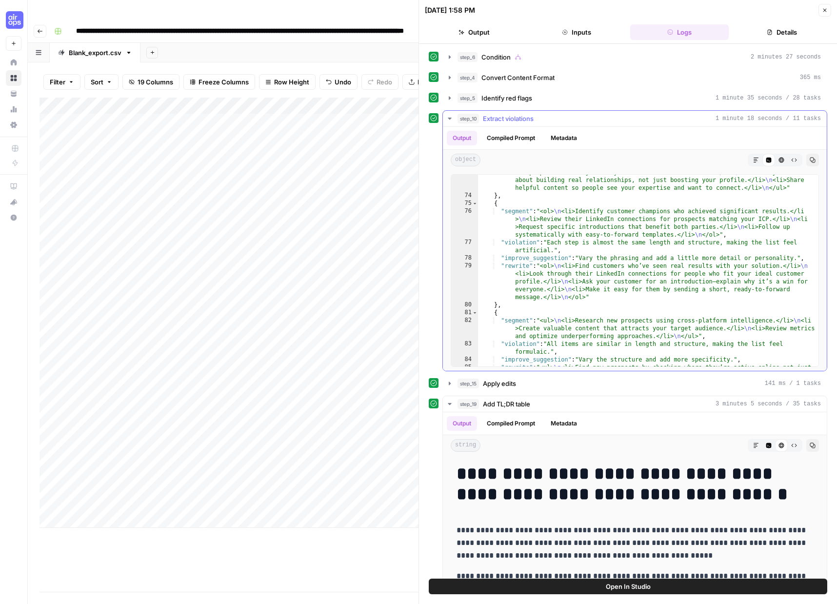
scroll to position [1106, 0]
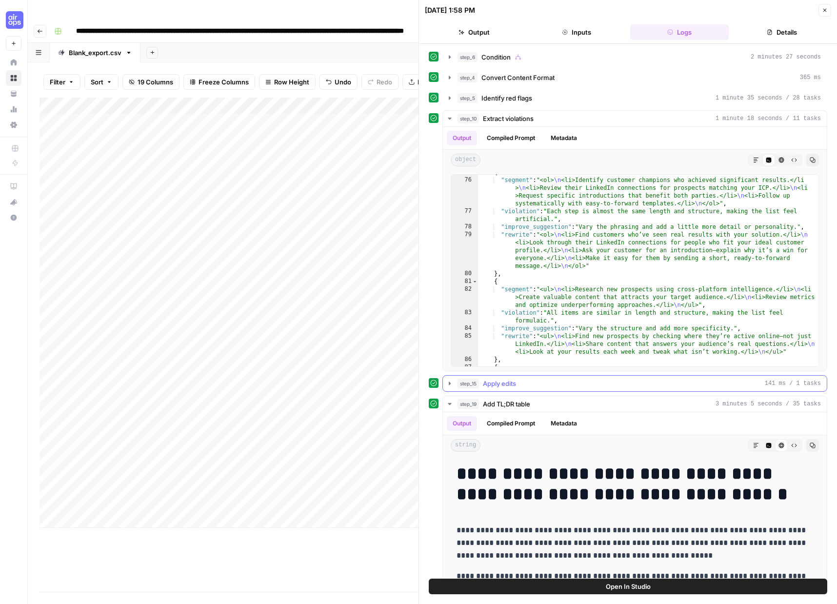
click at [449, 383] on icon "button" at bounding box center [450, 382] width 2 height 3
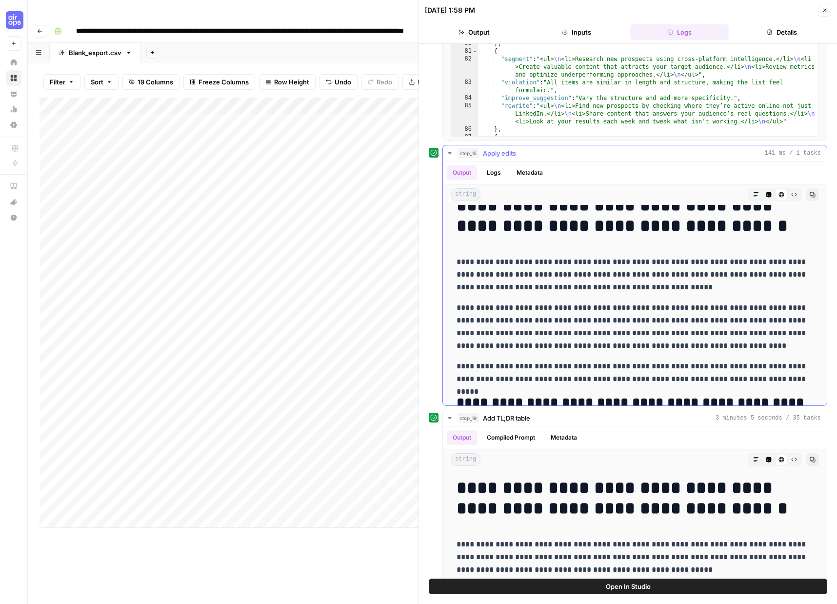
scroll to position [0, 0]
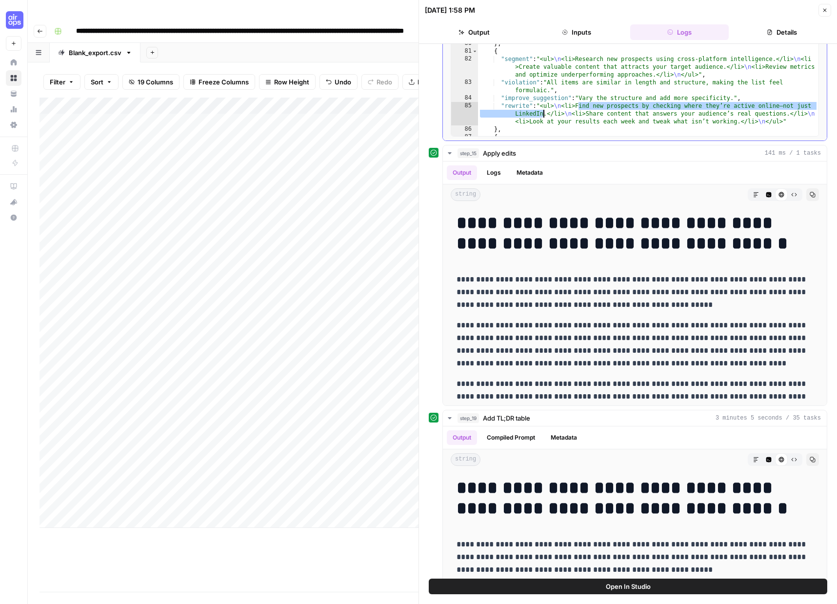
drag, startPoint x: 578, startPoint y: 107, endPoint x: 542, endPoint y: 113, distance: 36.6
click at [542, 113] on div "{ "segment" : "<ol> \n <li>Identify customer champions who achieved significant…" at bounding box center [648, 41] width 340 height 207
click at [561, 301] on p "**********" at bounding box center [634, 292] width 356 height 38
click at [590, 289] on p "**********" at bounding box center [634, 292] width 356 height 38
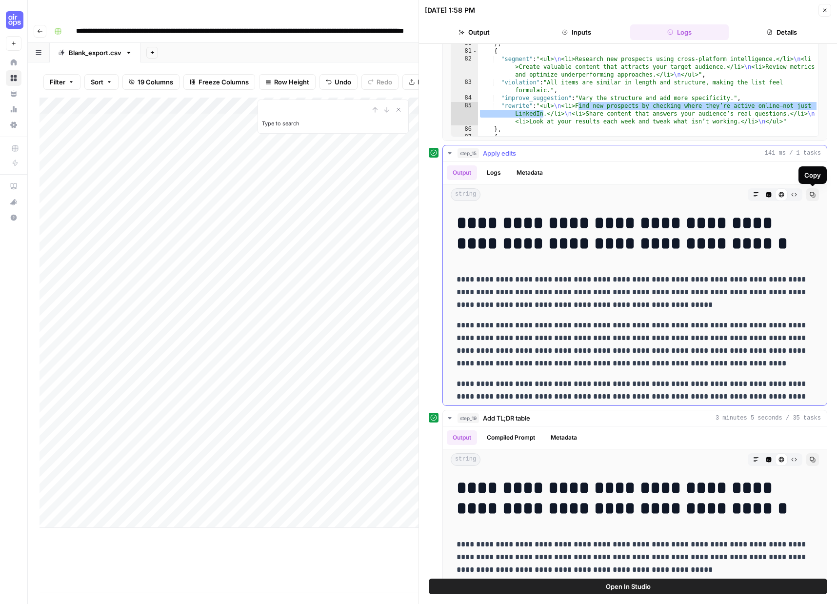
click at [811, 195] on icon "button" at bounding box center [812, 195] width 6 height 6
type textarea "**********"
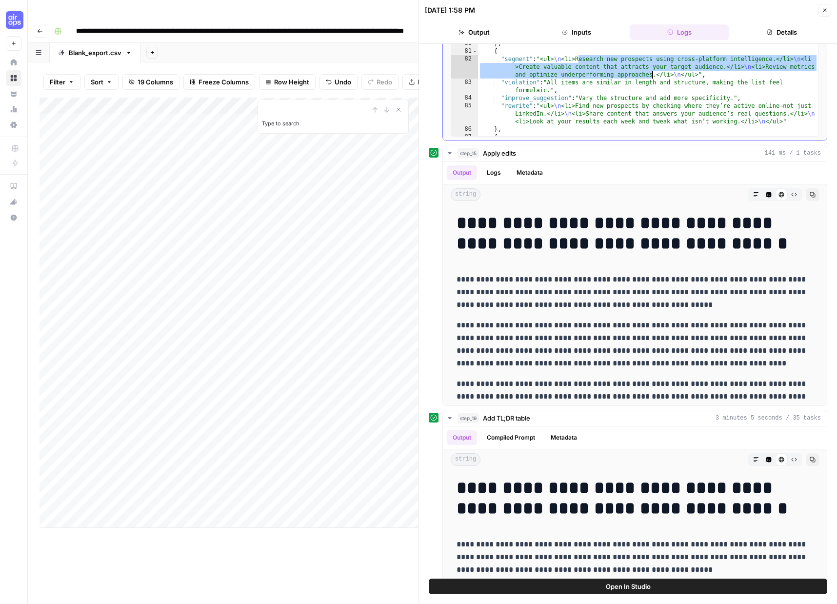
drag, startPoint x: 578, startPoint y: 60, endPoint x: 651, endPoint y: 74, distance: 74.5
click at [651, 74] on div "{ "segment" : "<ol> \n <li>Identify customer champions who achieved significant…" at bounding box center [648, 41] width 340 height 207
click at [492, 172] on button "Logs" at bounding box center [494, 172] width 26 height 15
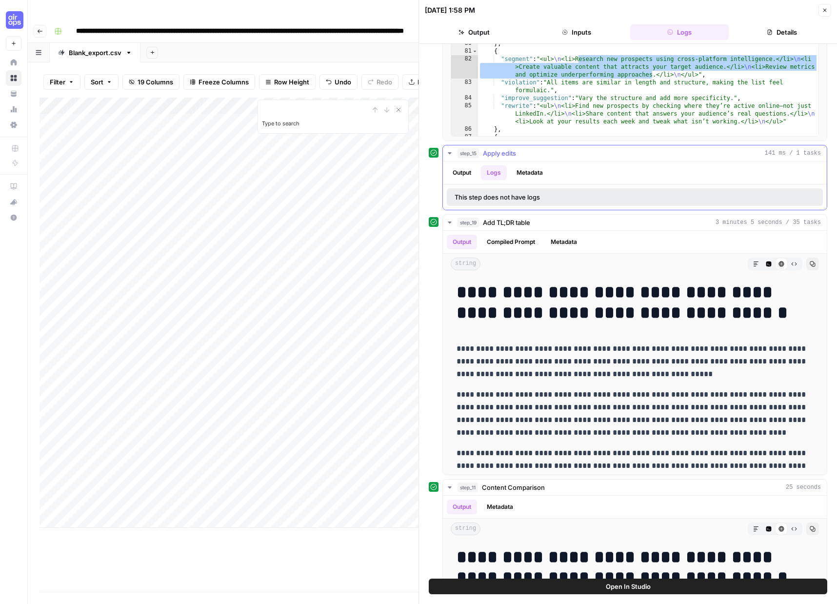
click at [535, 172] on button "Metadata" at bounding box center [530, 172] width 38 height 15
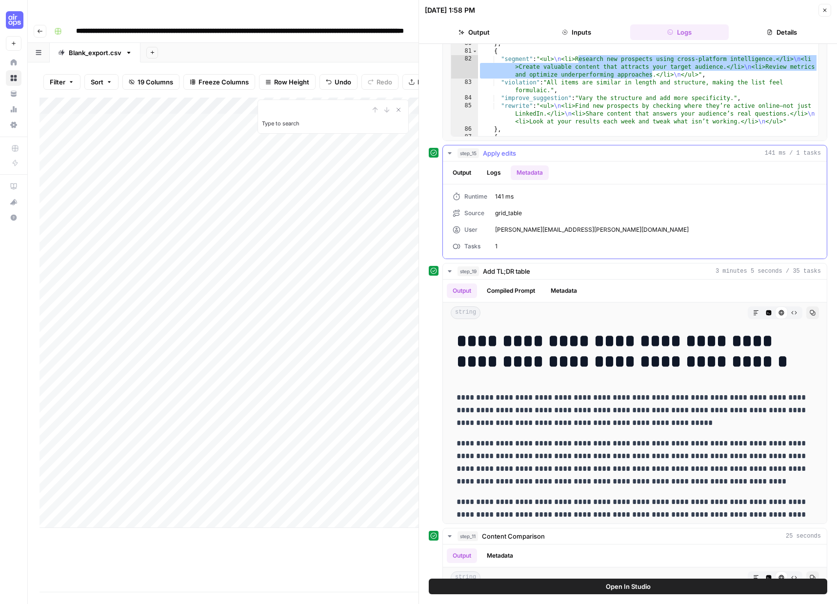
click at [452, 174] on button "Output" at bounding box center [462, 172] width 30 height 15
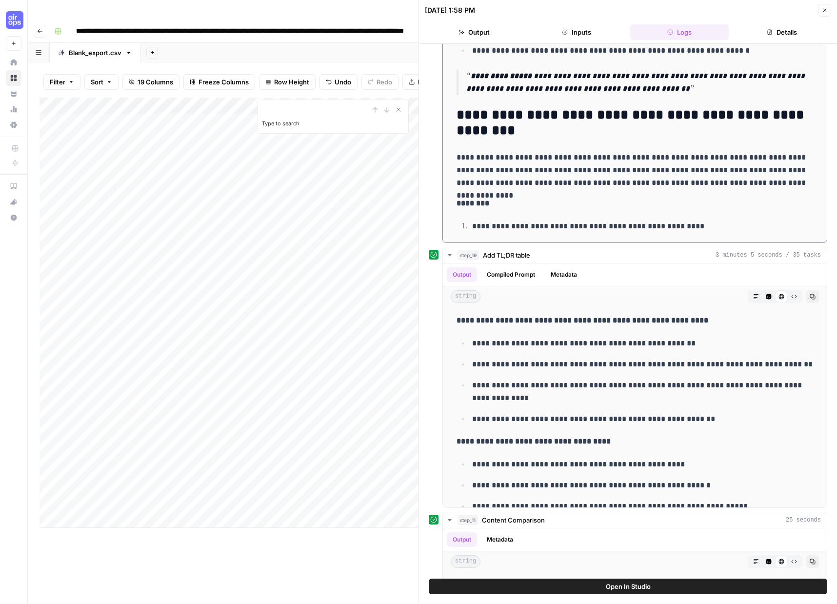
scroll to position [801, 0]
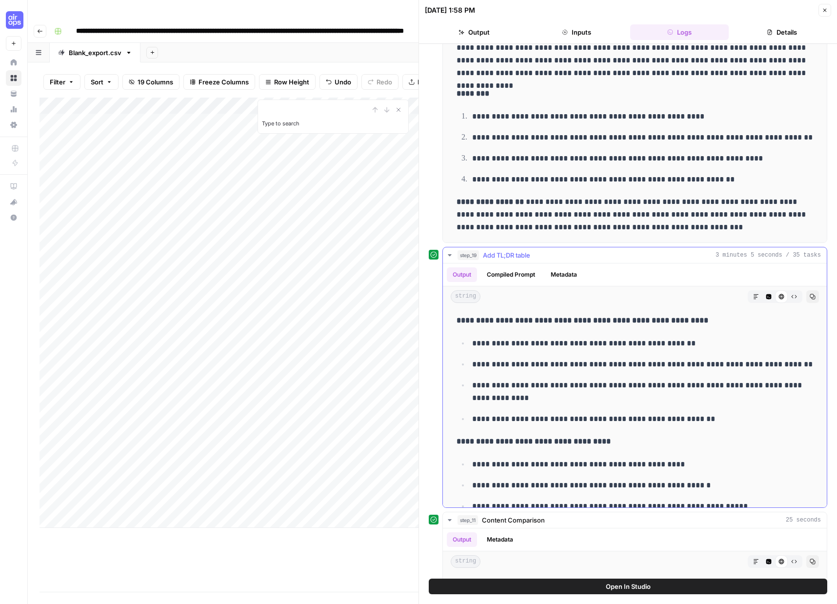
click at [448, 256] on icon "button" at bounding box center [450, 255] width 8 height 8
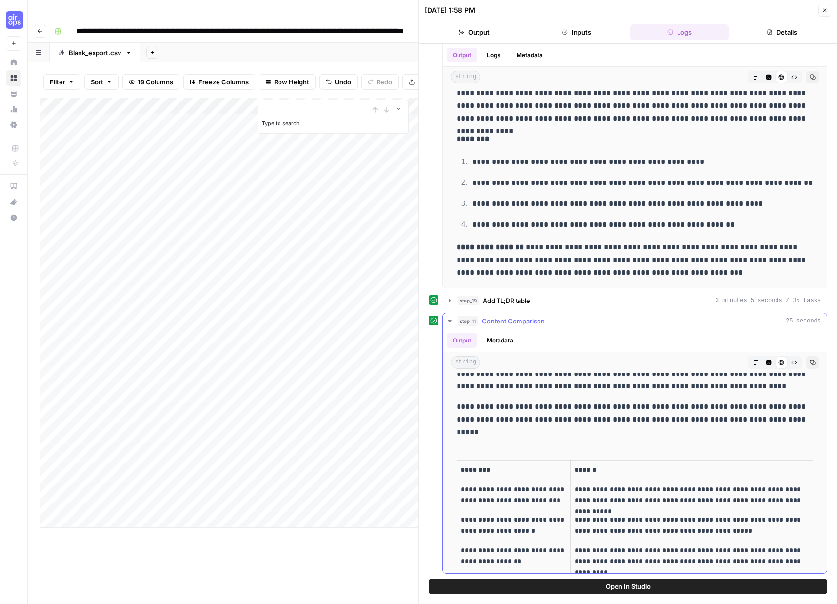
scroll to position [0, 0]
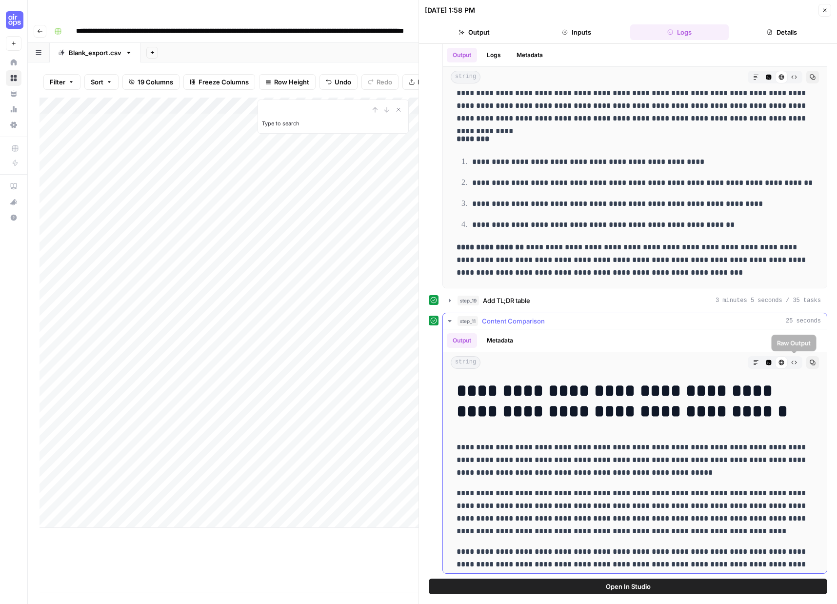
click at [795, 363] on icon "button" at bounding box center [793, 362] width 5 height 3
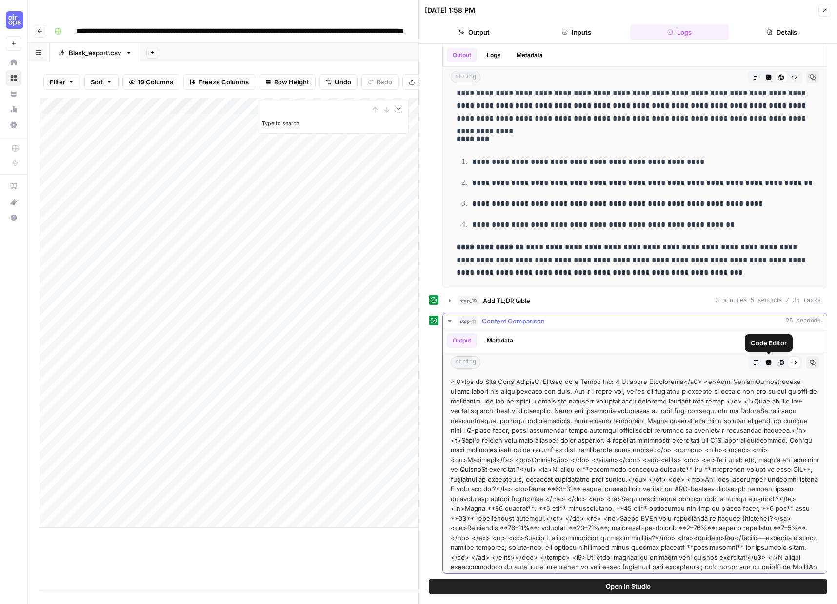
click at [758, 361] on icon "button" at bounding box center [756, 362] width 6 height 6
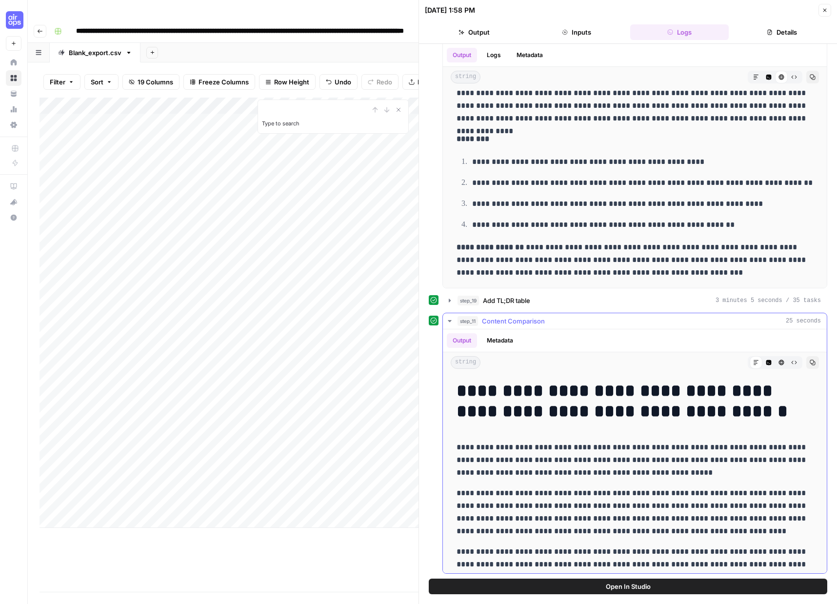
click at [585, 455] on p "**********" at bounding box center [634, 460] width 356 height 38
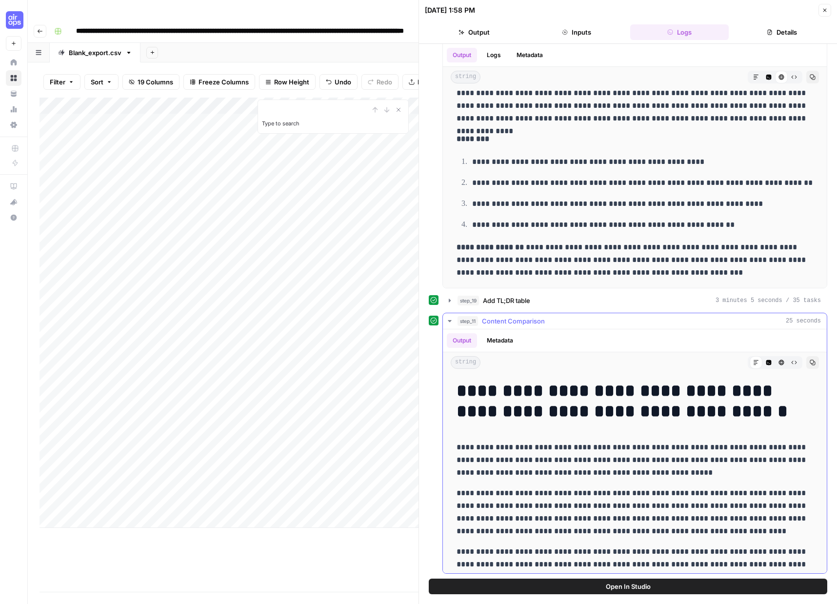
click at [585, 455] on p "**********" at bounding box center [634, 460] width 356 height 38
click at [814, 361] on icon "button" at bounding box center [812, 362] width 5 height 5
click at [531, 396] on h1 "**********" at bounding box center [634, 400] width 356 height 41
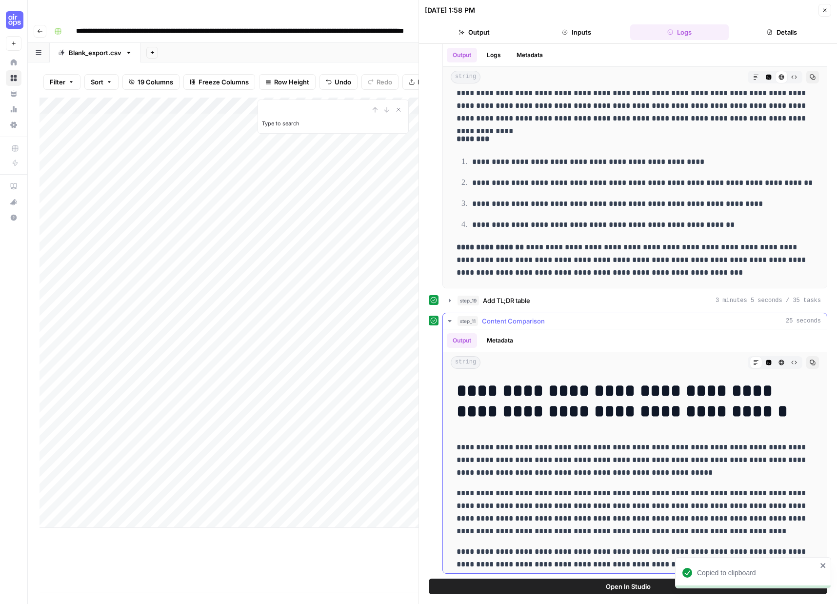
click at [530, 387] on h1 "**********" at bounding box center [634, 400] width 356 height 41
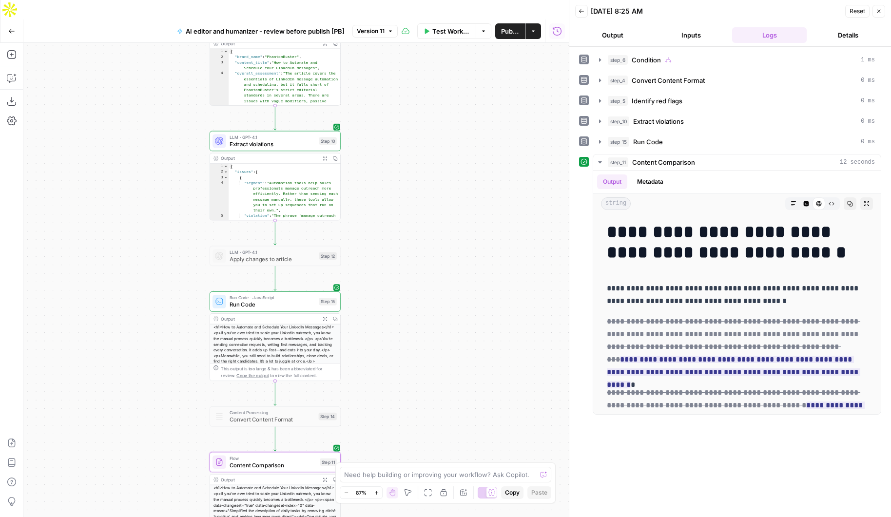
scroll to position [5463, 0]
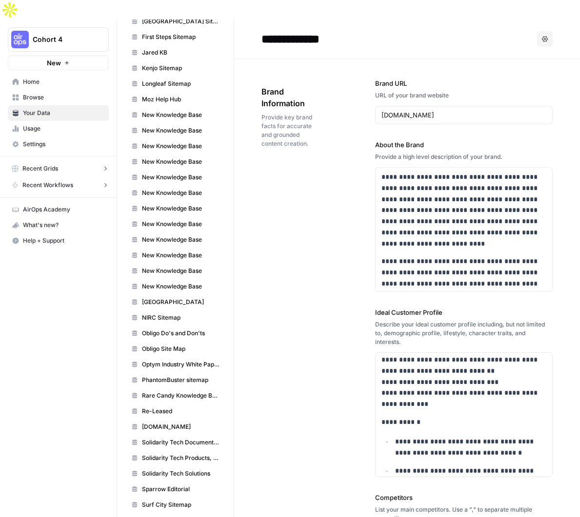
scroll to position [1043, 0]
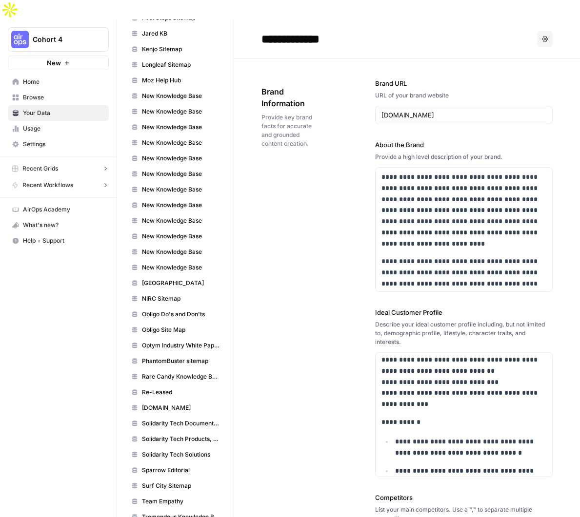
click at [167, 357] on span "PhantomBuster sitemap" at bounding box center [181, 361] width 78 height 9
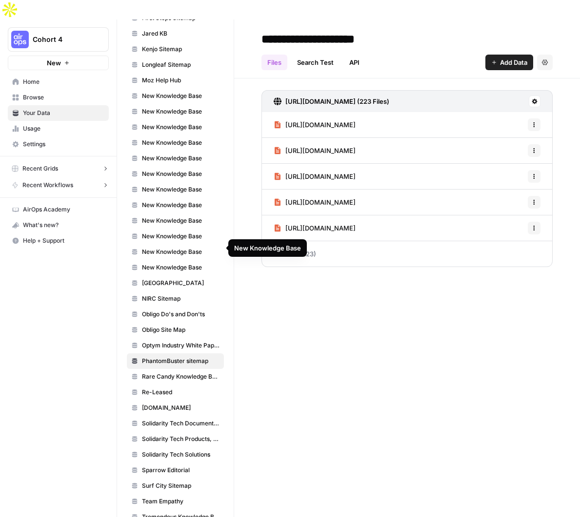
click at [156, 263] on span "New Knowledge Base" at bounding box center [181, 267] width 78 height 9
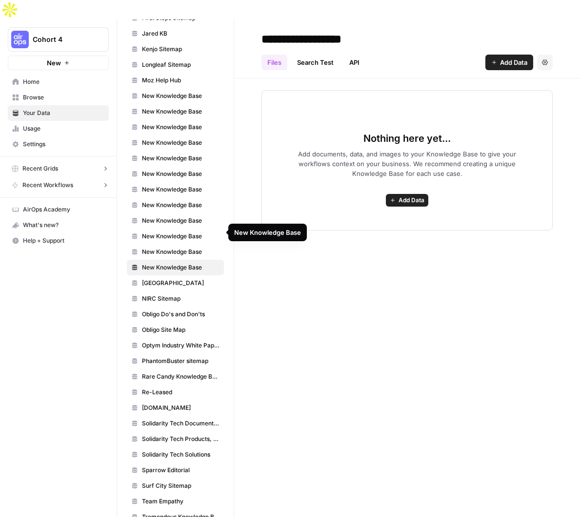
click at [156, 248] on span "New Knowledge Base" at bounding box center [181, 252] width 78 height 9
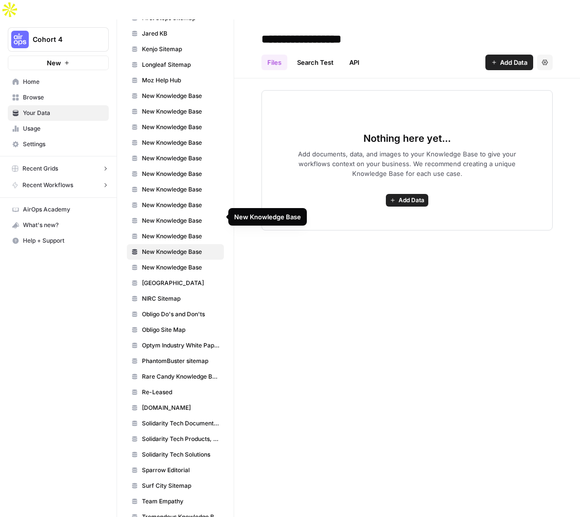
click at [157, 232] on span "New Knowledge Base" at bounding box center [181, 236] width 78 height 9
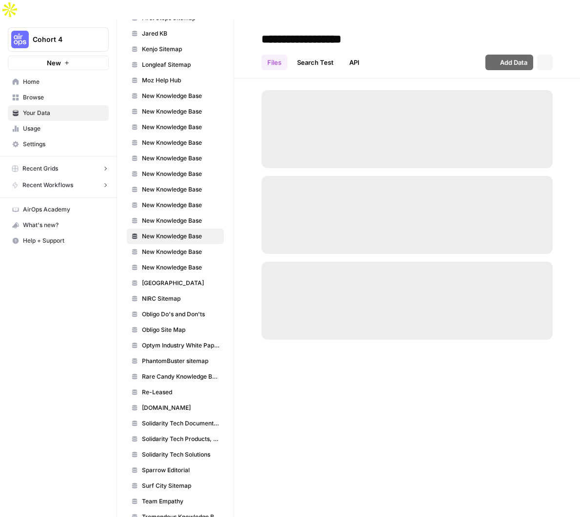
click at [157, 216] on span "New Knowledge Base" at bounding box center [181, 220] width 78 height 9
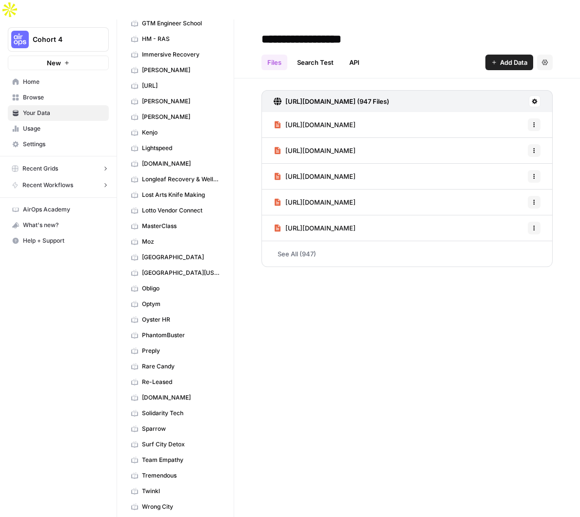
scroll to position [296, 0]
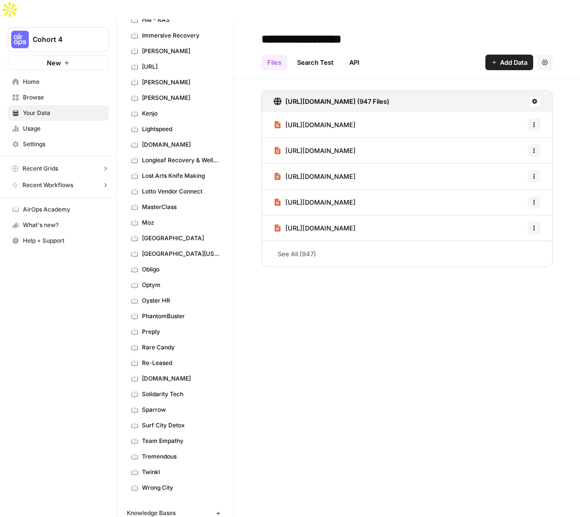
click at [165, 312] on span "PhantomBuster" at bounding box center [181, 316] width 78 height 9
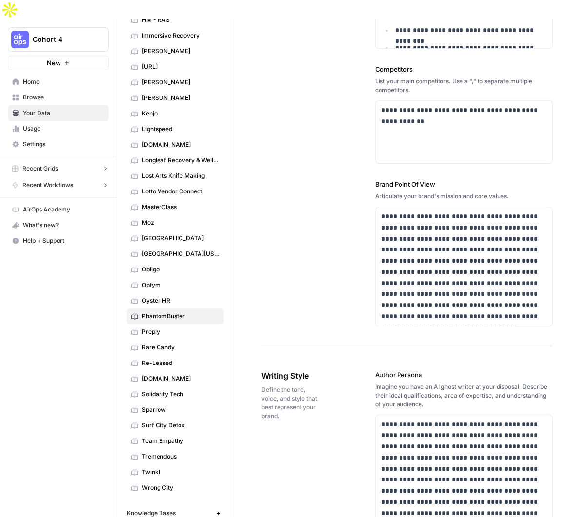
scroll to position [441, 0]
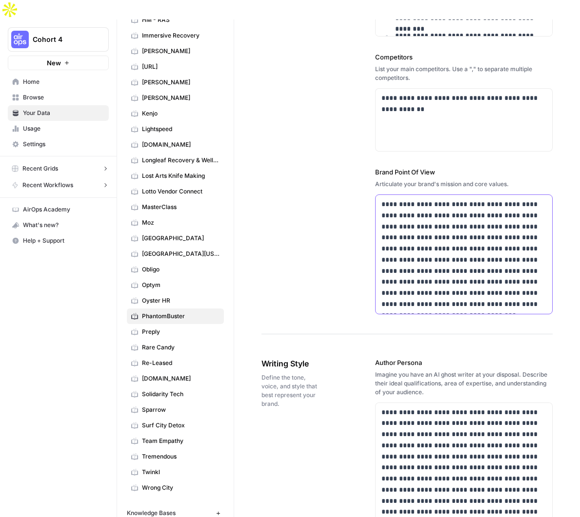
click at [394, 230] on p "**********" at bounding box center [463, 254] width 165 height 111
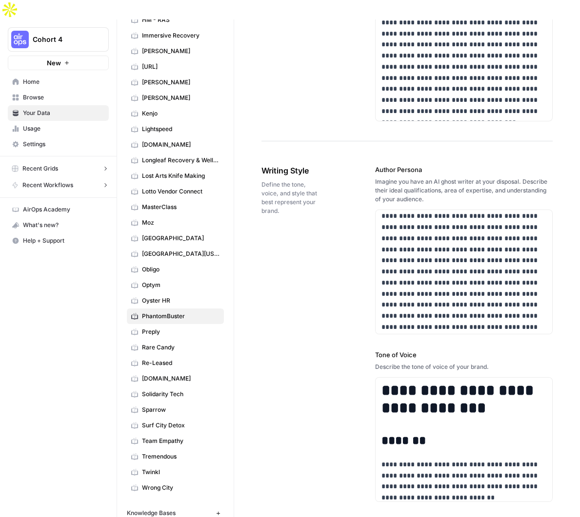
scroll to position [17, 0]
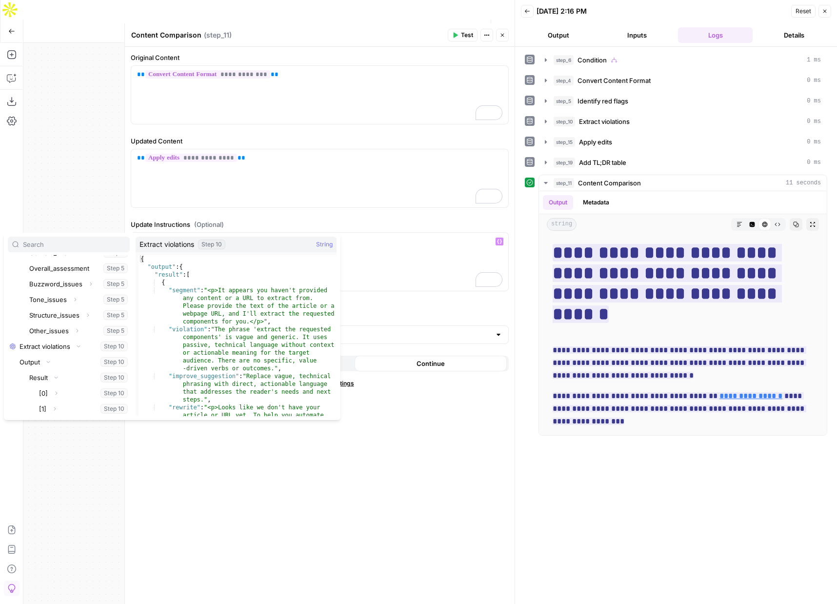
scroll to position [210, 0]
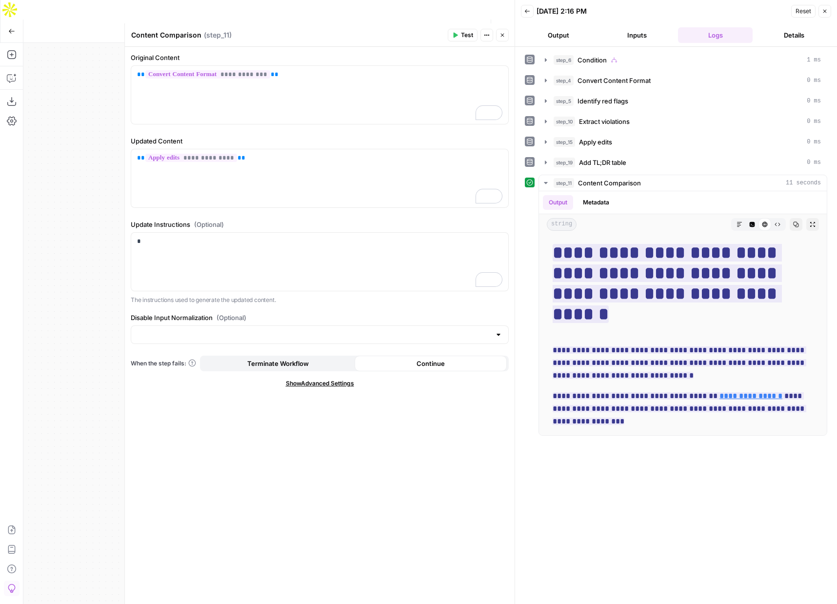
click at [504, 33] on icon "button" at bounding box center [502, 35] width 6 height 6
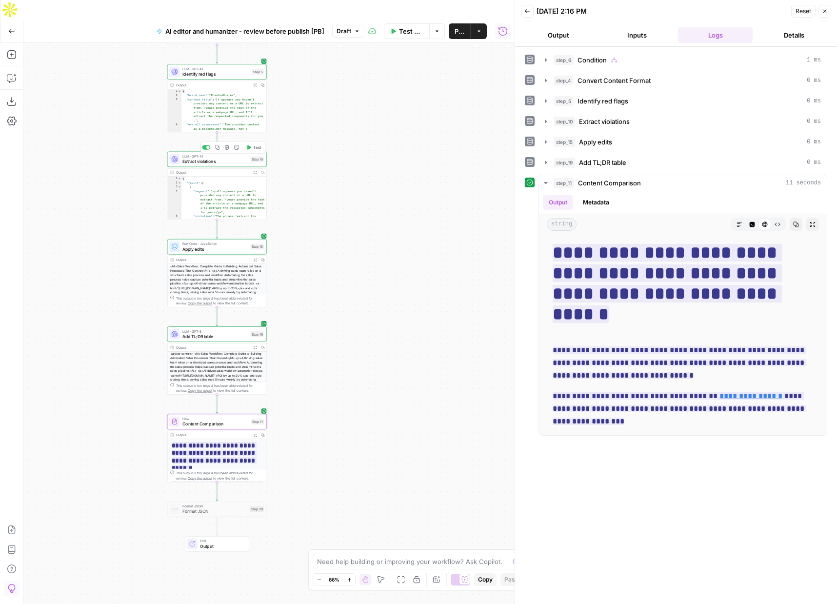
click at [191, 158] on span "Extract violations" at bounding box center [214, 161] width 65 height 6
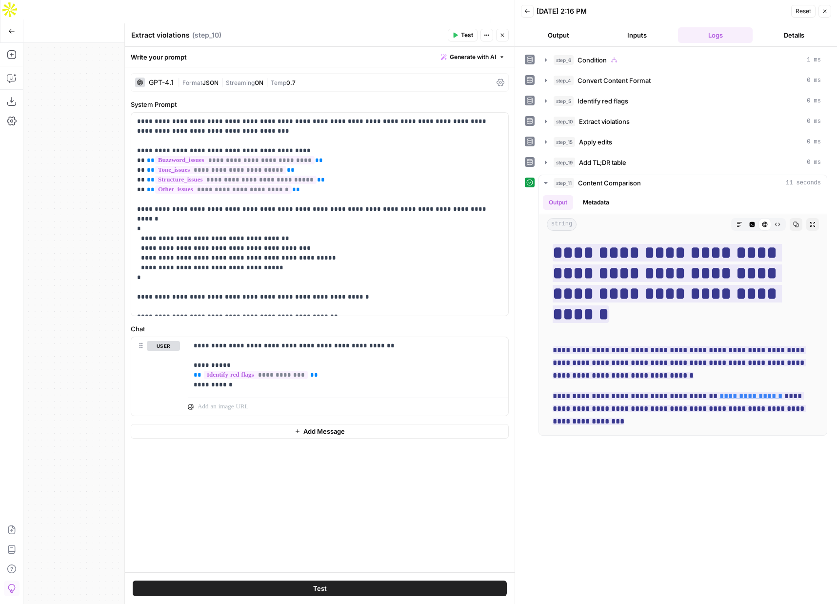
click at [504, 35] on icon "button" at bounding box center [502, 35] width 6 height 6
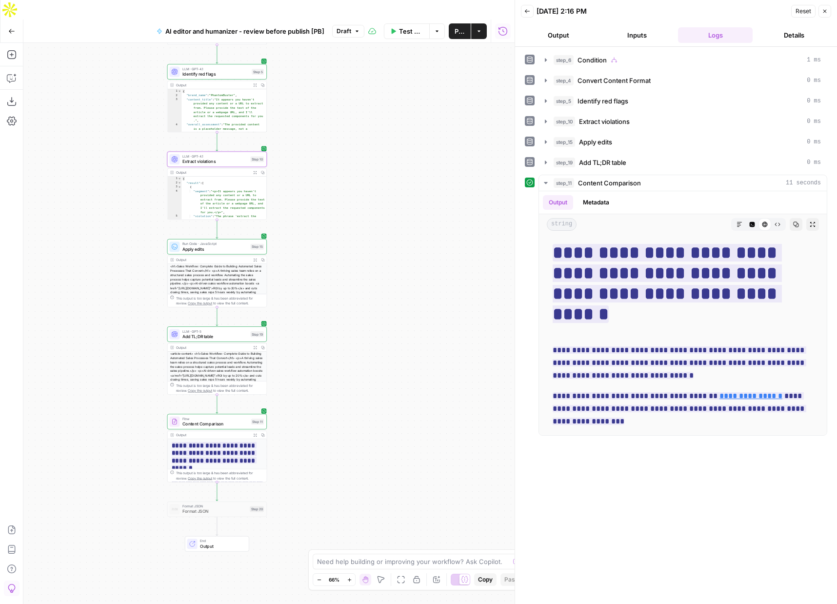
click at [214, 71] on span "Identify red flags" at bounding box center [215, 74] width 67 height 6
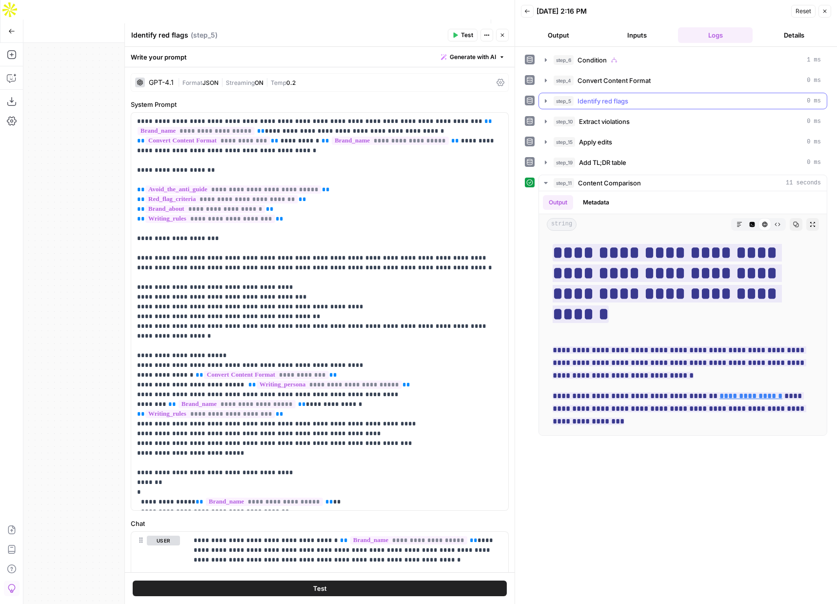
click at [539, 100] on button "step_5 Identify red flags 0 ms" at bounding box center [683, 101] width 288 height 16
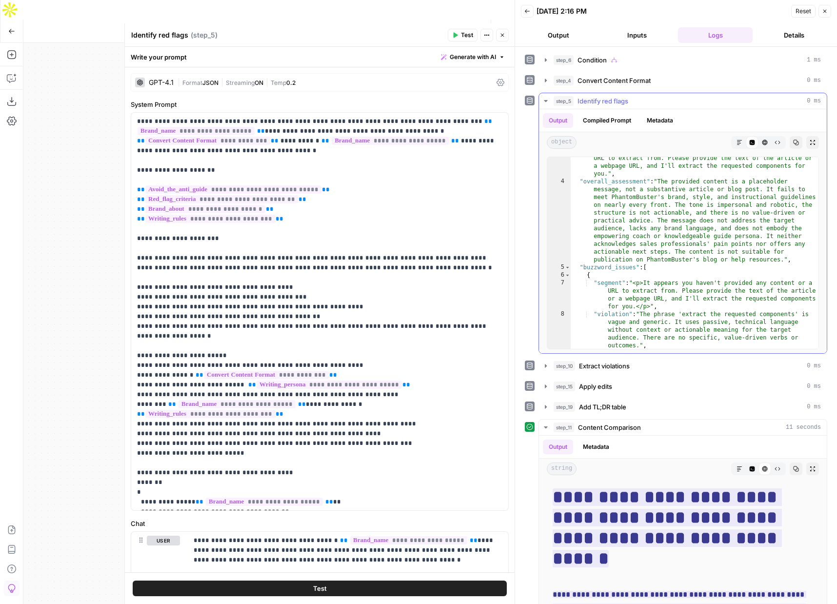
scroll to position [30, 0]
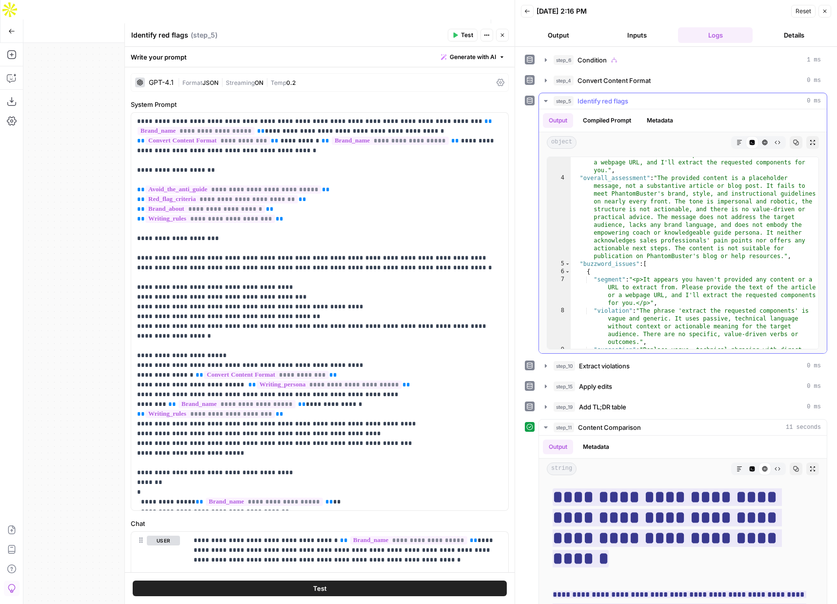
type textarea "**********"
drag, startPoint x: 582, startPoint y: 267, endPoint x: 636, endPoint y: 266, distance: 53.6
click at [636, 267] on div ""content_title" : "It appears you haven't provided any content or a URL to extr…" at bounding box center [695, 266] width 248 height 246
drag, startPoint x: 648, startPoint y: 266, endPoint x: 654, endPoint y: 267, distance: 6.4
click at [654, 267] on div ""content_title" : "It appears you haven't provided any content or a URL to extr…" at bounding box center [695, 266] width 248 height 246
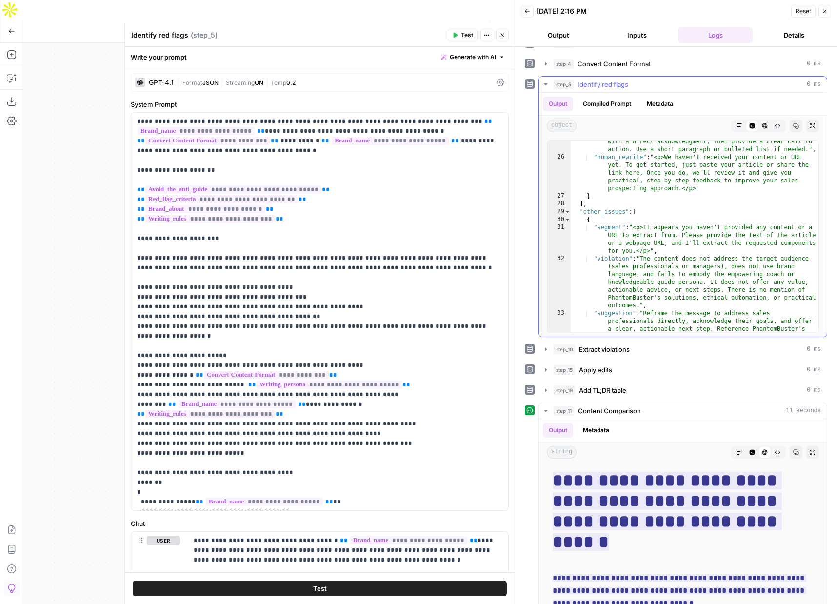
scroll to position [549, 0]
click at [164, 83] on div "GPT-4.1" at bounding box center [161, 82] width 25 height 7
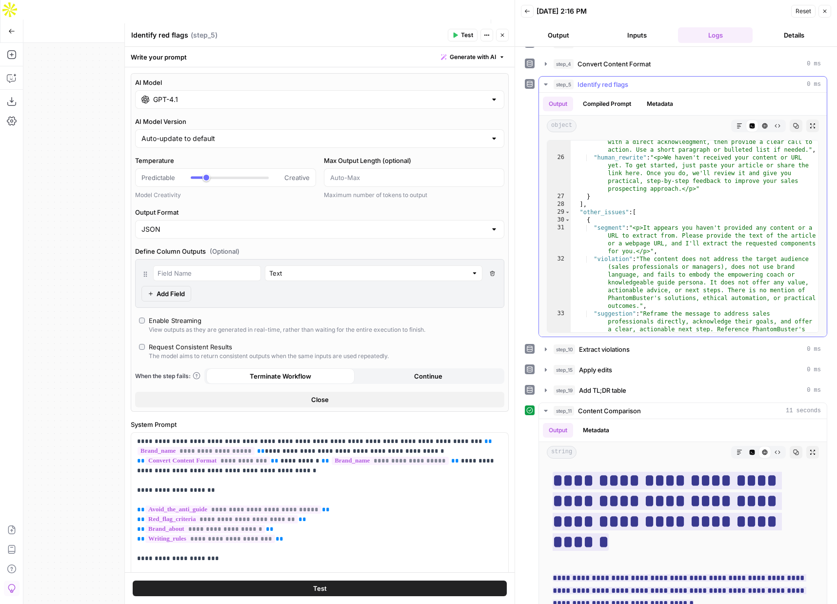
click at [610, 102] on button "Compiled Prompt" at bounding box center [607, 104] width 60 height 15
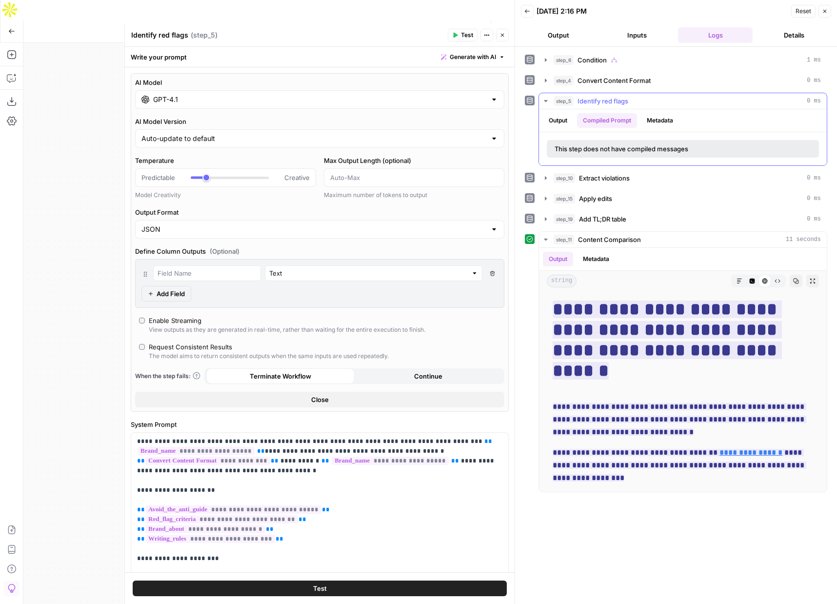
click at [555, 119] on button "Output" at bounding box center [558, 120] width 30 height 15
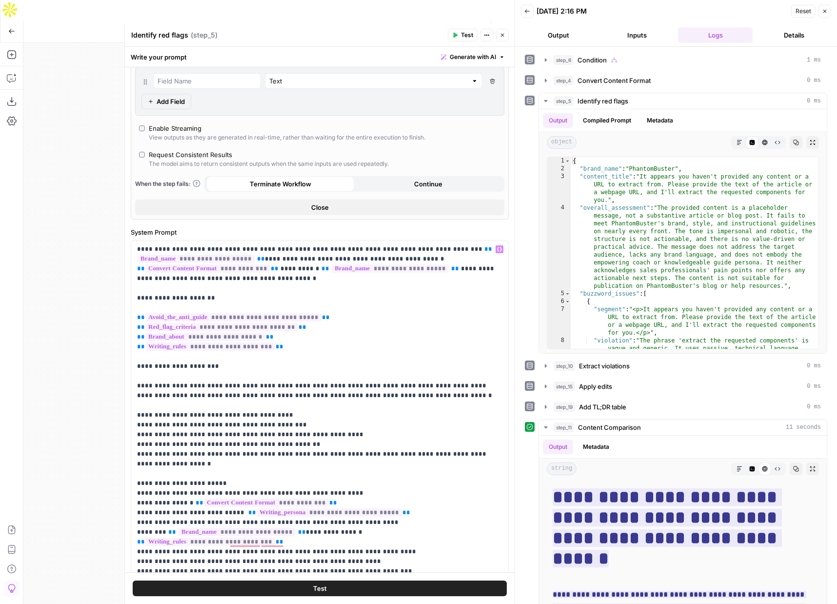
click at [505, 36] on button "Close" at bounding box center [502, 35] width 13 height 13
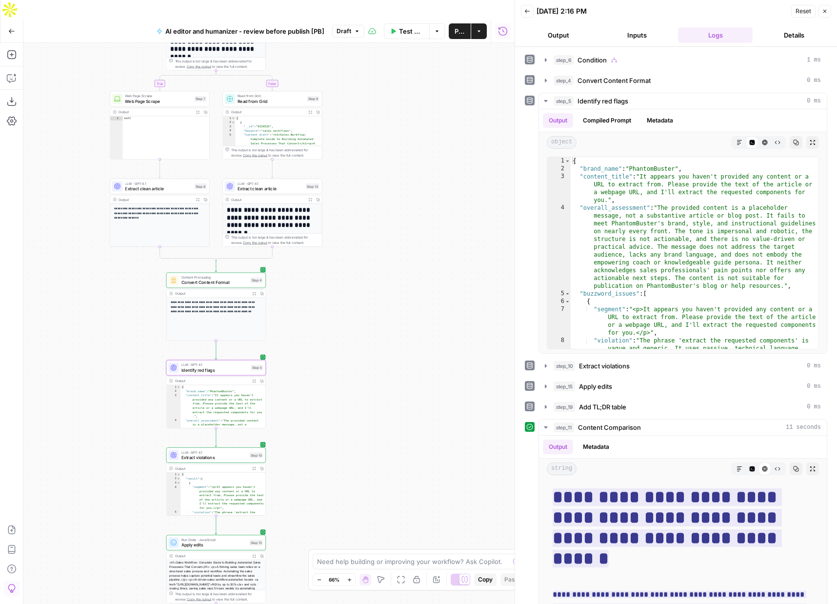
drag, startPoint x: 375, startPoint y: 93, endPoint x: 376, endPoint y: 318, distance: 225.8
click at [376, 321] on div "**********" at bounding box center [268, 333] width 491 height 580
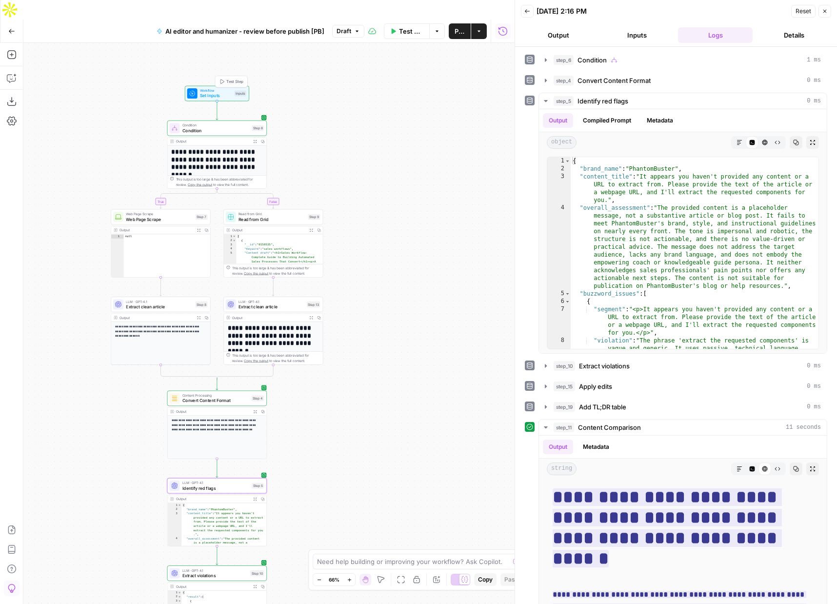
click at [214, 88] on span "Workflow" at bounding box center [216, 90] width 32 height 5
click at [224, 78] on button "Test Step" at bounding box center [230, 82] width 29 height 8
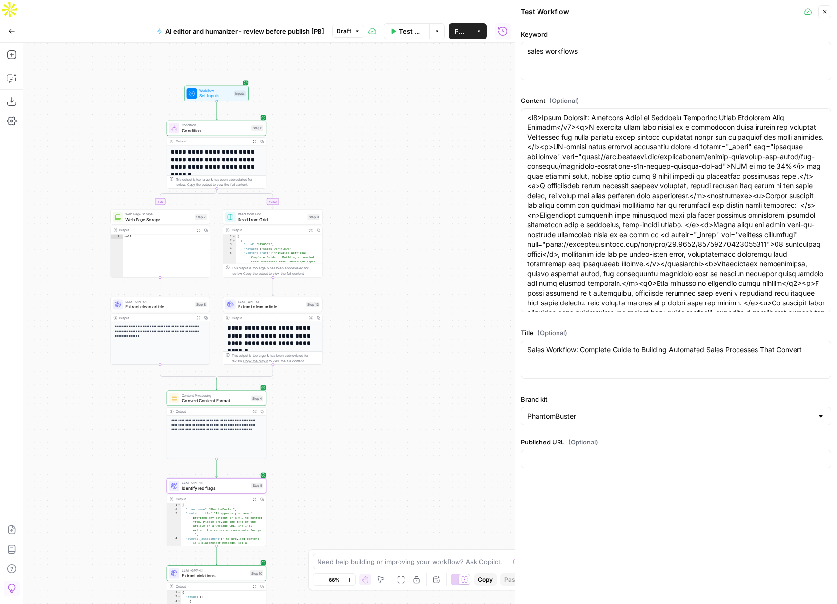
click at [575, 500] on div "Keyword sales workflows sales workflows Content (Optional) Title (Optional) Sal…" at bounding box center [676, 313] width 322 height 580
click at [233, 78] on button "Test Step" at bounding box center [230, 82] width 29 height 8
click at [229, 79] on span "Test Step" at bounding box center [234, 82] width 17 height 6
click at [231, 79] on span "Test Step" at bounding box center [234, 82] width 17 height 6
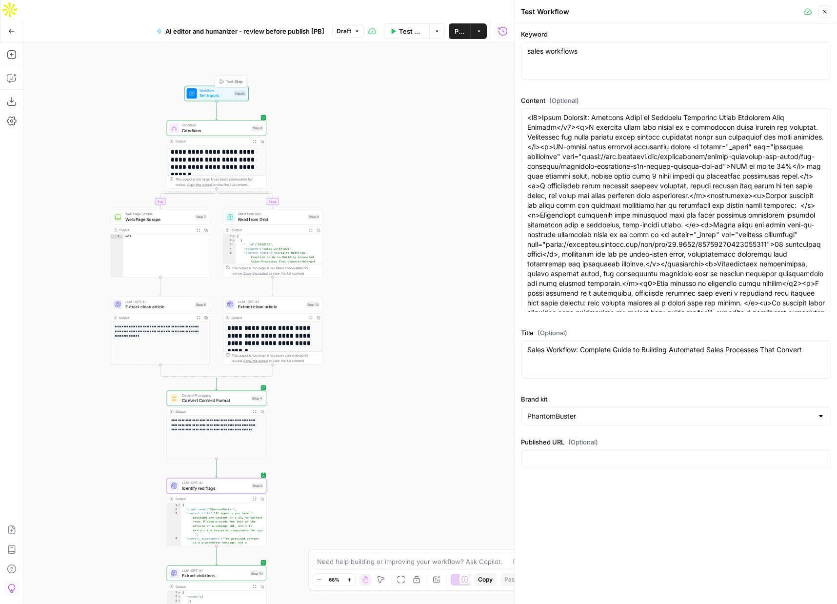
click at [231, 79] on span "Test Step" at bounding box center [234, 82] width 17 height 6
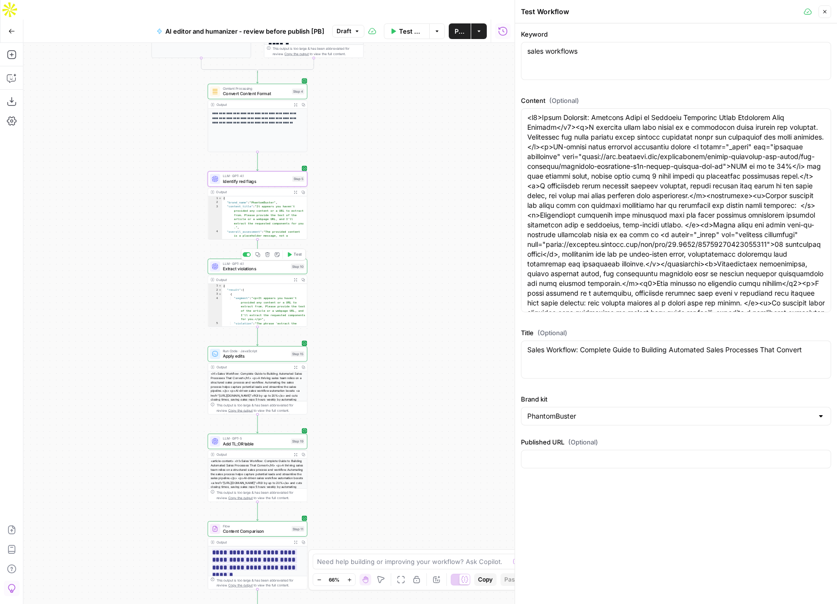
click at [237, 265] on span "Extract violations" at bounding box center [255, 268] width 65 height 6
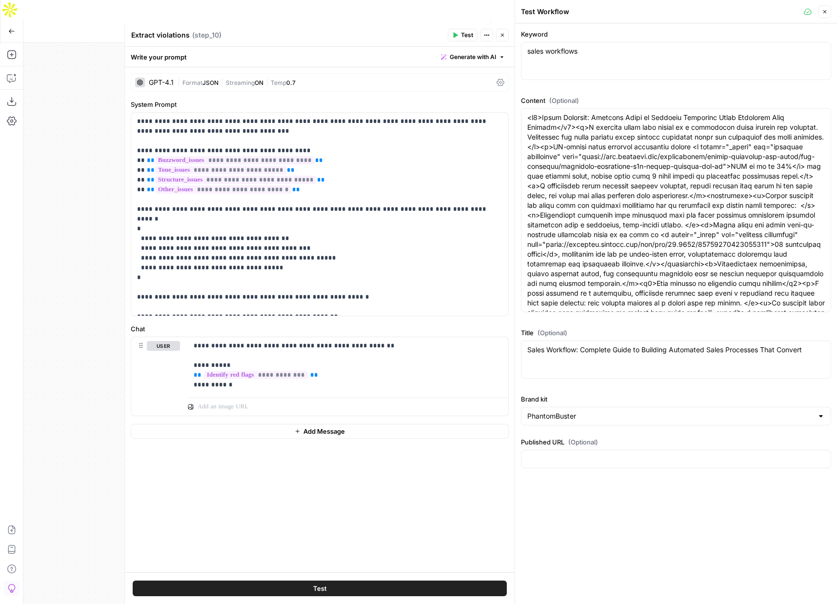
click at [503, 39] on button "Close" at bounding box center [502, 35] width 13 height 13
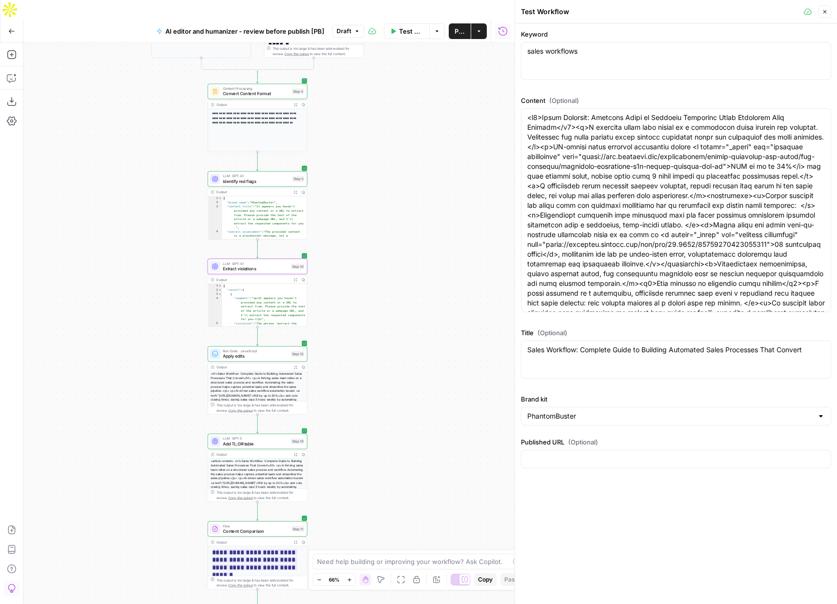
click at [241, 178] on span "Identify red flags" at bounding box center [256, 181] width 67 height 6
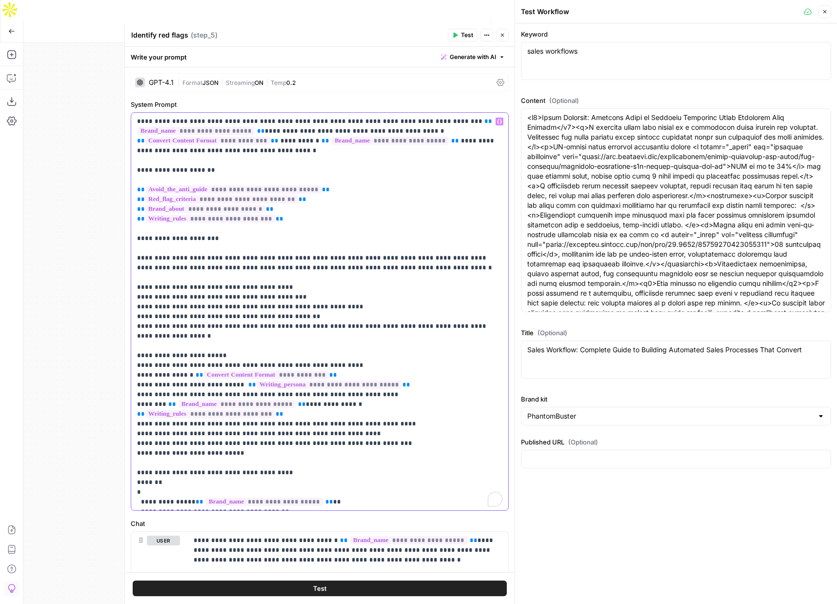
click at [411, 270] on p "**********" at bounding box center [319, 497] width 365 height 761
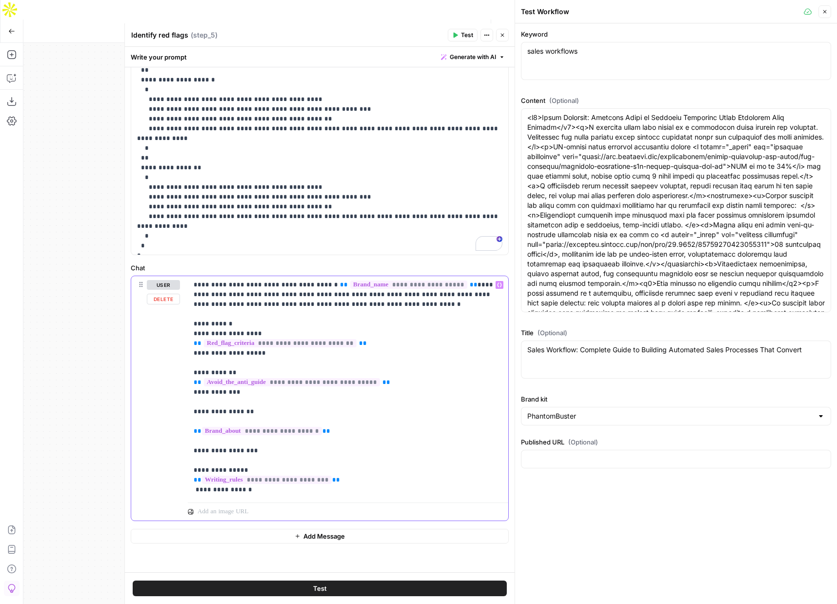
click at [270, 490] on p "**********" at bounding box center [348, 387] width 309 height 215
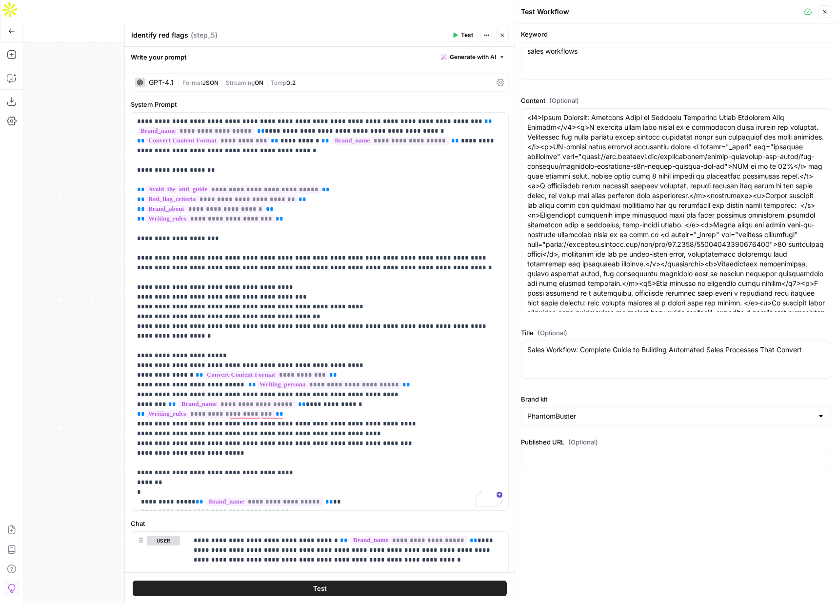
click at [164, 80] on div "GPT-4.1" at bounding box center [161, 82] width 25 height 7
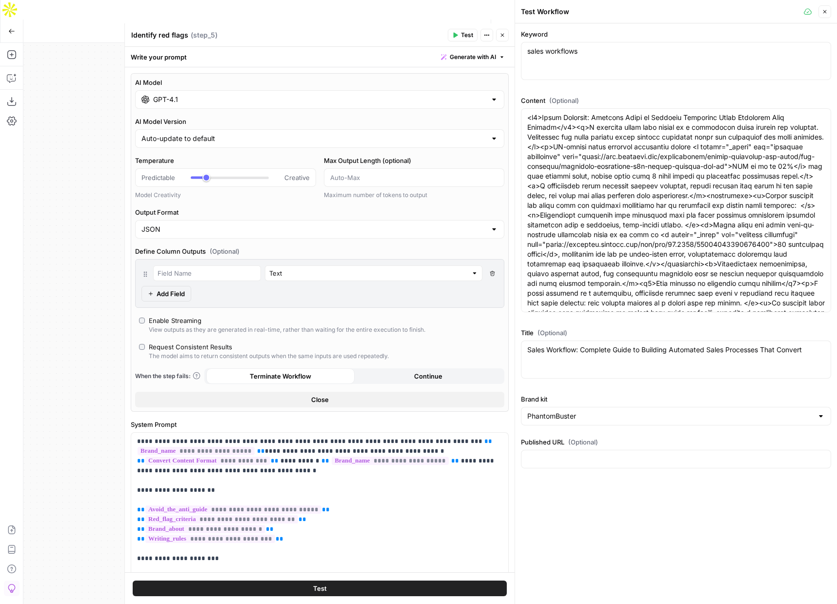
click at [249, 102] on input "GPT-4.1" at bounding box center [319, 100] width 333 height 10
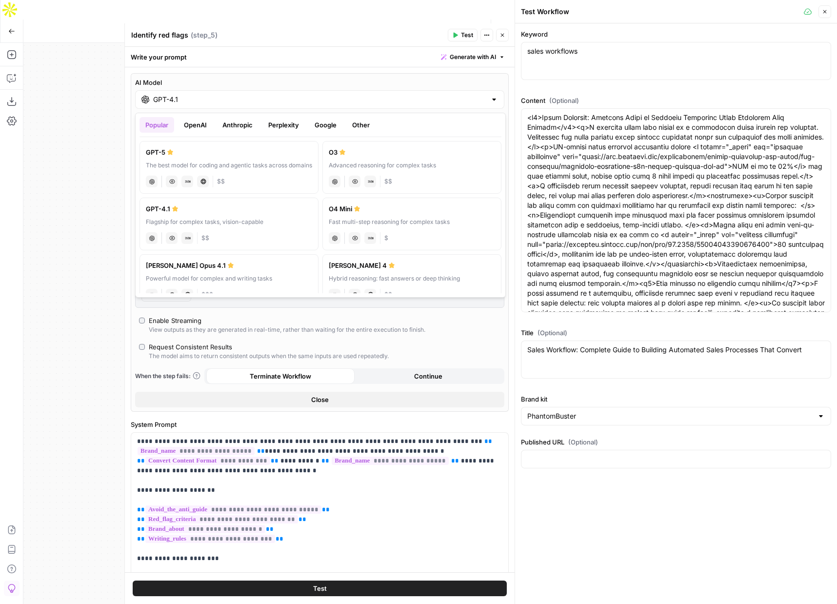
click at [162, 157] on label "GPT-5 The best model for coding and agentic tasks across domains chat Vision Ca…" at bounding box center [228, 167] width 179 height 53
type input "GPT-5"
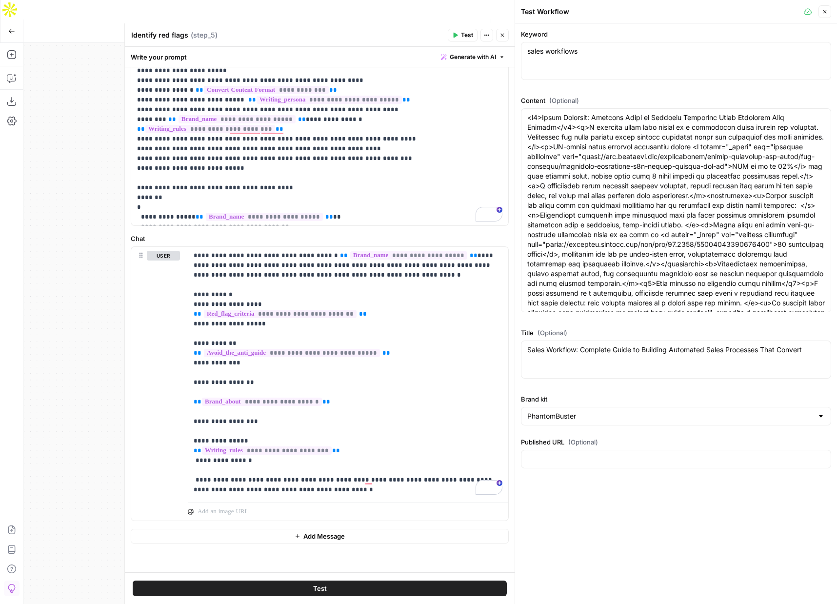
click at [324, 586] on span "Test" at bounding box center [320, 588] width 14 height 10
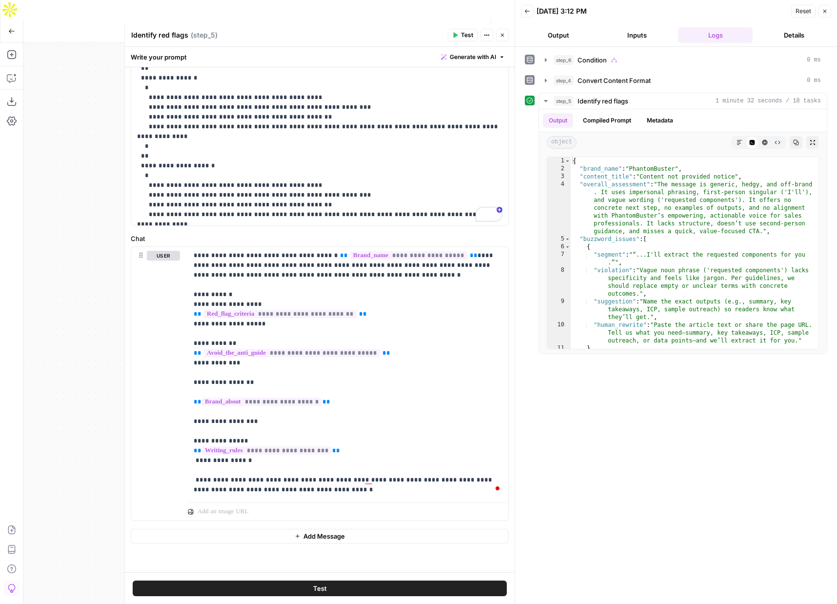
scroll to position [345, 0]
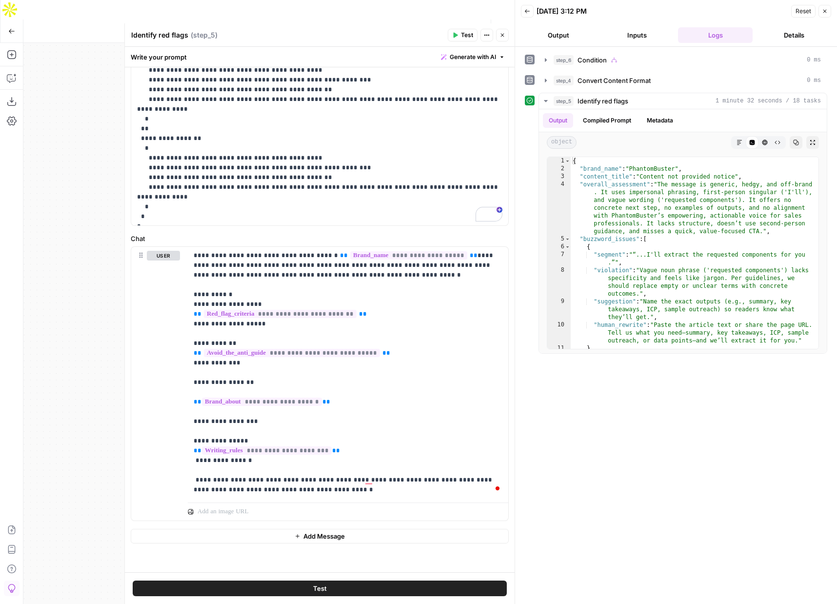
click at [503, 35] on icon "button" at bounding box center [502, 35] width 6 height 6
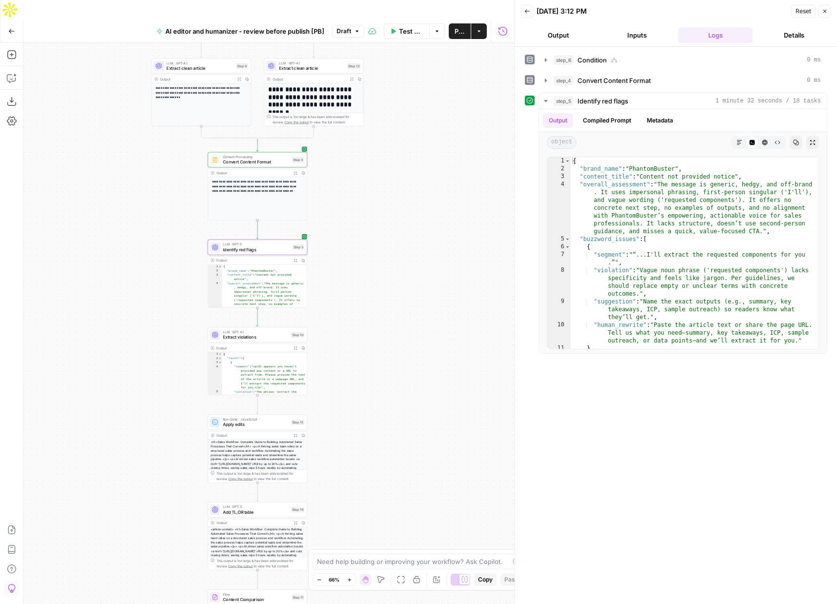
drag, startPoint x: 356, startPoint y: 95, endPoint x: 356, endPoint y: 177, distance: 82.4
click at [356, 178] on div "**********" at bounding box center [268, 333] width 491 height 580
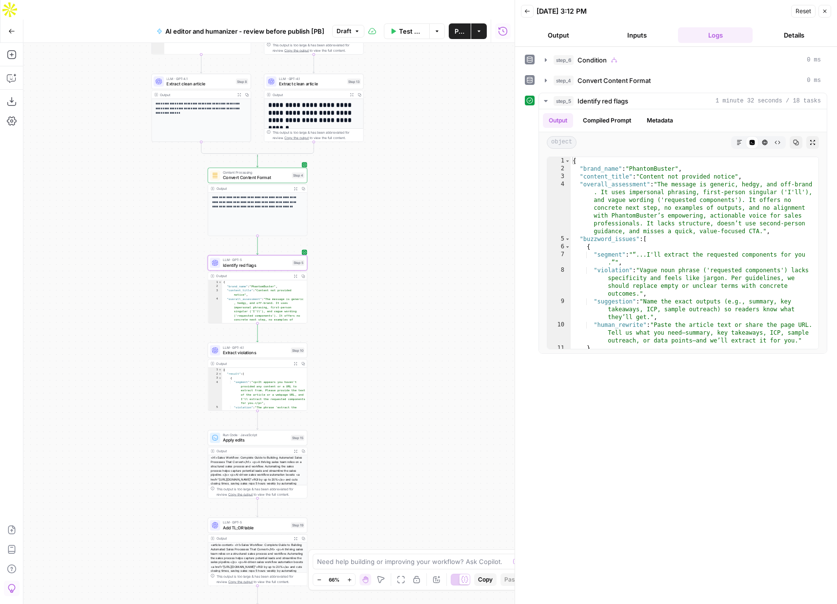
click at [259, 174] on span "Convert Content Format" at bounding box center [256, 177] width 66 height 6
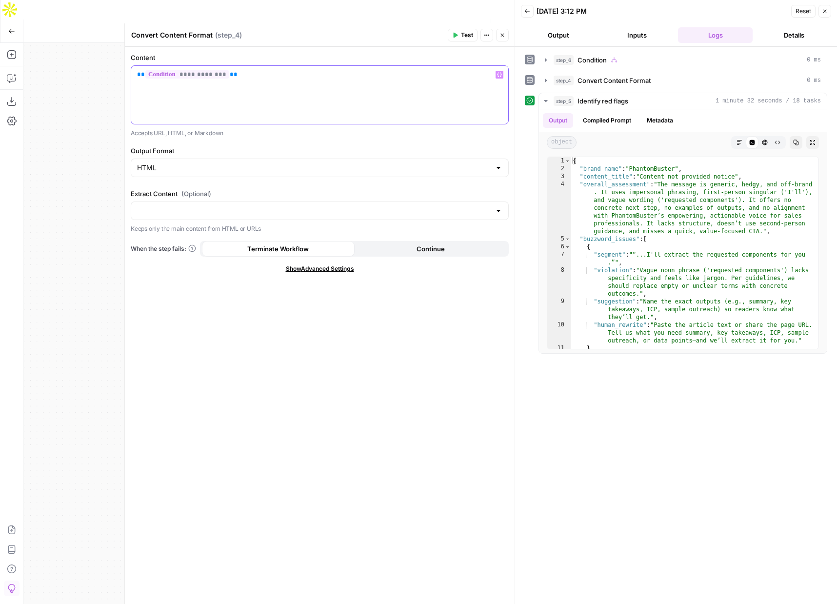
click at [254, 74] on p "**********" at bounding box center [319, 75] width 365 height 10
click at [264, 73] on p "**********" at bounding box center [319, 75] width 365 height 10
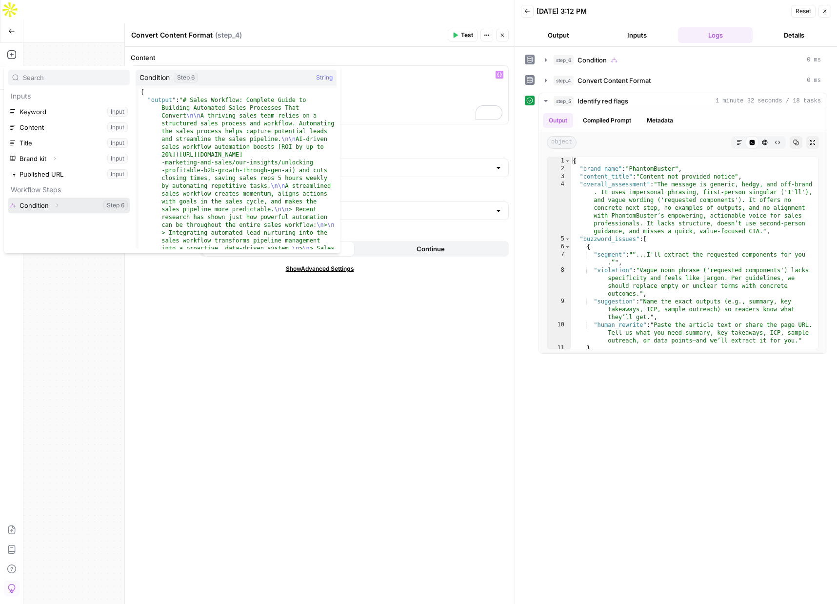
click at [58, 202] on icon "button" at bounding box center [57, 205] width 6 height 6
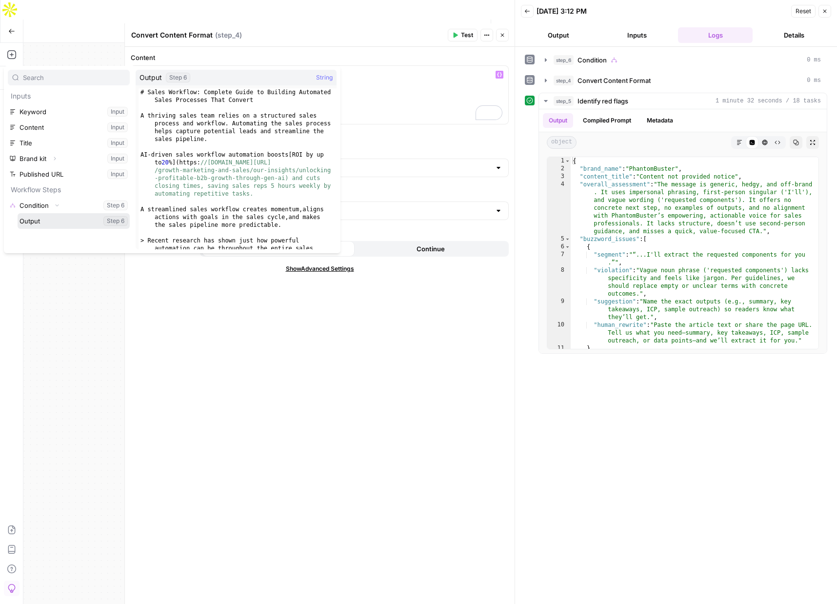
click at [31, 220] on button "Select variable Output" at bounding box center [74, 221] width 112 height 16
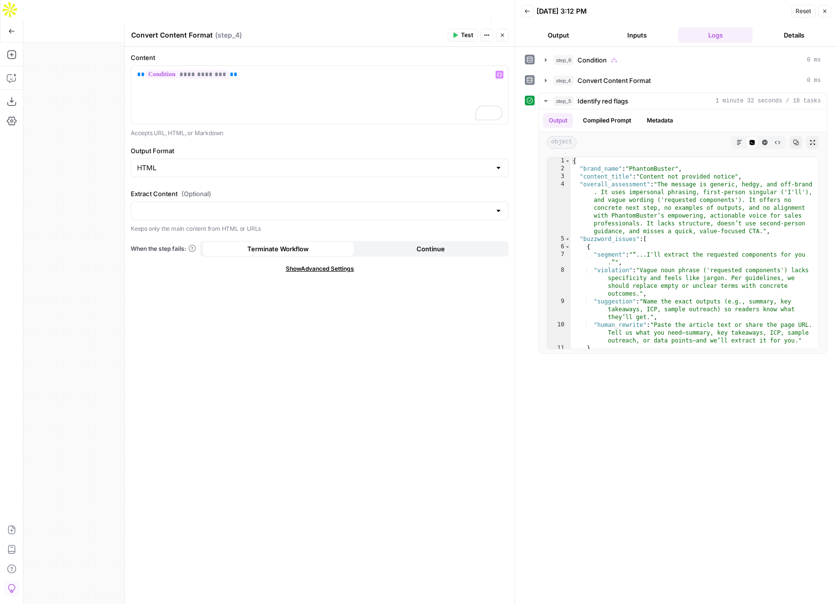
click at [462, 36] on span "Test" at bounding box center [467, 35] width 12 height 9
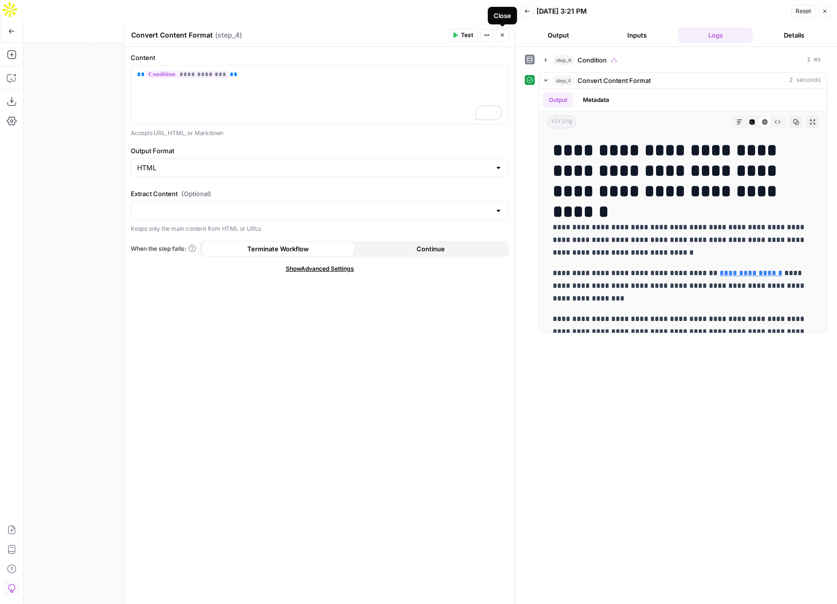
click at [504, 37] on icon "button" at bounding box center [502, 35] width 6 height 6
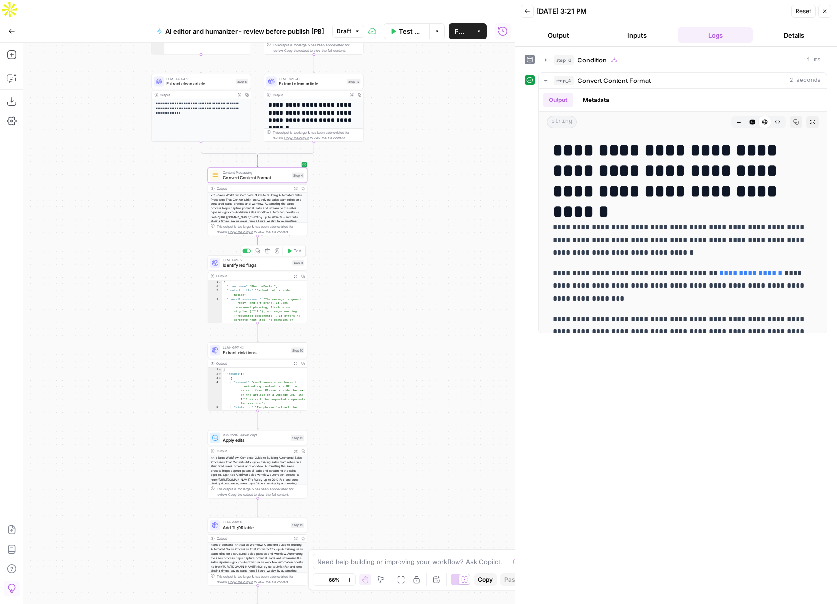
click at [249, 262] on span "Identify red flags" at bounding box center [256, 265] width 67 height 6
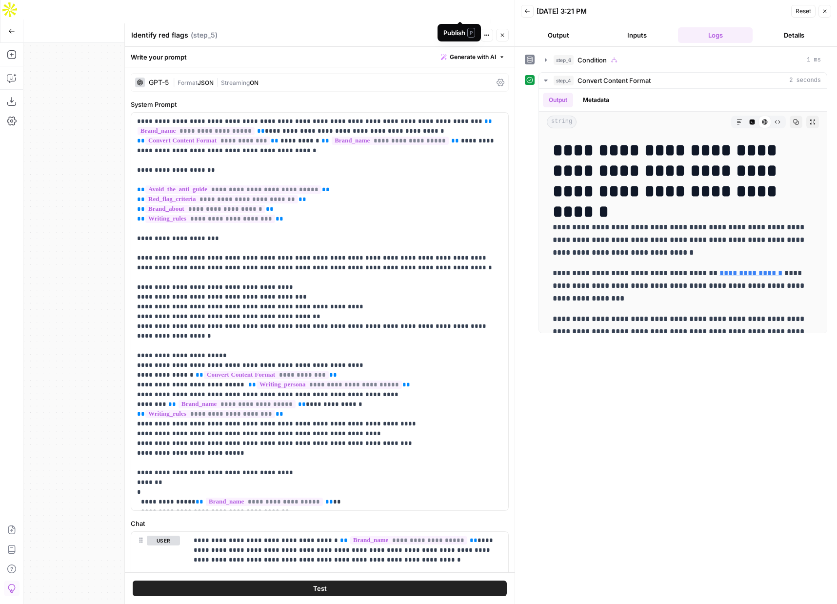
click at [453, 36] on div "Publish P" at bounding box center [459, 33] width 32 height 10
click at [462, 35] on span "Test" at bounding box center [467, 35] width 12 height 9
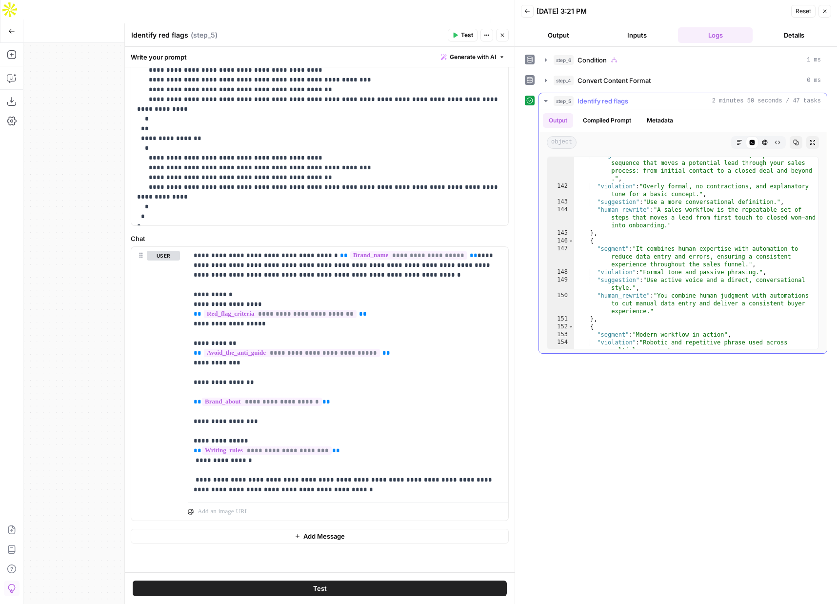
scroll to position [1957, 0]
click at [505, 39] on button "Close" at bounding box center [502, 35] width 13 height 13
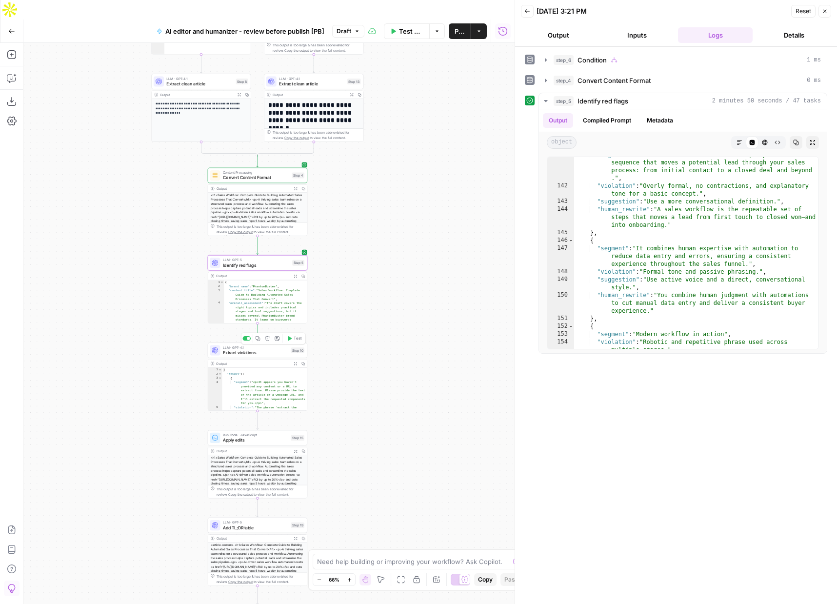
click at [298, 335] on span "Test" at bounding box center [298, 338] width 8 height 6
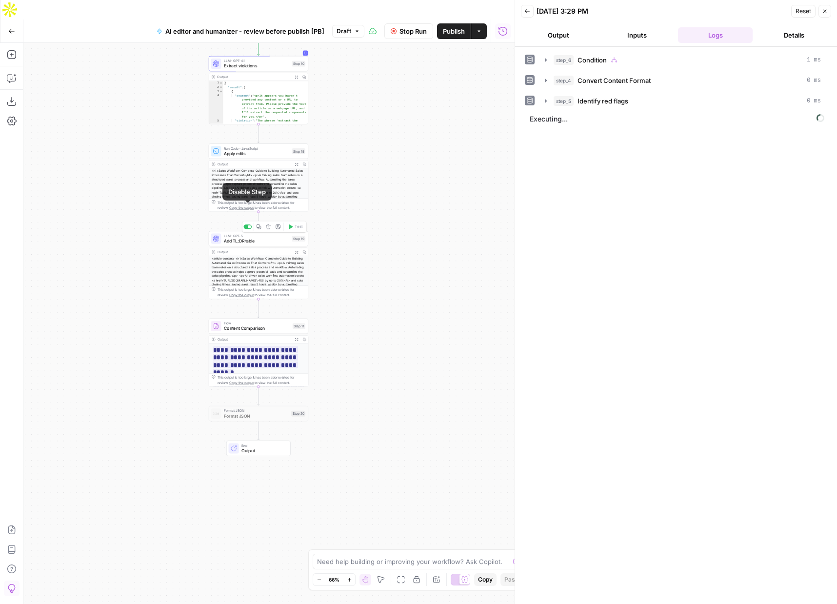
click at [245, 224] on div at bounding box center [247, 226] width 8 height 4
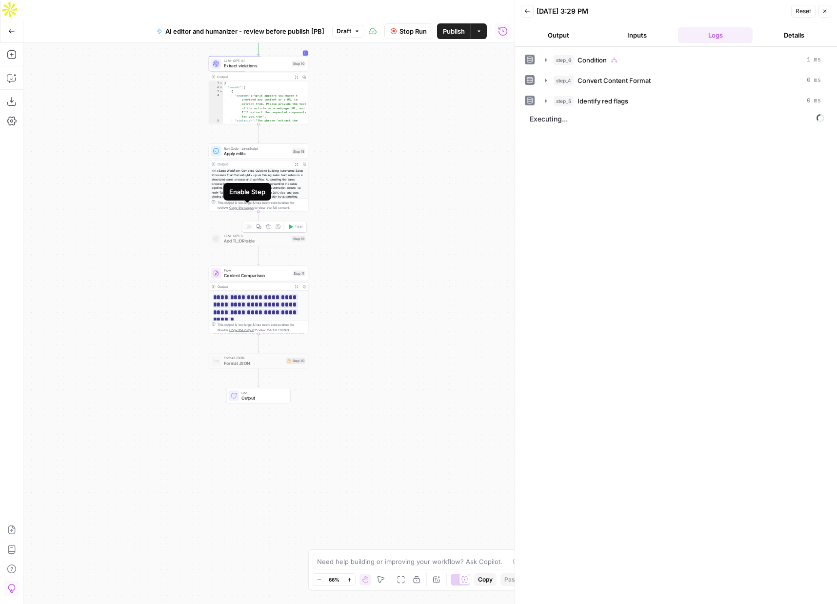
click at [251, 224] on div at bounding box center [247, 226] width 8 height 4
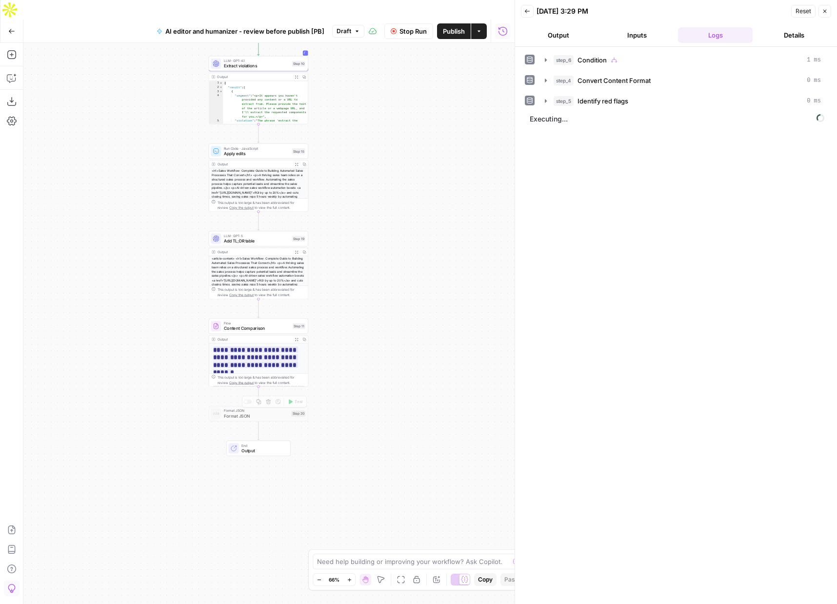
click at [267, 413] on span "Format JSON" at bounding box center [256, 416] width 65 height 6
click at [544, 82] on icon "button" at bounding box center [546, 81] width 8 height 8
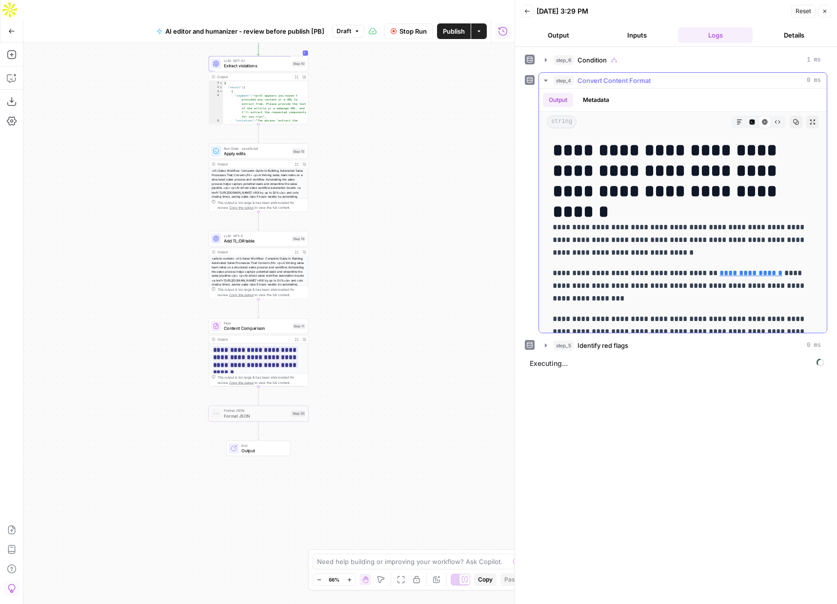
click at [544, 80] on icon "button" at bounding box center [546, 81] width 8 height 8
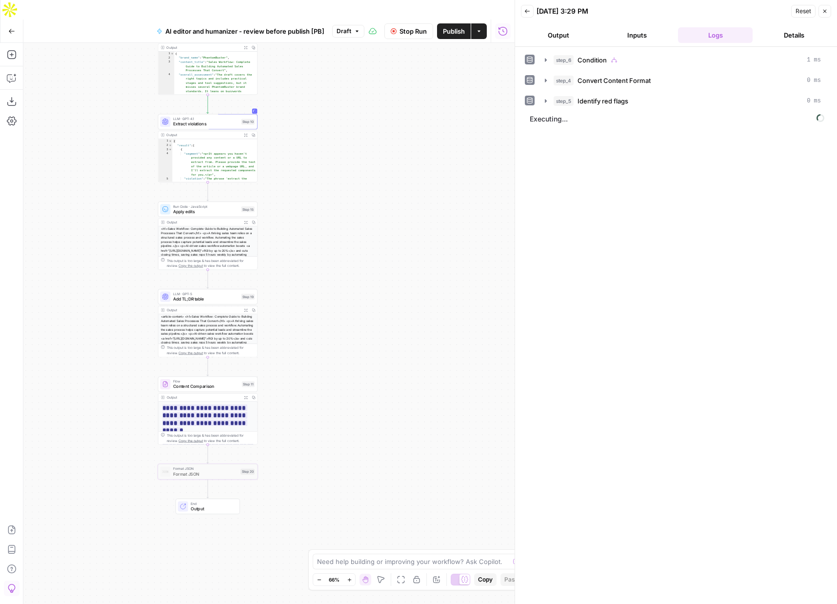
drag, startPoint x: 414, startPoint y: 204, endPoint x: 363, endPoint y: 261, distance: 76.3
click at [363, 261] on div "**********" at bounding box center [268, 333] width 491 height 580
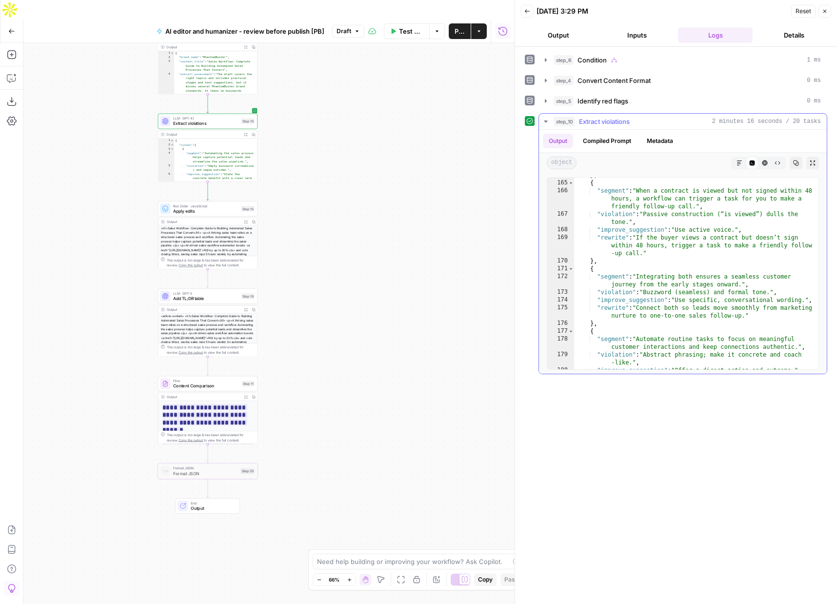
scroll to position [2220, 0]
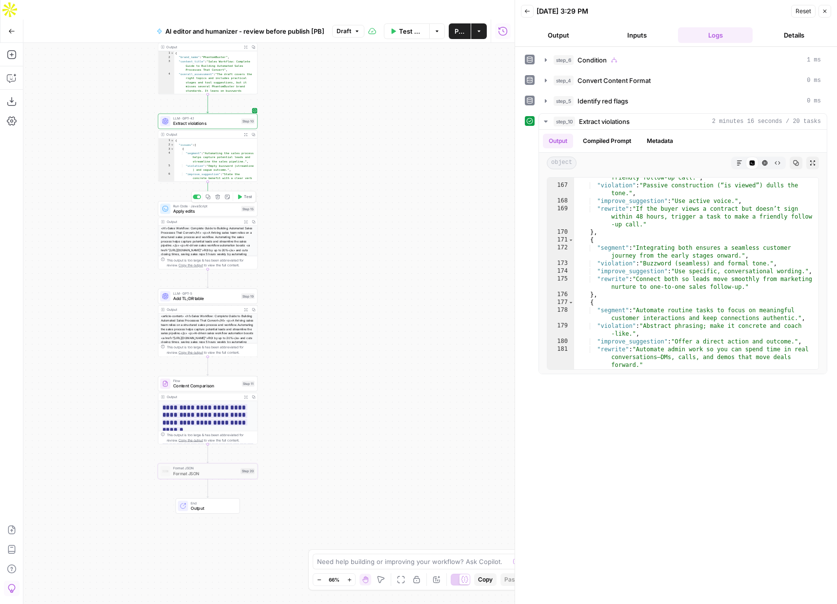
click at [213, 208] on span "Apply edits" at bounding box center [205, 211] width 65 height 6
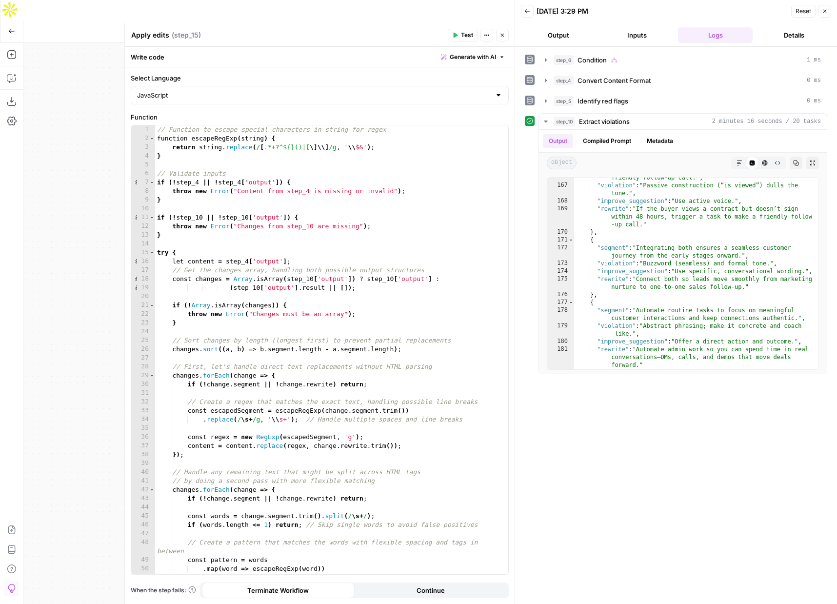
click at [502, 34] on icon "button" at bounding box center [502, 35] width 6 height 6
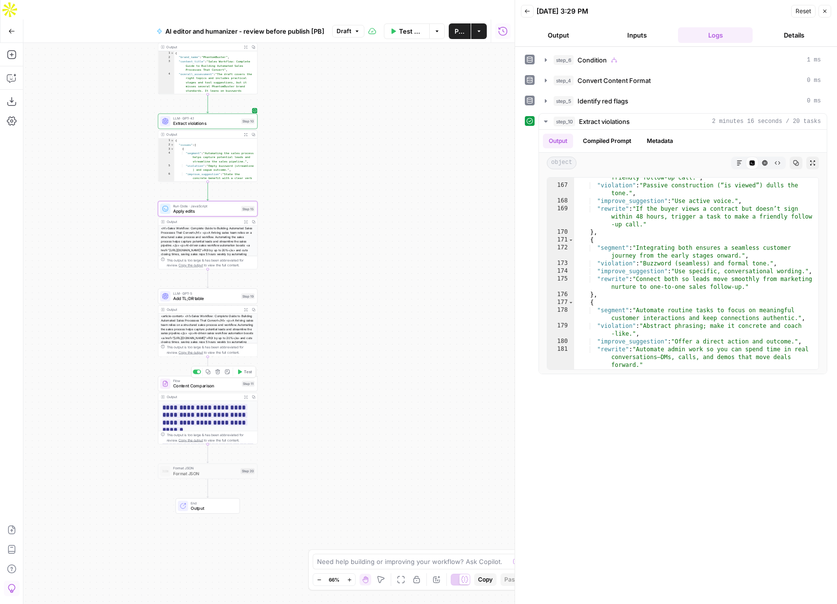
click at [197, 382] on span "Content Comparison" at bounding box center [206, 385] width 66 height 6
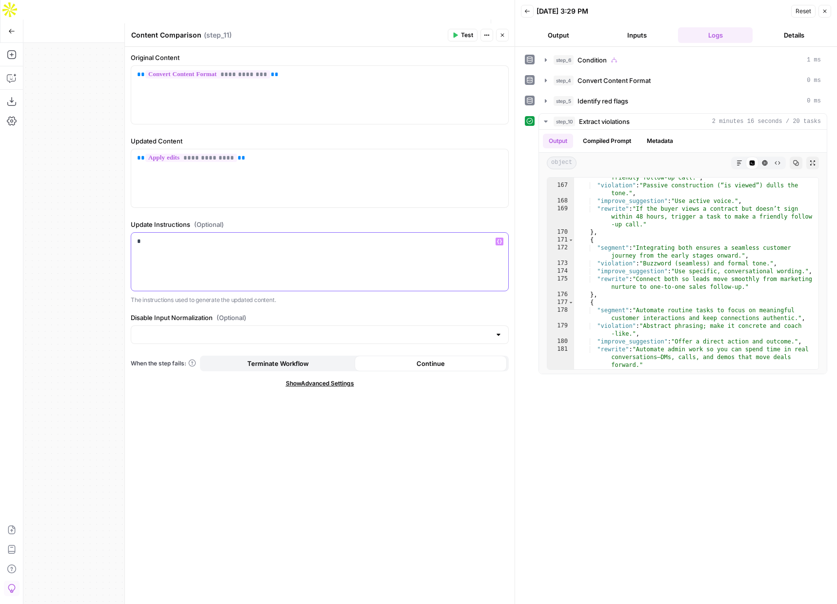
click at [160, 236] on div "*" at bounding box center [319, 262] width 377 height 58
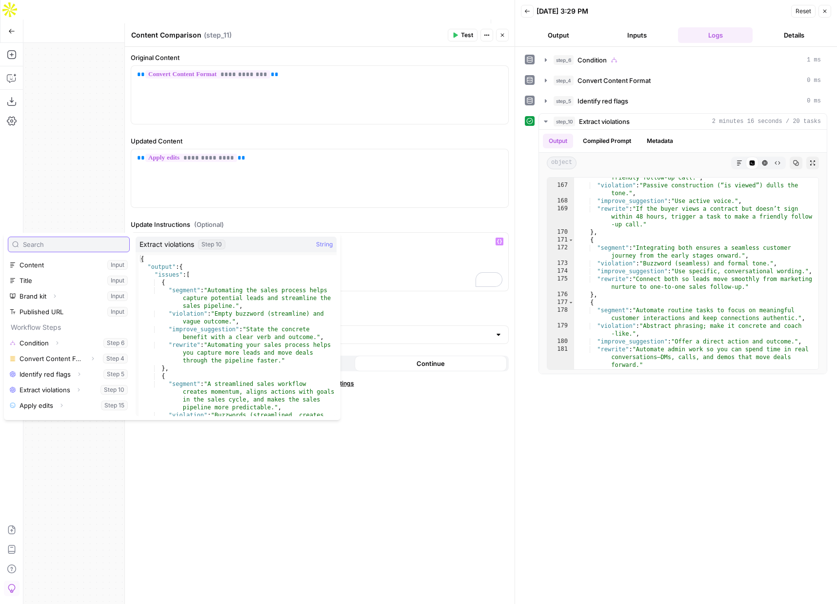
scroll to position [42, 0]
click at [79, 377] on icon "button" at bounding box center [79, 376] width 2 height 3
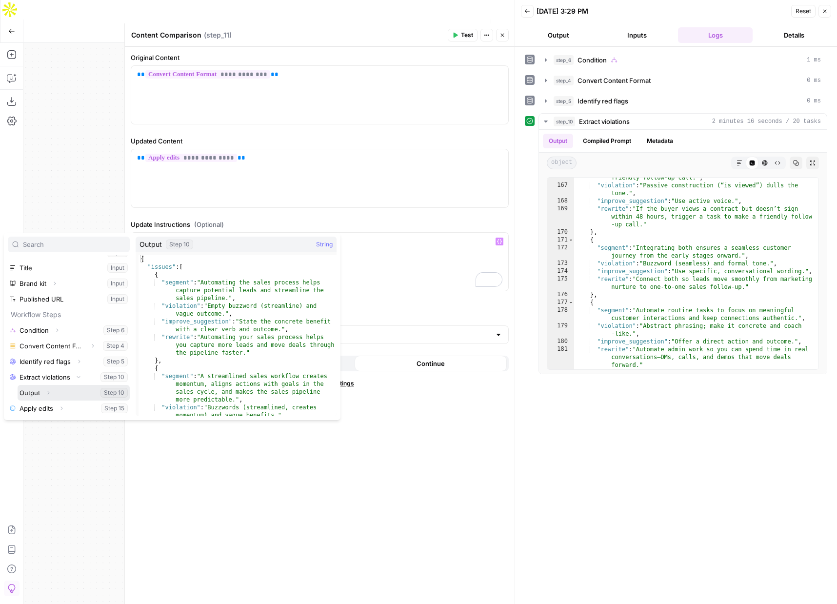
click at [50, 391] on icon "button" at bounding box center [48, 393] width 6 height 6
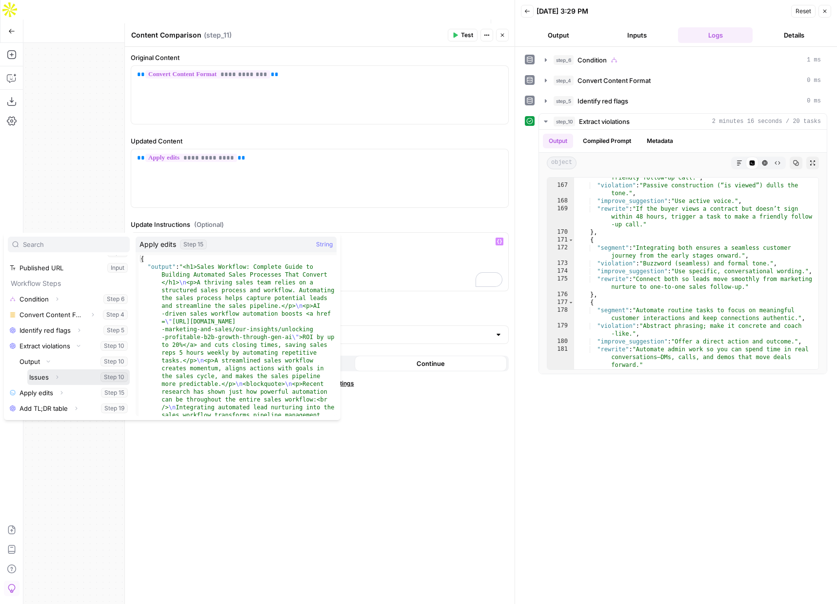
click at [52, 375] on button "Expand" at bounding box center [57, 377] width 13 height 13
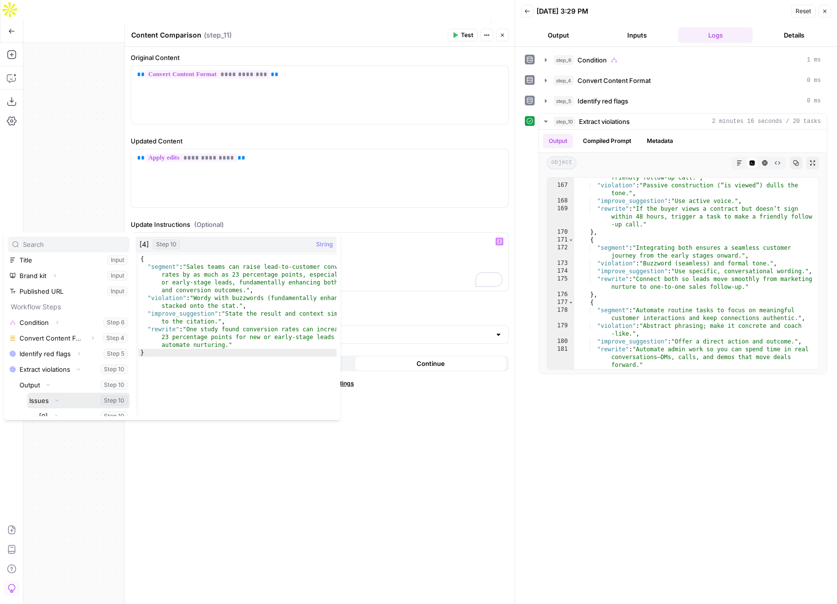
scroll to position [156, 0]
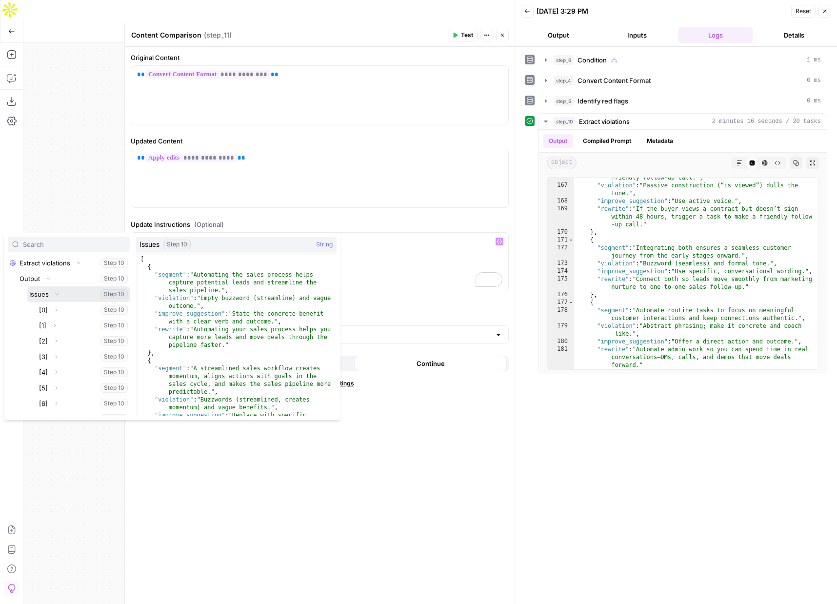
click at [35, 293] on button "Select variable Issues" at bounding box center [78, 294] width 102 height 16
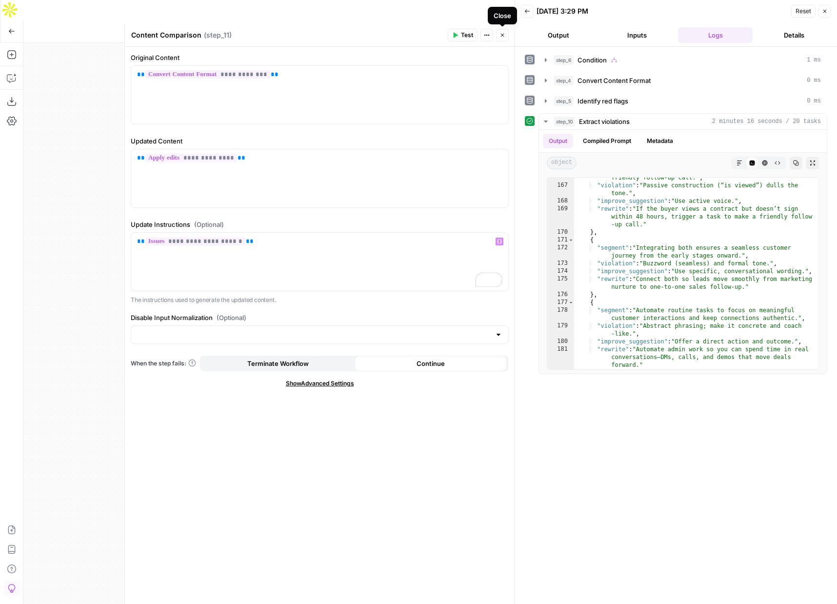
click at [501, 32] on icon "button" at bounding box center [502, 35] width 6 height 6
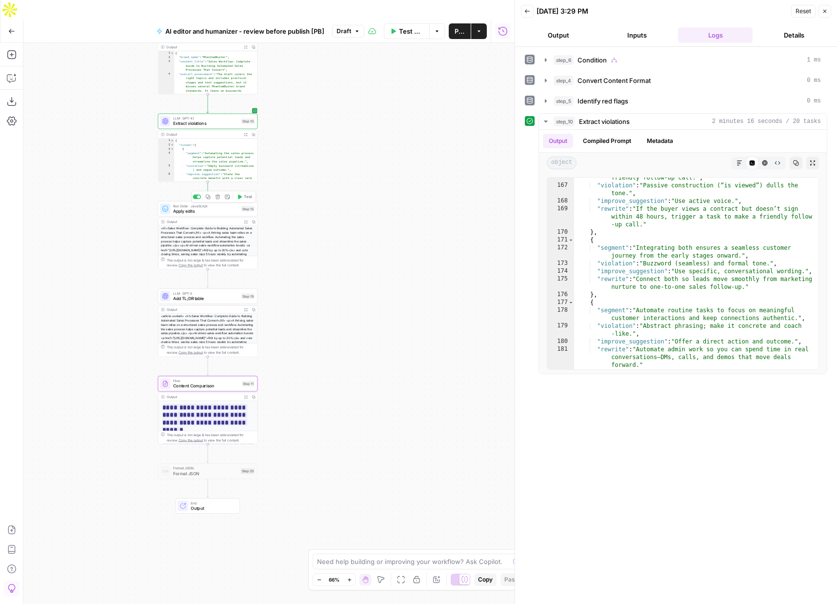
click at [248, 194] on span "Test" at bounding box center [248, 197] width 8 height 6
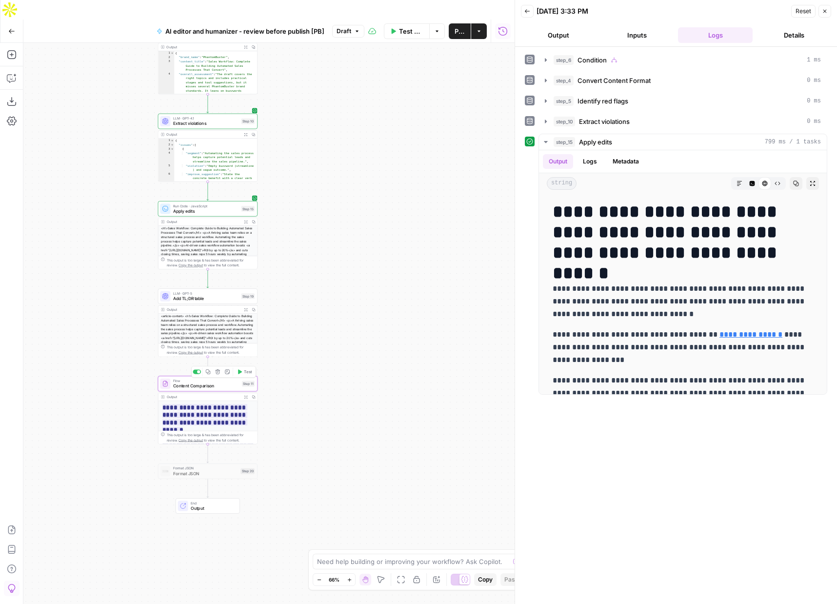
click at [244, 369] on span "Test" at bounding box center [248, 372] width 8 height 6
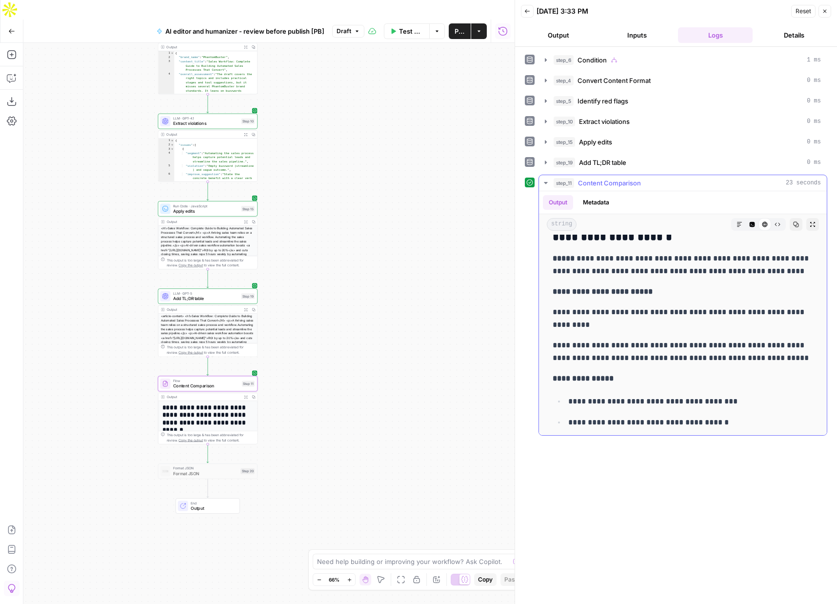
scroll to position [2887, 0]
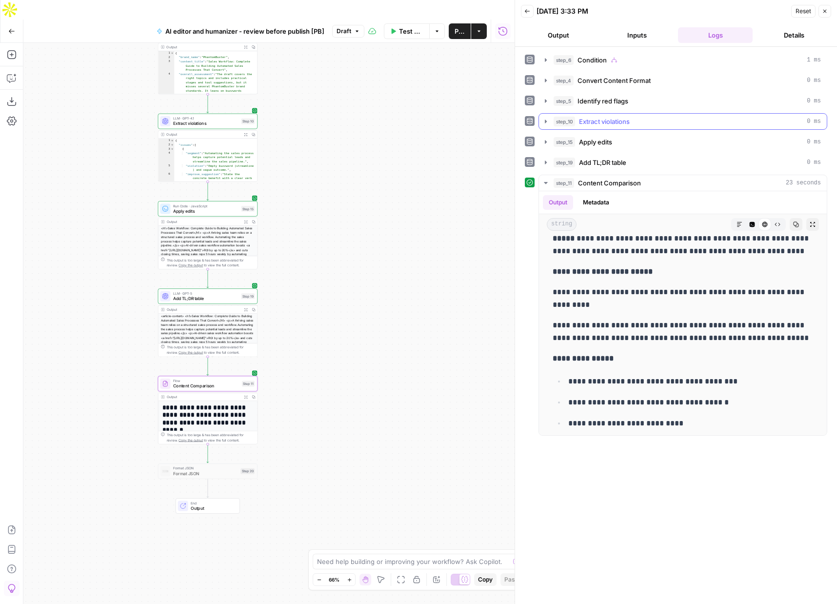
click at [544, 120] on icon "button" at bounding box center [546, 122] width 8 height 8
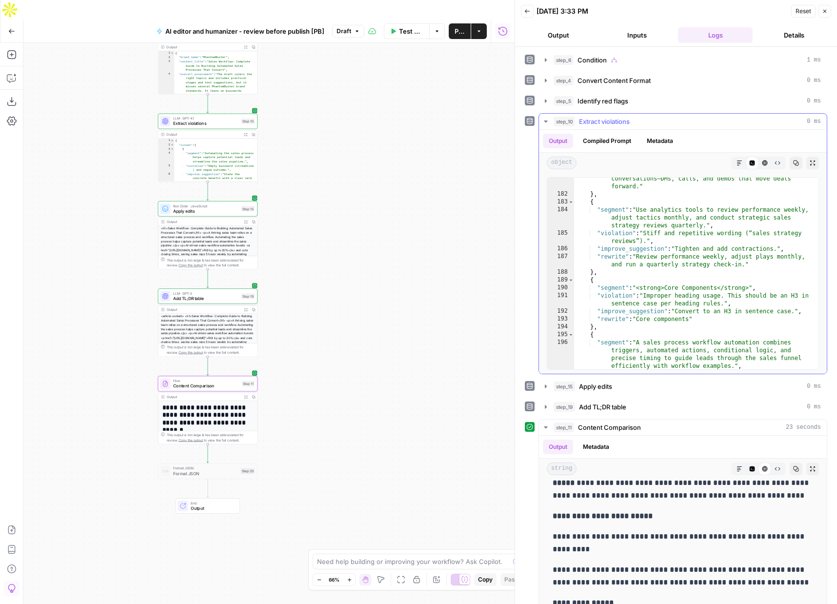
scroll to position [2405, 0]
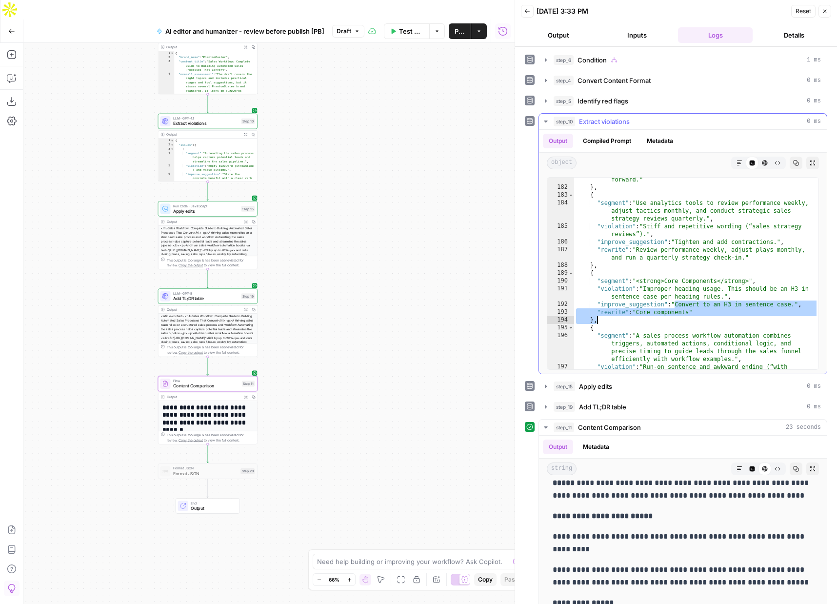
drag, startPoint x: 676, startPoint y: 306, endPoint x: 692, endPoint y: 316, distance: 19.7
click at [692, 316] on div ""rewrite" : "Automate admin work so you can spend time in real conversations—DM…" at bounding box center [696, 275] width 244 height 231
click at [655, 313] on div ""rewrite" : "Automate admin work so you can spend time in real conversations—DM…" at bounding box center [696, 275] width 244 height 231
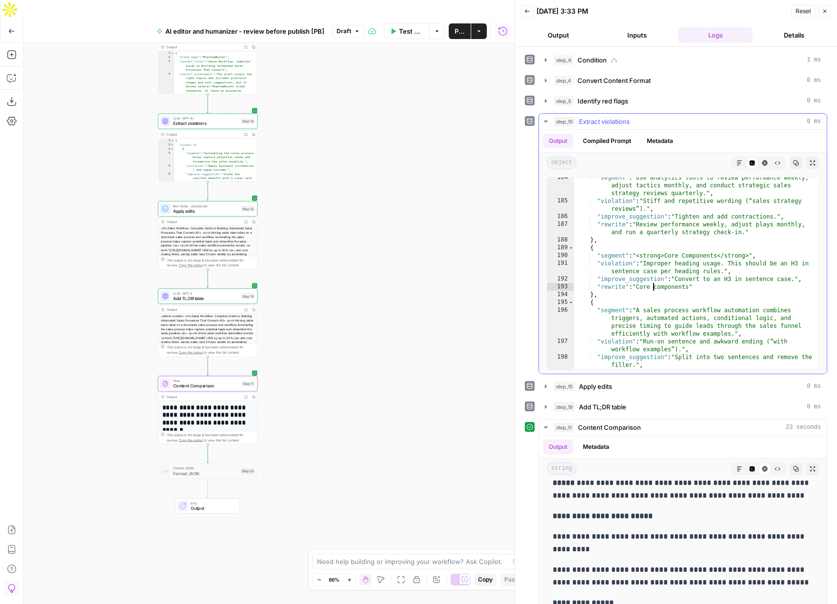
scroll to position [2435, 0]
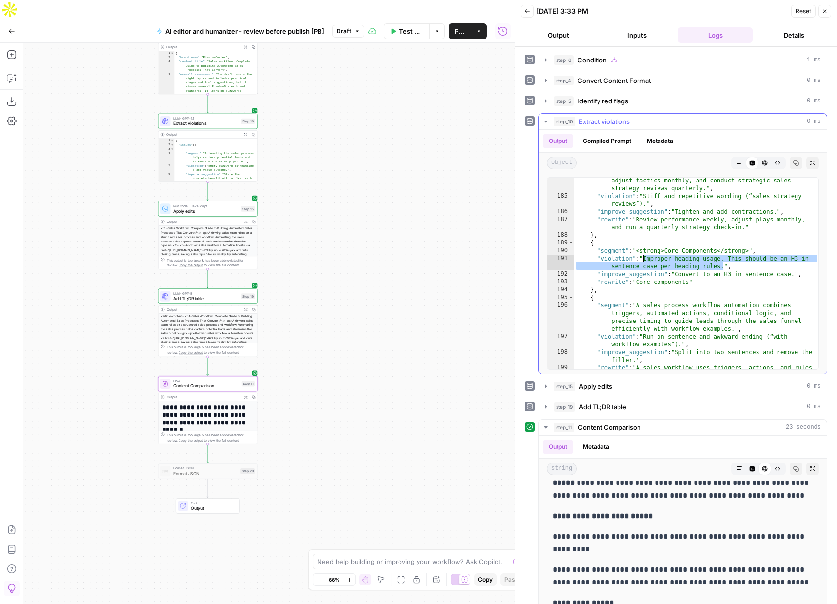
drag, startPoint x: 725, startPoint y: 267, endPoint x: 642, endPoint y: 258, distance: 83.4
click at [642, 258] on div ""segment" : "Use analytics tools to review performance weekly, adjust tactics m…" at bounding box center [696, 288] width 244 height 238
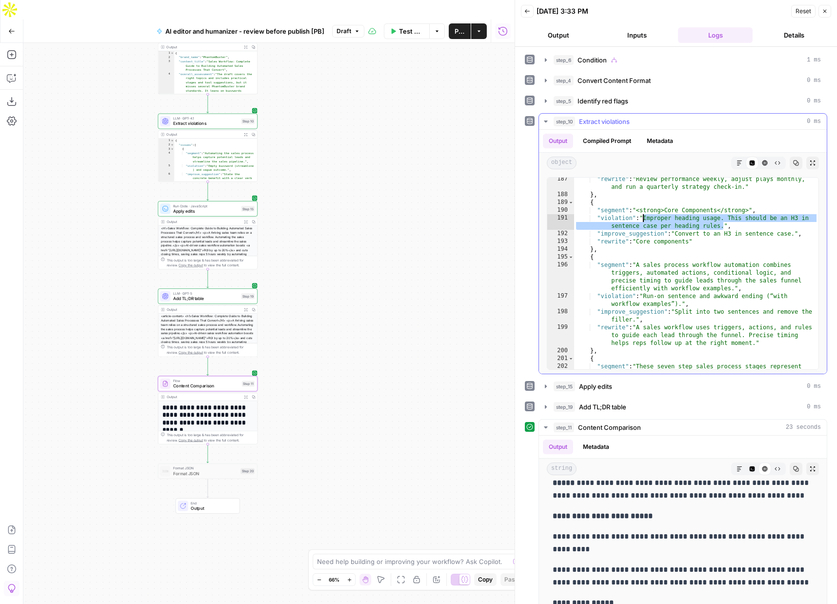
scroll to position [2475, 0]
drag, startPoint x: 691, startPoint y: 242, endPoint x: 637, endPoint y: 243, distance: 54.6
click at [637, 243] on div ""rewrite" : "Review performance weekly, adjust plays monthly, and run a quarter…" at bounding box center [696, 290] width 244 height 231
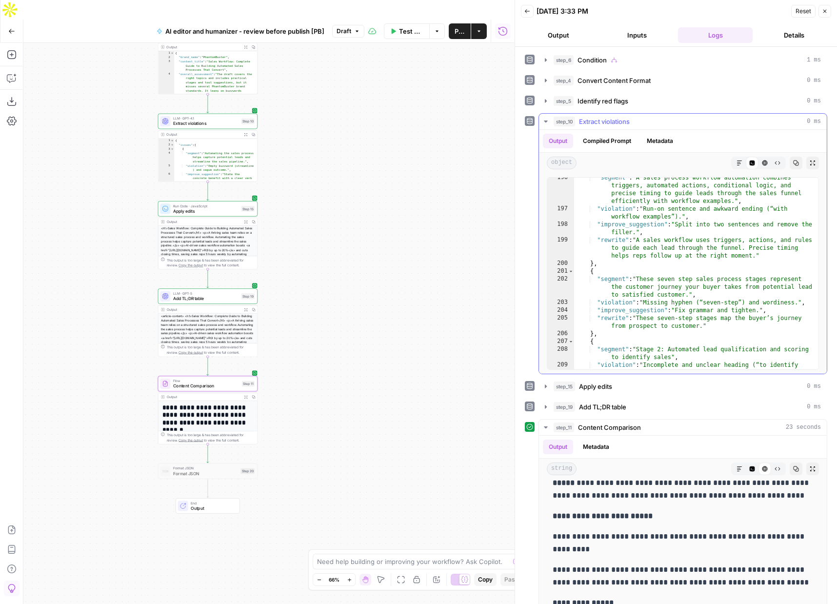
scroll to position [2563, 0]
drag, startPoint x: 703, startPoint y: 326, endPoint x: 637, endPoint y: 320, distance: 66.1
click at [637, 320] on div ""segment" : "A sales process workflow automation combines triggers, automated a…" at bounding box center [696, 293] width 244 height 238
drag, startPoint x: 636, startPoint y: 276, endPoint x: 710, endPoint y: 289, distance: 75.3
click at [710, 290] on div ""segment" : "A sales process workflow automation combines triggers, automated a…" at bounding box center [696, 293] width 244 height 238
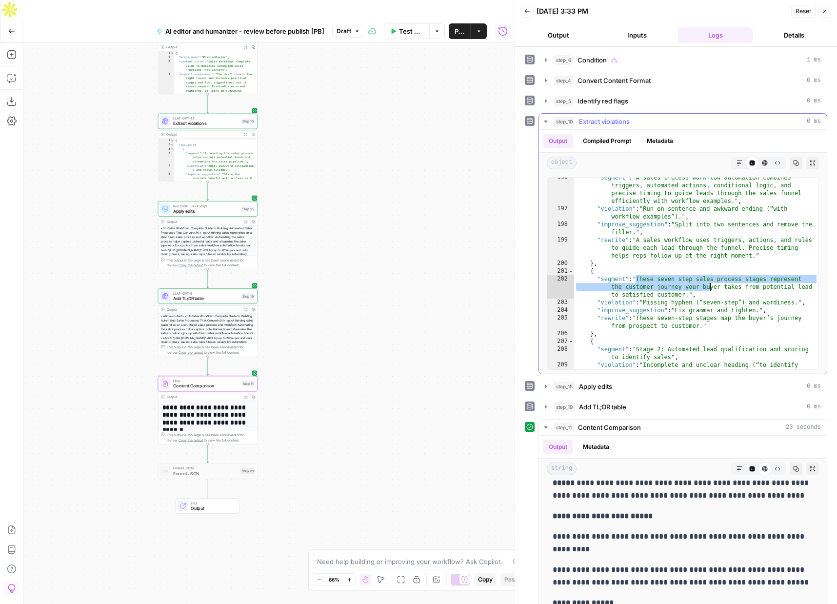
click at [734, 334] on div ""segment" : "A sales process workflow automation combines triggers, automated a…" at bounding box center [696, 293] width 244 height 238
type textarea "**"
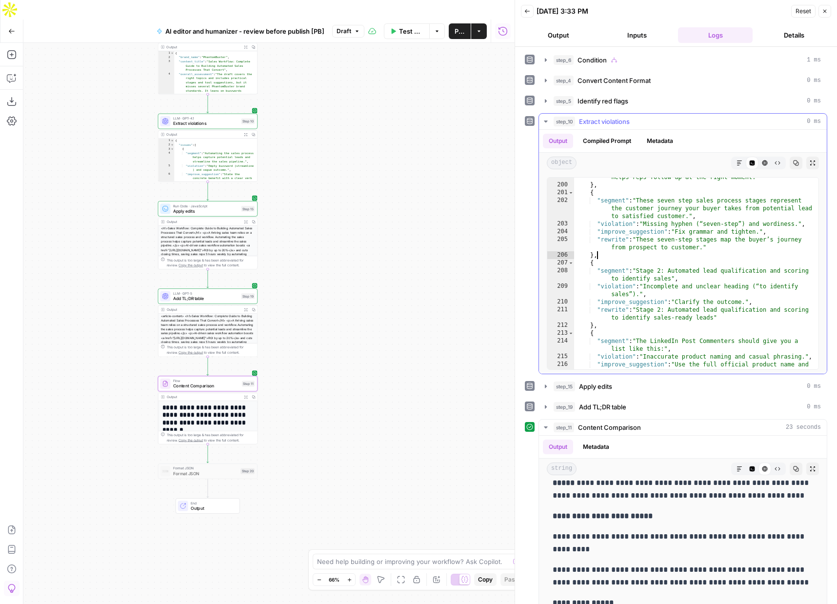
scroll to position [2642, 0]
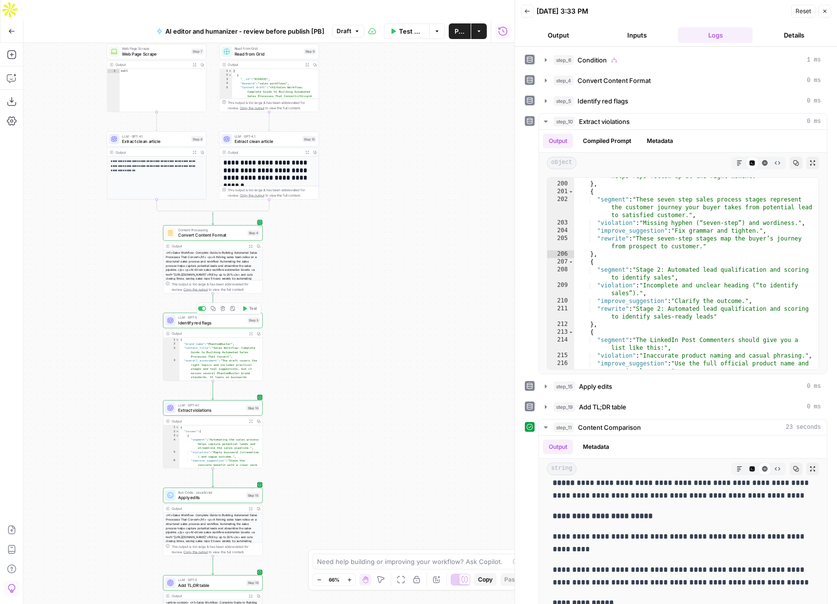
click at [208, 319] on span "Identify red flags" at bounding box center [211, 322] width 67 height 6
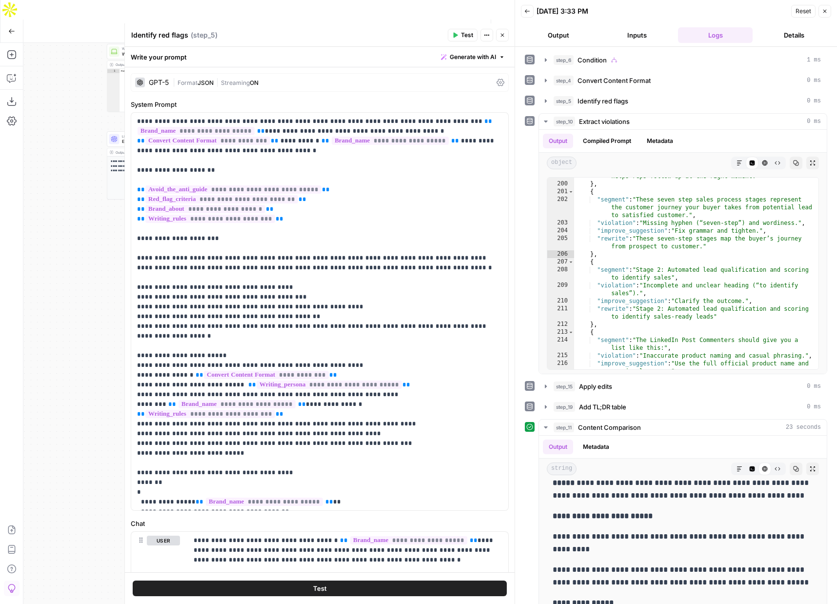
click at [143, 84] on div at bounding box center [140, 83] width 10 height 10
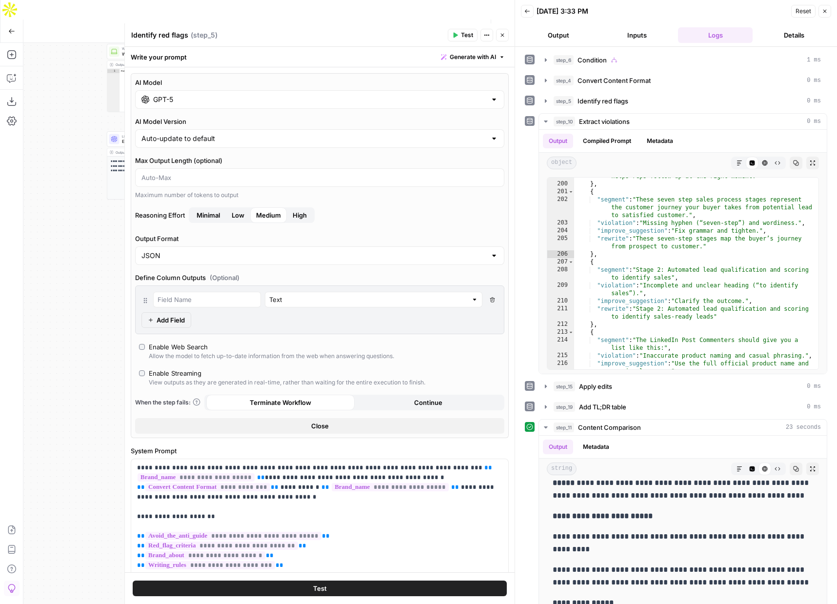
click at [160, 96] on input "GPT-5" at bounding box center [319, 100] width 333 height 10
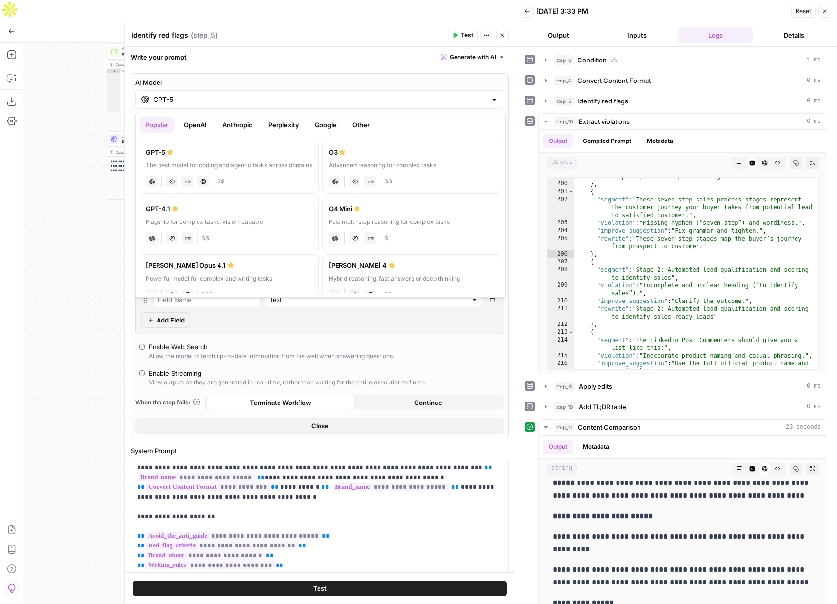
click at [357, 125] on button "Other" at bounding box center [360, 125] width 29 height 16
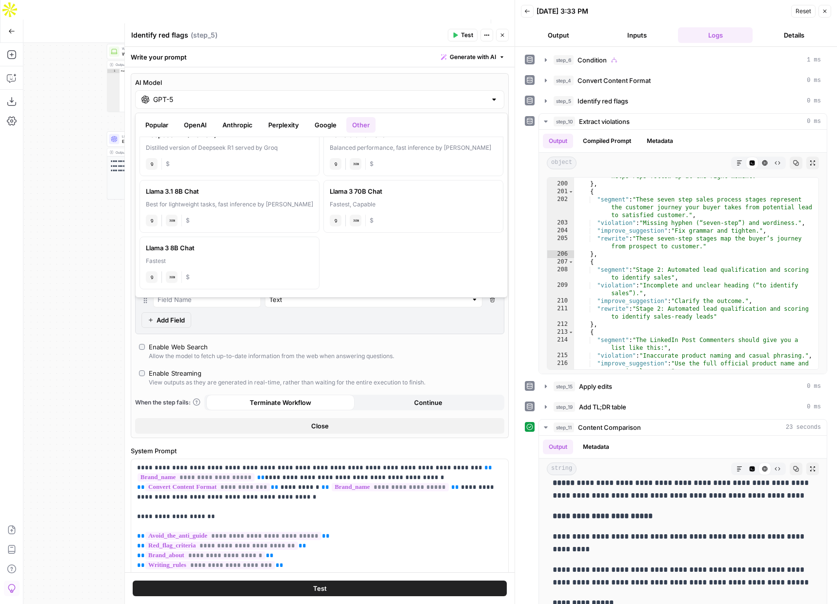
scroll to position [0, 0]
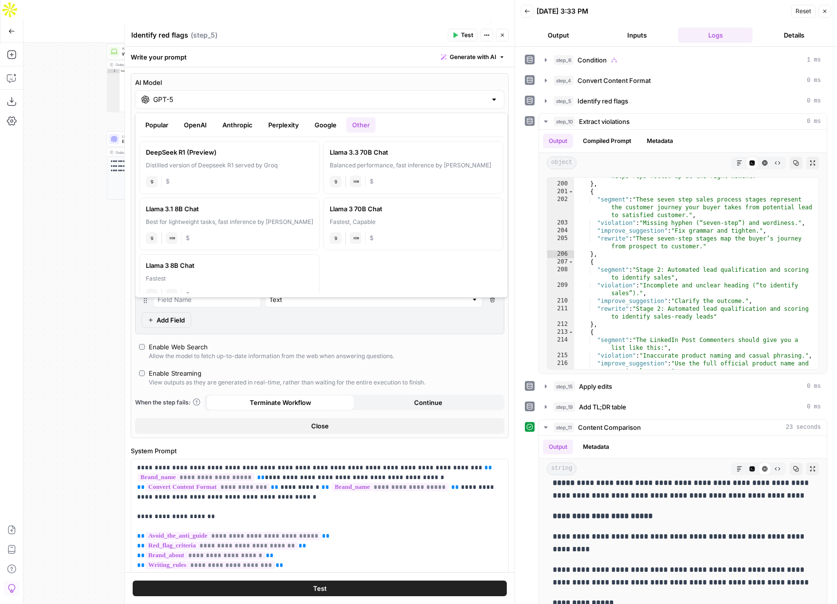
click at [324, 124] on button "Google" at bounding box center [326, 125] width 34 height 16
click at [293, 123] on button "Perplexity" at bounding box center [283, 125] width 42 height 16
click at [233, 124] on button "Anthropic" at bounding box center [237, 125] width 42 height 16
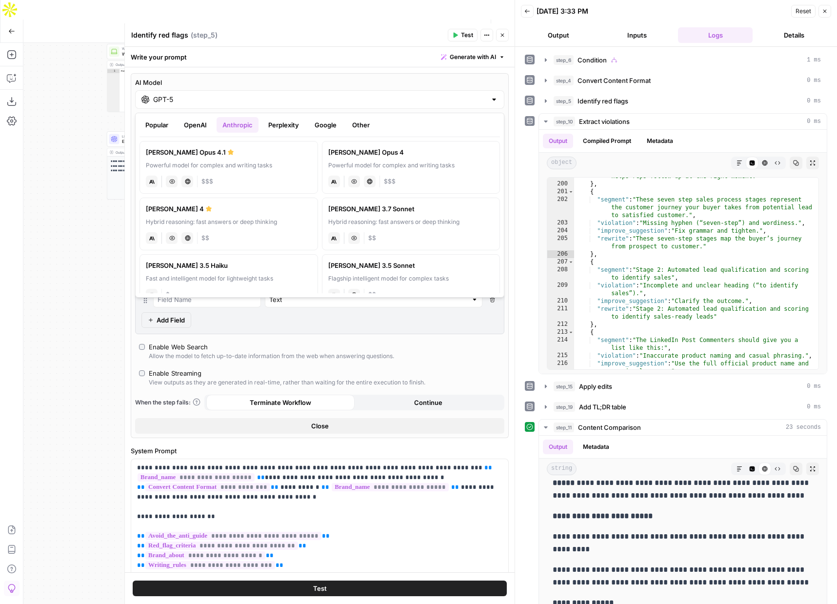
click at [197, 124] on button "OpenAI" at bounding box center [195, 125] width 35 height 16
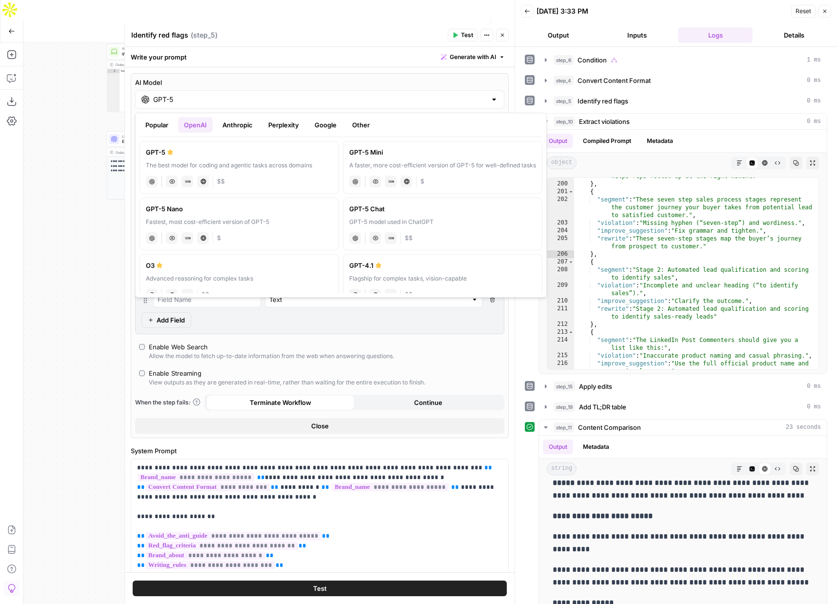
click at [155, 124] on button "Popular" at bounding box center [156, 125] width 35 height 16
click at [334, 127] on button "Google" at bounding box center [326, 125] width 34 height 16
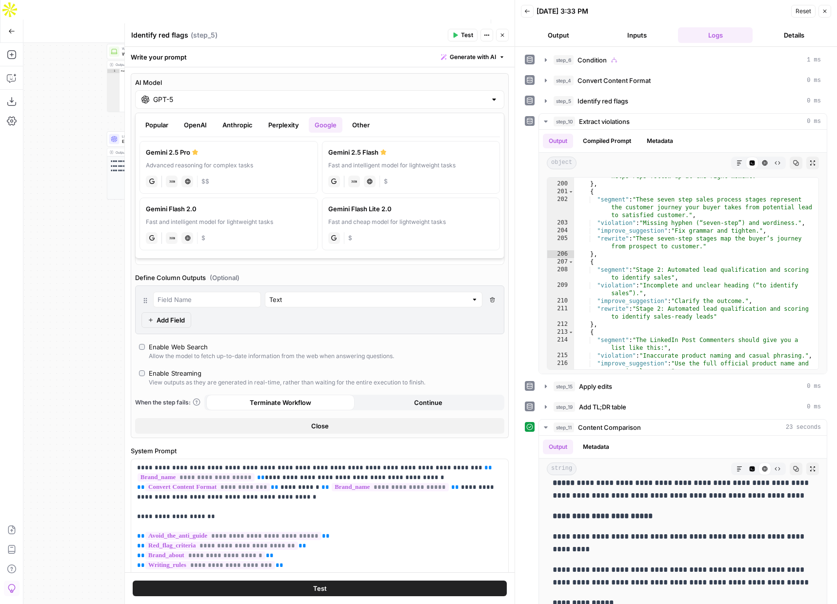
click at [248, 126] on button "Anthropic" at bounding box center [237, 125] width 42 height 16
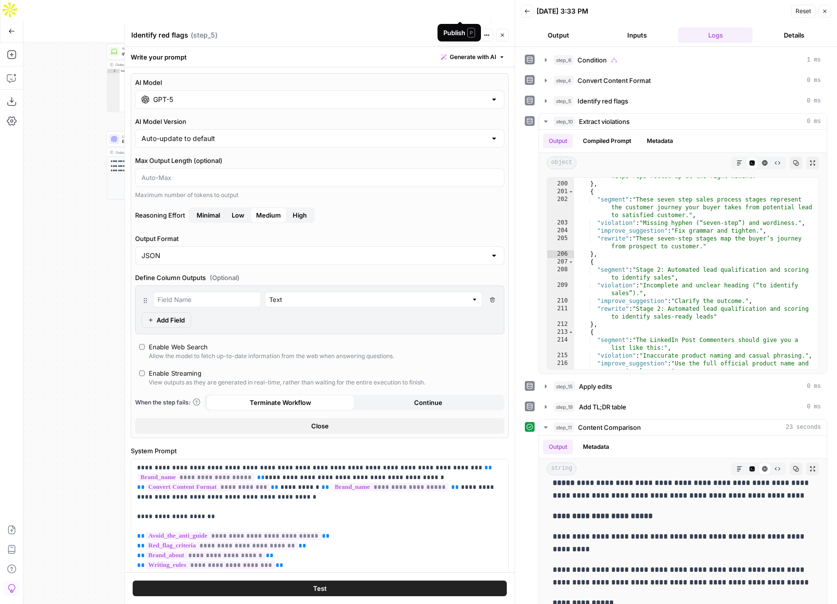
click at [457, 26] on span "Publish" at bounding box center [459, 31] width 10 height 10
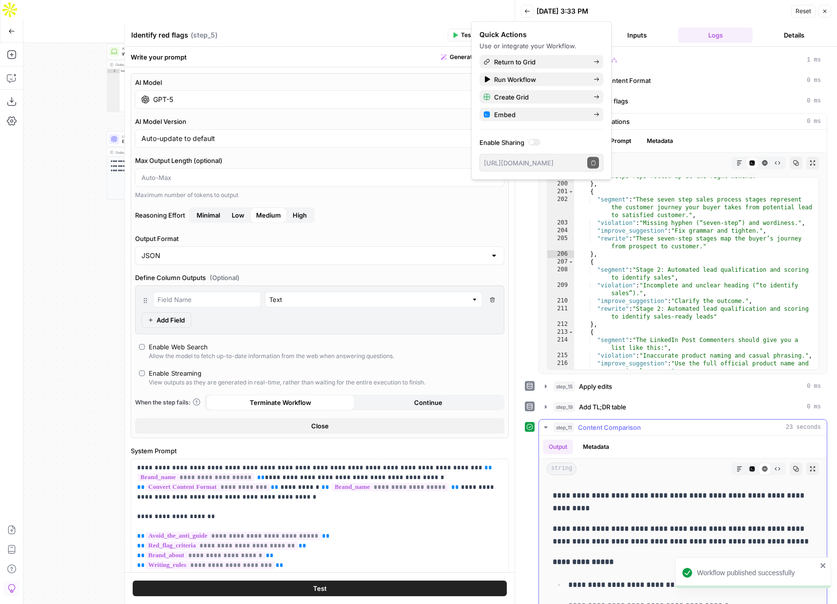
scroll to position [2935, 0]
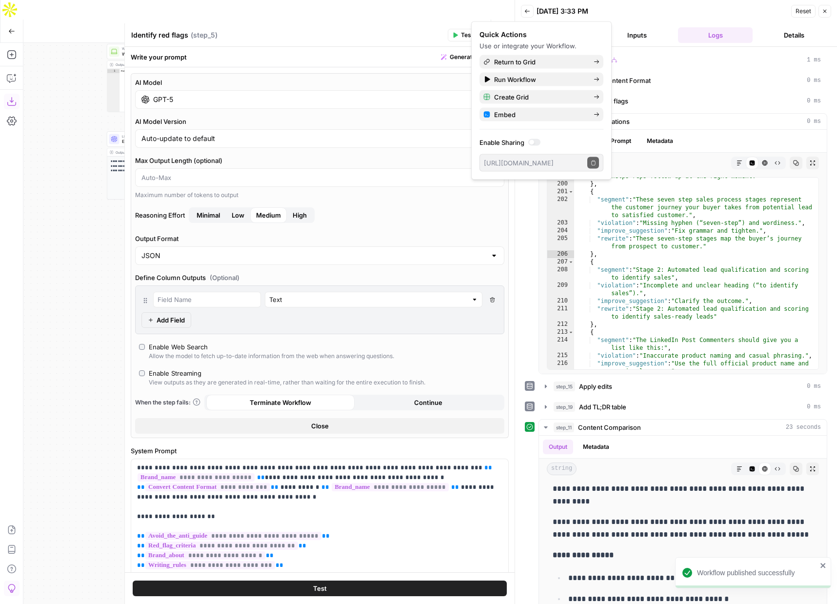
click at [12, 97] on icon "button" at bounding box center [12, 102] width 10 height 10
